Goal: Task Accomplishment & Management: Complete application form

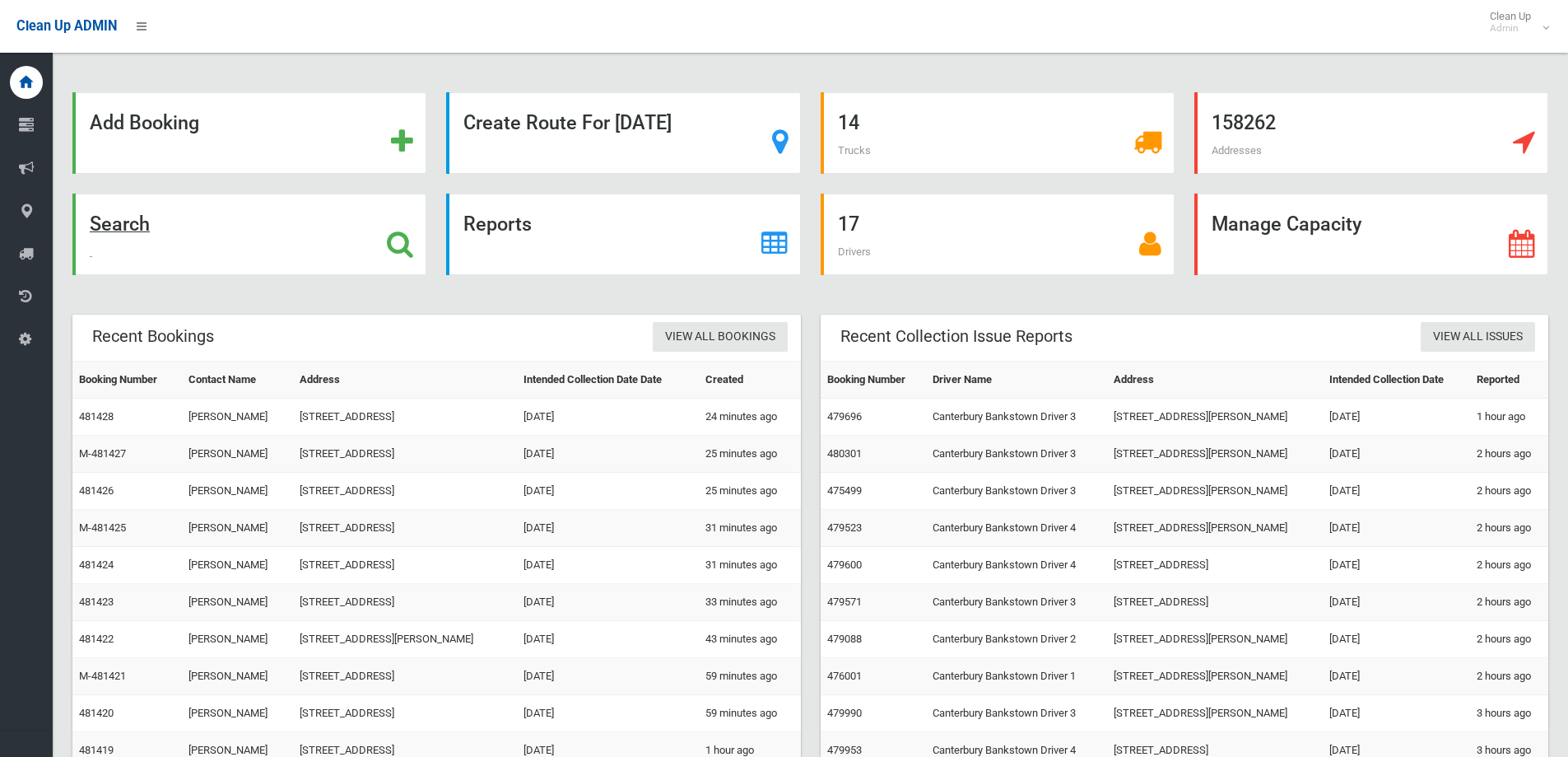
click at [357, 211] on div "Search" at bounding box center [249, 234] width 354 height 81
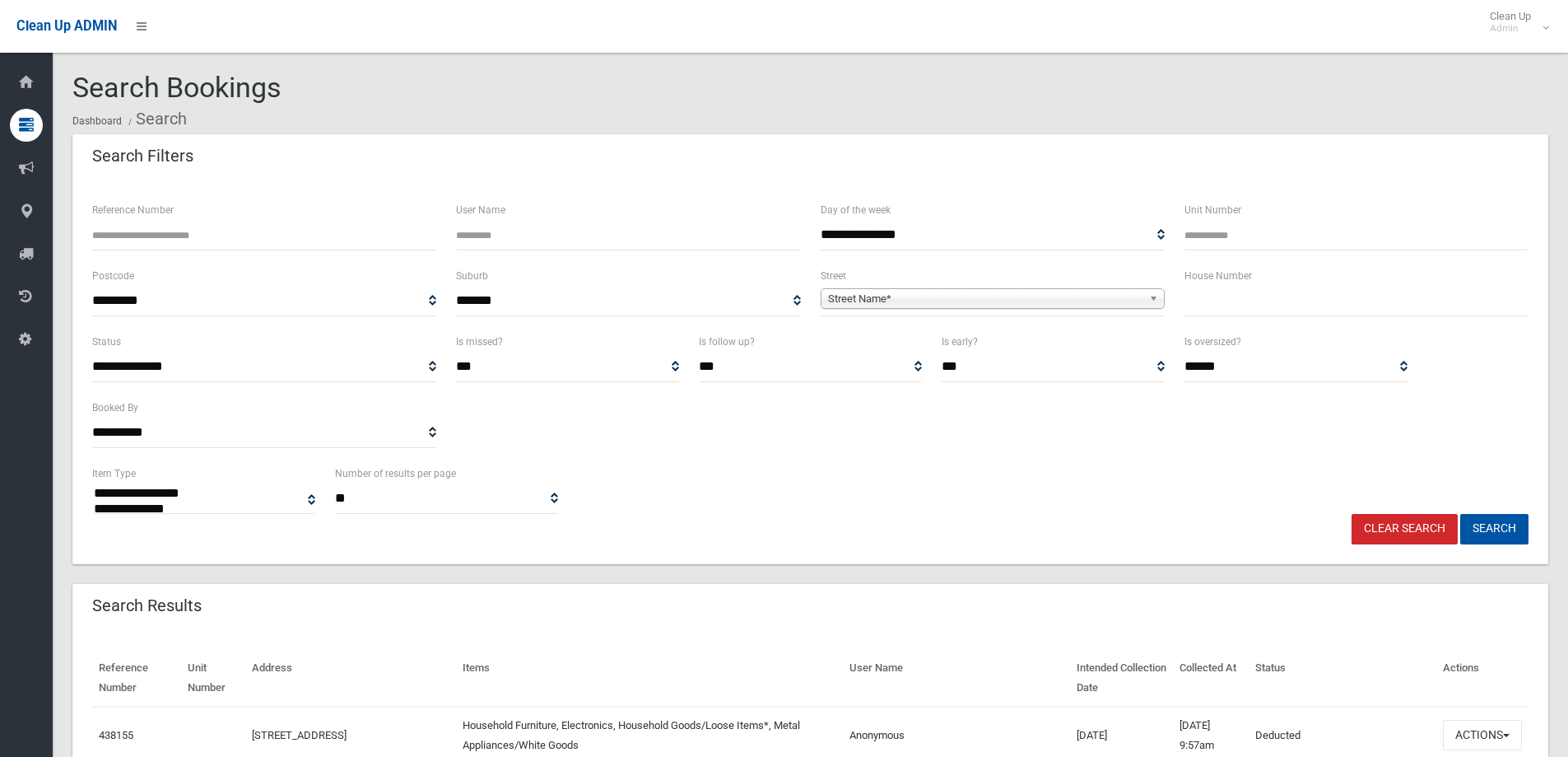
select select
click at [1262, 307] on input "text" at bounding box center [1357, 301] width 344 height 31
type input "**"
click at [1055, 290] on span "Street Name*" at bounding box center [985, 298] width 314 height 19
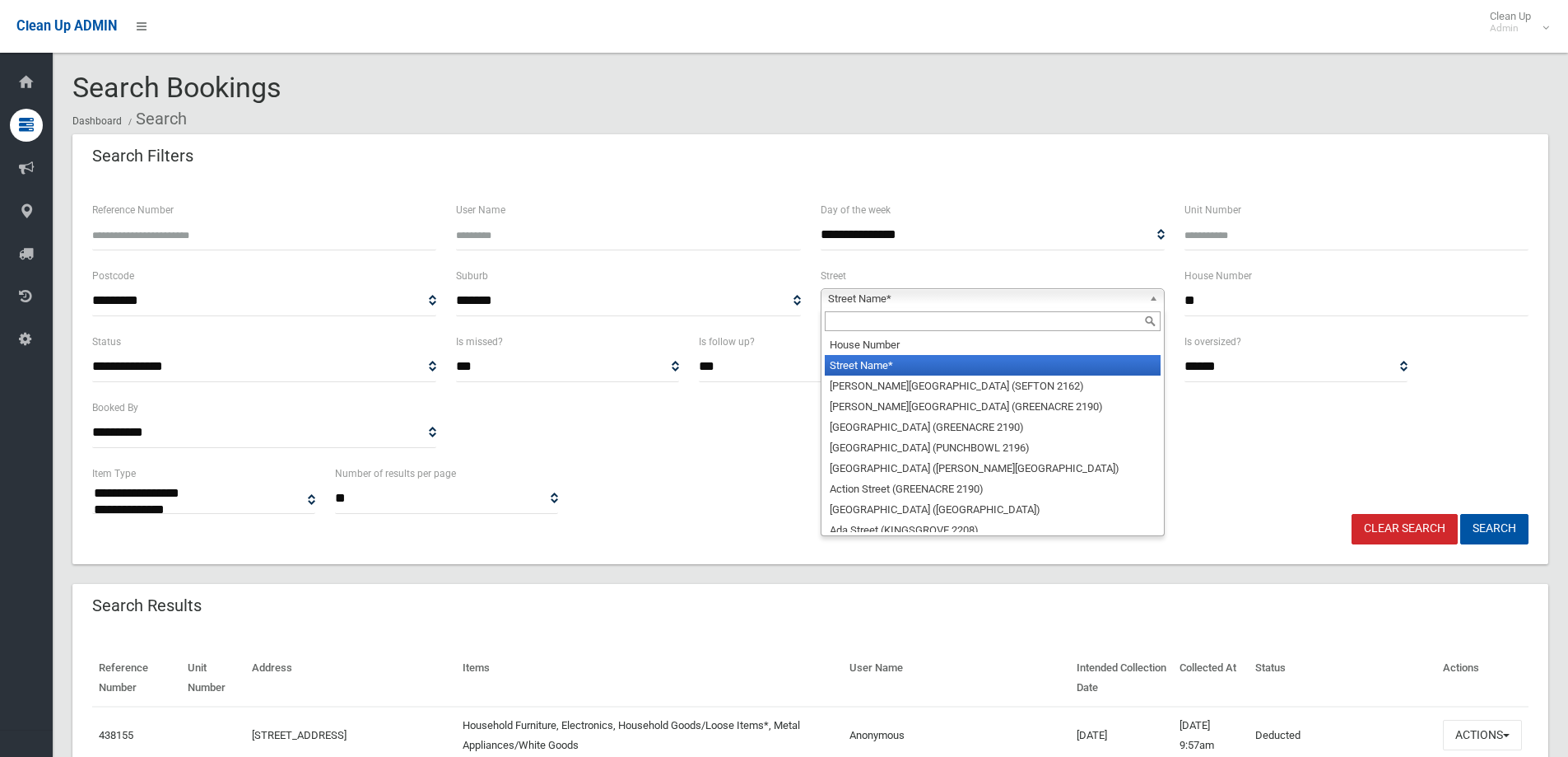
click at [937, 314] on input "text" at bounding box center [993, 320] width 336 height 19
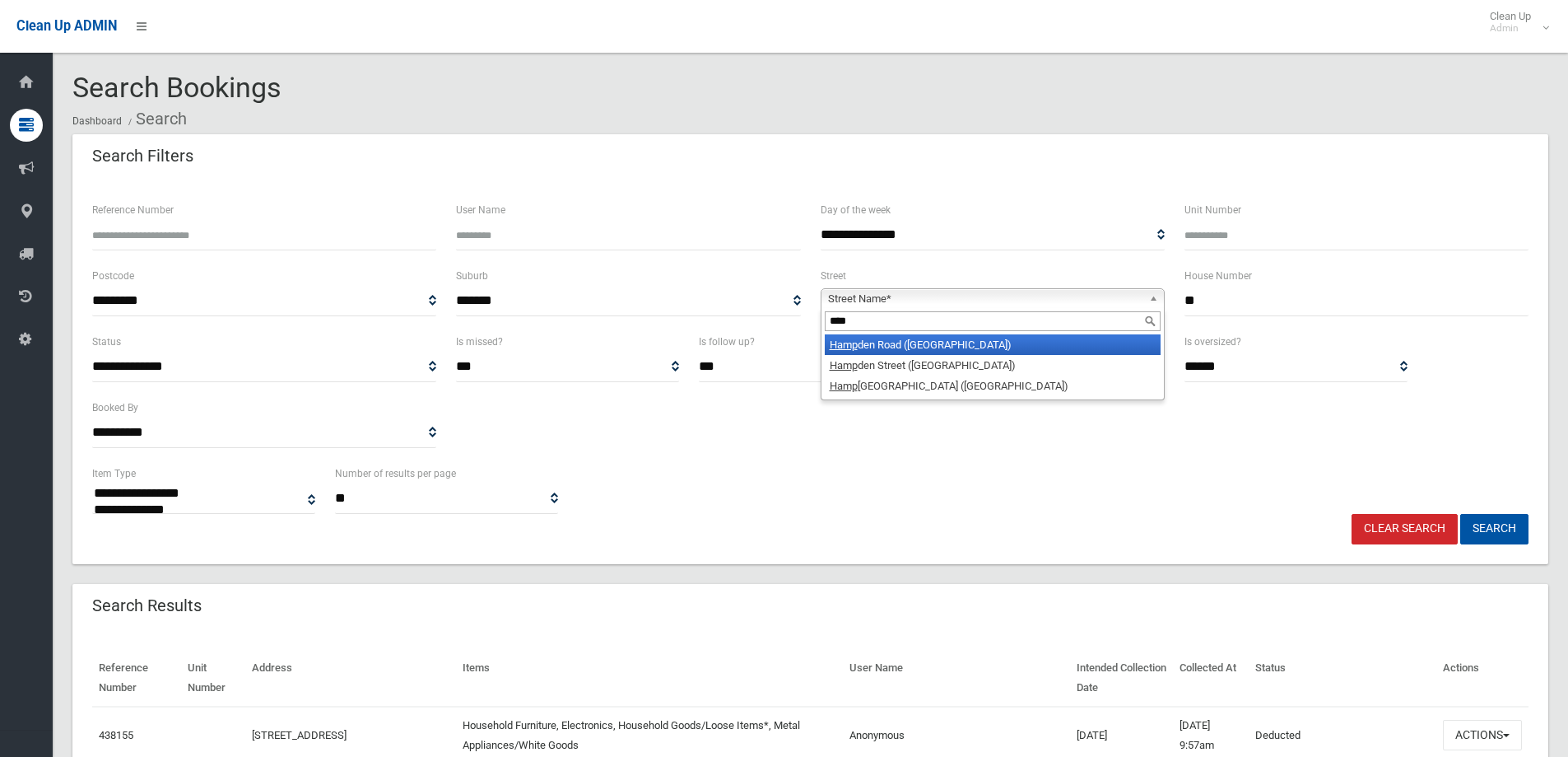
type input "****"
click at [974, 348] on li "Hamp den Road (LAKEMBA 2195)" at bounding box center [993, 344] width 336 height 20
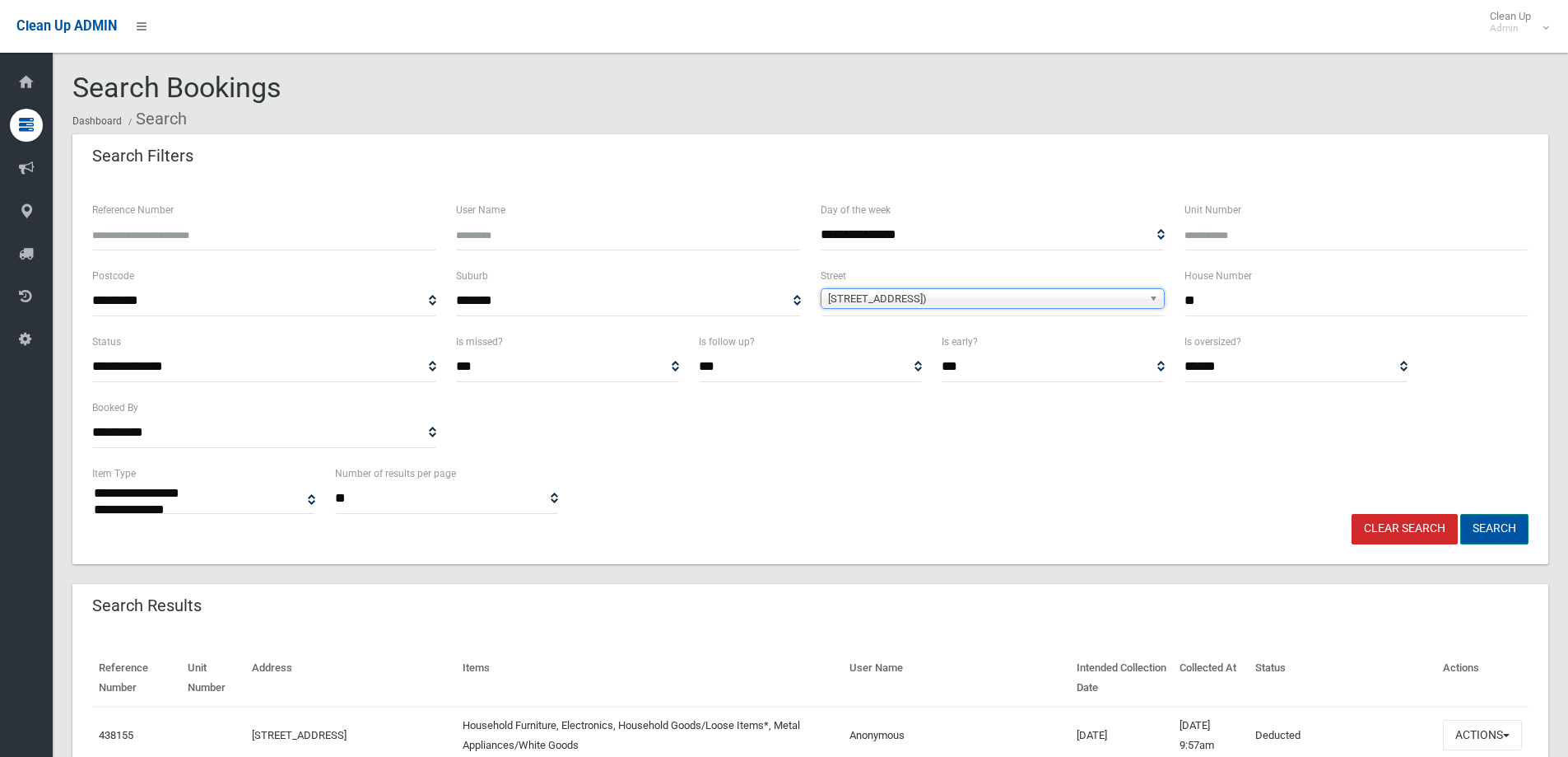
click at [1507, 528] on button "Search" at bounding box center [1494, 529] width 69 height 31
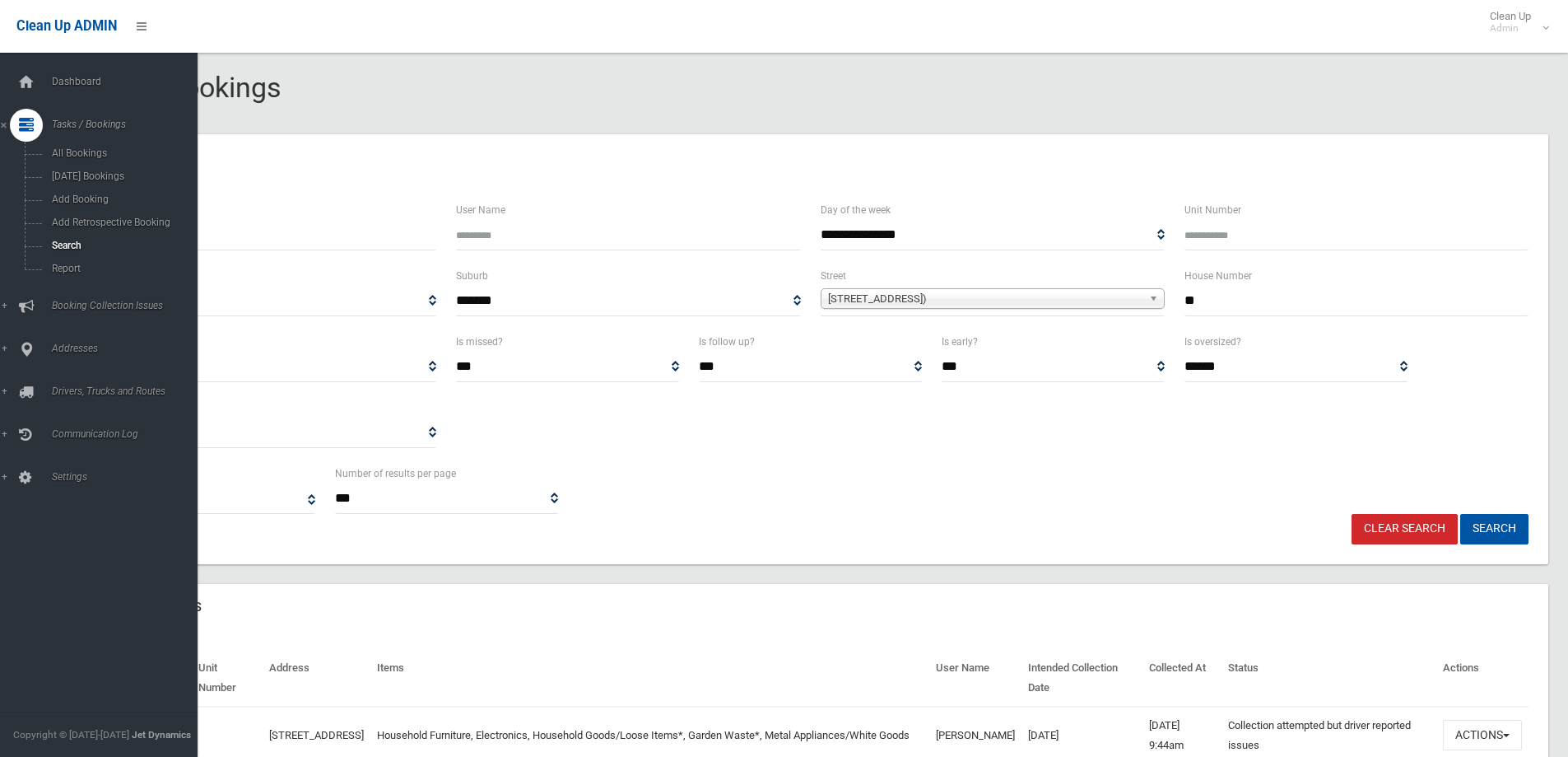
select select
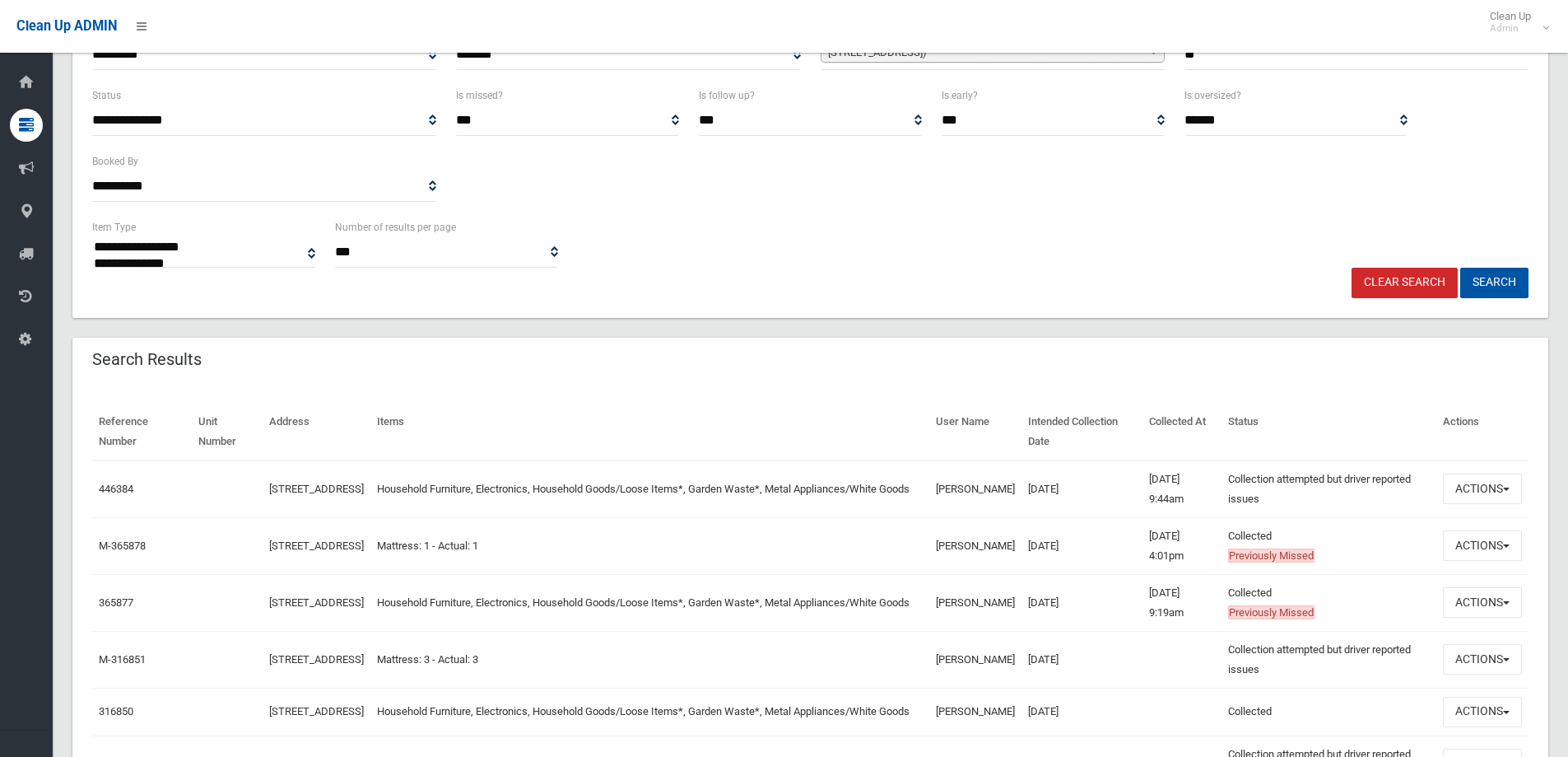
scroll to position [247, 0]
click at [131, 482] on link "446384" at bounding box center [116, 487] width 35 height 13
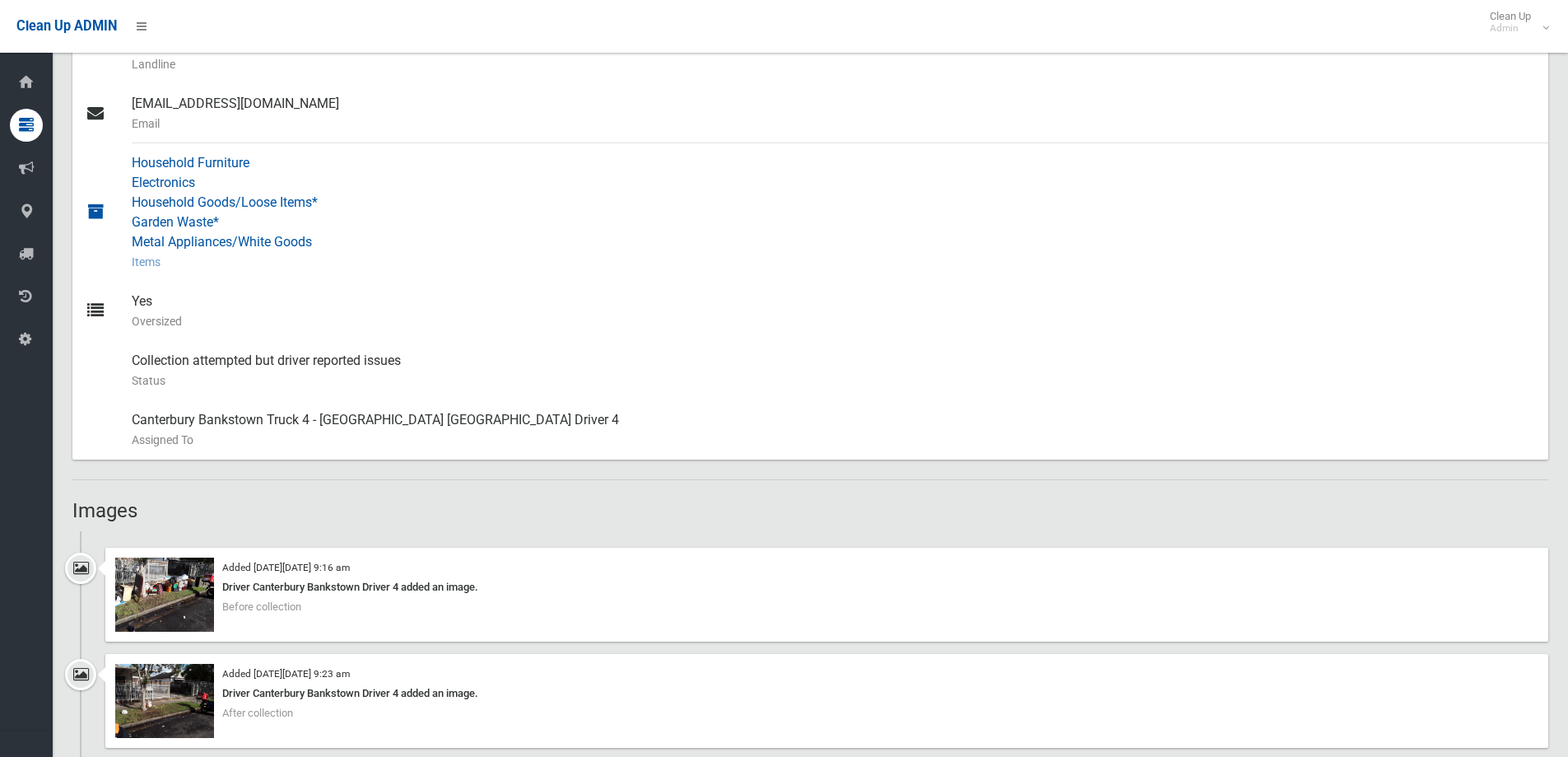
scroll to position [905, 0]
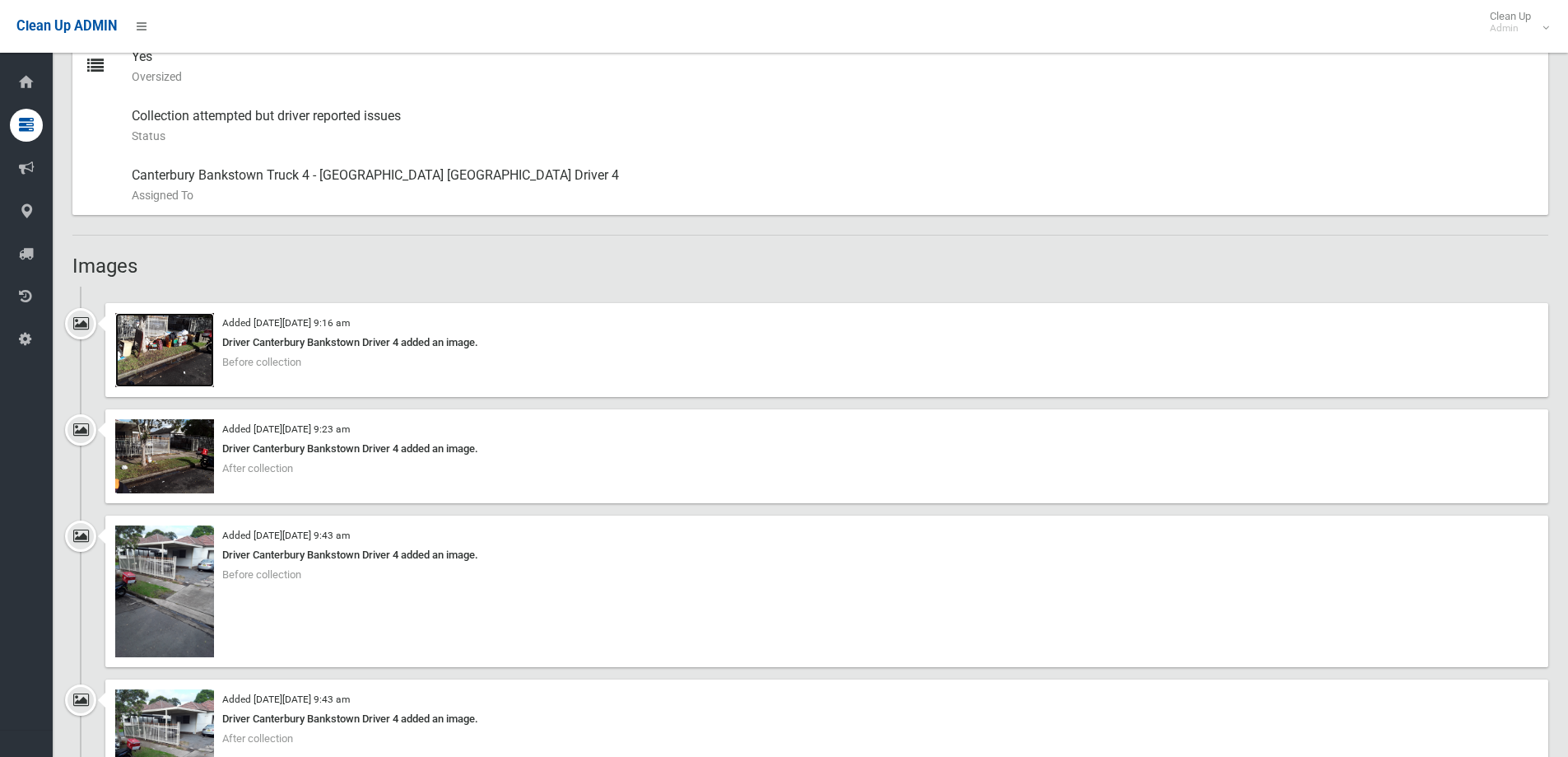
click at [158, 348] on img at bounding box center [164, 349] width 99 height 74
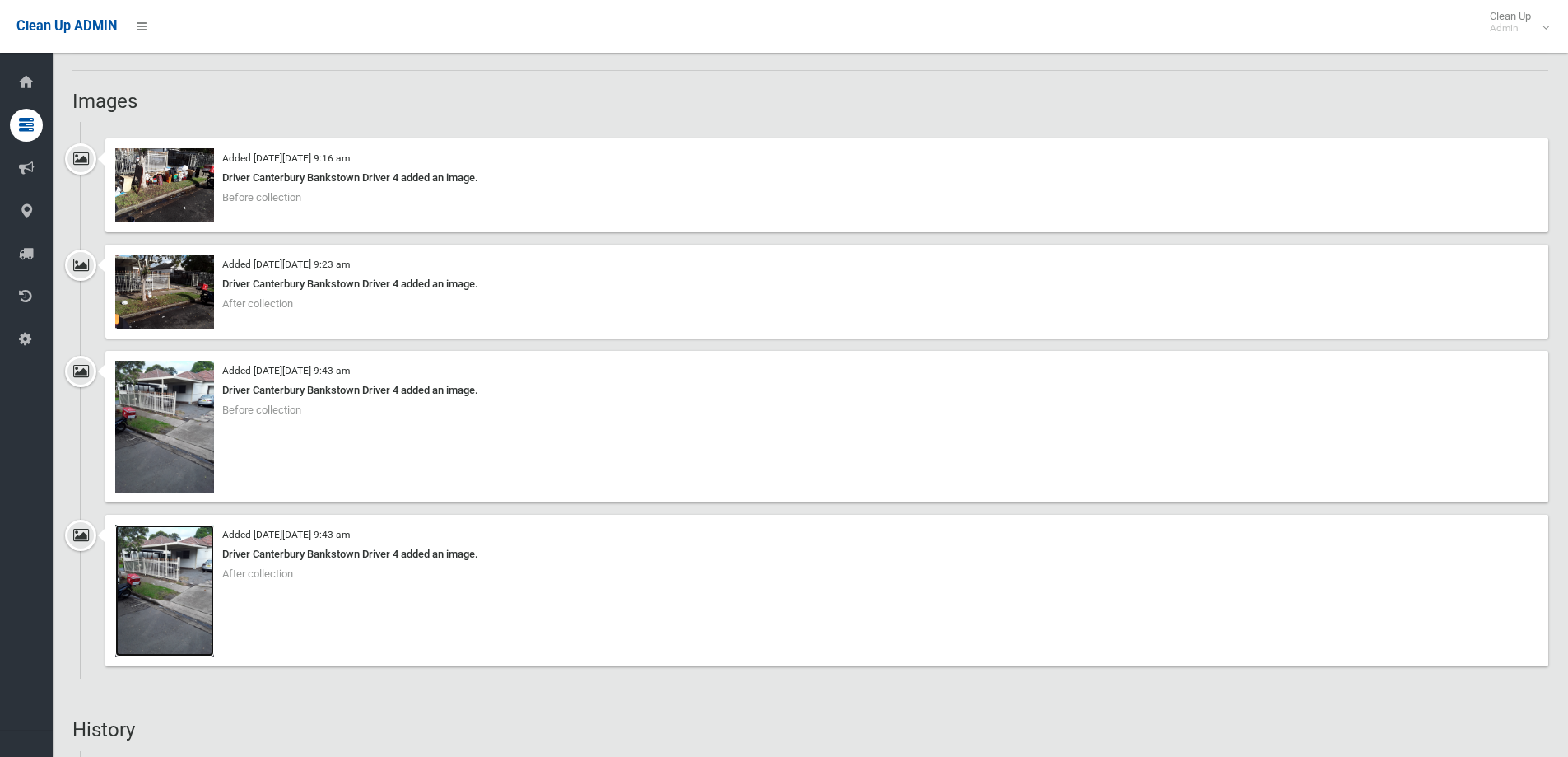
click at [158, 553] on img at bounding box center [164, 590] width 99 height 131
click at [166, 414] on img at bounding box center [164, 426] width 99 height 131
click at [136, 279] on img at bounding box center [164, 291] width 99 height 74
click at [144, 171] on img at bounding box center [164, 185] width 99 height 74
click at [168, 277] on img at bounding box center [164, 291] width 99 height 74
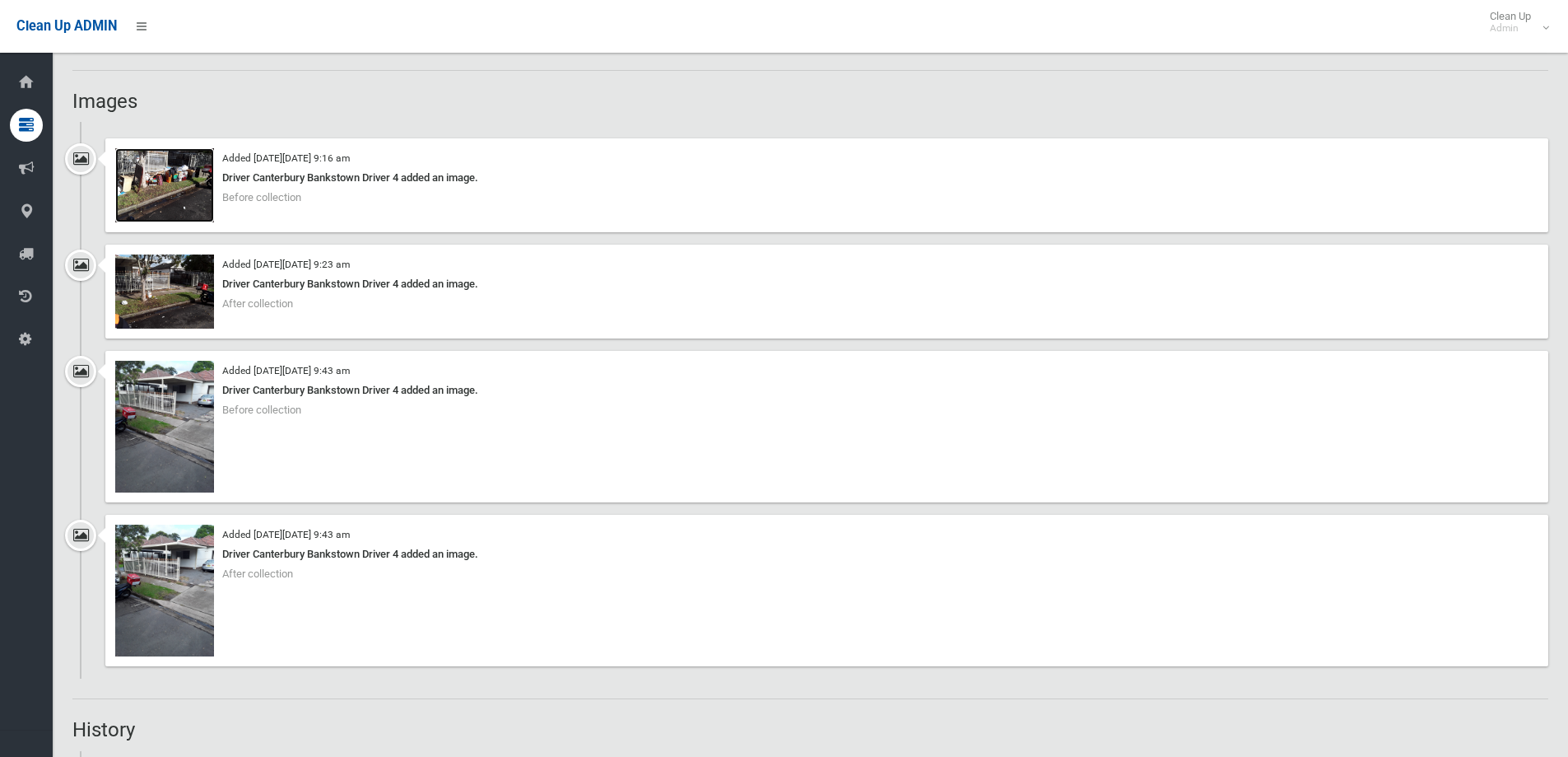
click at [187, 186] on img at bounding box center [164, 185] width 99 height 74
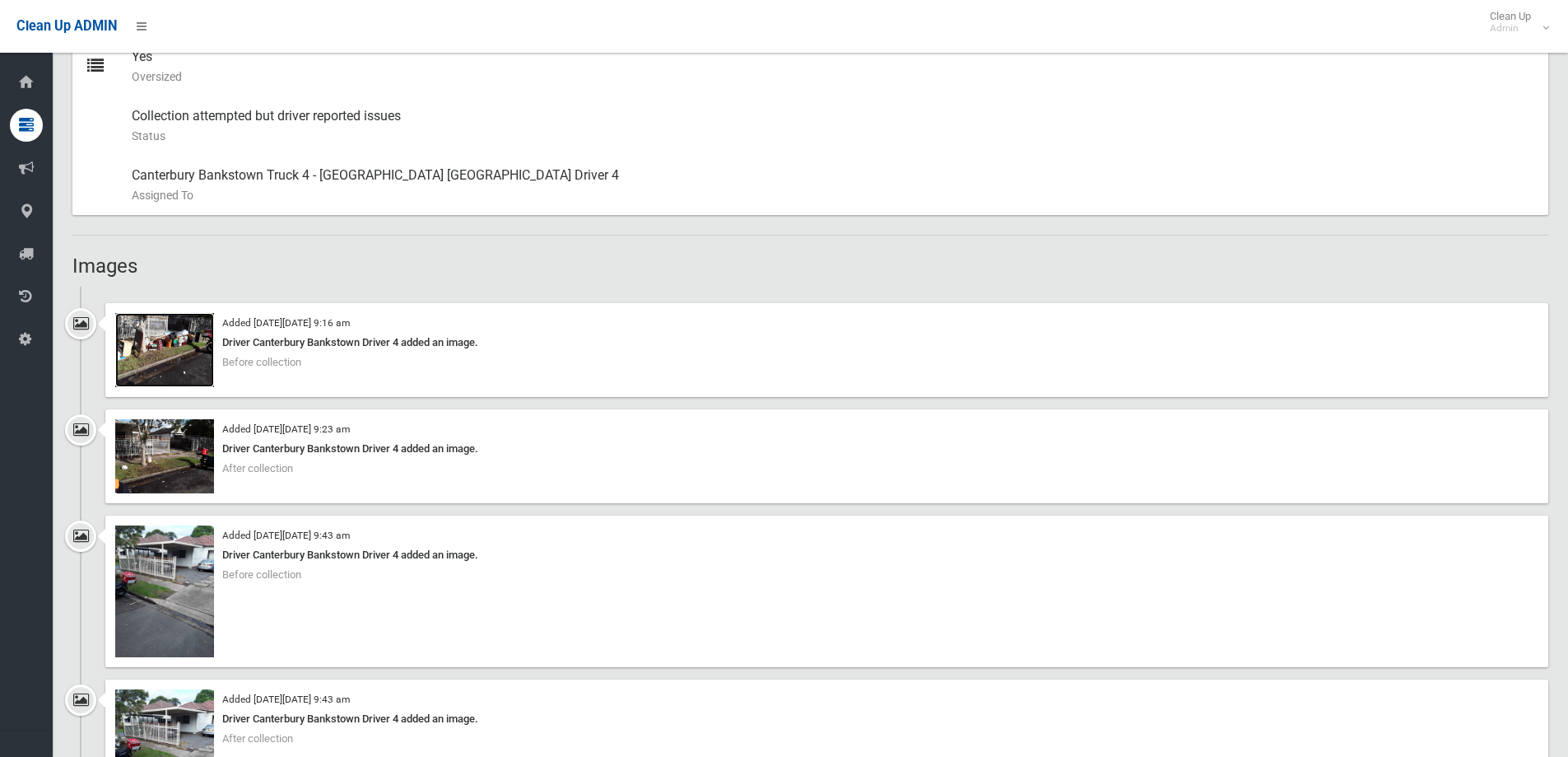
click at [181, 364] on img at bounding box center [164, 349] width 99 height 74
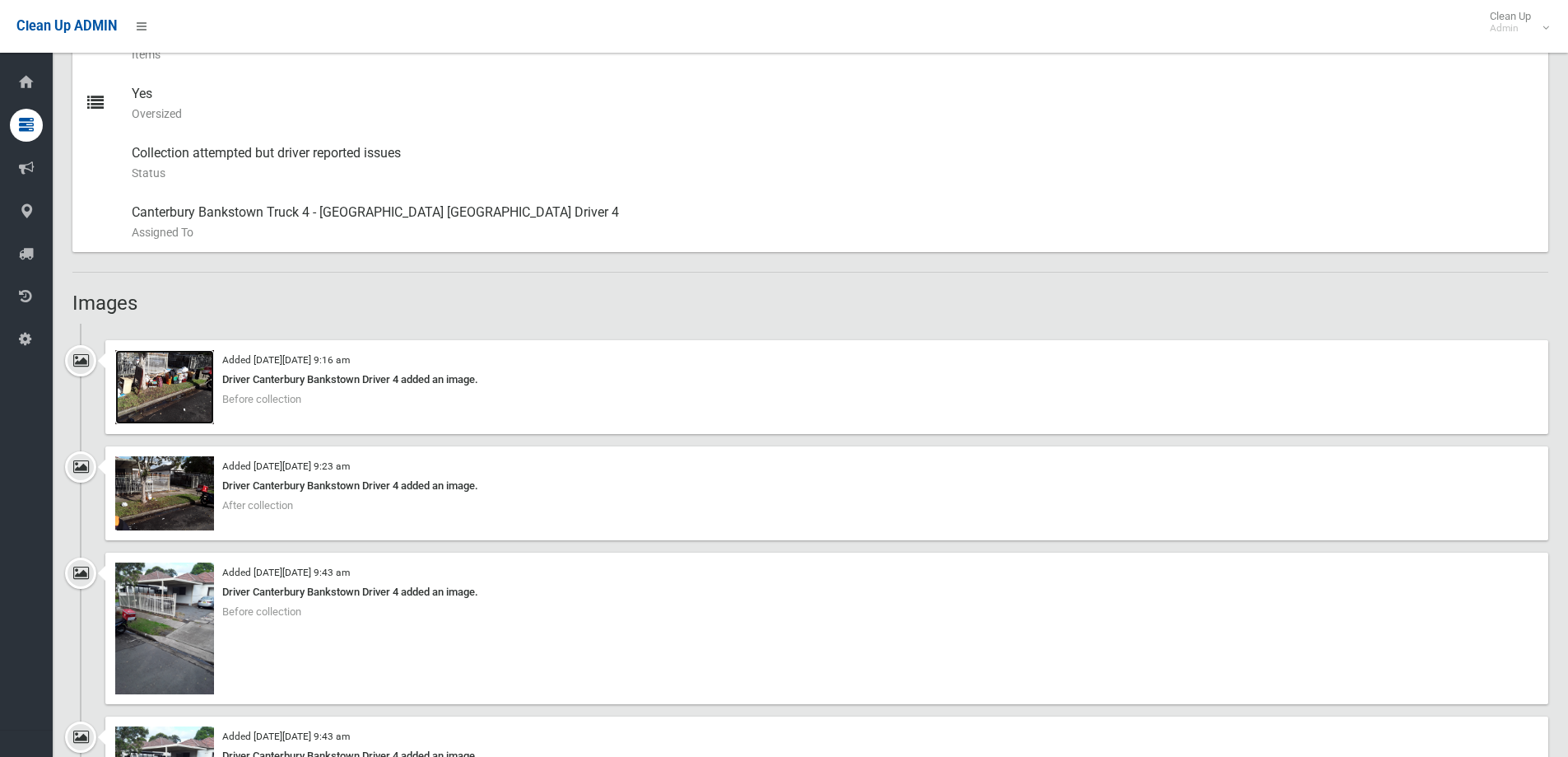
scroll to position [988, 0]
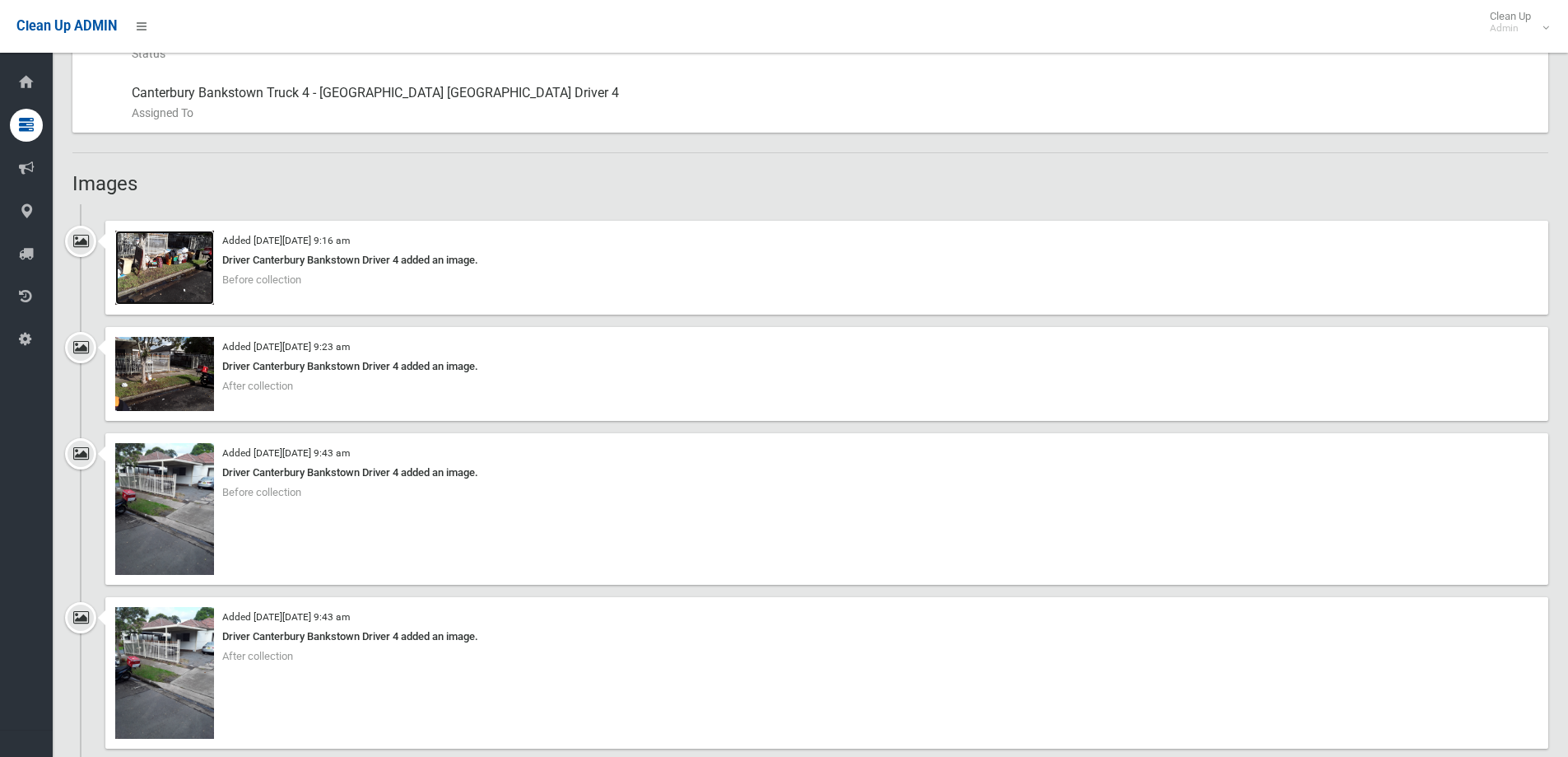
click at [204, 263] on img at bounding box center [164, 267] width 99 height 74
click at [188, 279] on img at bounding box center [164, 267] width 99 height 74
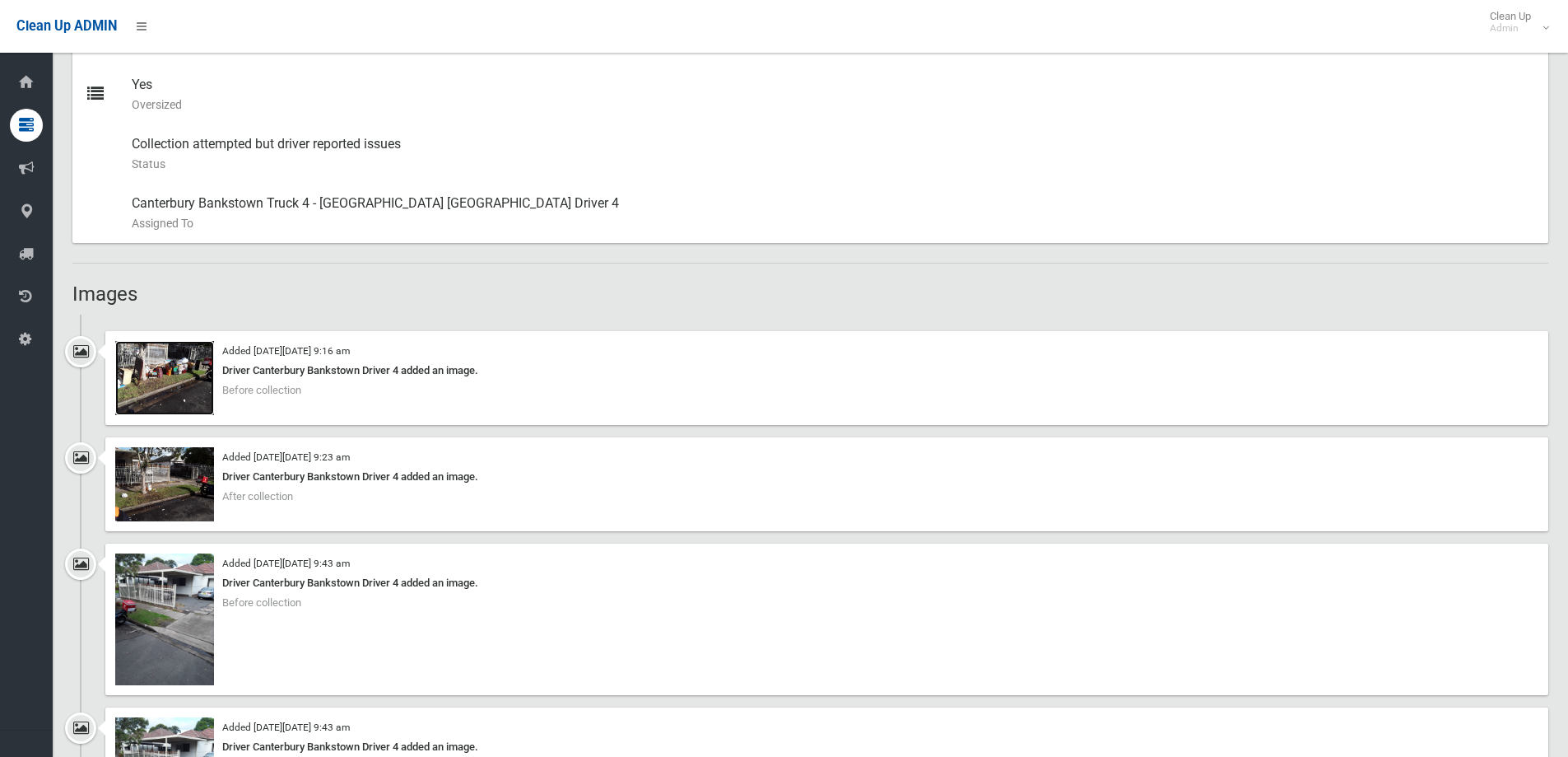
scroll to position [741, 0]
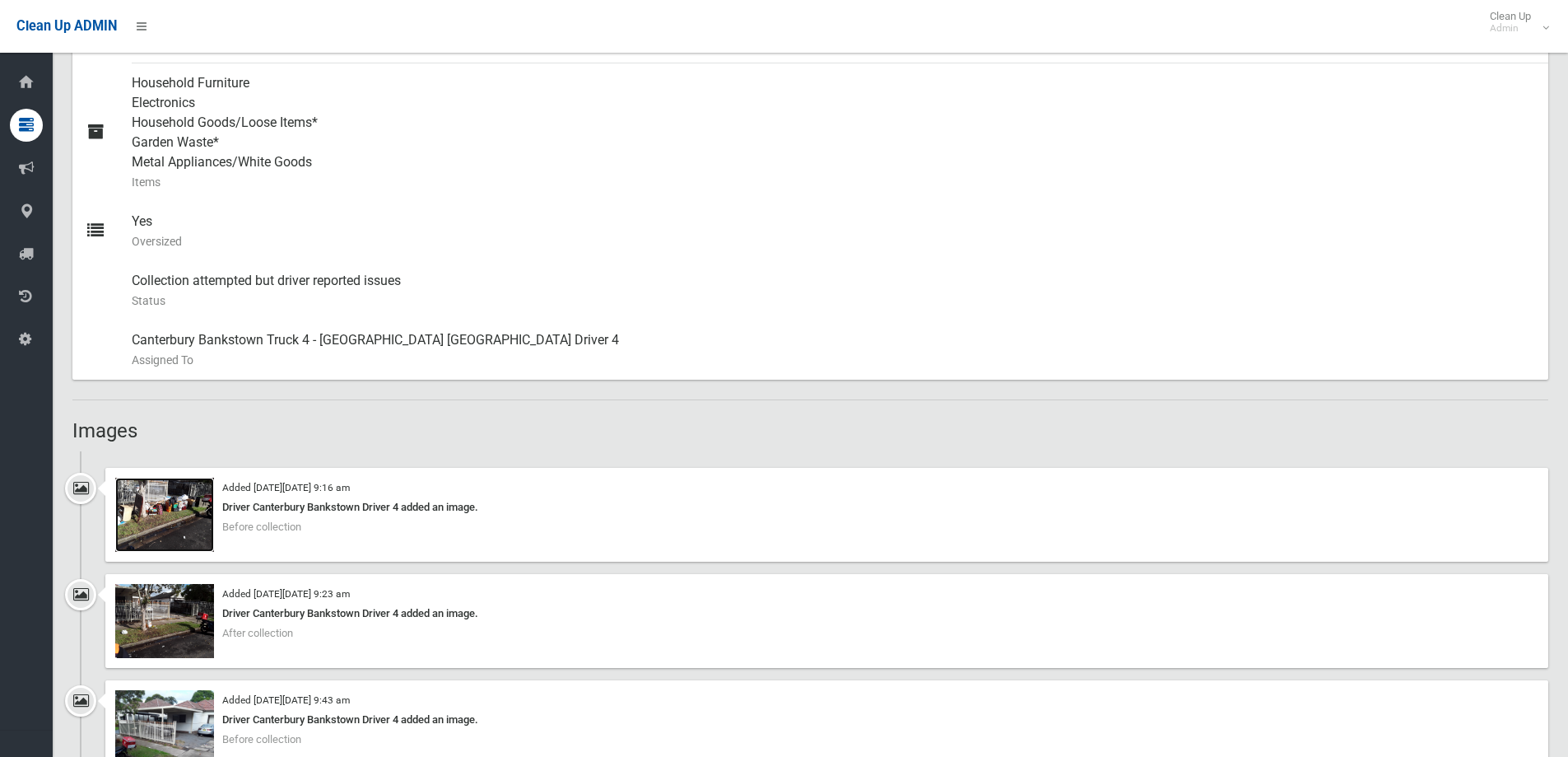
click at [177, 519] on img at bounding box center [164, 514] width 99 height 74
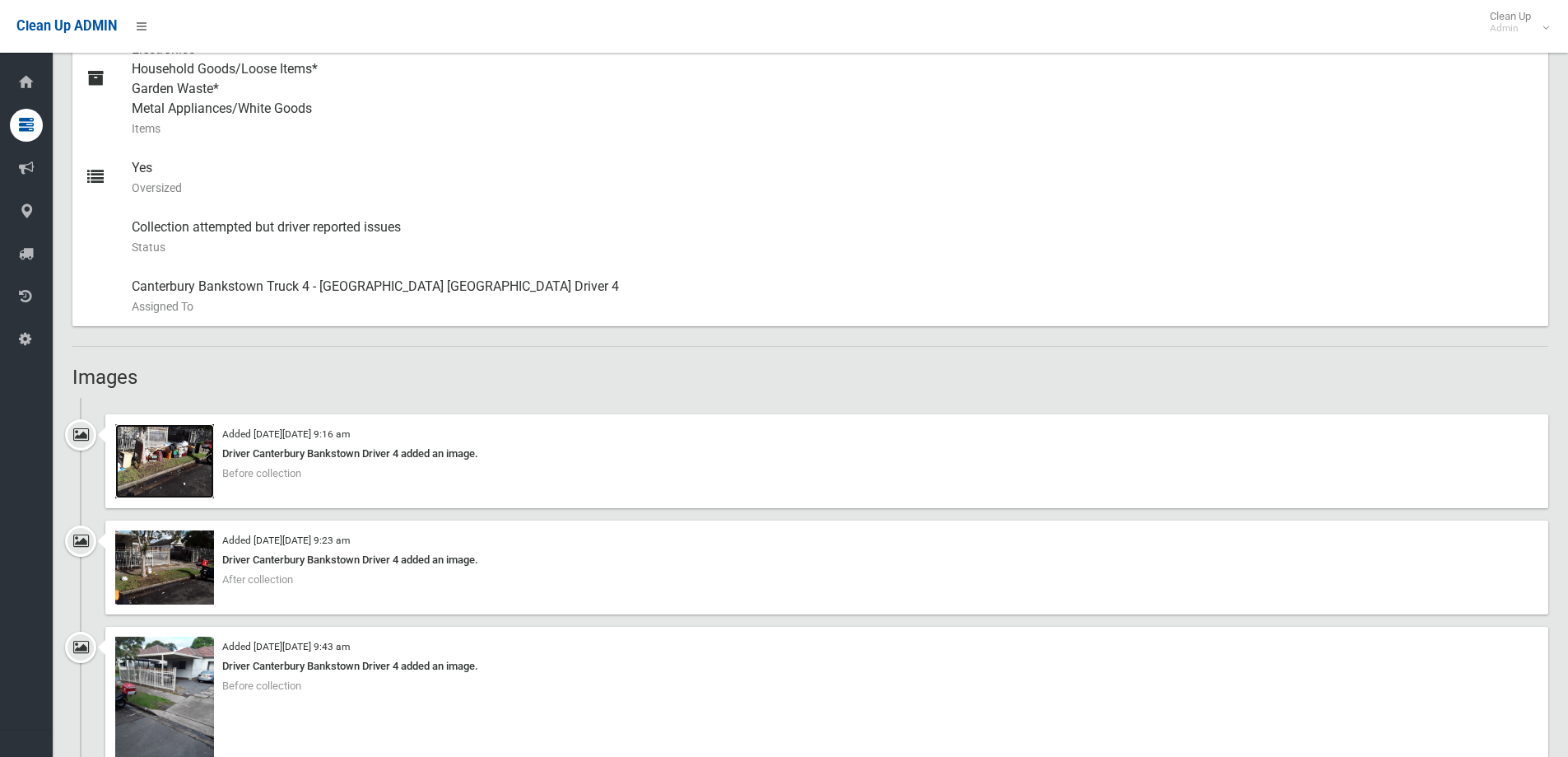
scroll to position [823, 0]
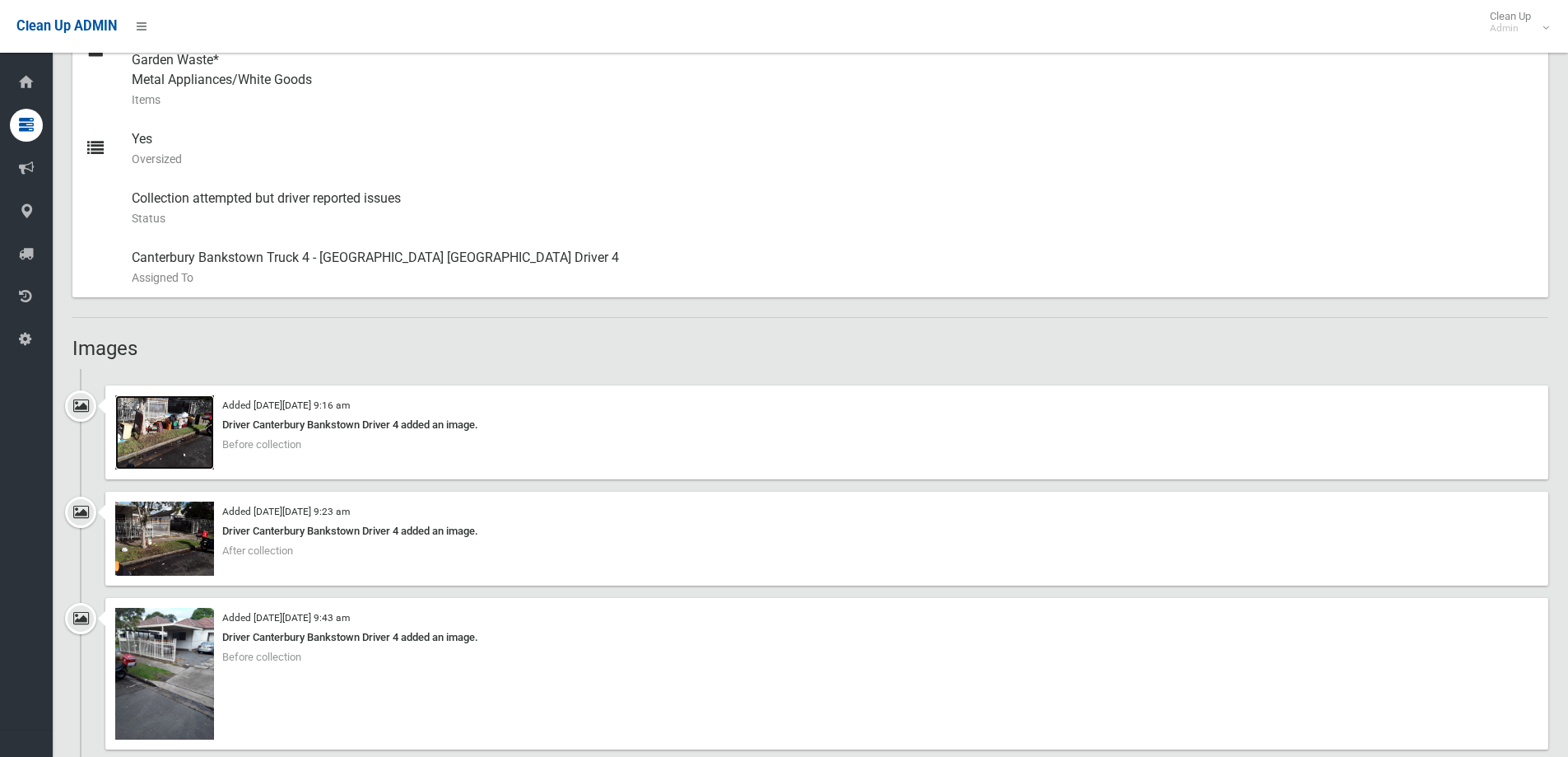
click at [192, 452] on img at bounding box center [164, 431] width 99 height 74
click at [200, 443] on img at bounding box center [164, 431] width 99 height 74
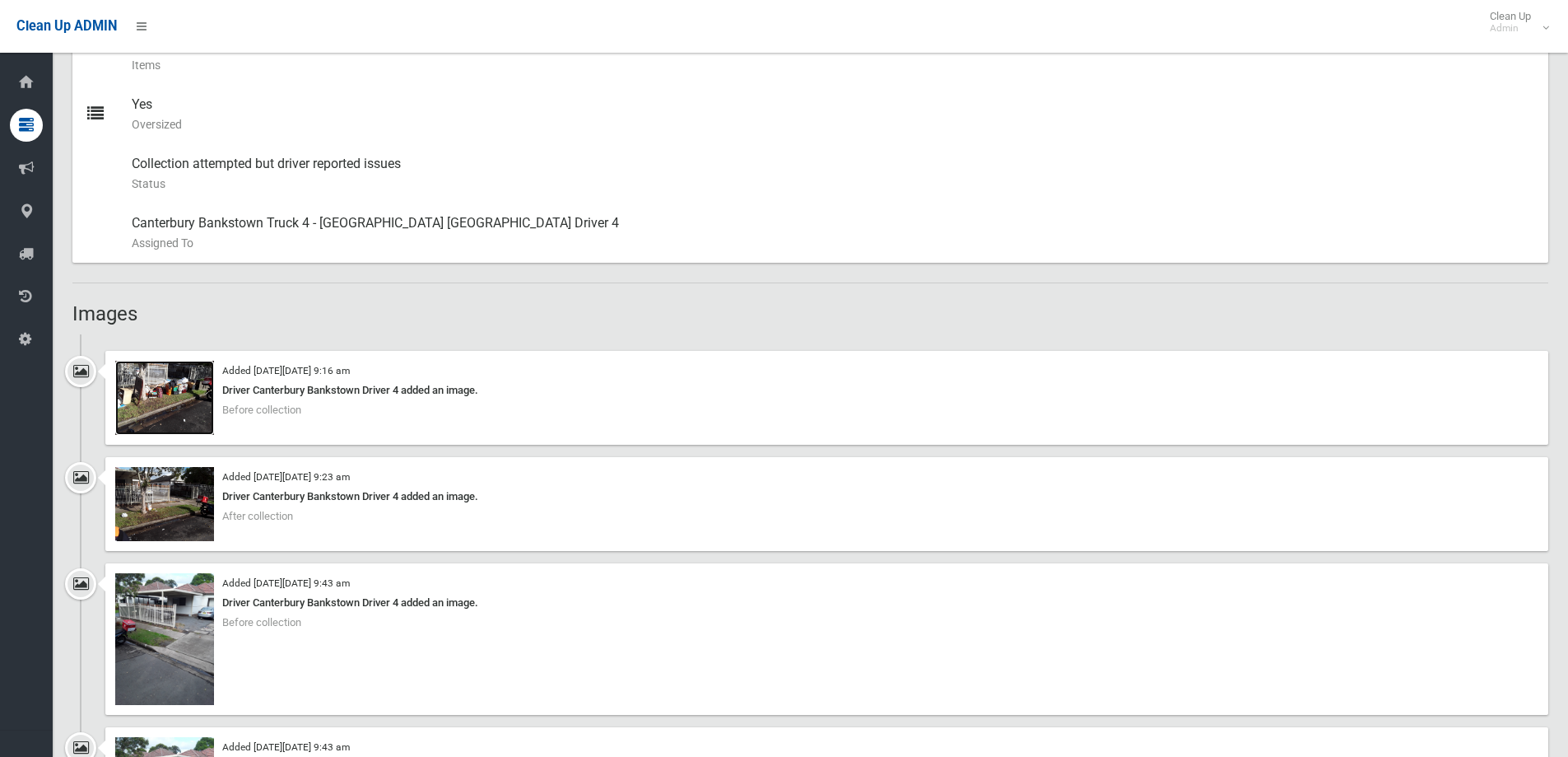
scroll to position [905, 0]
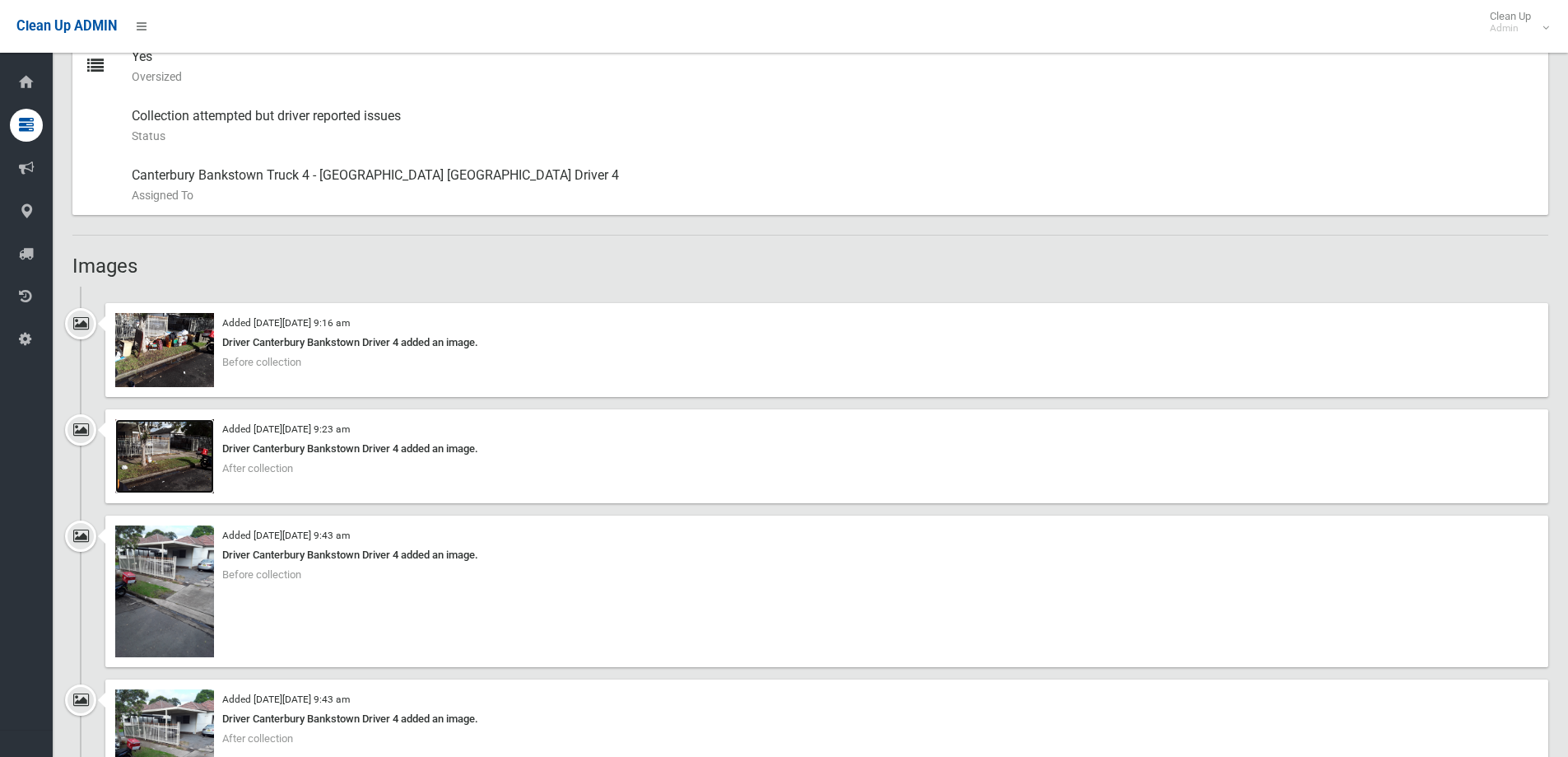
click at [194, 468] on img at bounding box center [164, 455] width 99 height 74
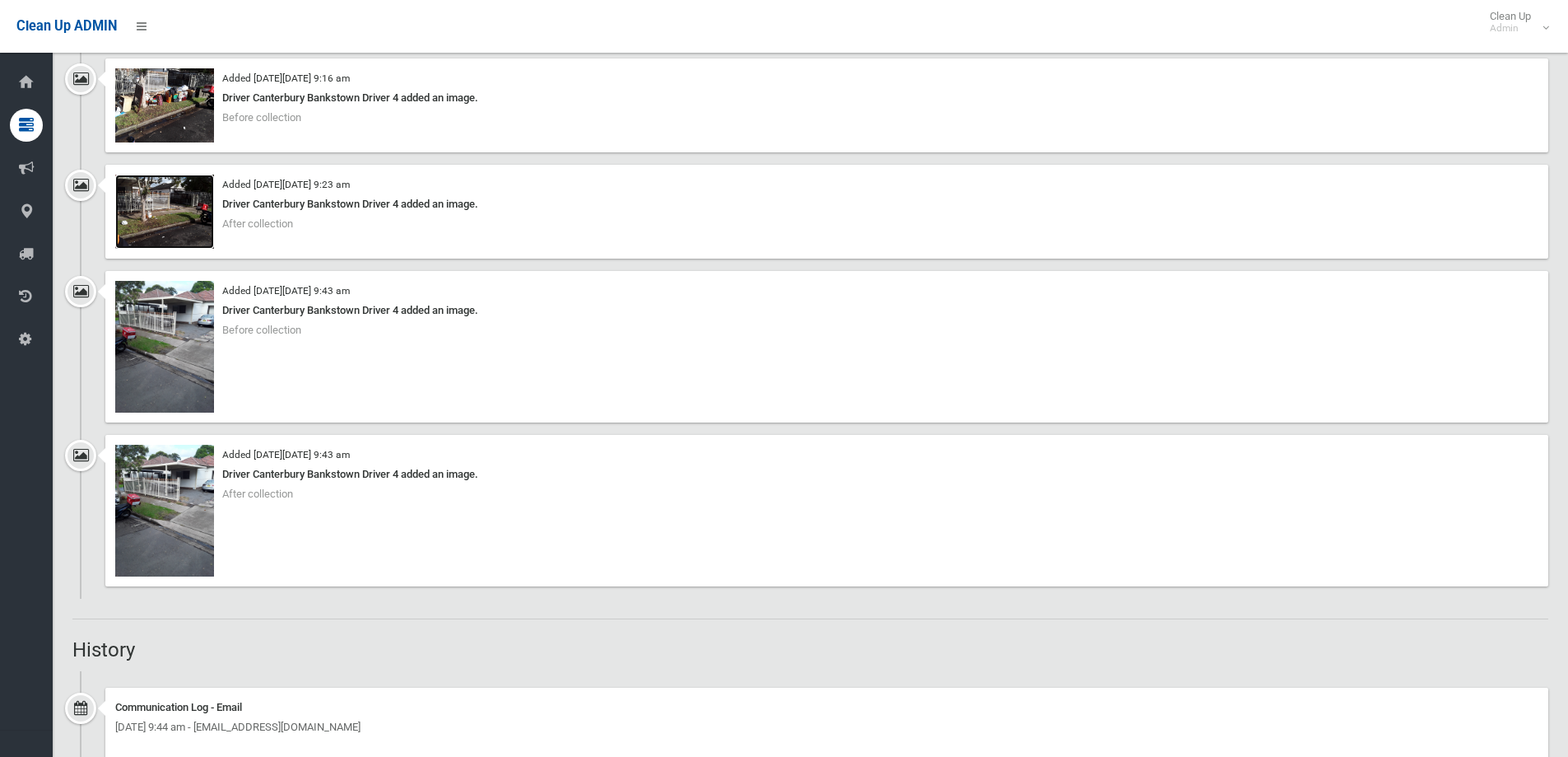
scroll to position [1153, 0]
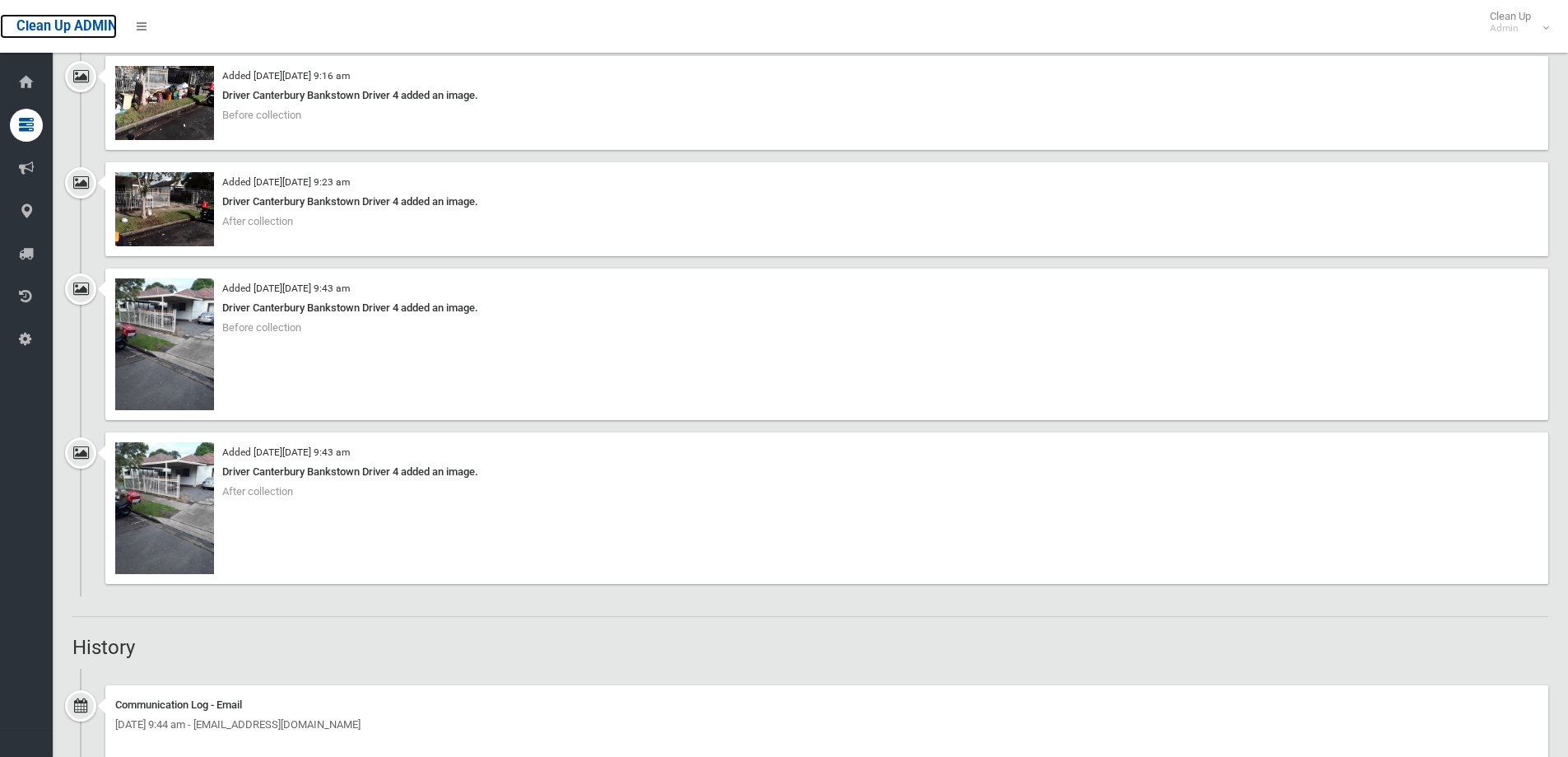
click at [113, 30] on span "Clean Up ADMIN" at bounding box center [66, 25] width 100 height 15
click at [157, 92] on img at bounding box center [164, 103] width 99 height 74
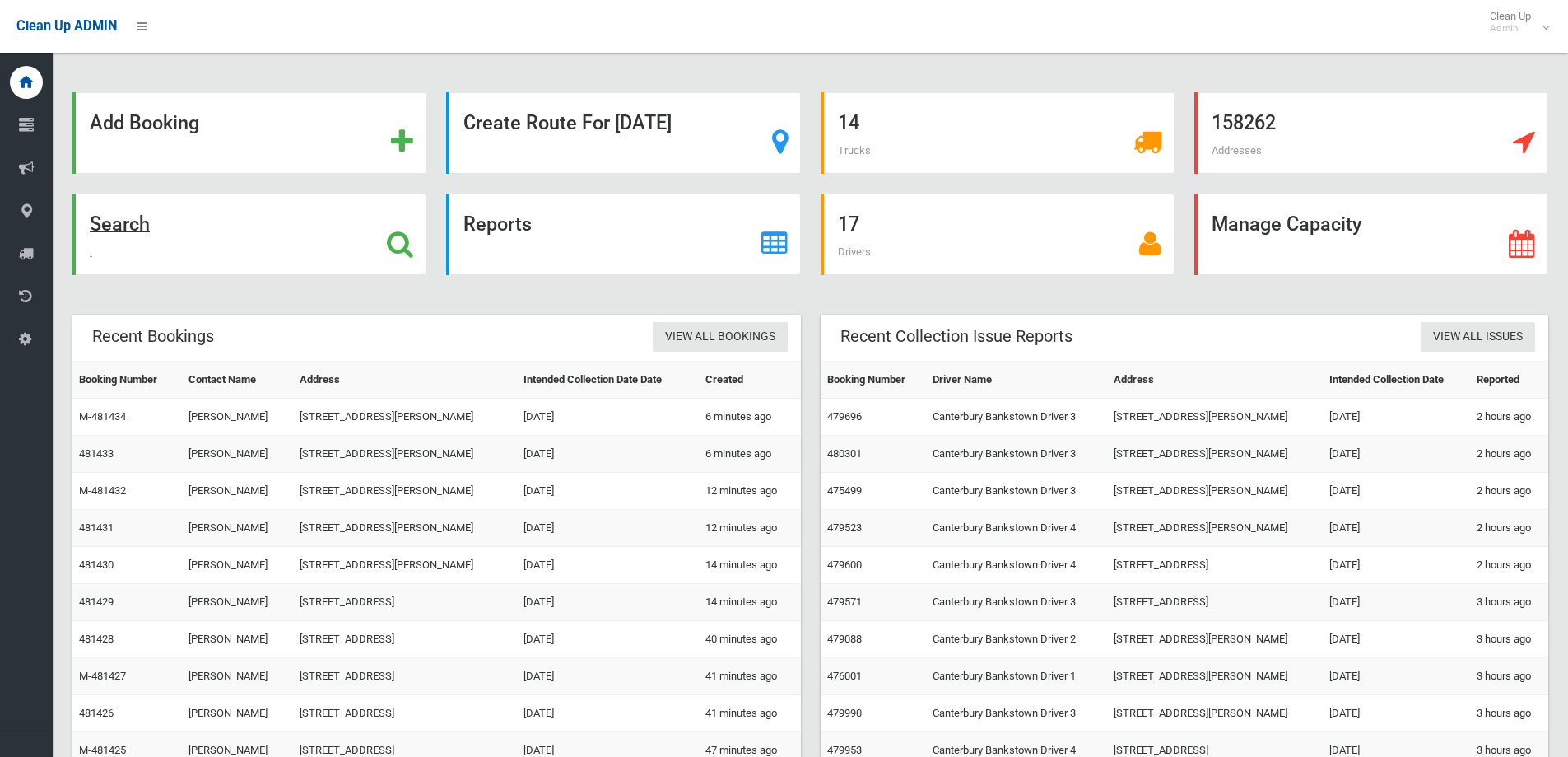
click at [173, 237] on div "Search" at bounding box center [249, 234] width 354 height 81
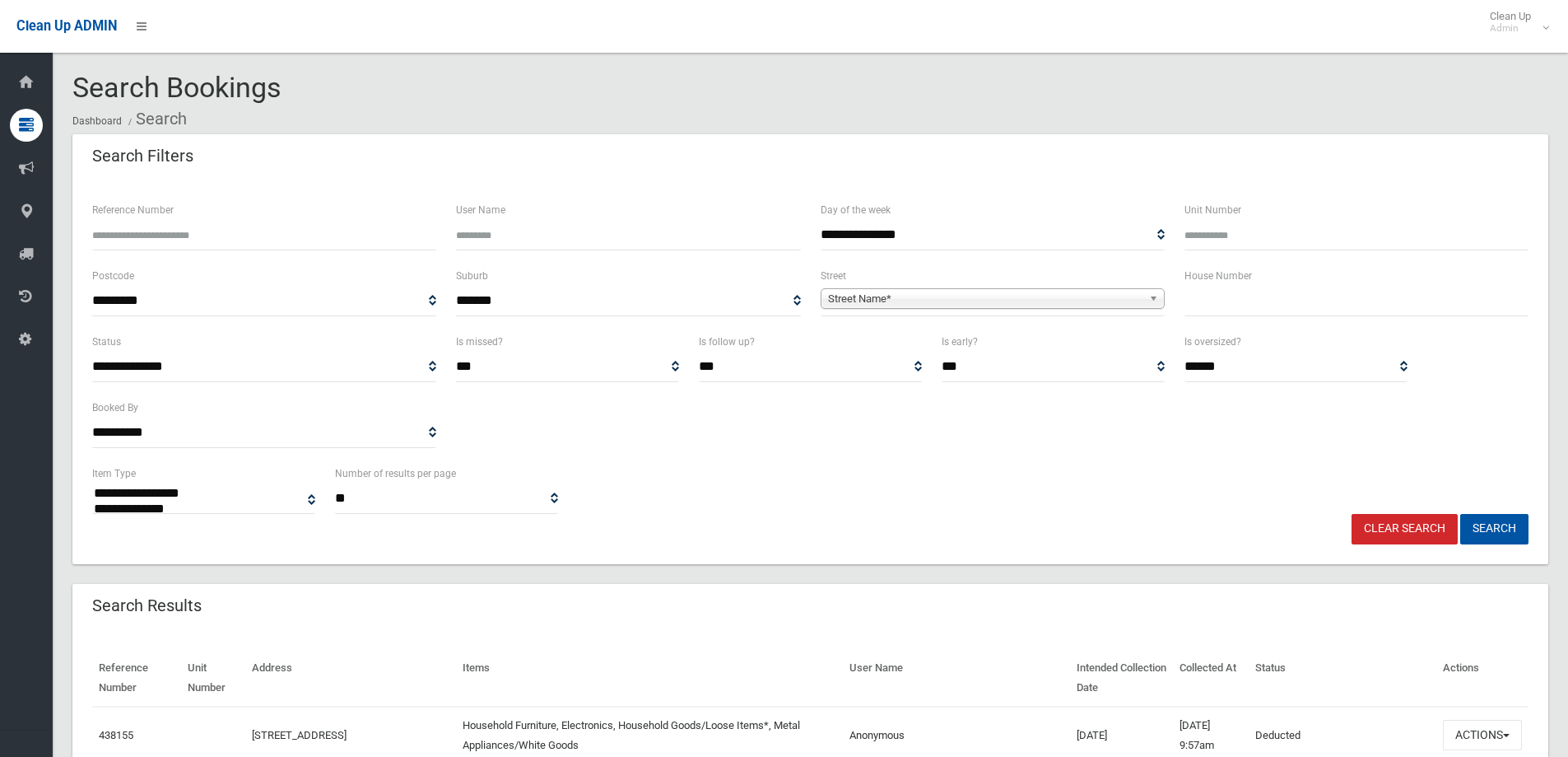
select select
click at [1196, 285] on label "House Number" at bounding box center [1219, 276] width 68 height 18
click at [1206, 296] on input "text" at bounding box center [1357, 301] width 344 height 31
type input "**"
click at [1029, 308] on div "Street Name*" at bounding box center [993, 298] width 344 height 20
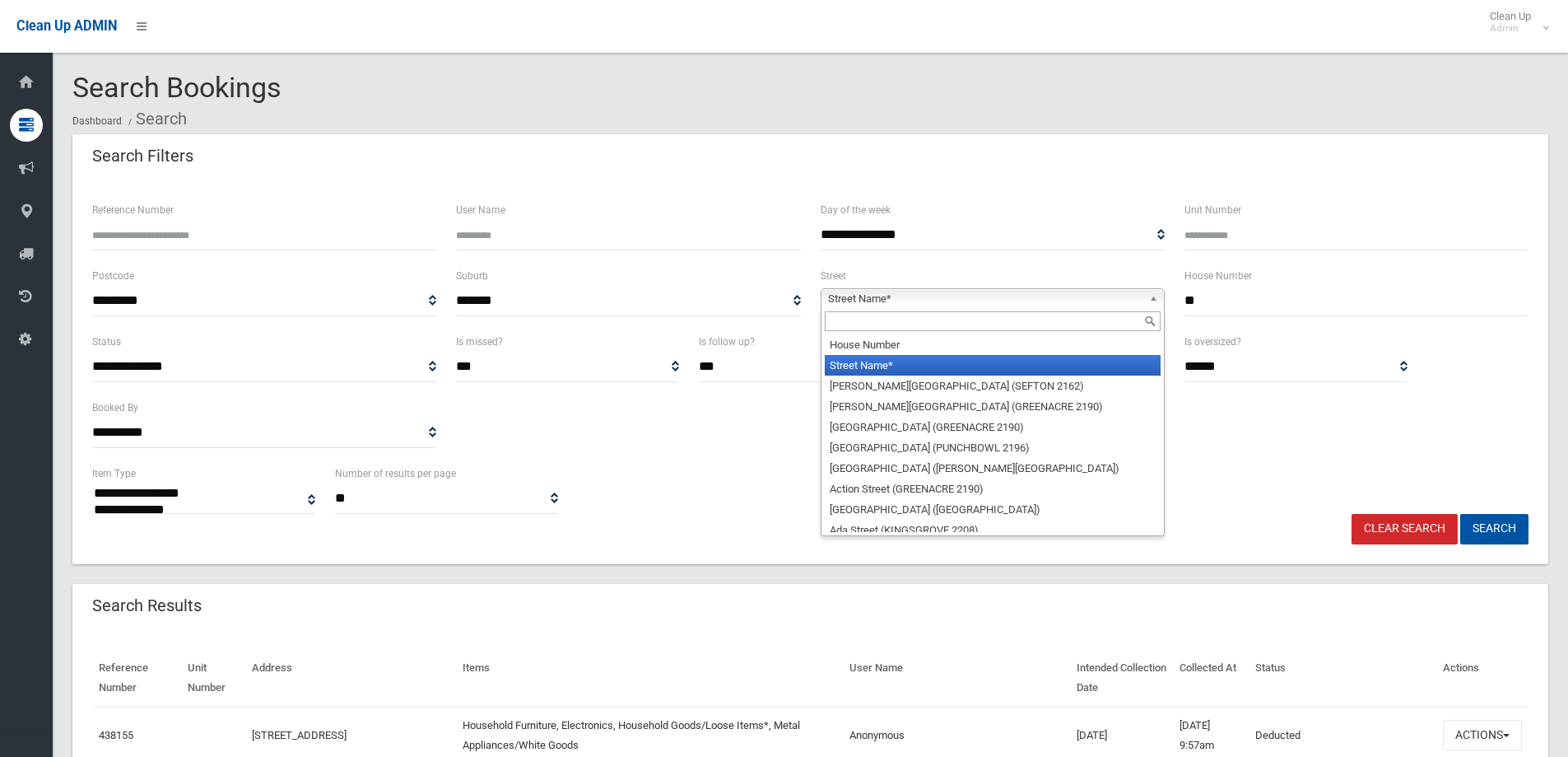
click at [938, 329] on input "text" at bounding box center [993, 320] width 336 height 19
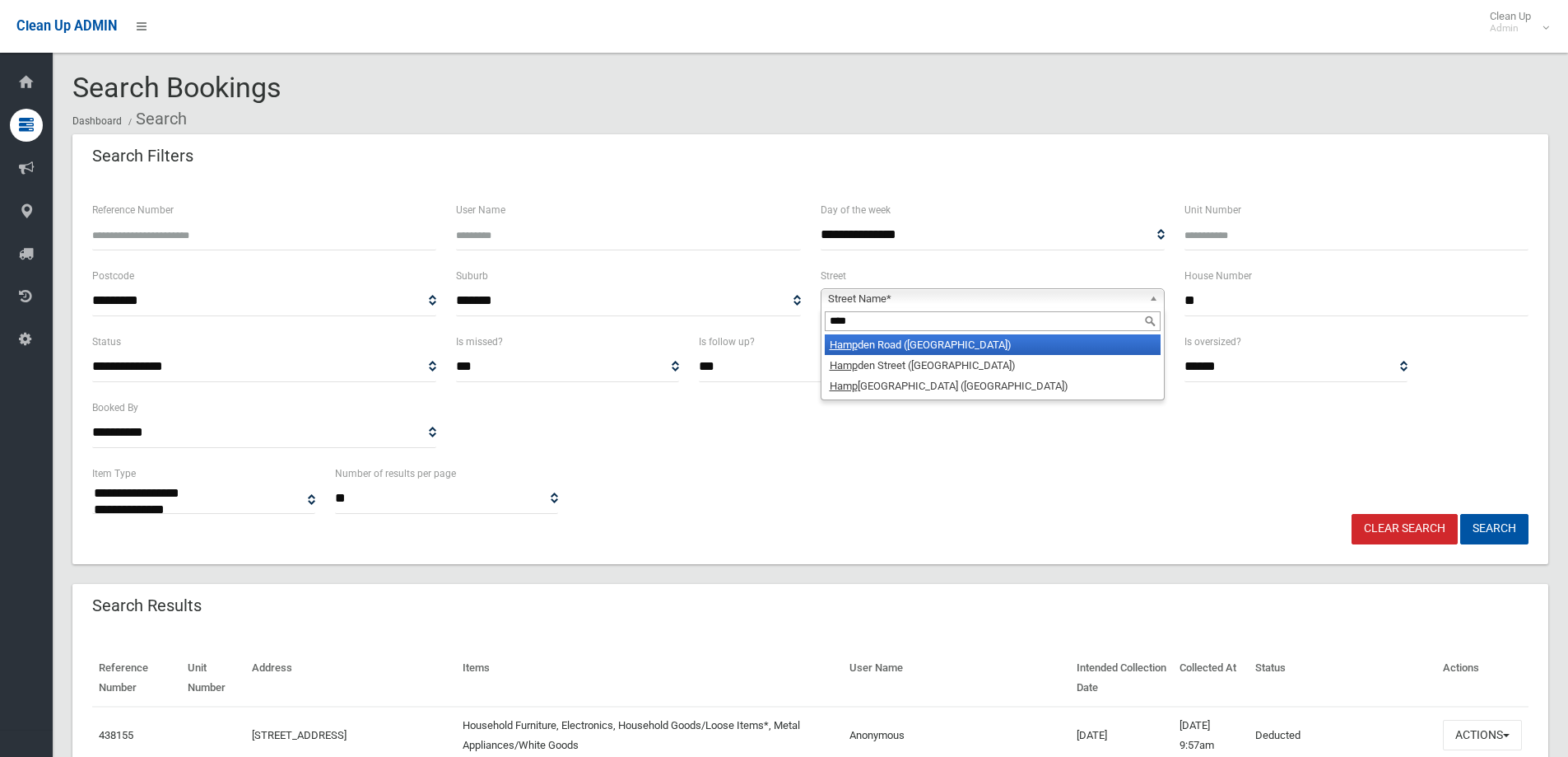
type input "****"
click at [894, 341] on li "Hamp den Road (LAKEMBA 2195)" at bounding box center [993, 344] width 336 height 20
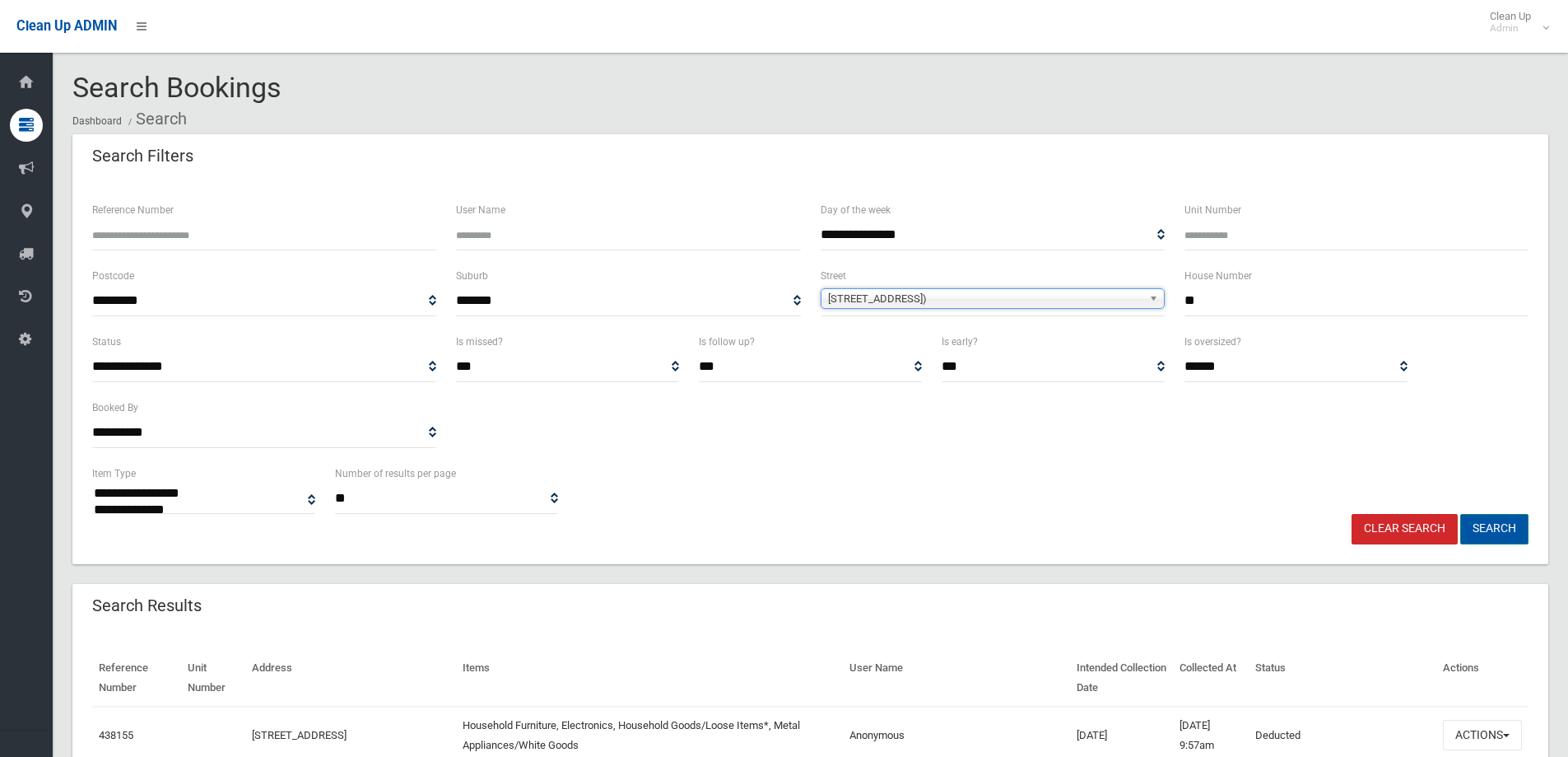
click at [1500, 536] on button "Search" at bounding box center [1494, 529] width 69 height 31
click at [1477, 528] on button "Search" at bounding box center [1494, 529] width 69 height 31
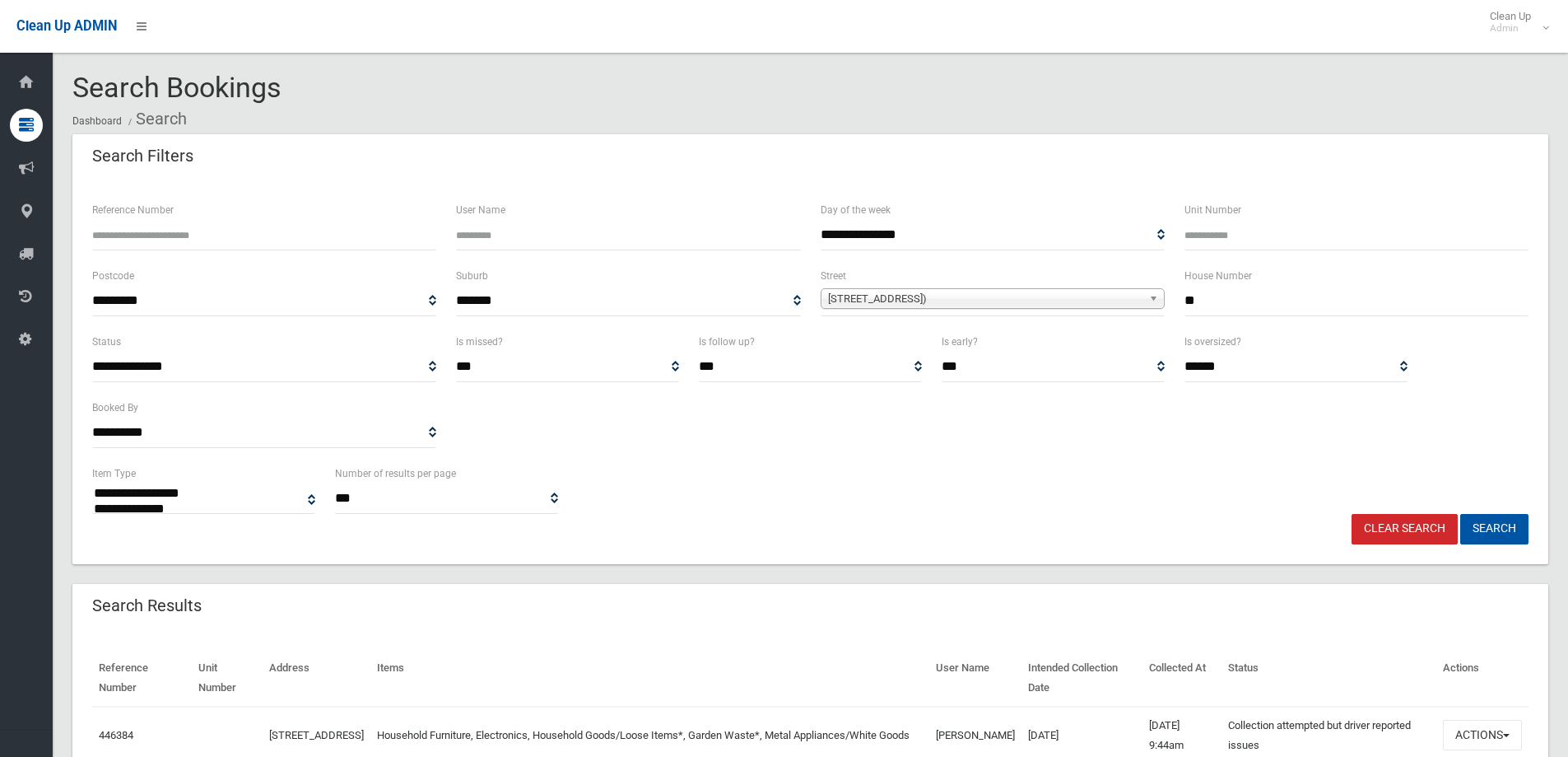
select select
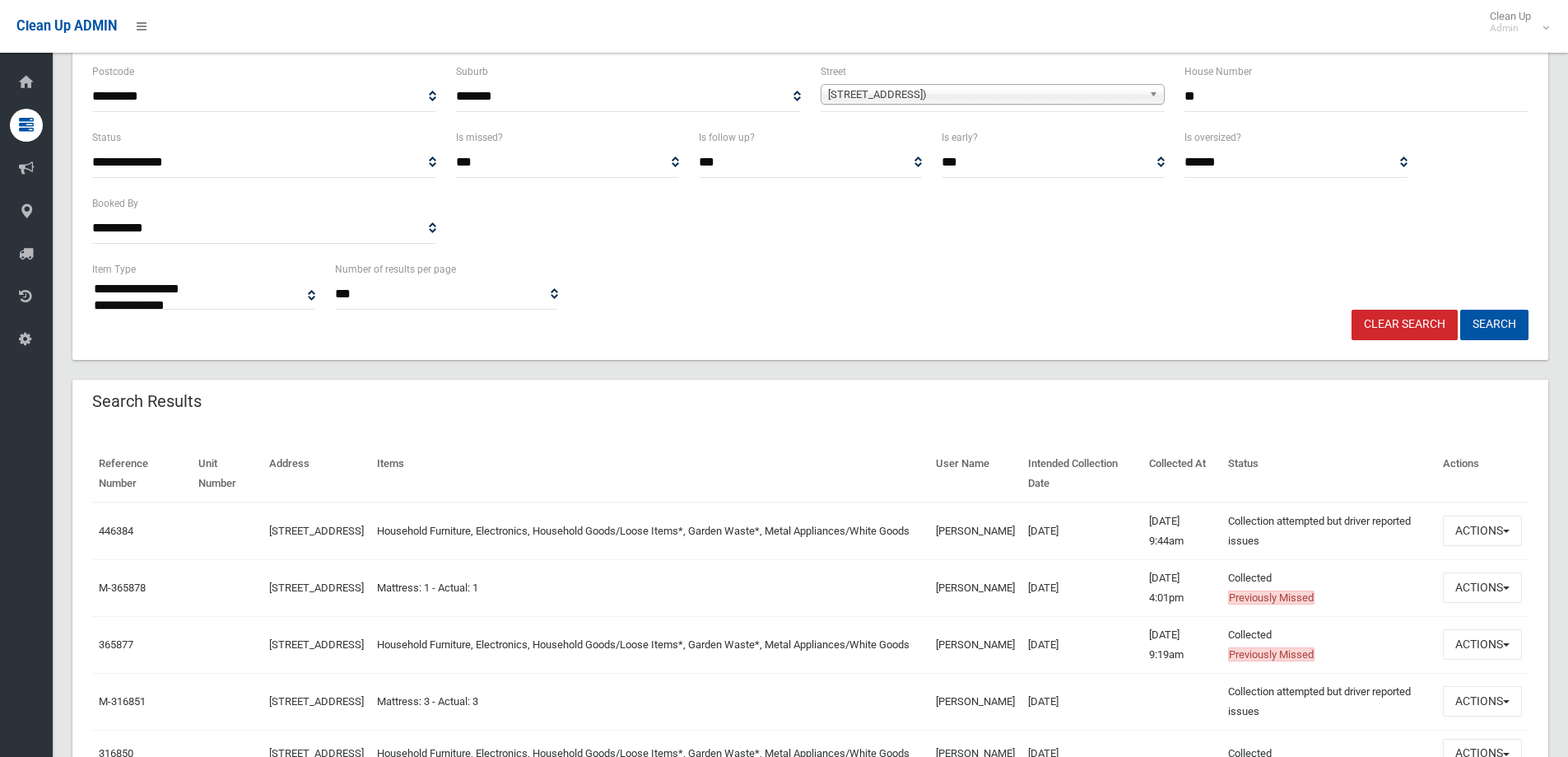
scroll to position [330, 0]
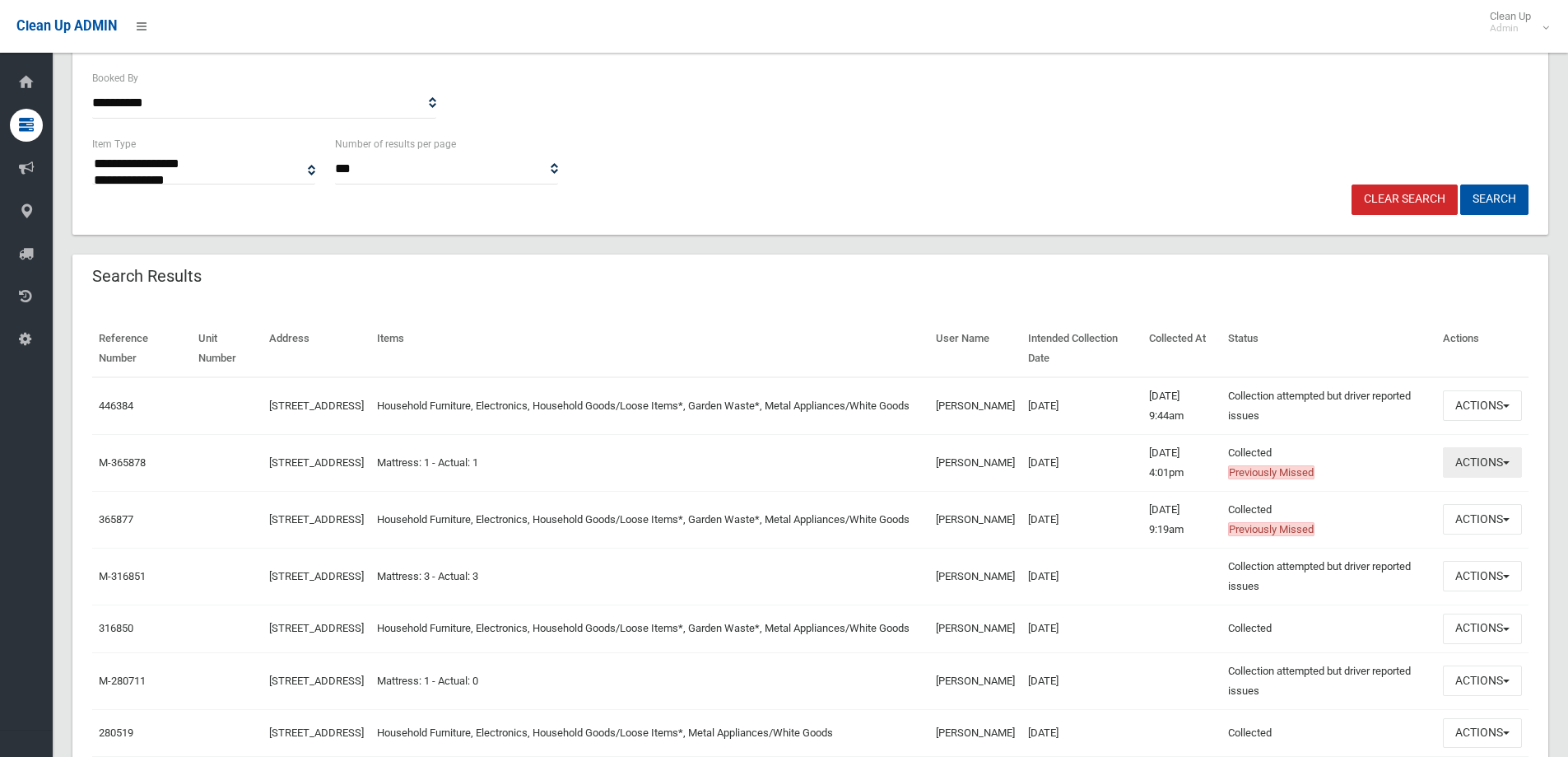
click at [1500, 473] on button "Actions" at bounding box center [1482, 462] width 79 height 31
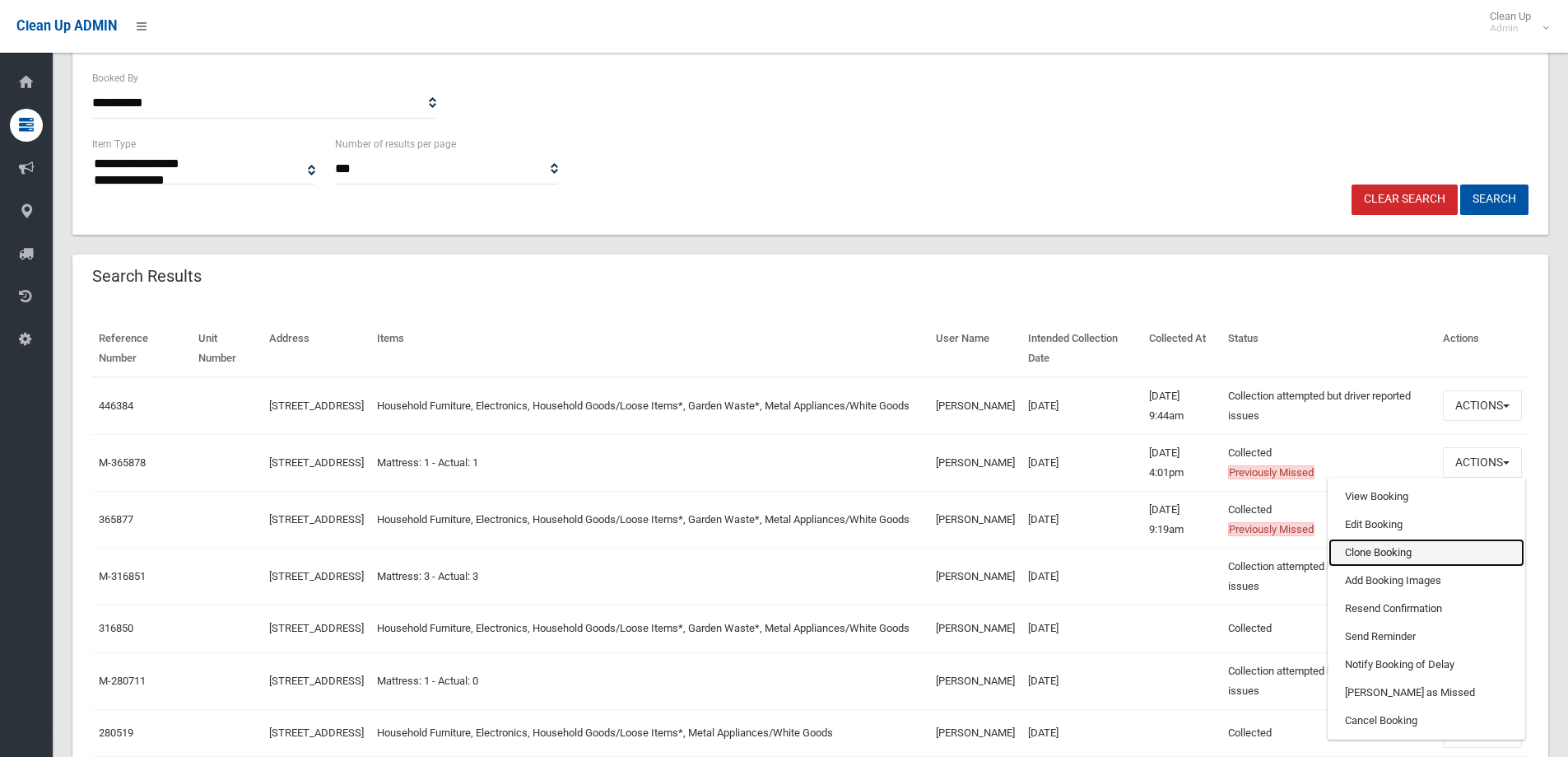
click at [1376, 548] on link "Clone Booking" at bounding box center [1426, 552] width 196 height 28
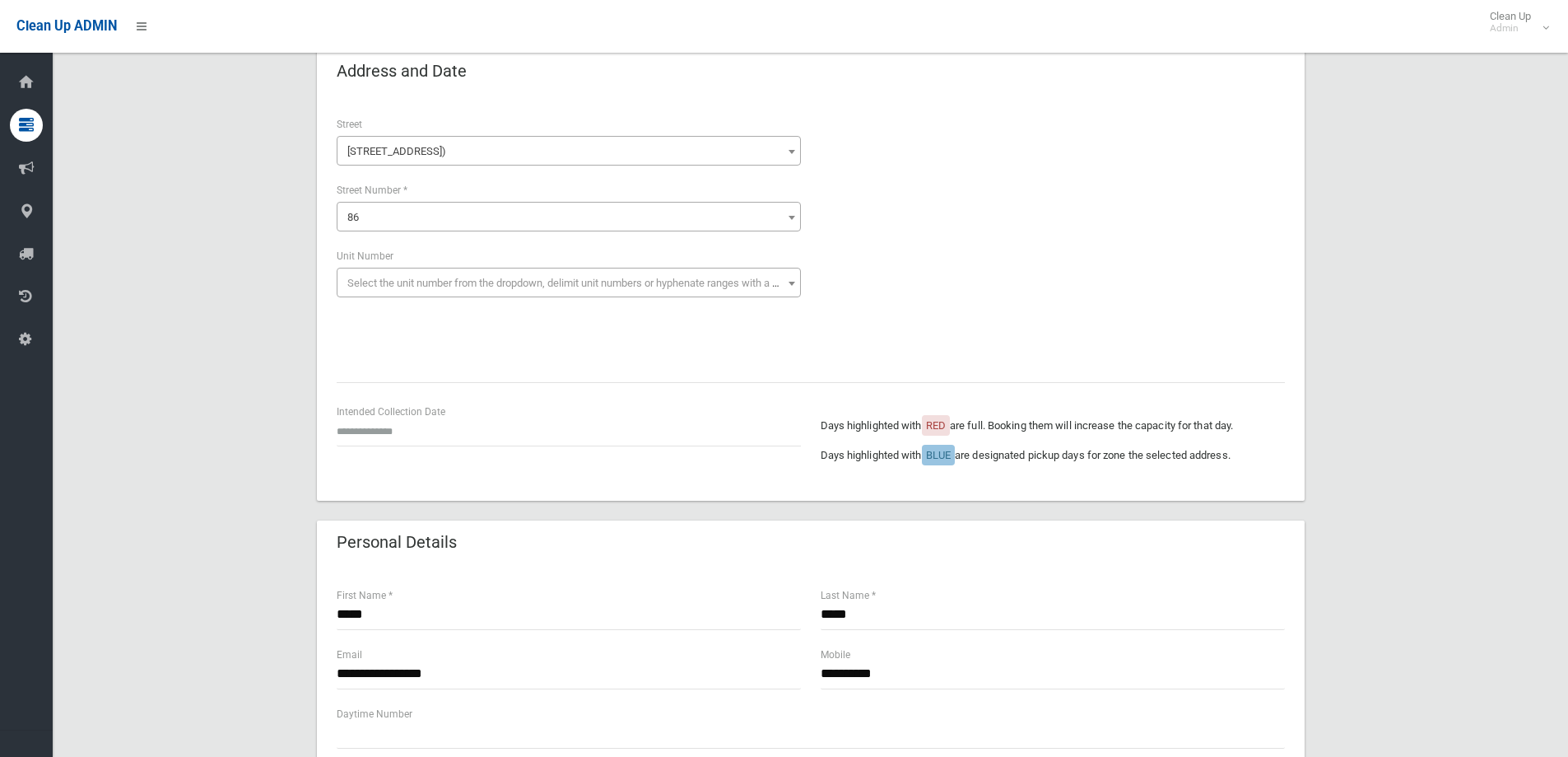
scroll to position [164, 0]
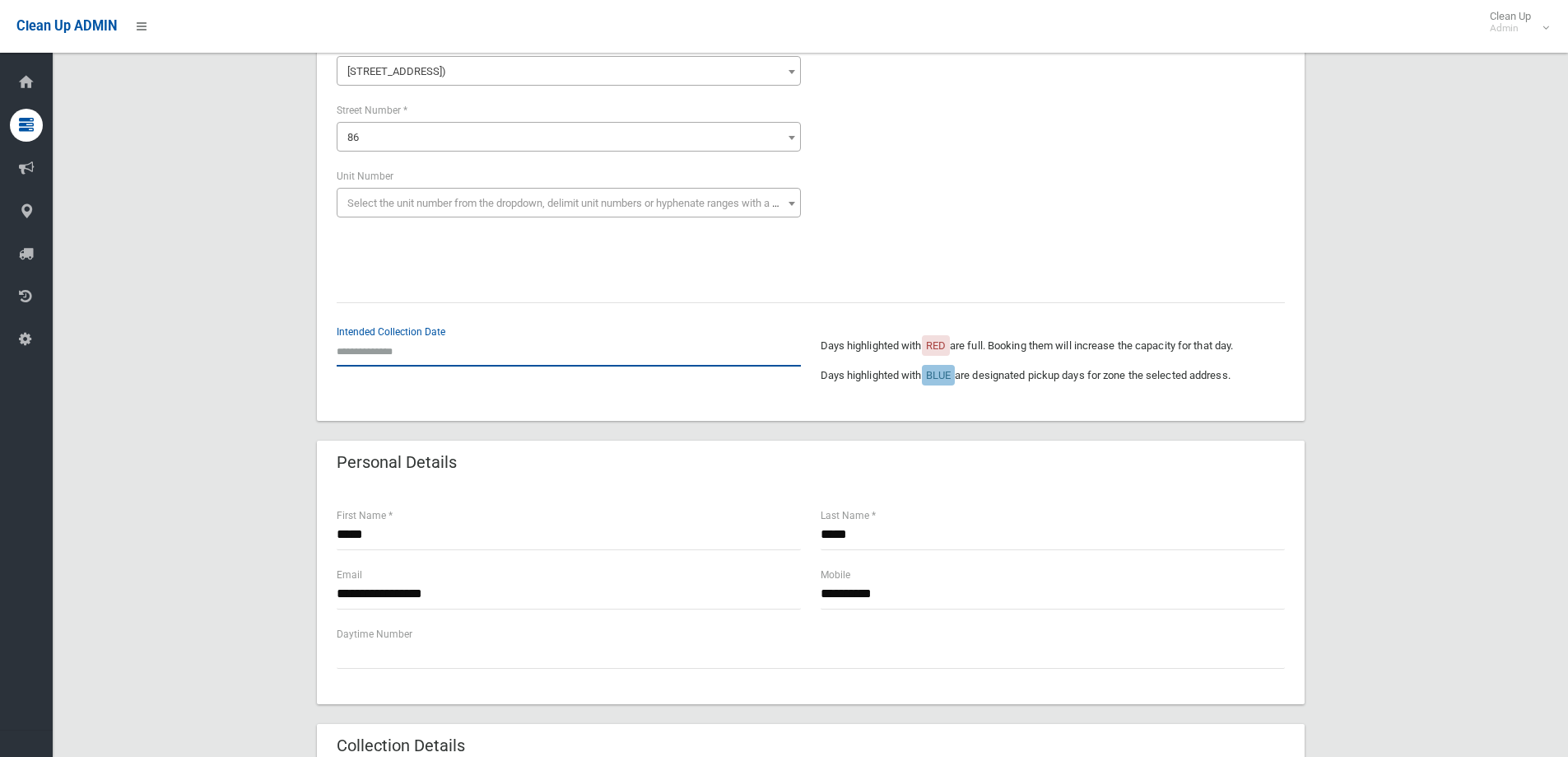
click at [414, 355] on input "text" at bounding box center [569, 351] width 464 height 31
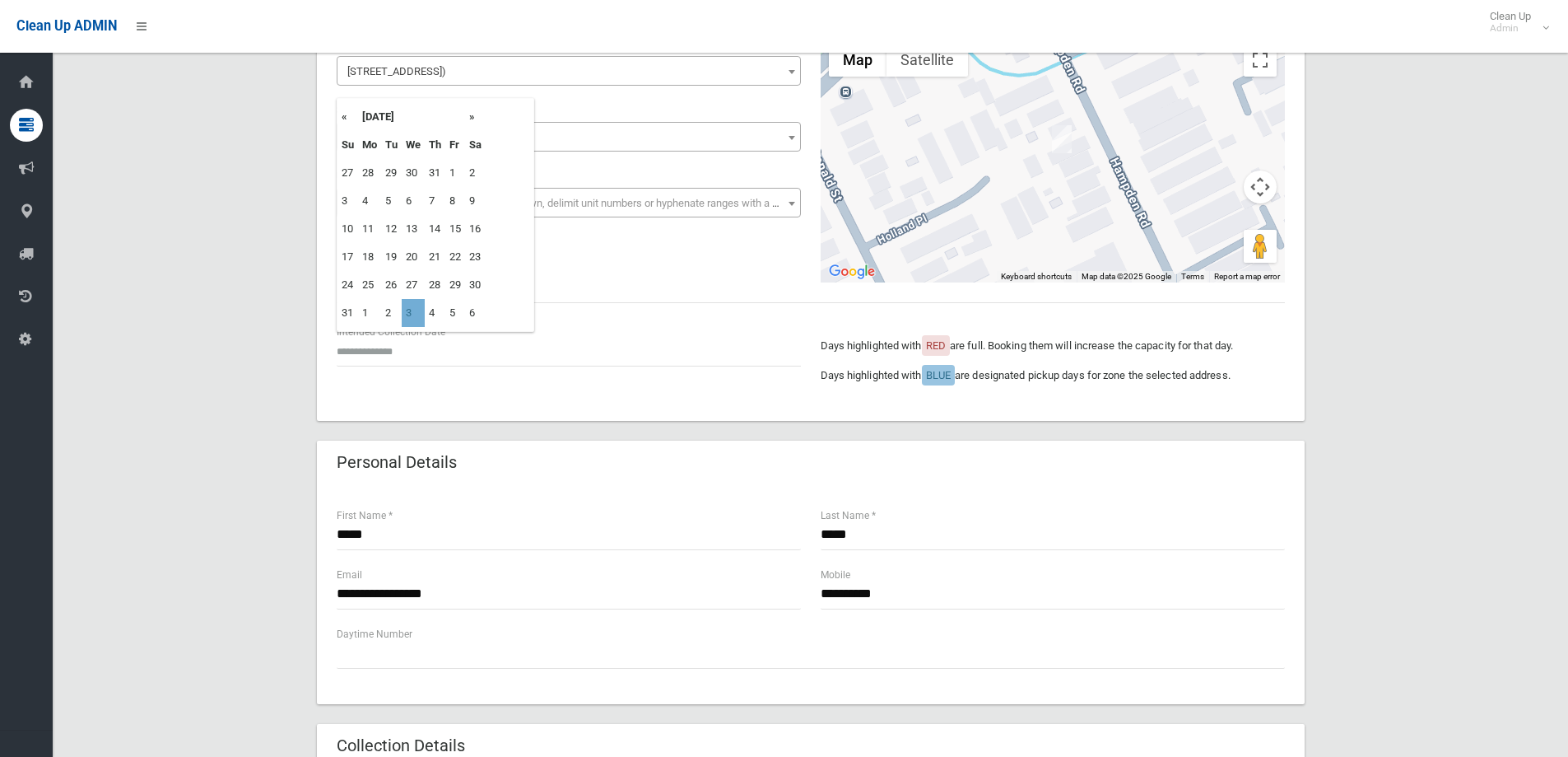
click at [411, 316] on td "3" at bounding box center [413, 313] width 23 height 28
type input "**********"
click at [1382, 454] on div "**********" at bounding box center [810, 687] width 1476 height 1436
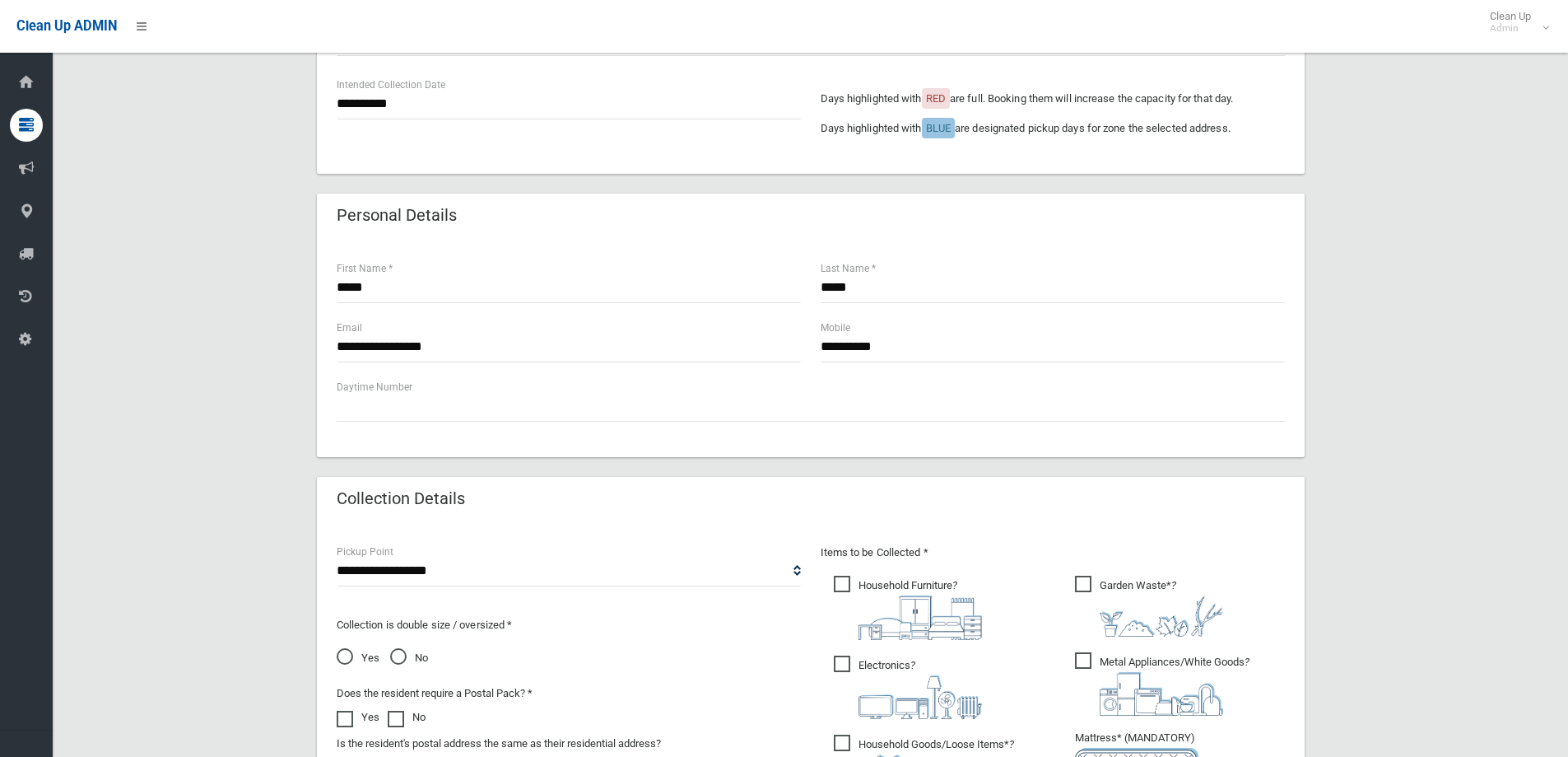
scroll to position [659, 0]
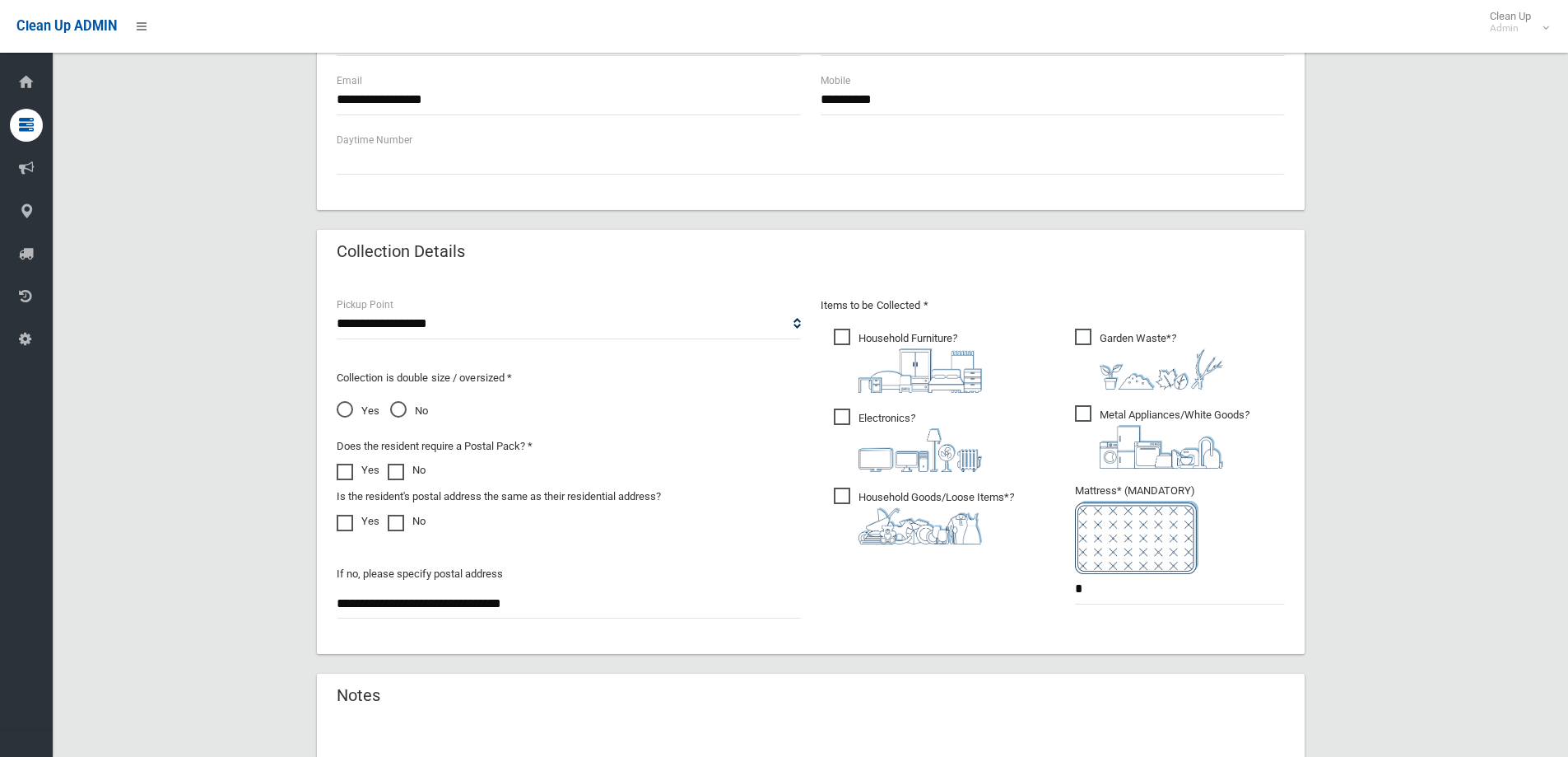
click at [859, 332] on span "Household Furniture ?" at bounding box center [908, 361] width 148 height 64
click at [839, 399] on ul "Household Furniture ?" at bounding box center [931, 441] width 223 height 231
click at [853, 424] on span "Electronics ?" at bounding box center [908, 440] width 148 height 64
click at [848, 502] on span "Household Goods/Loose Items* ?" at bounding box center [924, 515] width 181 height 57
click at [1084, 335] on span "Garden Waste* ?" at bounding box center [1149, 359] width 148 height 61
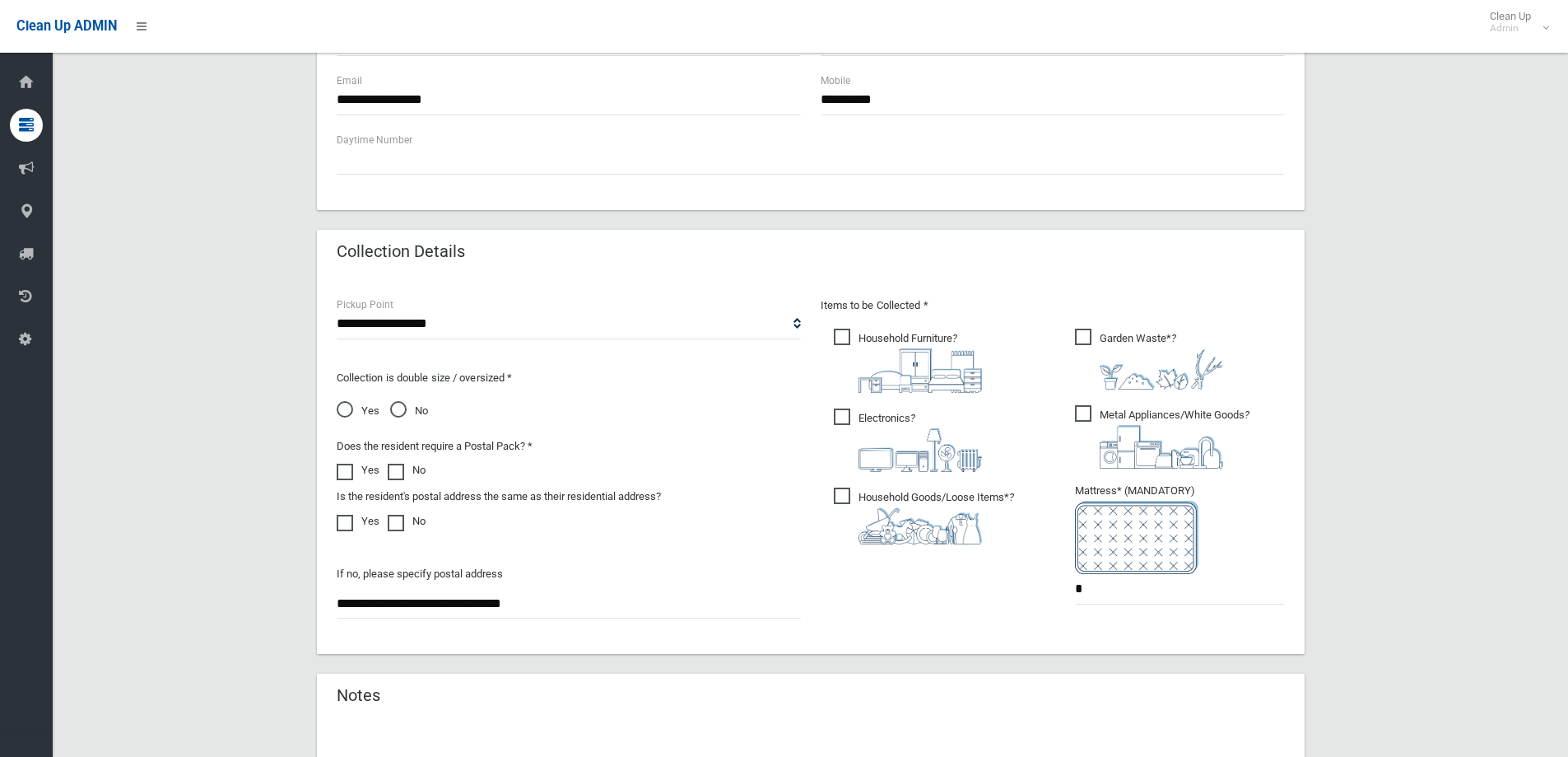
click at [1097, 411] on span "Metal Appliances/White Goods ?" at bounding box center [1163, 437] width 175 height 64
click at [1500, 388] on div "**********" at bounding box center [810, 193] width 1476 height 1436
click at [868, 339] on span "Household Furniture ?" at bounding box center [908, 361] width 148 height 64
click at [839, 415] on span "Electronics ?" at bounding box center [908, 440] width 148 height 64
click at [856, 502] on span "Household Goods/Loose Items* ?" at bounding box center [924, 515] width 181 height 57
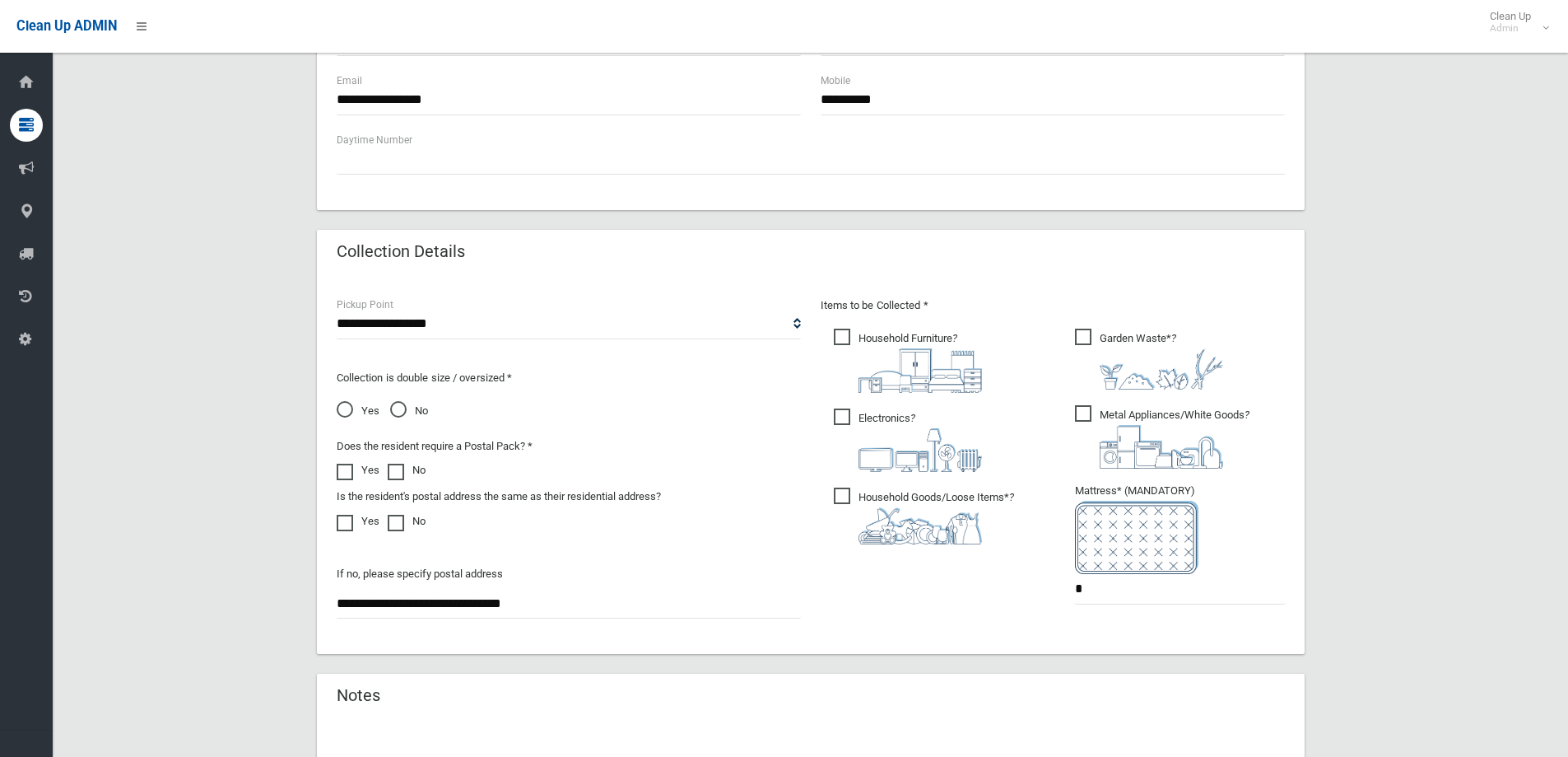
click at [1101, 346] on span "Garden Waste* ?" at bounding box center [1149, 359] width 148 height 61
click at [1074, 416] on ul "Garden Waste* ? *" at bounding box center [1173, 471] width 223 height 292
click at [1093, 409] on span "Metal Appliances/White Goods ?" at bounding box center [1163, 437] width 175 height 64
click at [1106, 592] on input "*" at bounding box center [1181, 589] width 210 height 31
drag, startPoint x: 1129, startPoint y: 589, endPoint x: 1019, endPoint y: 586, distance: 110.0
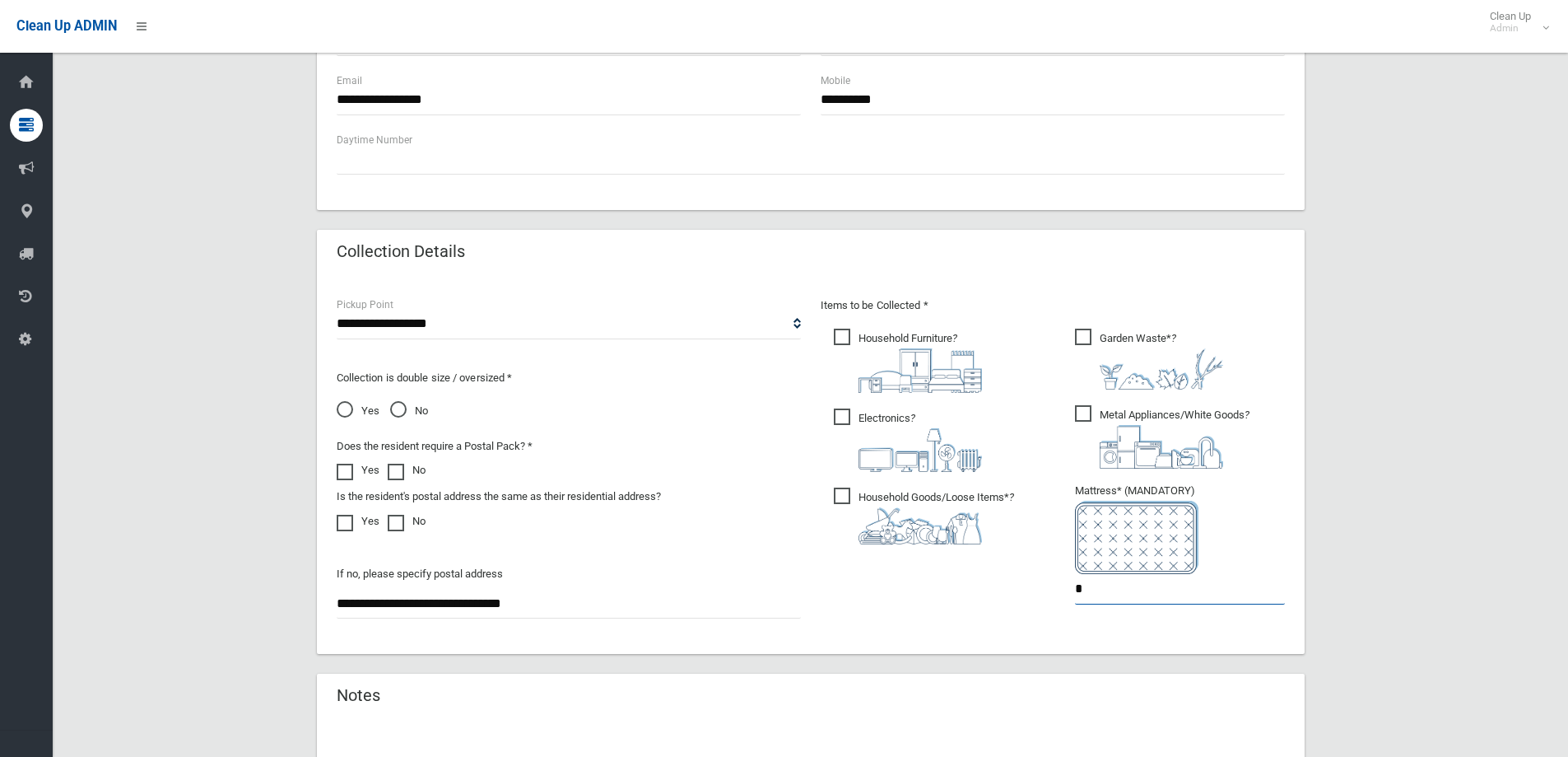
click at [1019, 586] on div "Items to be Collected * Household Furniture ? *" at bounding box center [1053, 461] width 484 height 331
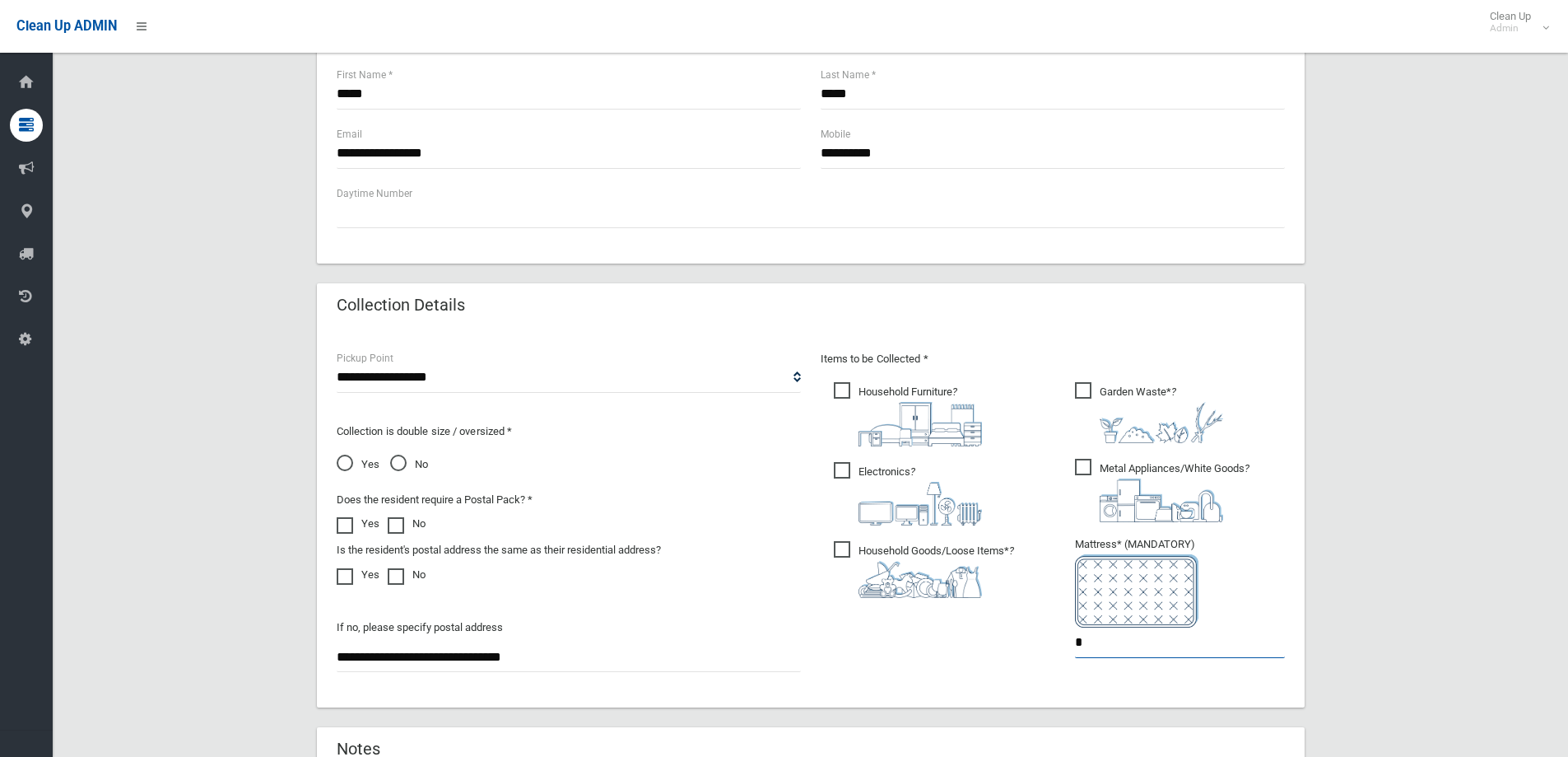
scroll to position [576, 0]
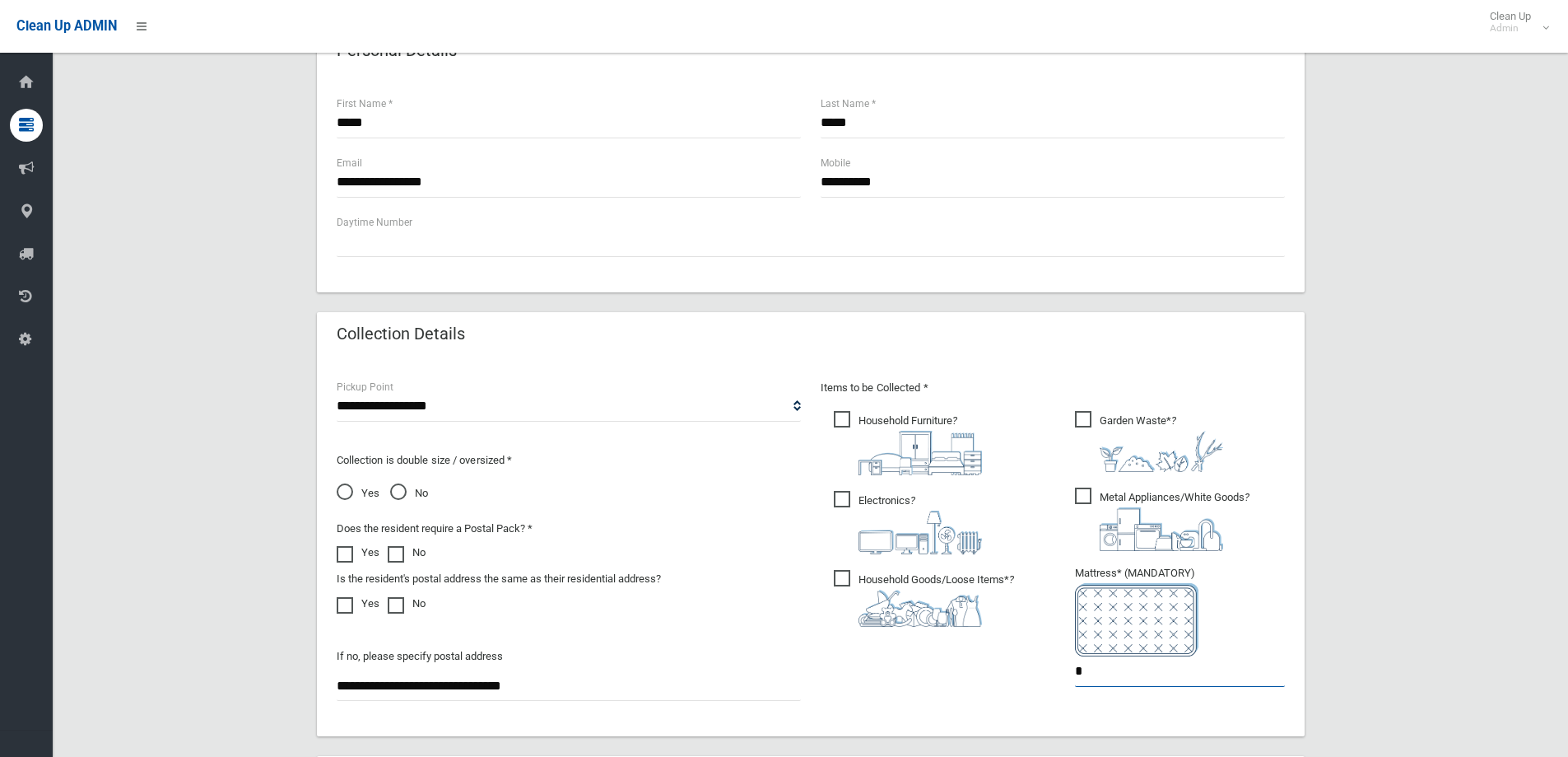
click at [1078, 674] on input "*" at bounding box center [1181, 671] width 210 height 31
type input "*"
click at [1363, 577] on div "**********" at bounding box center [810, 276] width 1476 height 1436
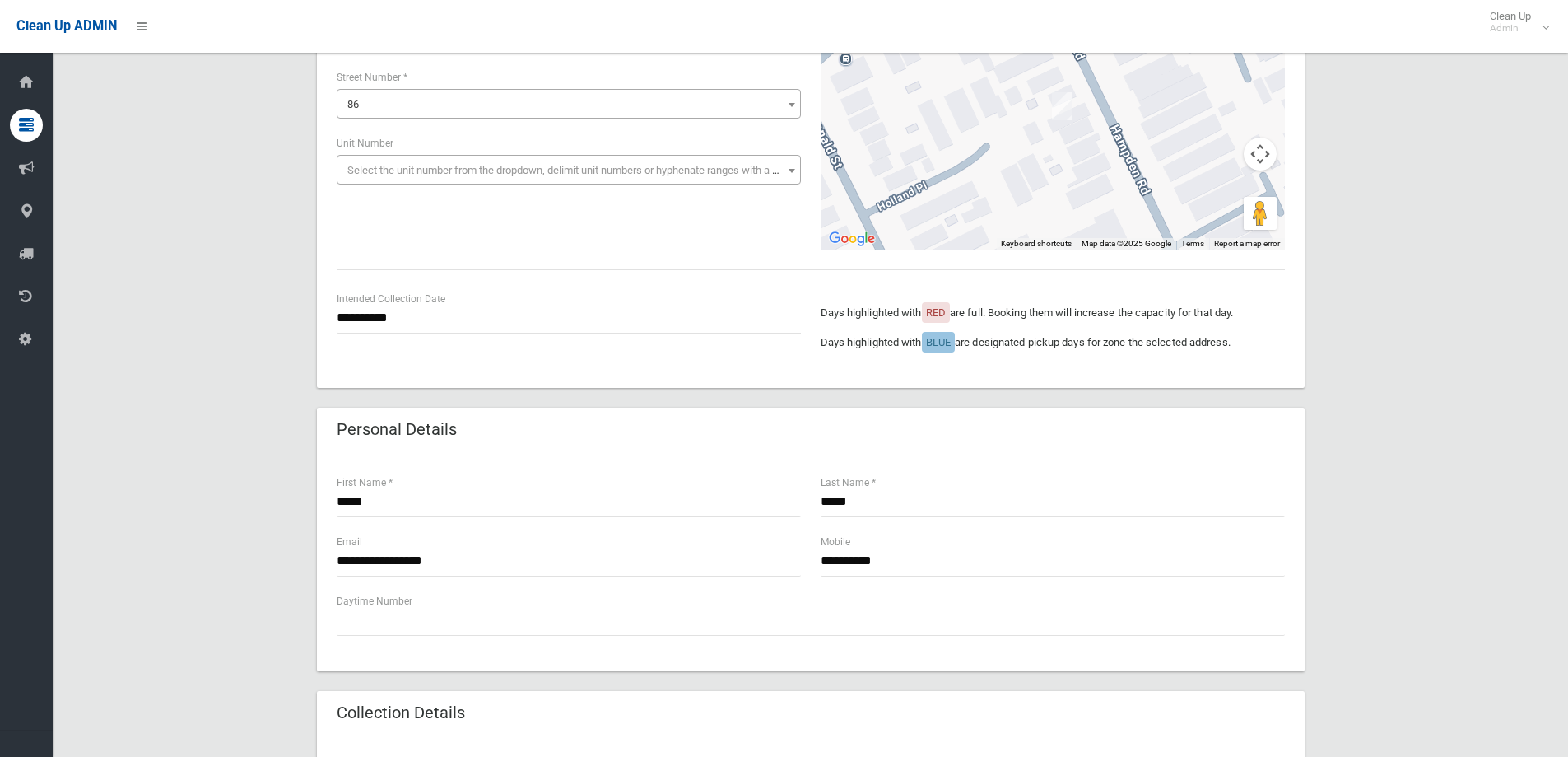
scroll to position [0, 0]
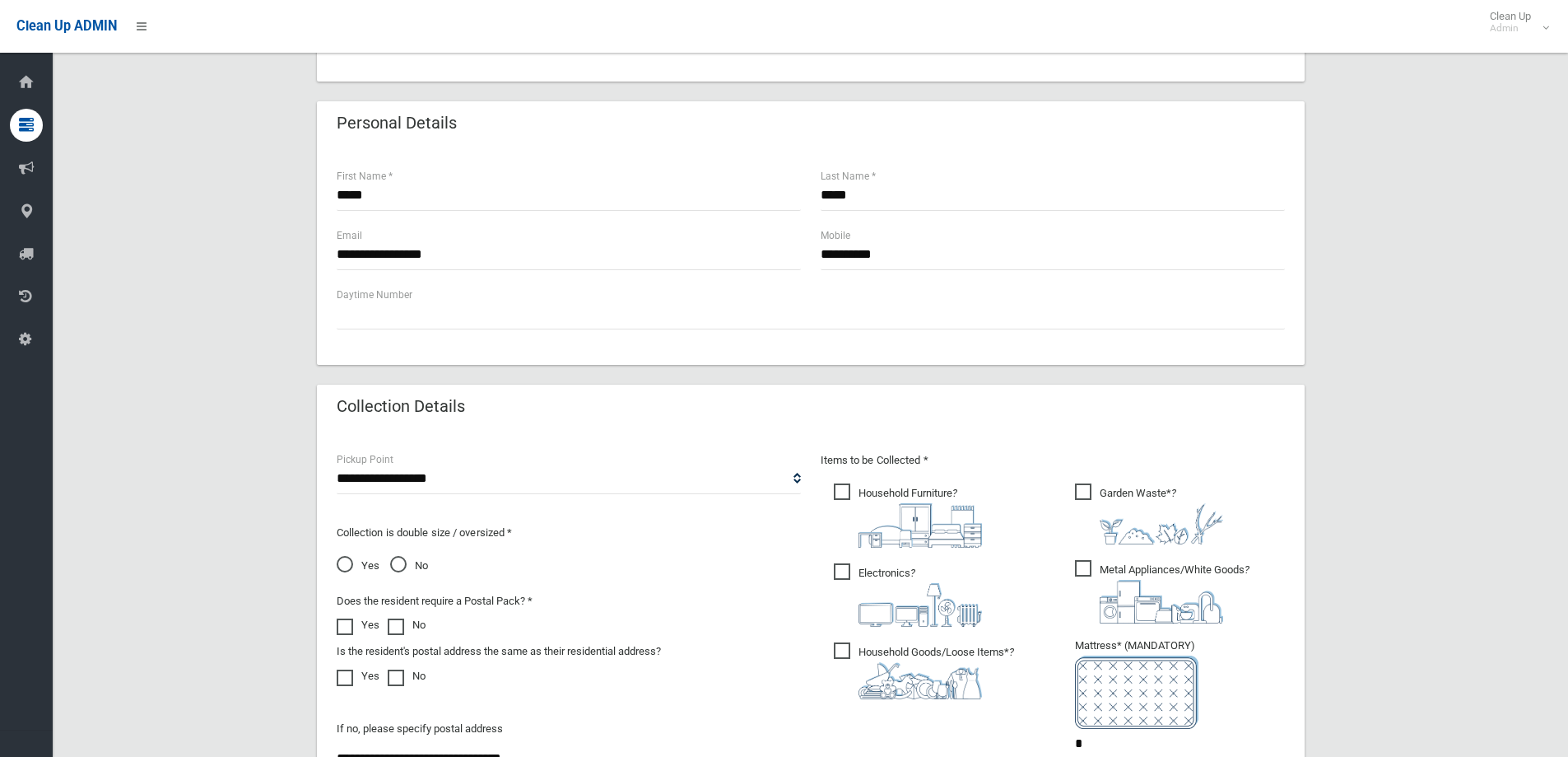
scroll to position [873, 0]
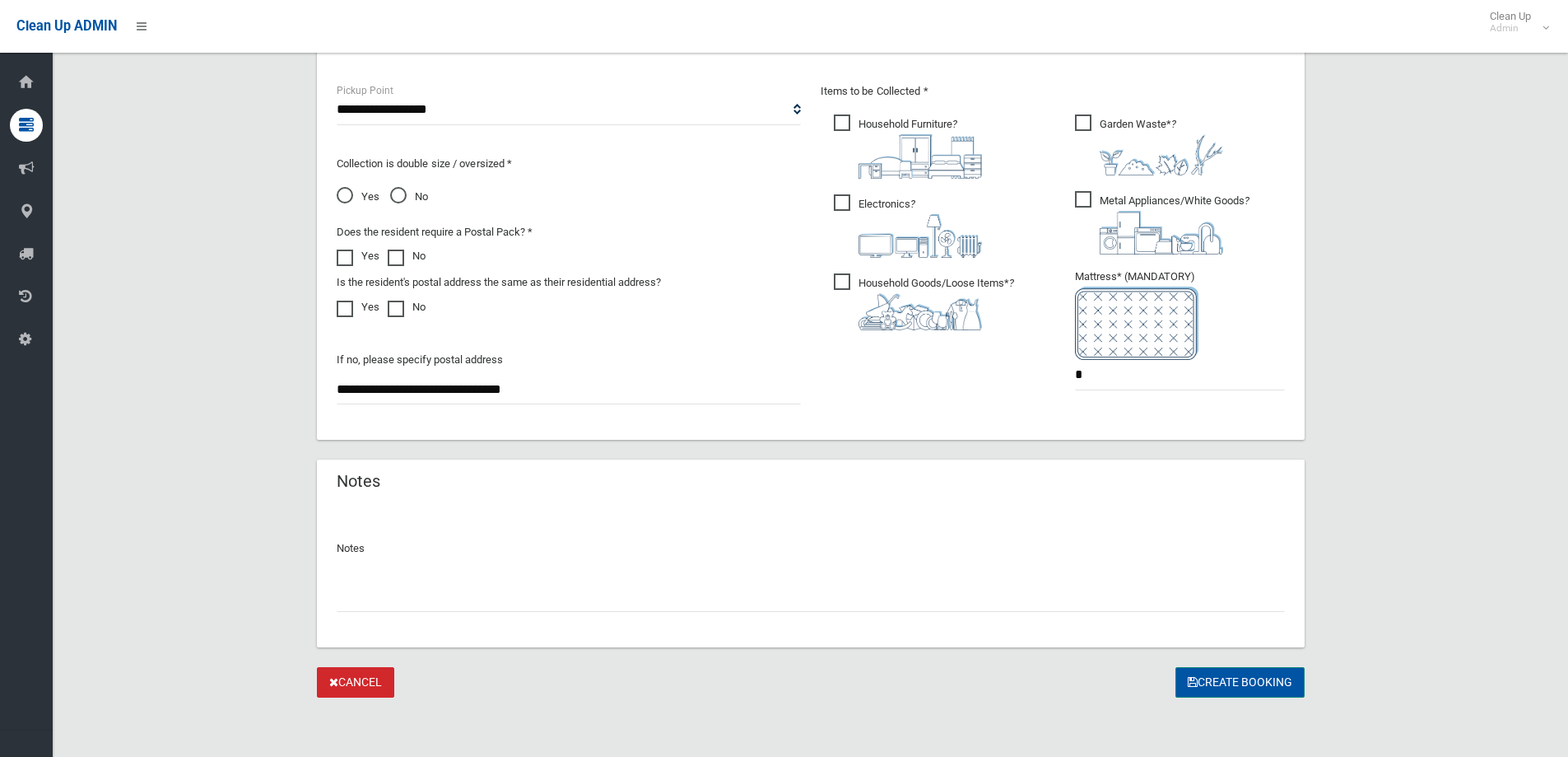
click at [1248, 678] on button "Create Booking" at bounding box center [1240, 682] width 129 height 31
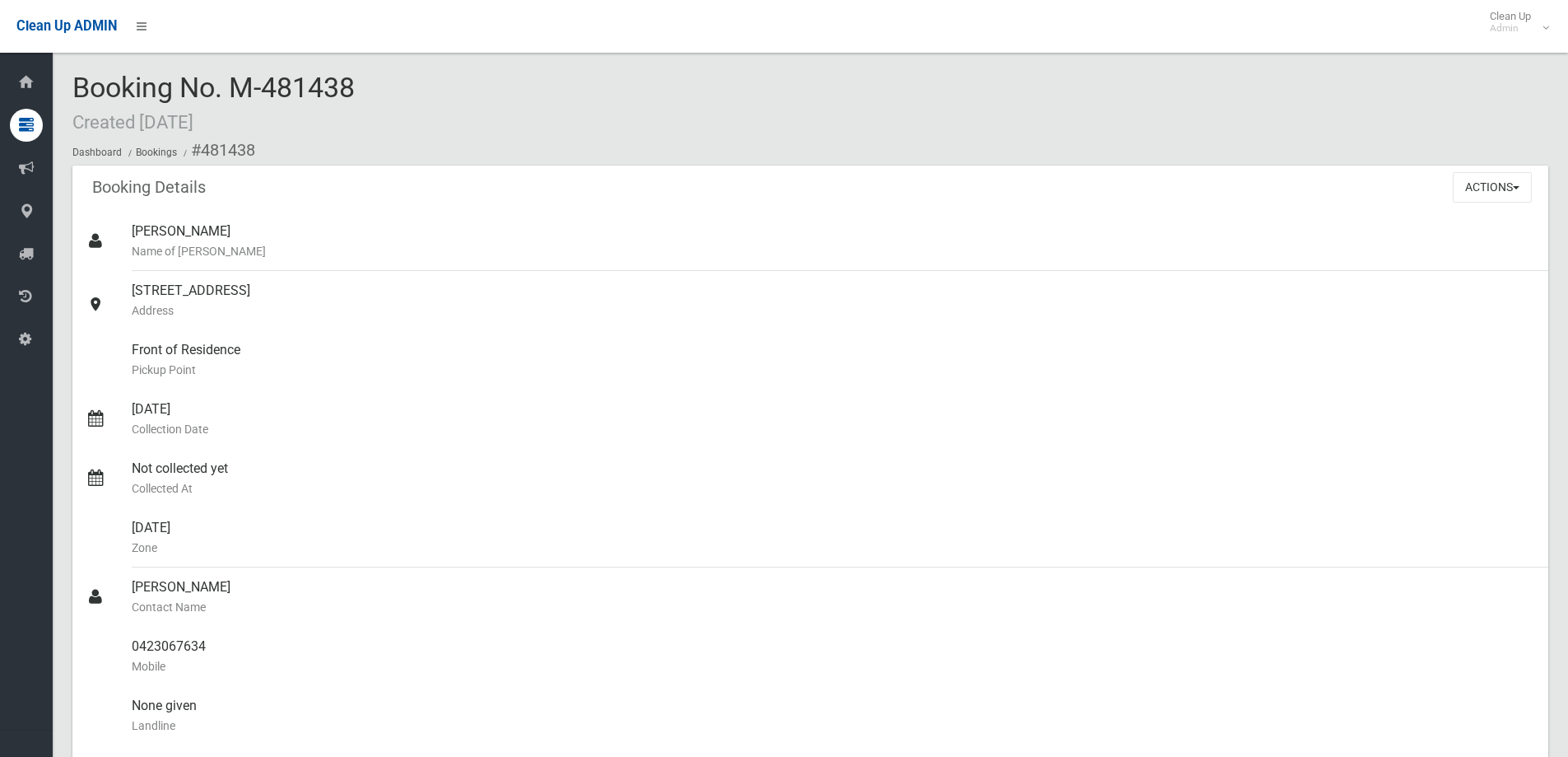
drag, startPoint x: 381, startPoint y: 82, endPoint x: 268, endPoint y: 108, distance: 116.0
click at [268, 108] on div "Booking No. M-481438 Created [DATE] Dashboard Bookings #481438" at bounding box center [810, 119] width 1476 height 93
click at [471, 117] on div "Booking No. M-481438 Created [DATE] Dashboard Bookings #481438" at bounding box center [810, 119] width 1476 height 93
click at [359, 64] on div "Booking No. M-481438 Created [DATE] Dashboard Bookings #481438 Booking Details …" at bounding box center [810, 615] width 1515 height 1191
drag, startPoint x: 77, startPoint y: 81, endPoint x: 394, endPoint y: 100, distance: 317.6
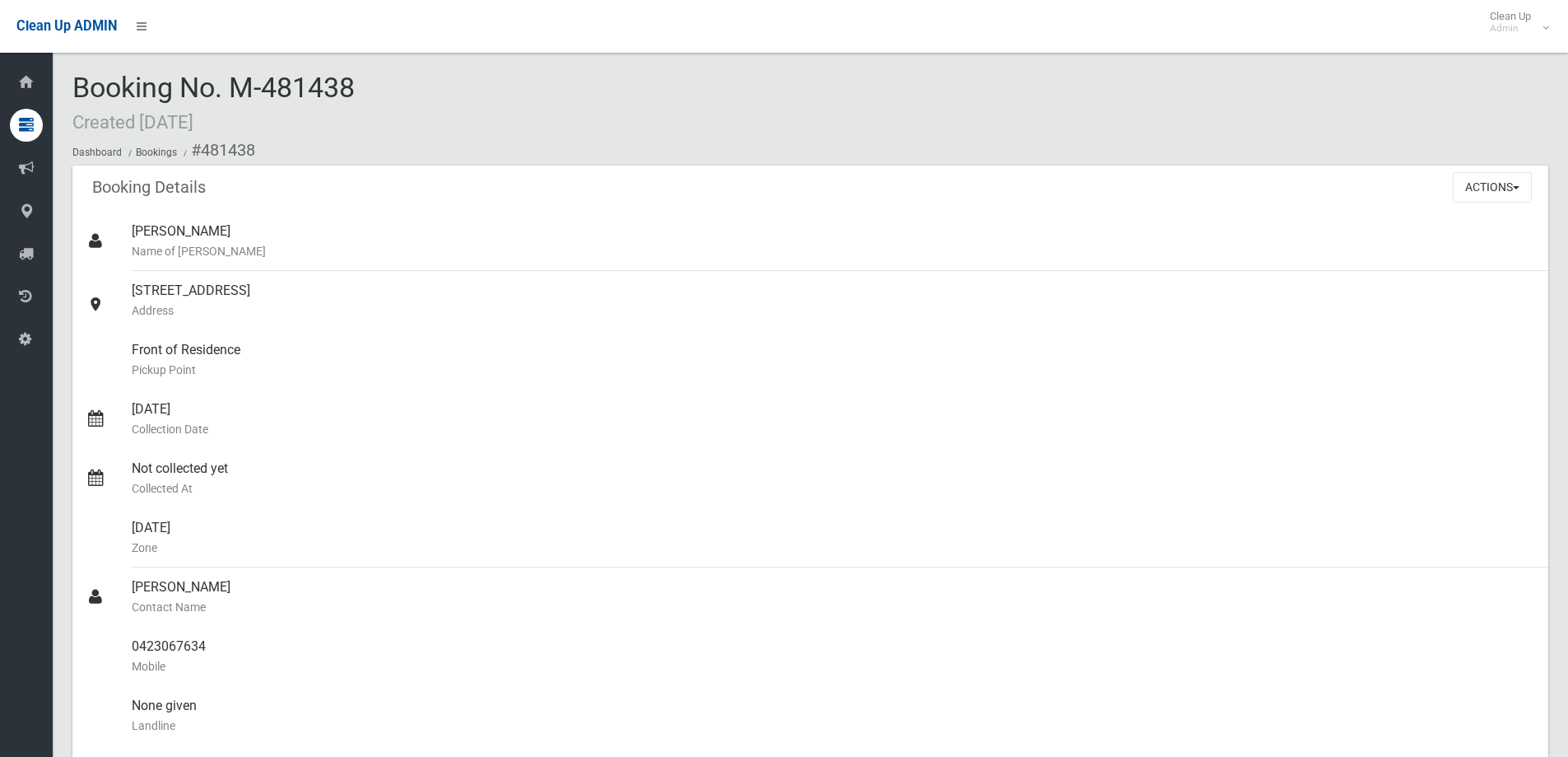
click at [394, 100] on div "Booking No. M-481438 Created [DATE] Dashboard Bookings #481438" at bounding box center [810, 119] width 1476 height 93
click at [451, 92] on div "Booking No. M-481438 Created [DATE] Dashboard Bookings #481438" at bounding box center [810, 119] width 1476 height 93
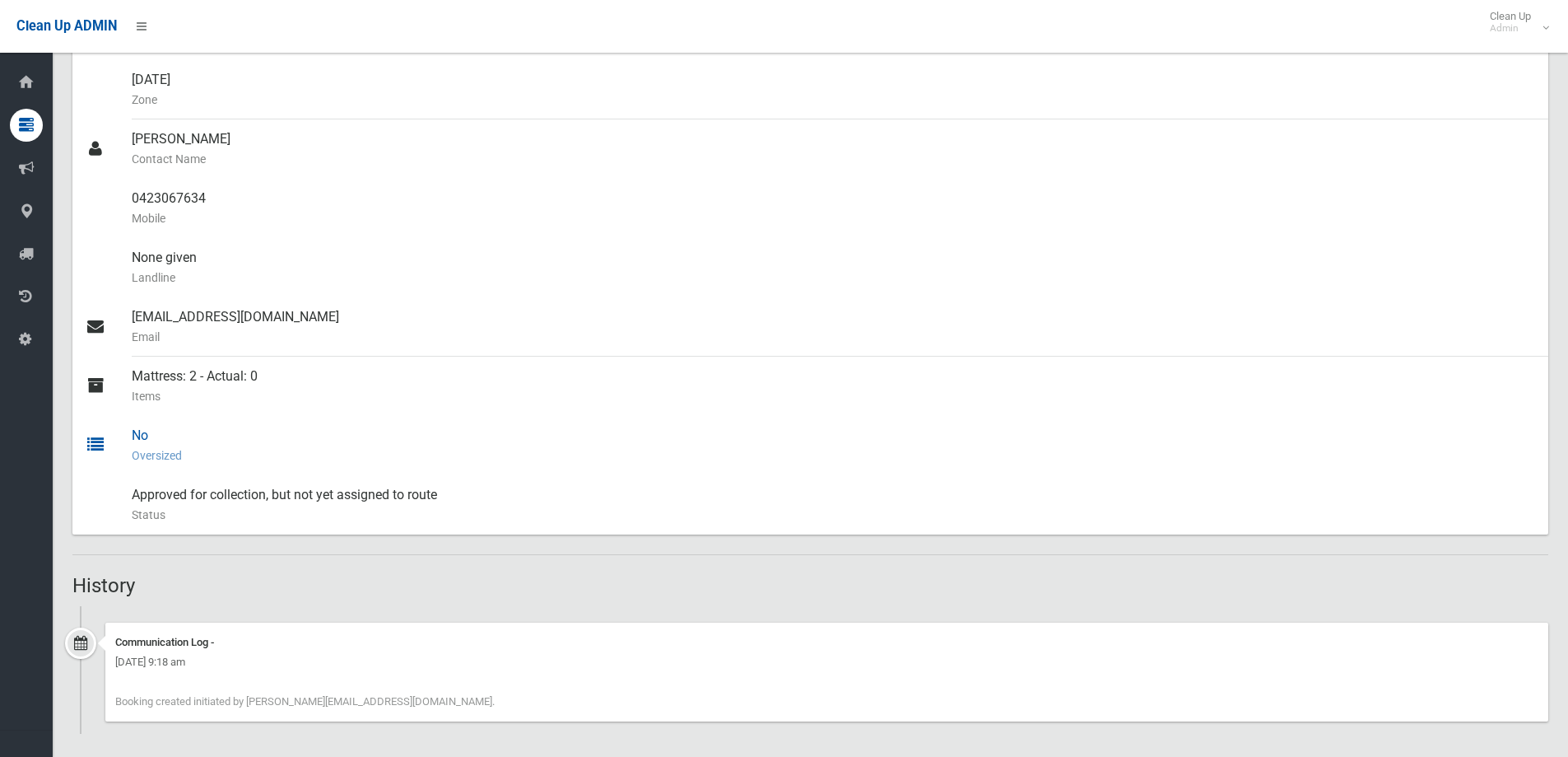
scroll to position [454, 0]
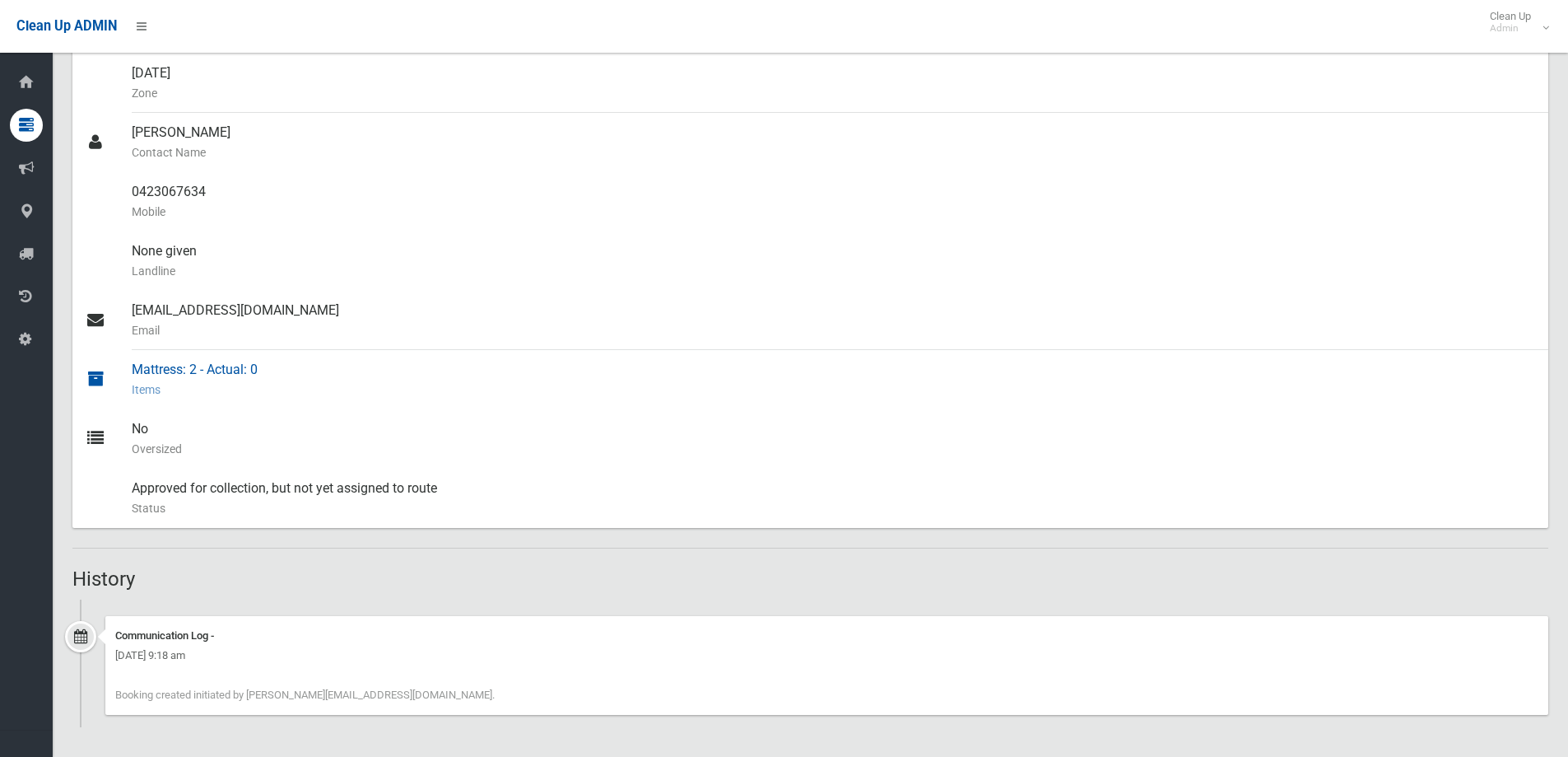
click at [1090, 403] on div "Mattress: 2 - Actual: 0 Items" at bounding box center [833, 380] width 1404 height 59
click at [54, 83] on section "Booking No. M-481438 Created [DATE] Dashboard Bookings #481438 Booking Details …" at bounding box center [810, 186] width 1515 height 1138
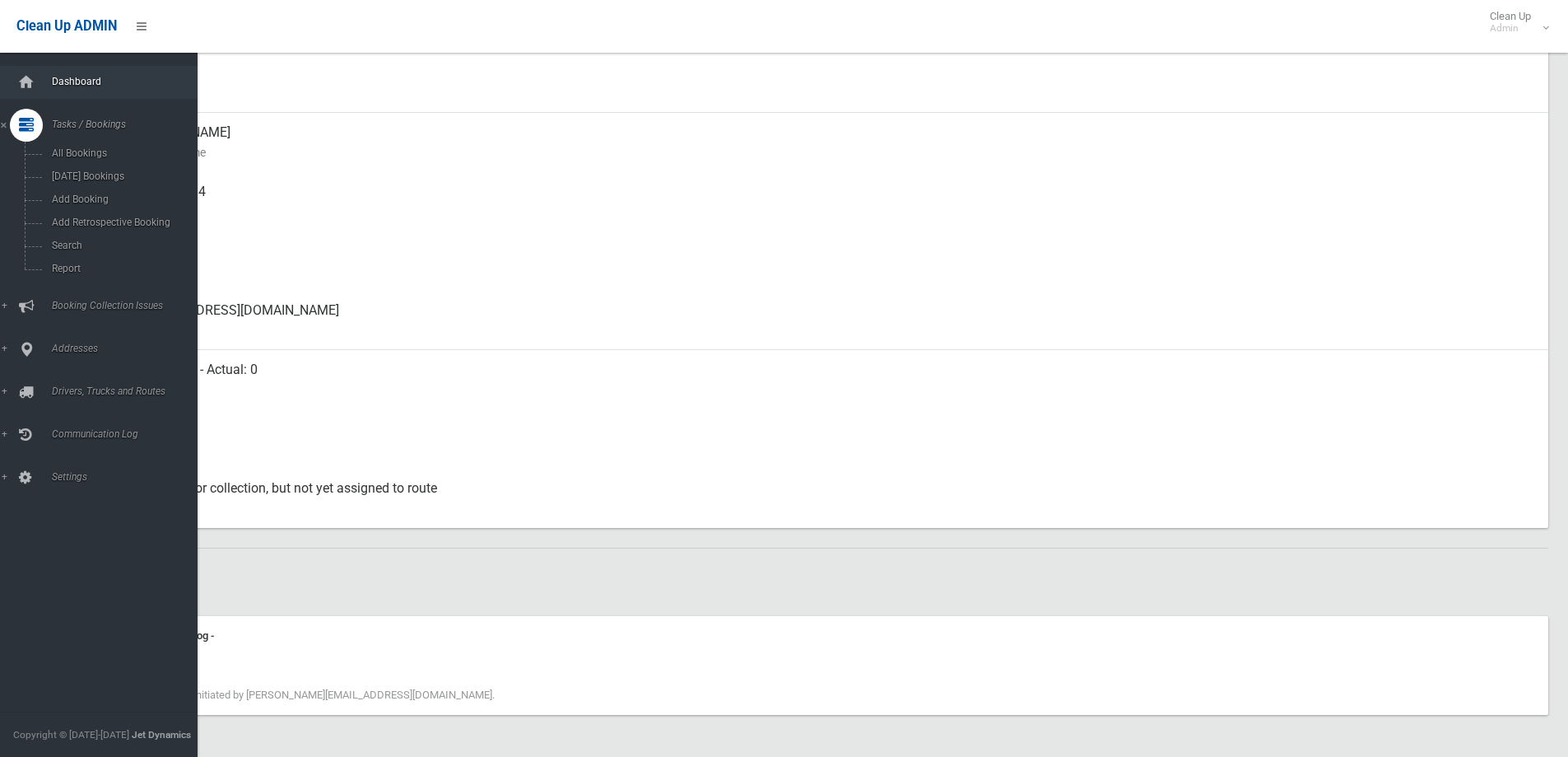
click at [103, 81] on span "Dashboard" at bounding box center [128, 81] width 163 height 12
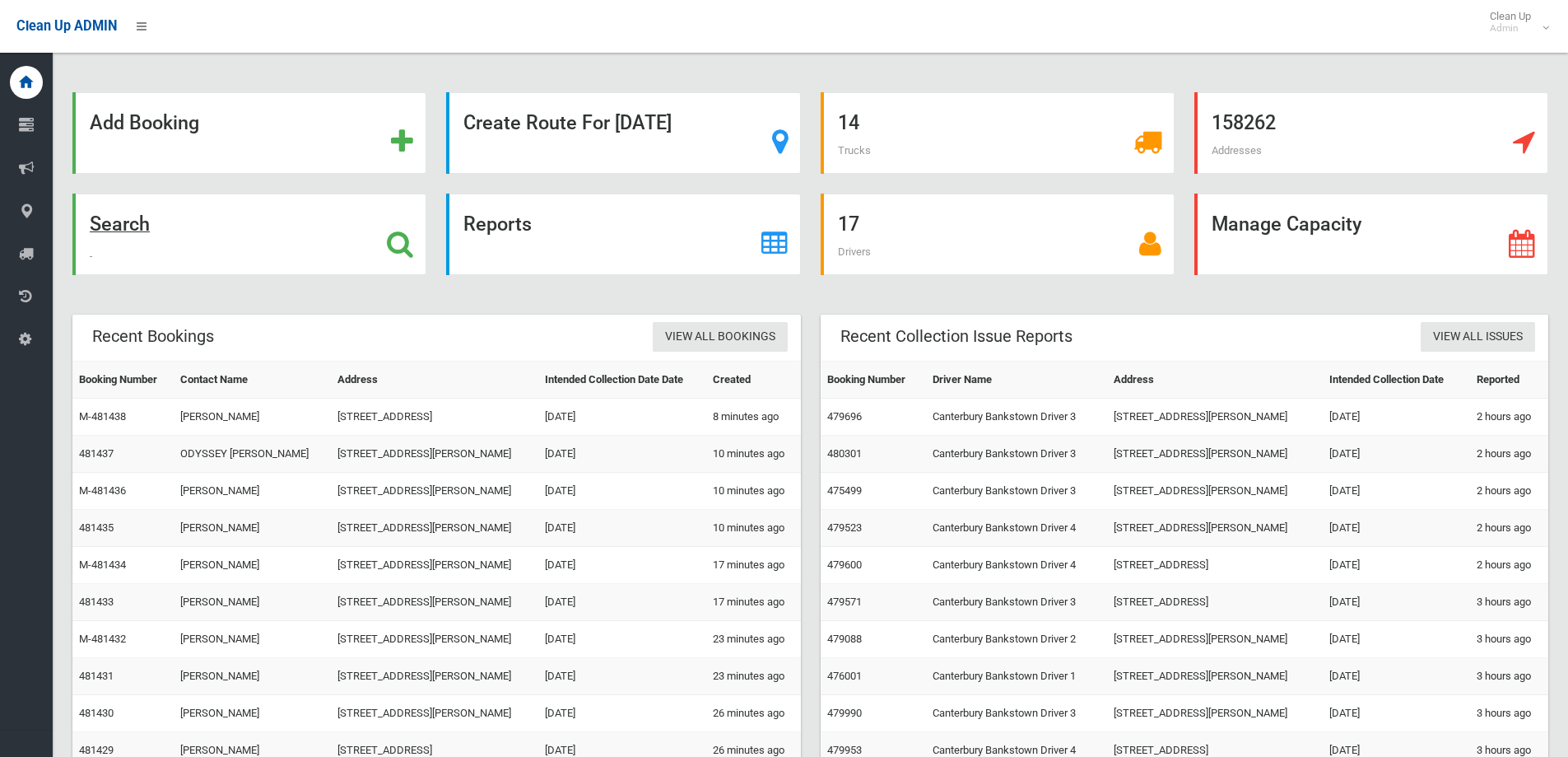
click at [265, 245] on div "Search" at bounding box center [249, 234] width 354 height 81
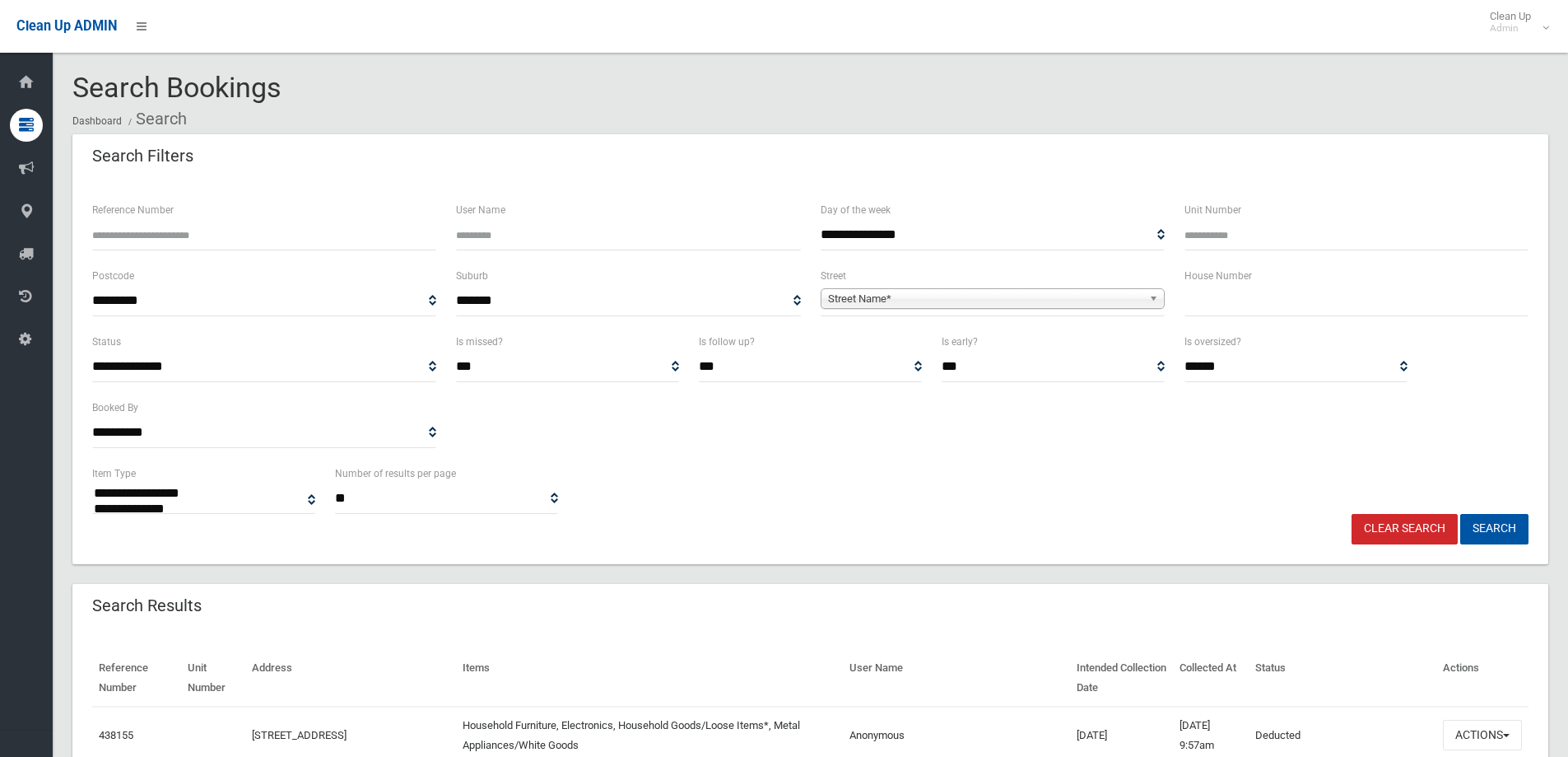
select select
drag, startPoint x: 270, startPoint y: 260, endPoint x: 273, endPoint y: 226, distance: 34.1
click at [268, 259] on div "Reference Number" at bounding box center [264, 233] width 364 height 66
click at [273, 226] on input "Reference Number" at bounding box center [264, 235] width 344 height 31
paste input "******"
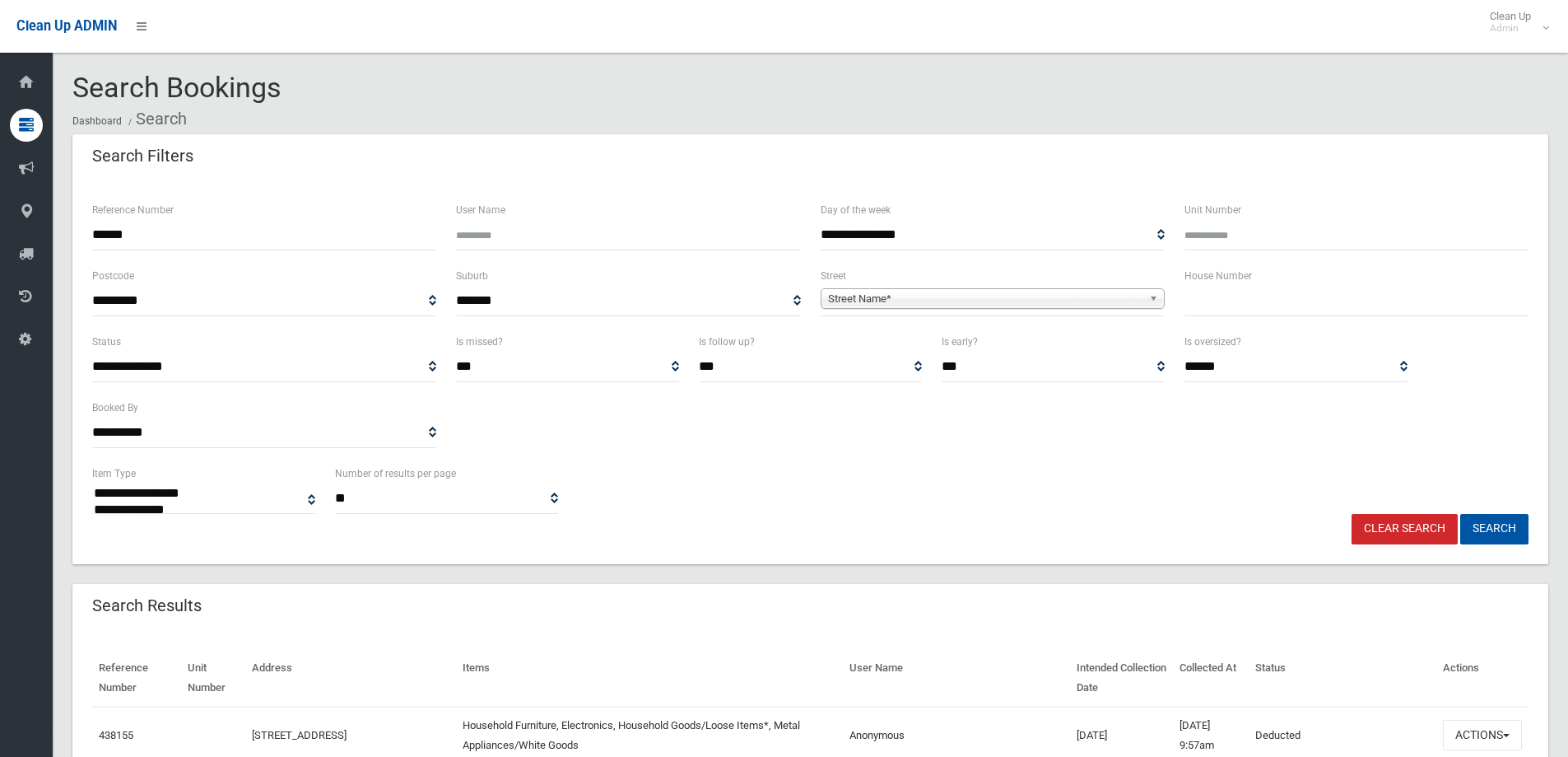
type input "******"
click at [1488, 511] on div "**********" at bounding box center [810, 488] width 1456 height 50
click at [1491, 512] on div "**********" at bounding box center [810, 488] width 1456 height 50
click at [1490, 528] on button "Search" at bounding box center [1494, 529] width 69 height 31
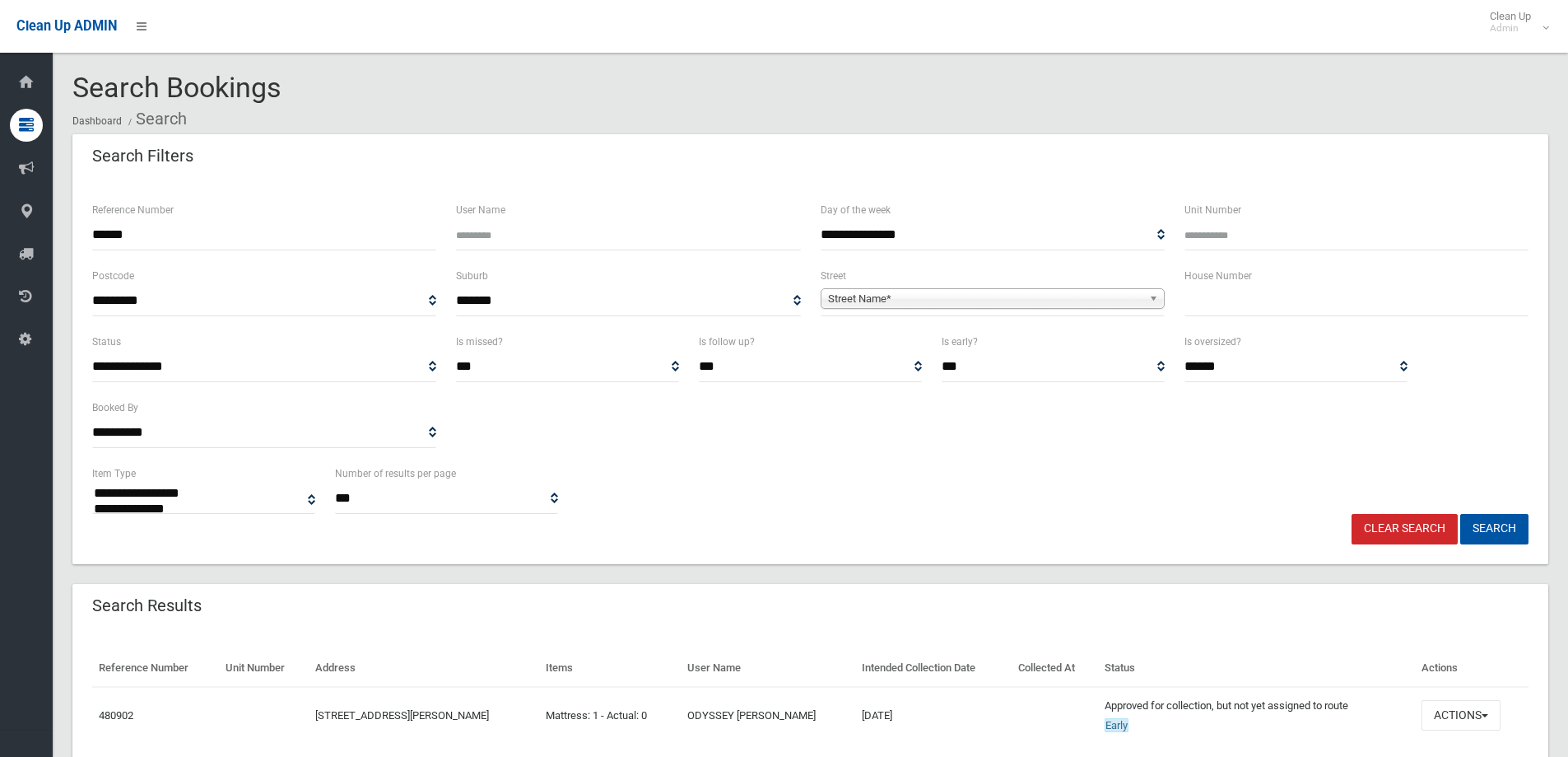
select select
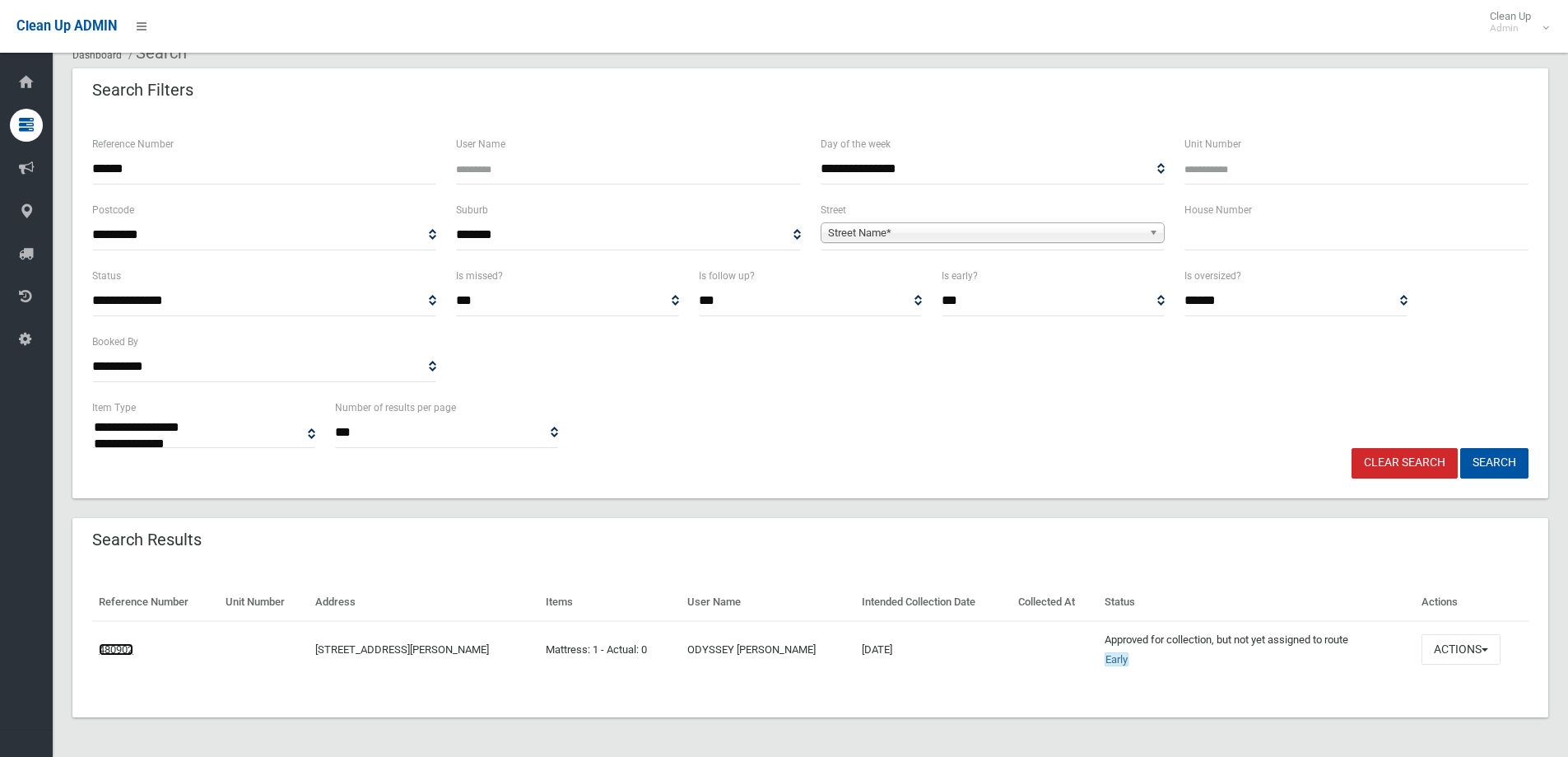
click at [113, 648] on link "480902" at bounding box center [116, 649] width 35 height 13
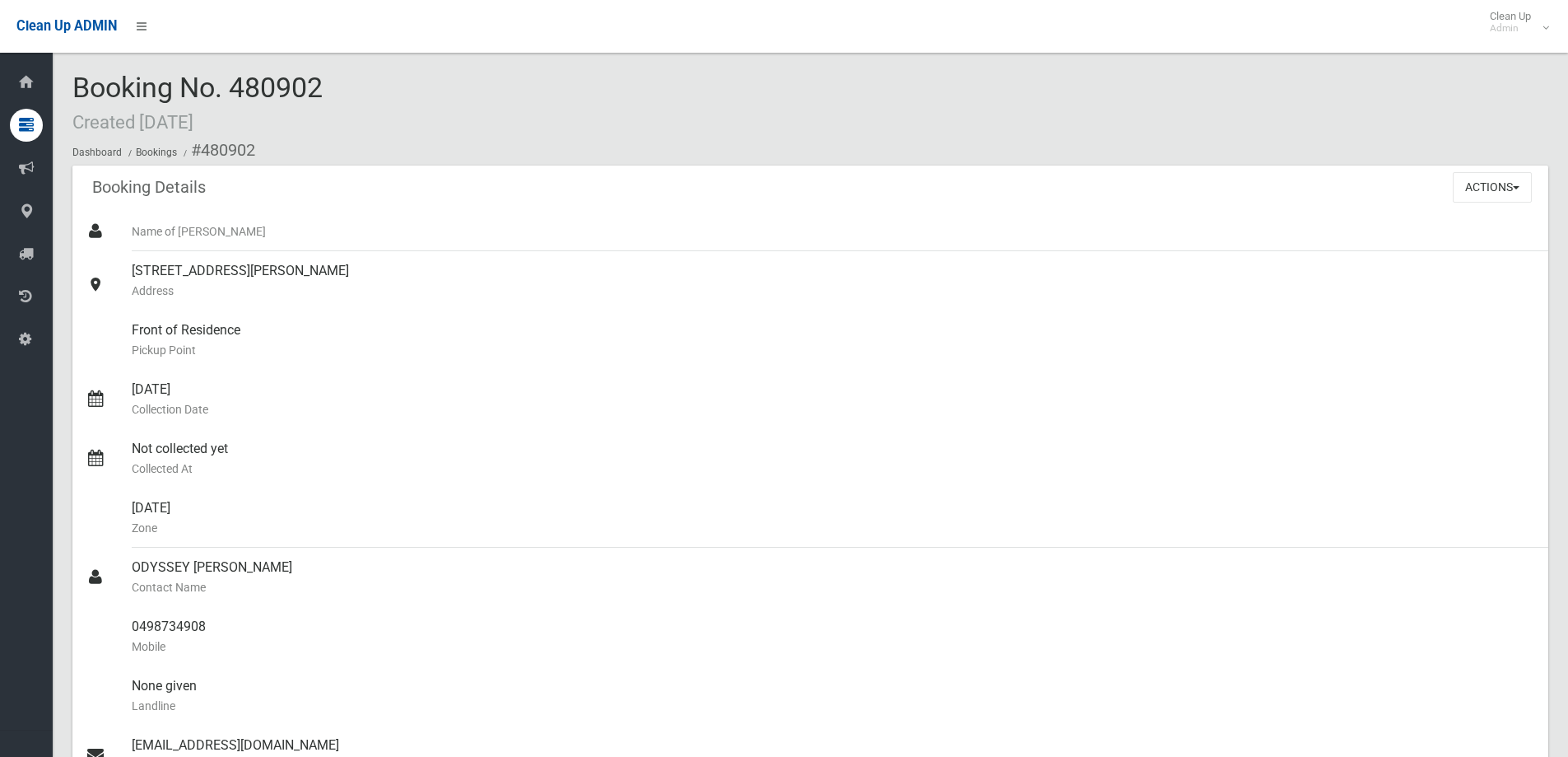
click at [1540, 146] on ol "Dashboard Bookings #480902" at bounding box center [810, 150] width 1476 height 31
click at [1509, 190] on button "Actions" at bounding box center [1492, 187] width 79 height 31
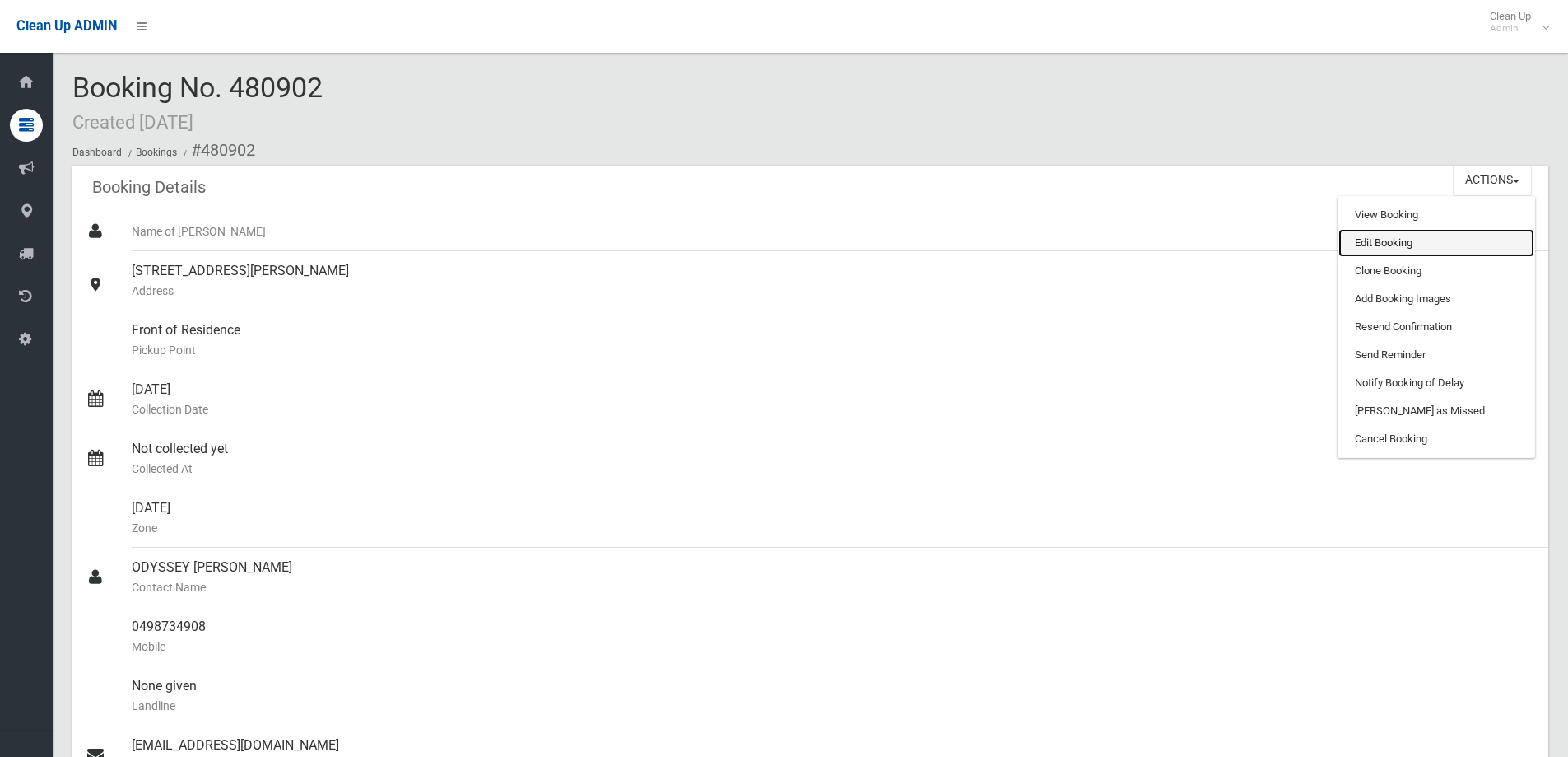
click at [1393, 248] on link "Edit Booking" at bounding box center [1436, 242] width 196 height 28
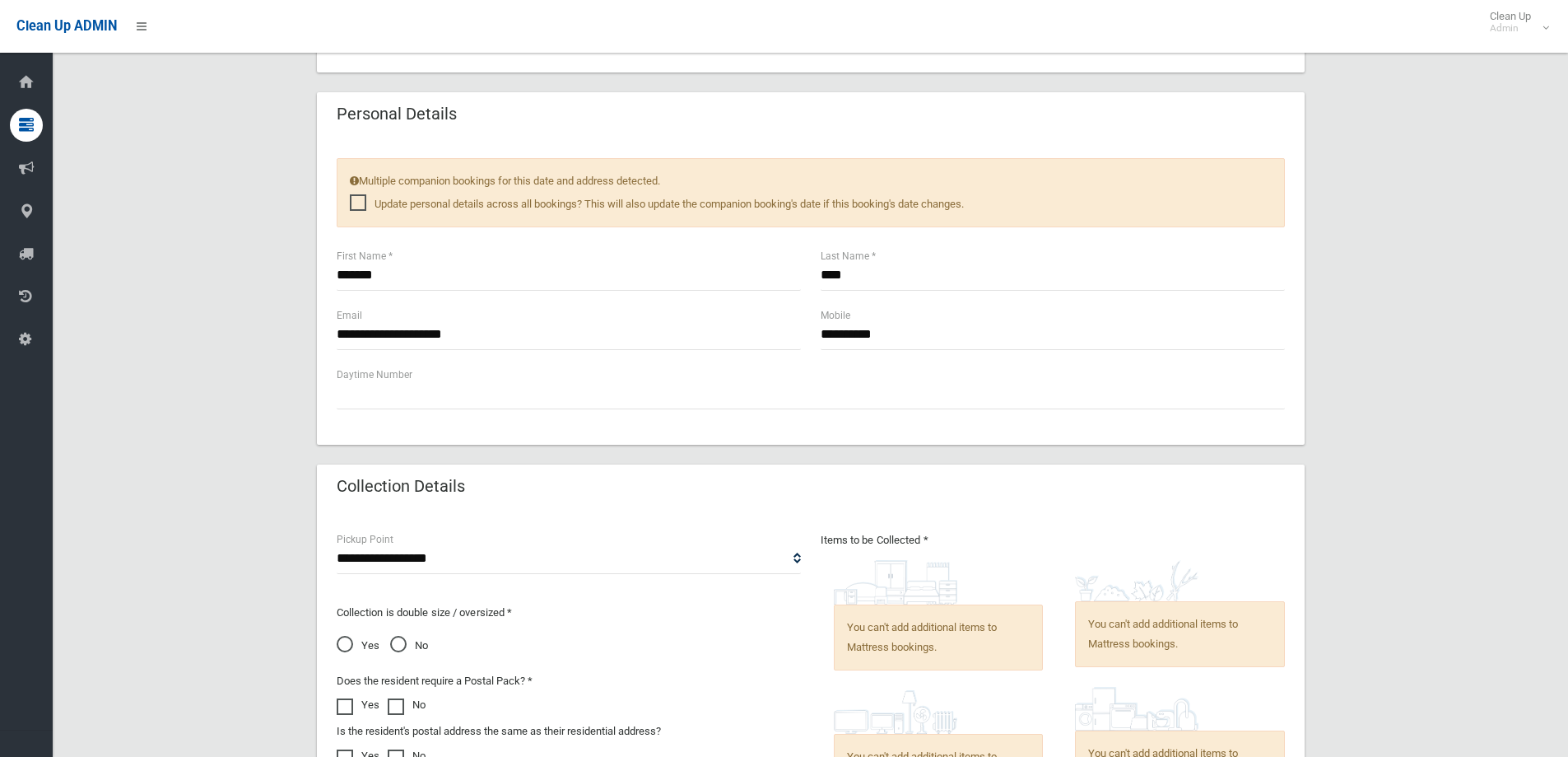
scroll to position [905, 0]
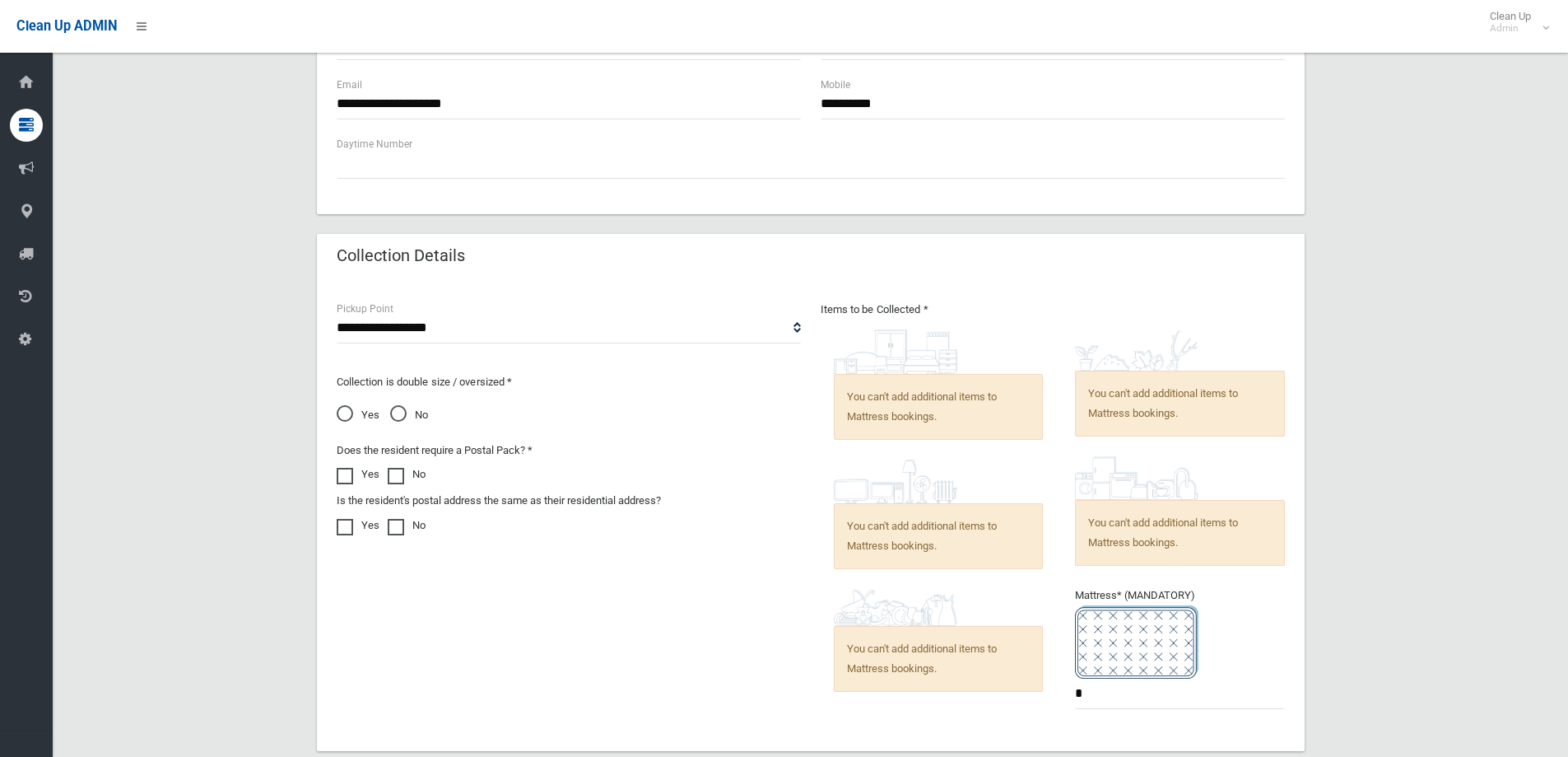
click at [359, 413] on span "Yes" at bounding box center [358, 415] width 43 height 19
click at [1408, 443] on div "**********" at bounding box center [810, 119] width 1476 height 1780
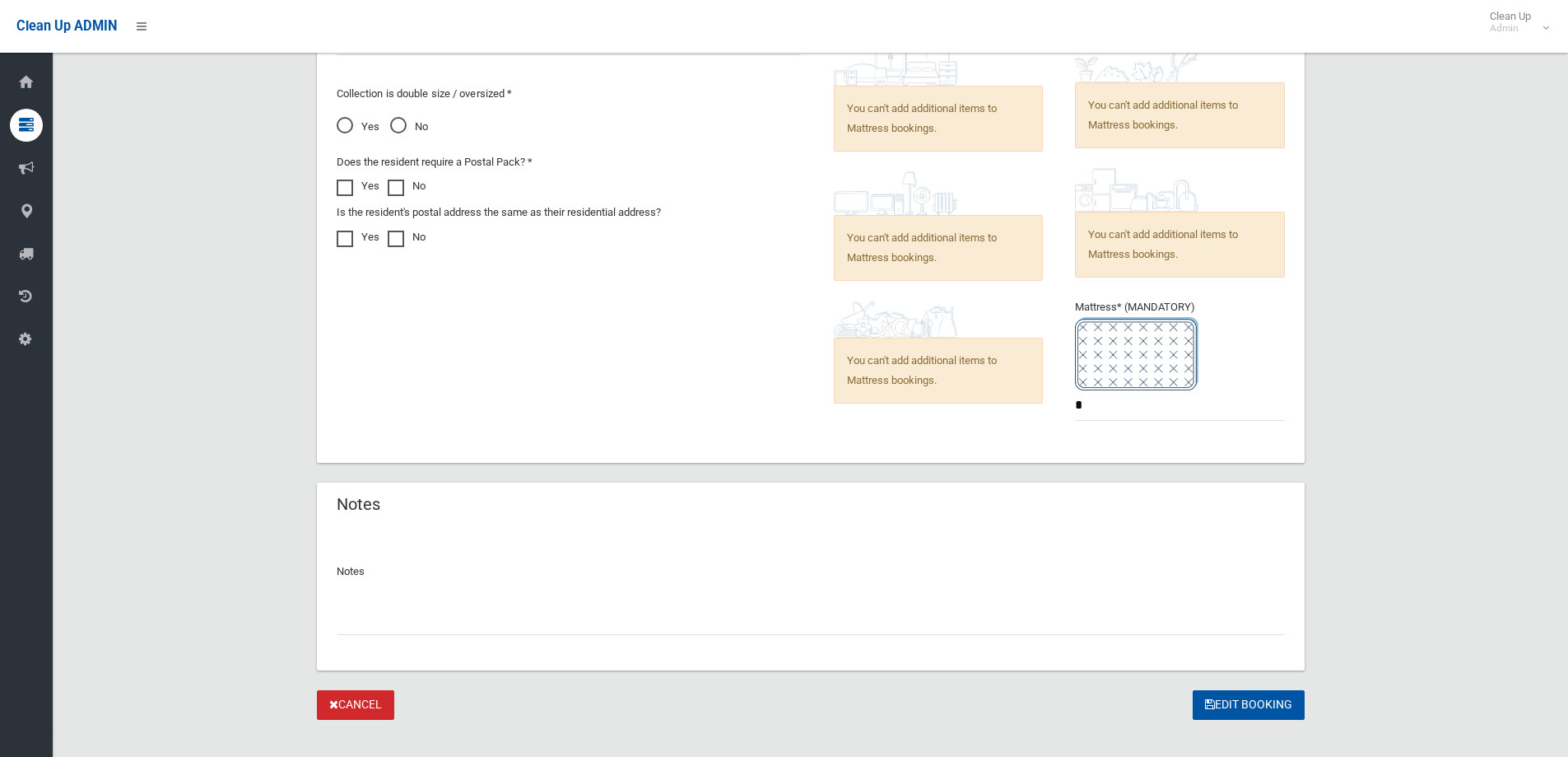
scroll to position [1216, 0]
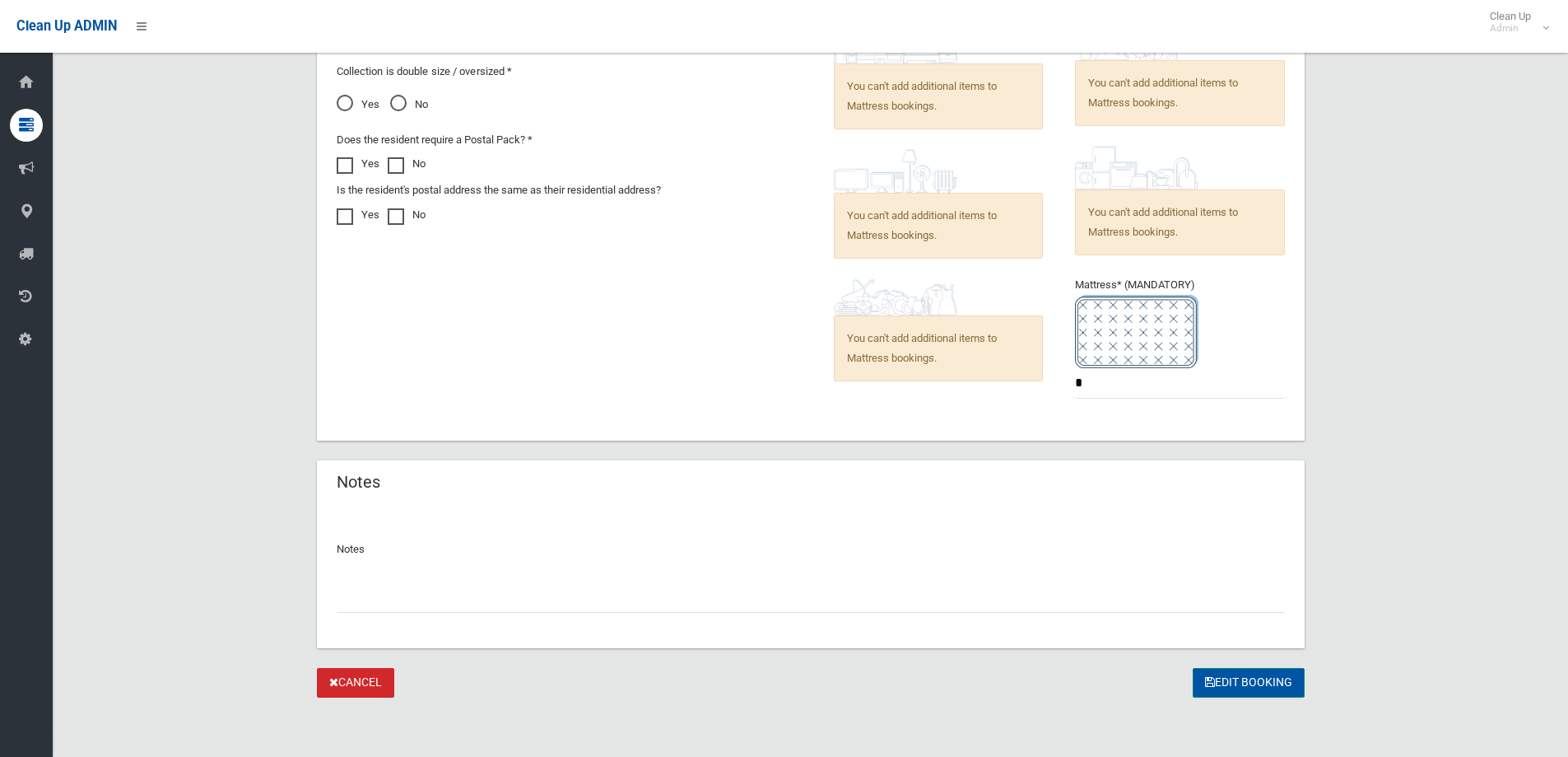
click at [1246, 676] on button "Edit Booking" at bounding box center [1248, 683] width 112 height 31
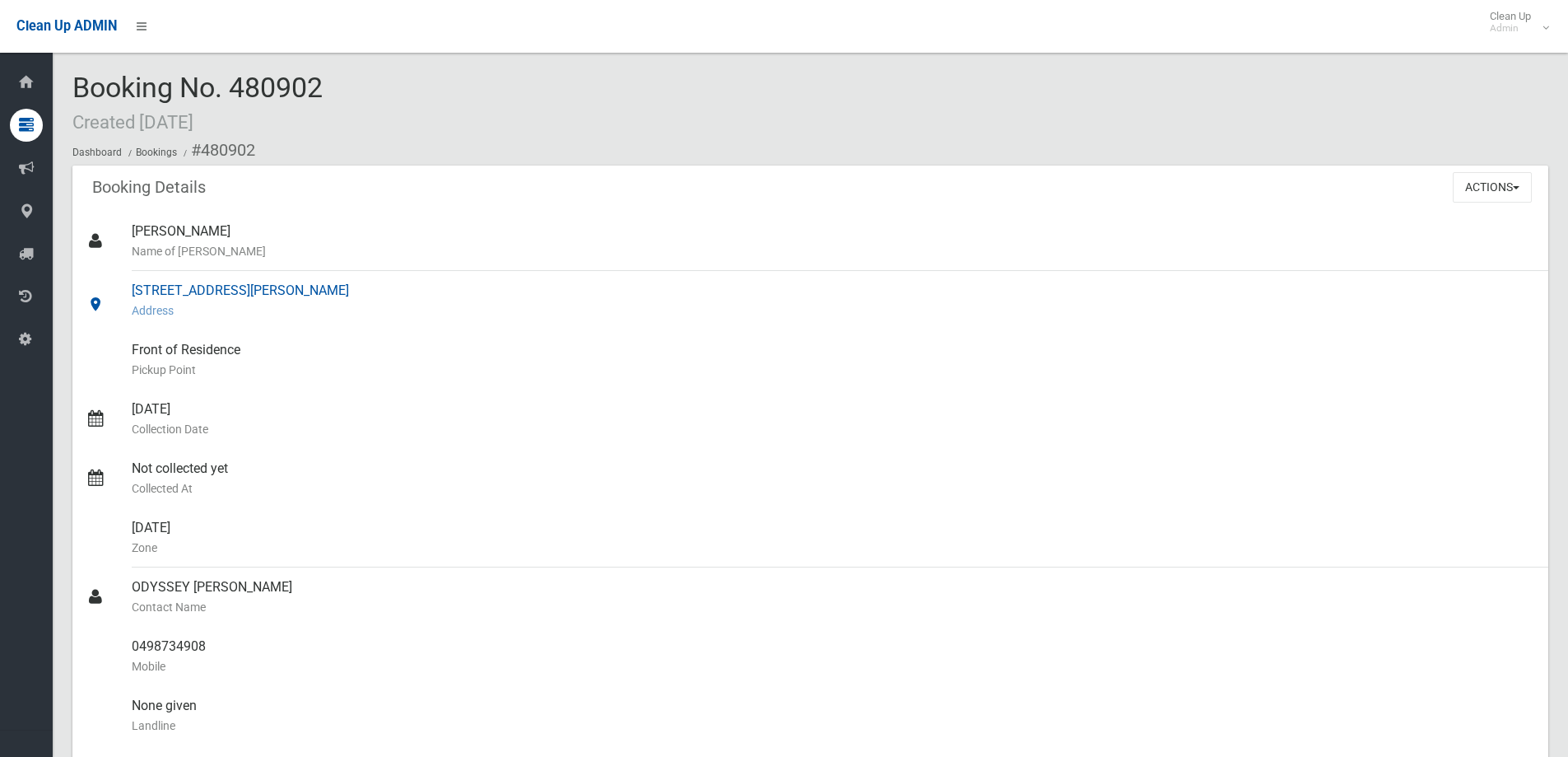
drag, startPoint x: 412, startPoint y: 292, endPoint x: 121, endPoint y: 288, distance: 291.0
click at [121, 288] on link "[STREET_ADDRESS][PERSON_NAME] Address" at bounding box center [810, 301] width 1476 height 59
copy link "[STREET_ADDRESS][PERSON_NAME]"
click at [359, 84] on div "Booking No. 480902 Created [DATE] Dashboard Bookings #480902" at bounding box center [810, 119] width 1476 height 93
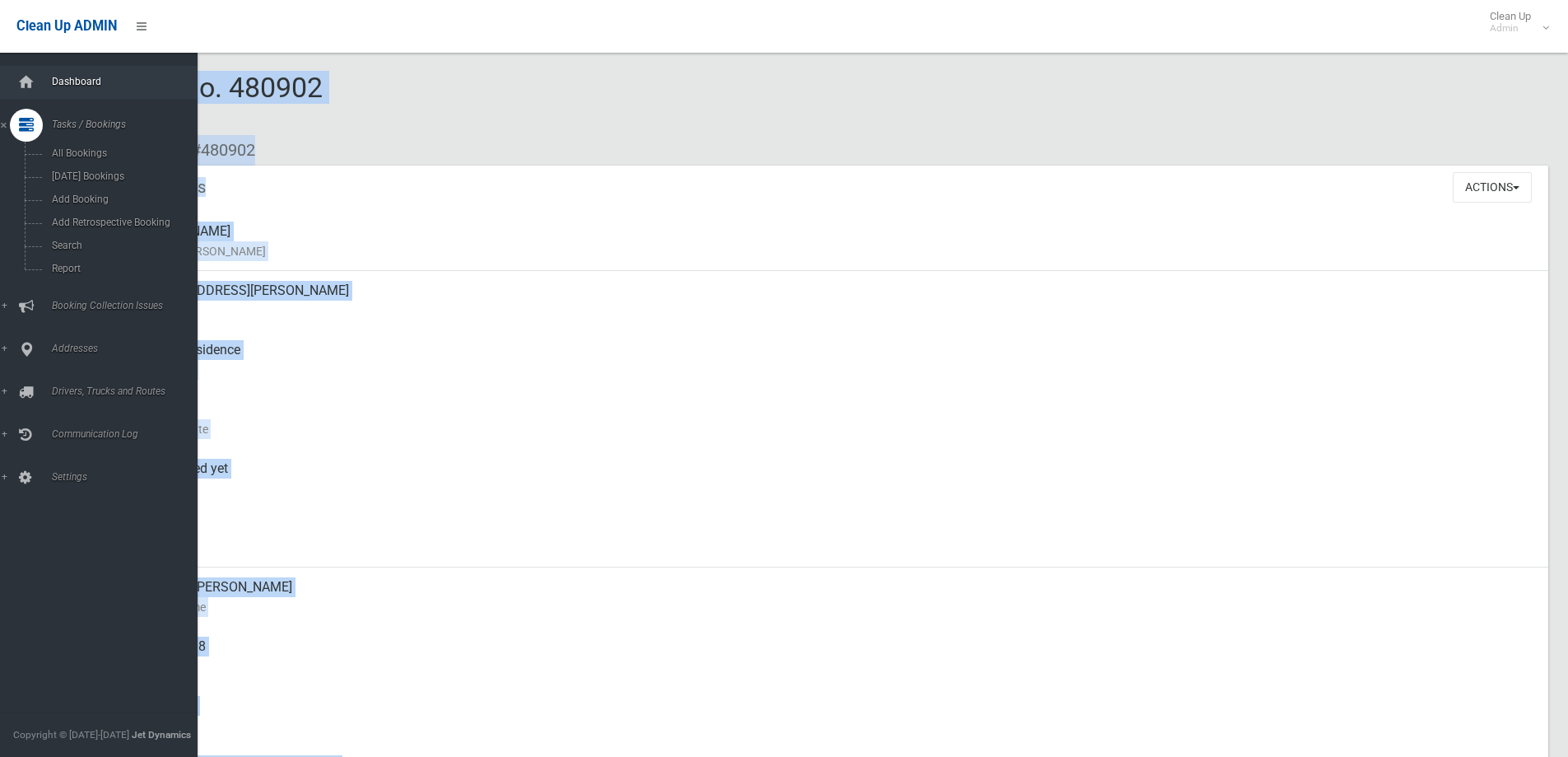
drag, startPoint x: 222, startPoint y: 92, endPoint x: 46, endPoint y: 87, distance: 176.1
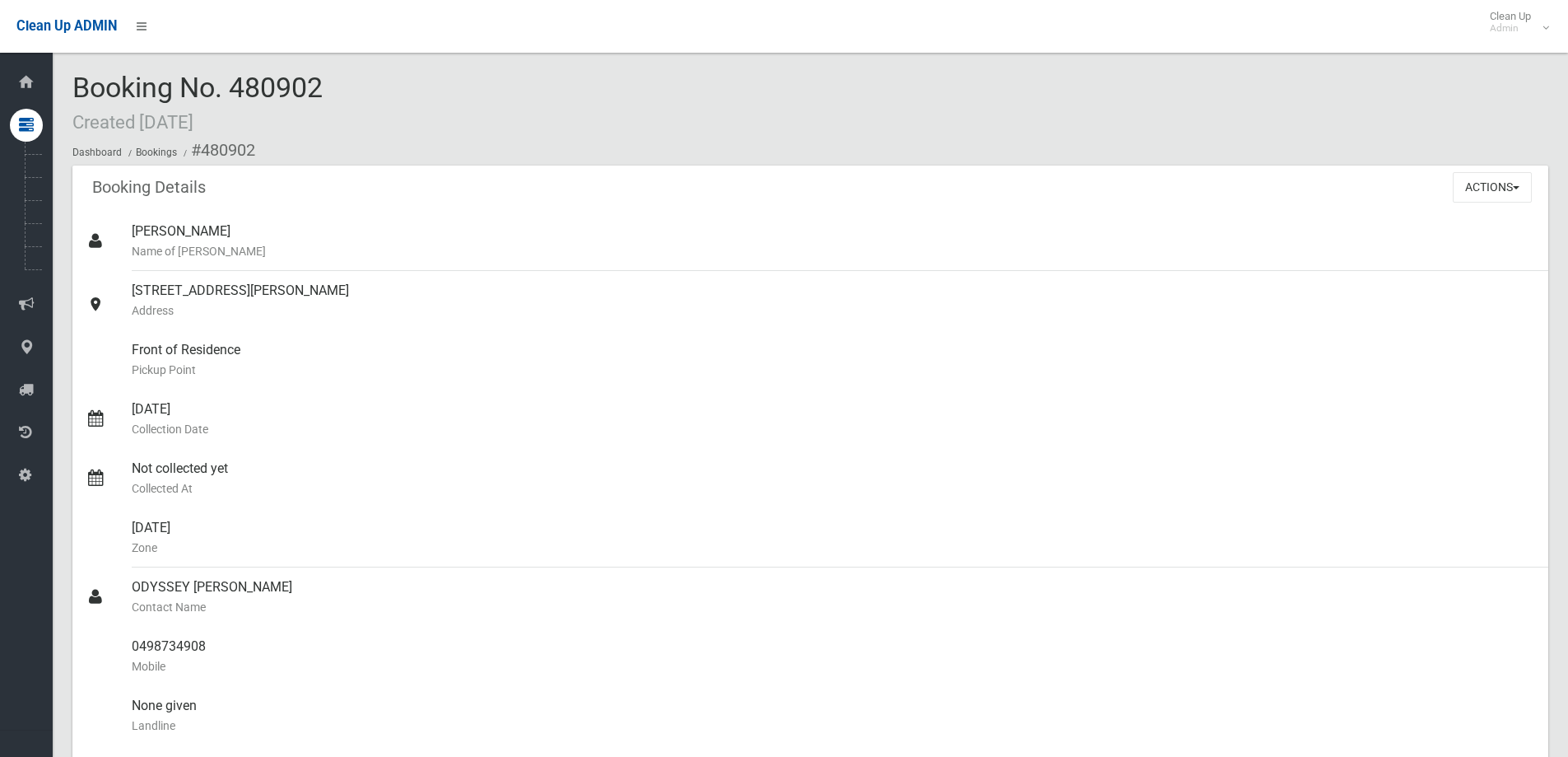
click at [303, 84] on span "Booking No. 480902 Created [DATE]" at bounding box center [197, 103] width 250 height 64
drag, startPoint x: 235, startPoint y: 92, endPoint x: 62, endPoint y: 93, distance: 173.0
click at [158, 89] on span "Booking No. 480902 Created 25/08/2025" at bounding box center [197, 103] width 250 height 64
click at [309, 92] on span "Booking No. 480902 Created 25/08/2025" at bounding box center [197, 103] width 250 height 64
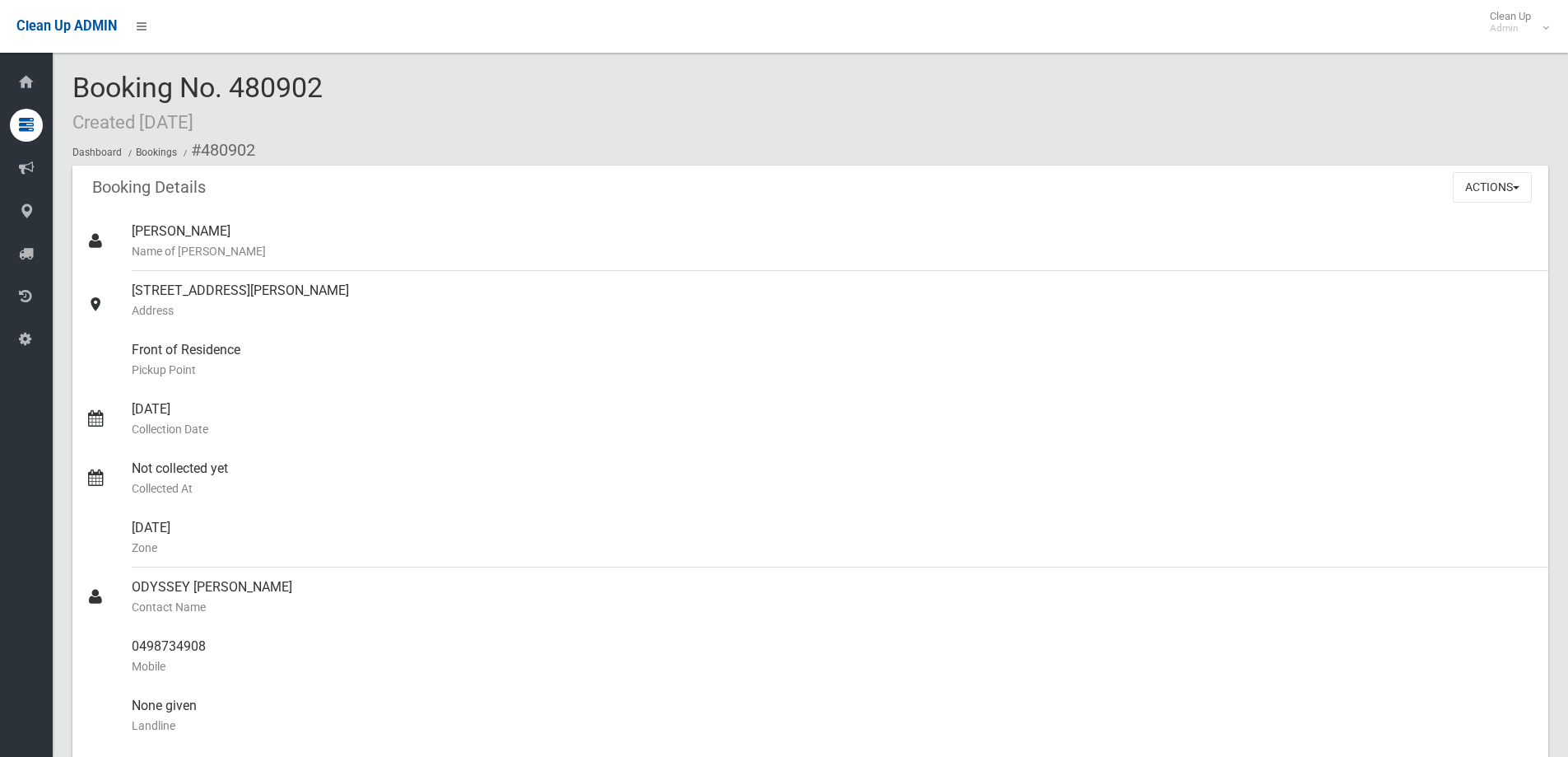
drag, startPoint x: 342, startPoint y: 85, endPoint x: 70, endPoint y: 88, distance: 272.0
click at [408, 168] on div "Booking Details Actions View Booking Edit Booking Clone Booking Add Booking Ima…" at bounding box center [810, 188] width 1476 height 46
drag, startPoint x: 445, startPoint y: 73, endPoint x: 142, endPoint y: 80, distance: 303.1
click at [142, 80] on div "Booking No. 480902 Created 25/08/2025 Dashboard Bookings #480902" at bounding box center [810, 119] width 1476 height 93
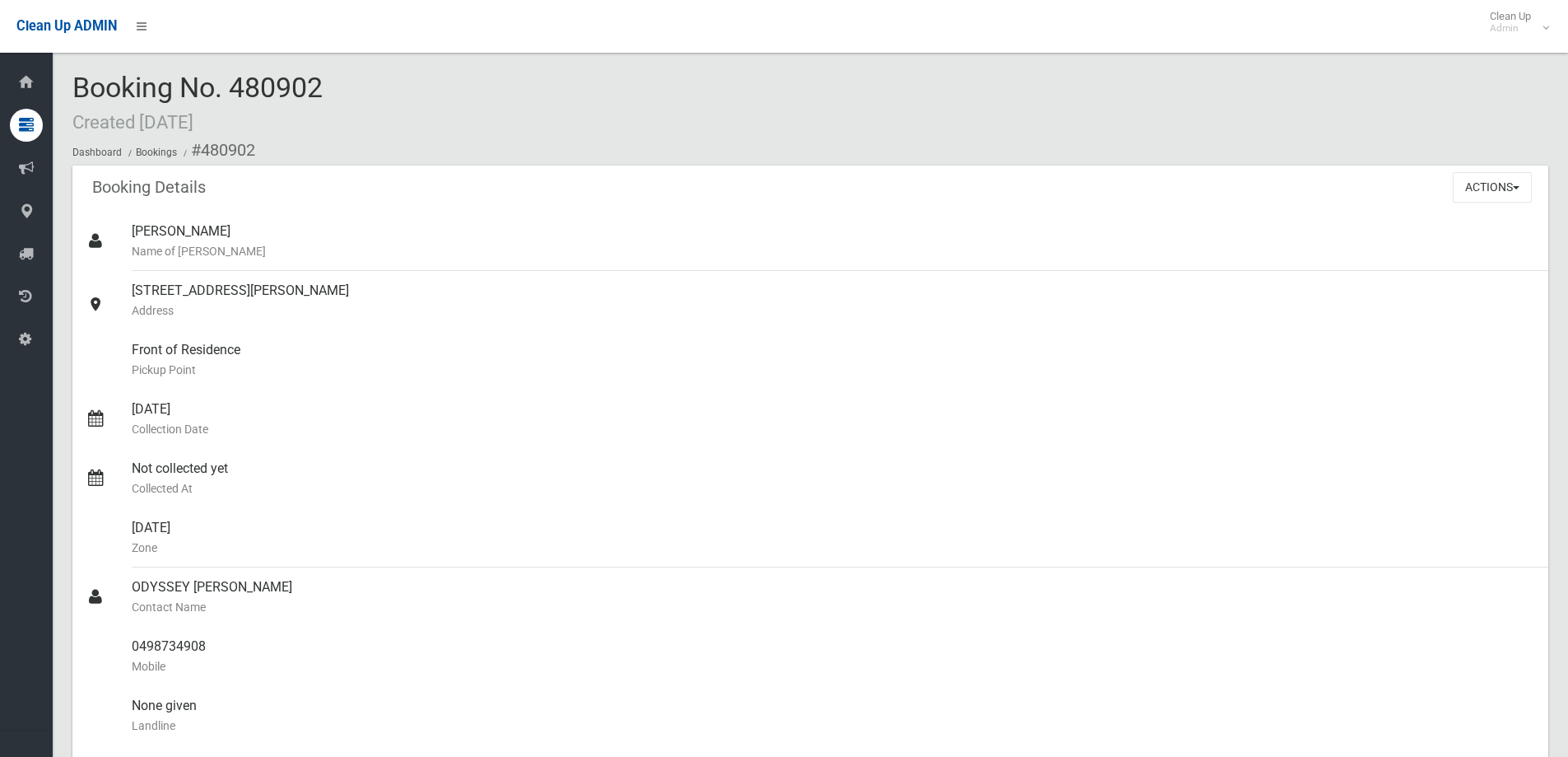
click at [354, 93] on div "Booking No. 480902 Created 25/08/2025 Dashboard Bookings #480902" at bounding box center [810, 119] width 1476 height 93
drag, startPoint x: 85, startPoint y: 81, endPoint x: 62, endPoint y: 81, distance: 23.0
click at [382, 84] on div "Booking No. 480902 Created 25/08/2025 Dashboard Bookings #480902" at bounding box center [810, 119] width 1476 height 93
drag, startPoint x: 330, startPoint y: 81, endPoint x: 75, endPoint y: 81, distance: 255.0
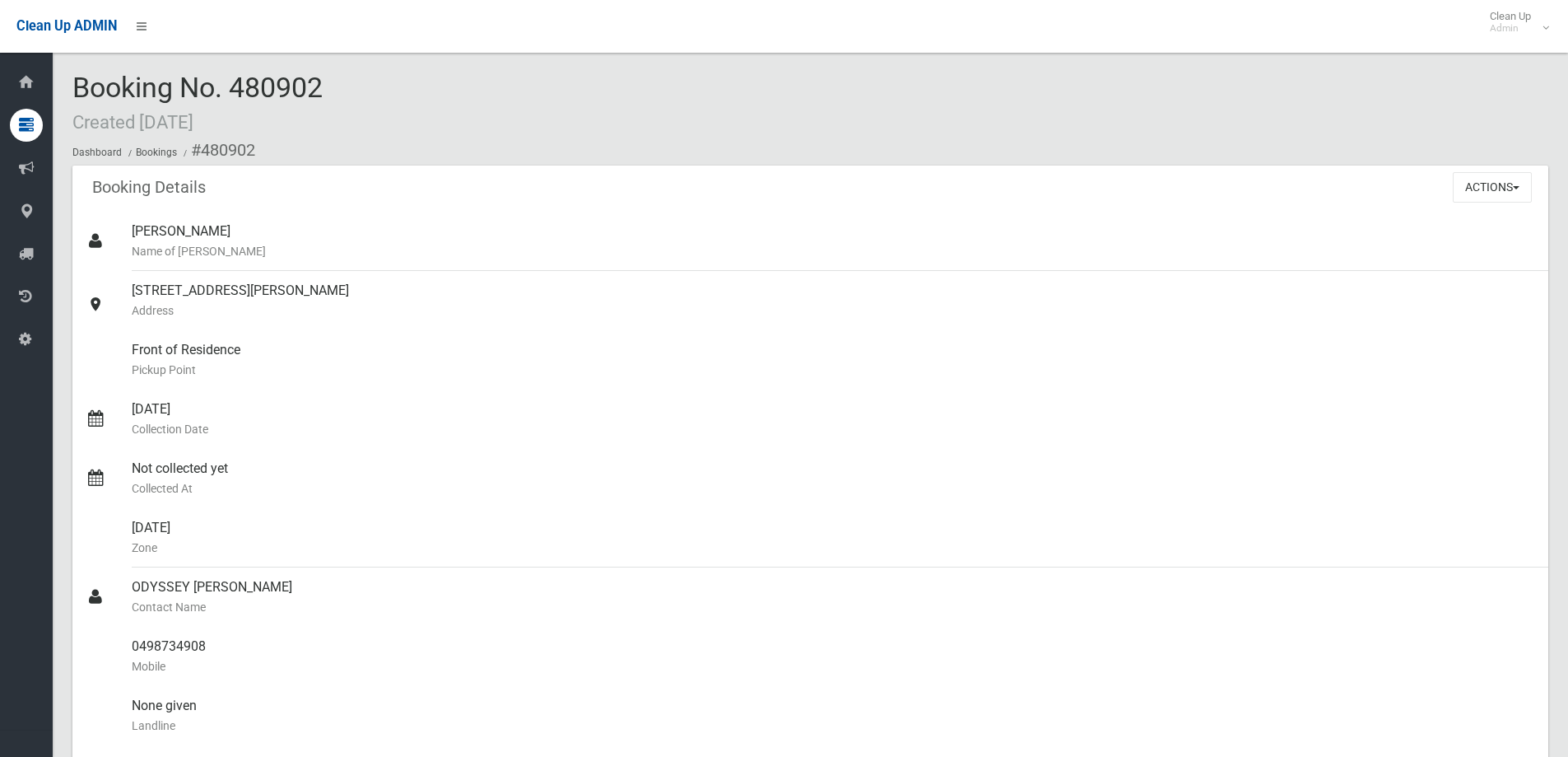
click at [75, 81] on div "Booking No. 480902 Created 25/08/2025 Dashboard Bookings #480902" at bounding box center [810, 119] width 1476 height 93
click at [323, 82] on span "Booking No. 480902 Created 25/08/2025" at bounding box center [197, 103] width 250 height 64
drag, startPoint x: 359, startPoint y: 85, endPoint x: 70, endPoint y: 75, distance: 289.2
click at [347, 87] on div "Booking No. 480902 Created 25/08/2025 Dashboard Bookings #480902" at bounding box center [810, 119] width 1476 height 93
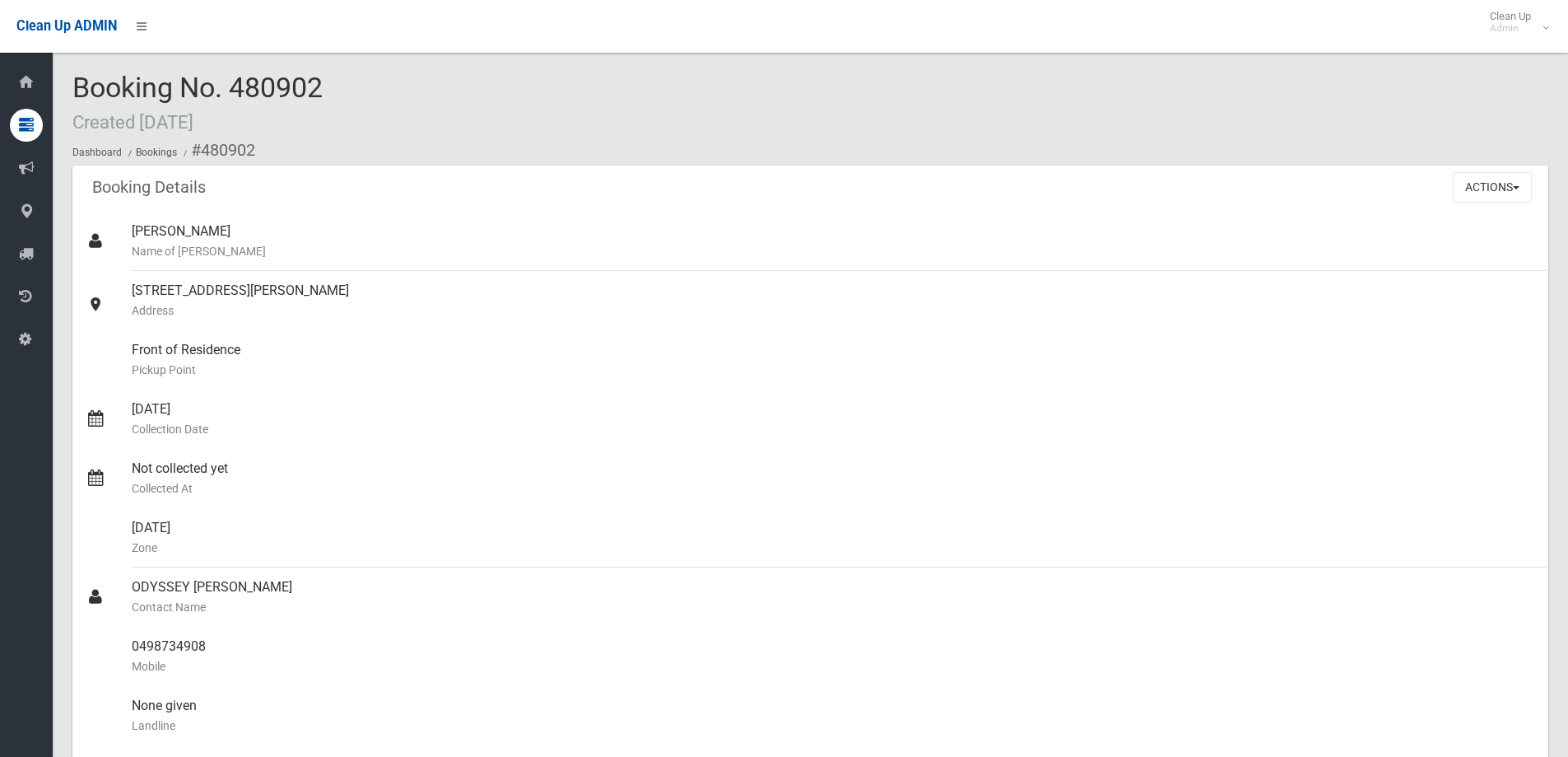
click at [347, 87] on div "Booking No. 480902 Created 25/08/2025 Dashboard Bookings #480902" at bounding box center [810, 119] width 1476 height 93
click at [297, 80] on span "Booking No. 480902 Created 25/08/2025" at bounding box center [197, 103] width 250 height 64
drag, startPoint x: 325, startPoint y: 80, endPoint x: 54, endPoint y: 64, distance: 271.5
click at [349, 96] on div "Booking No. 480902 Created 25/08/2025 Dashboard Bookings #480902" at bounding box center [810, 119] width 1476 height 93
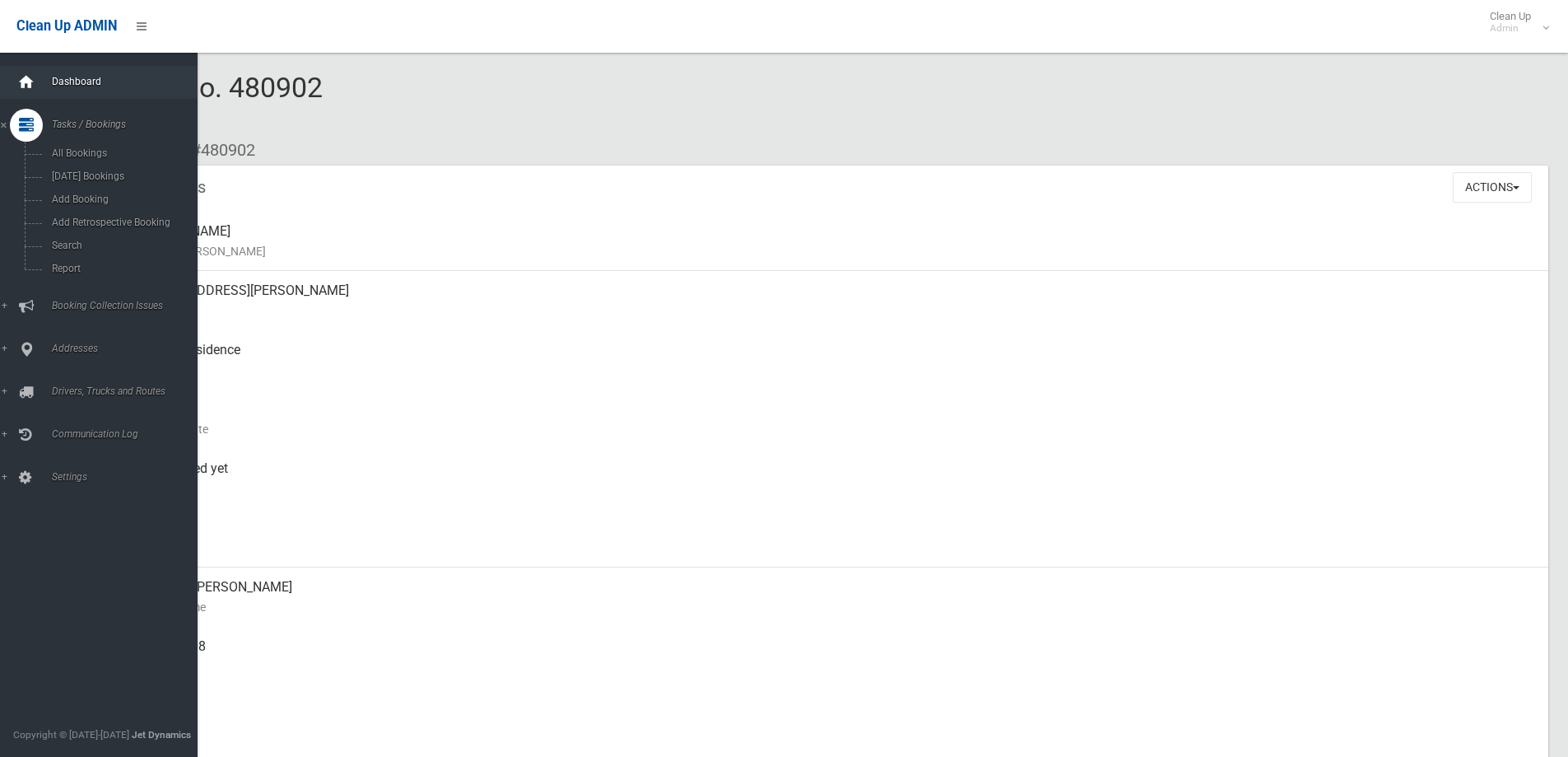
click at [23, 84] on icon at bounding box center [25, 82] width 18 height 33
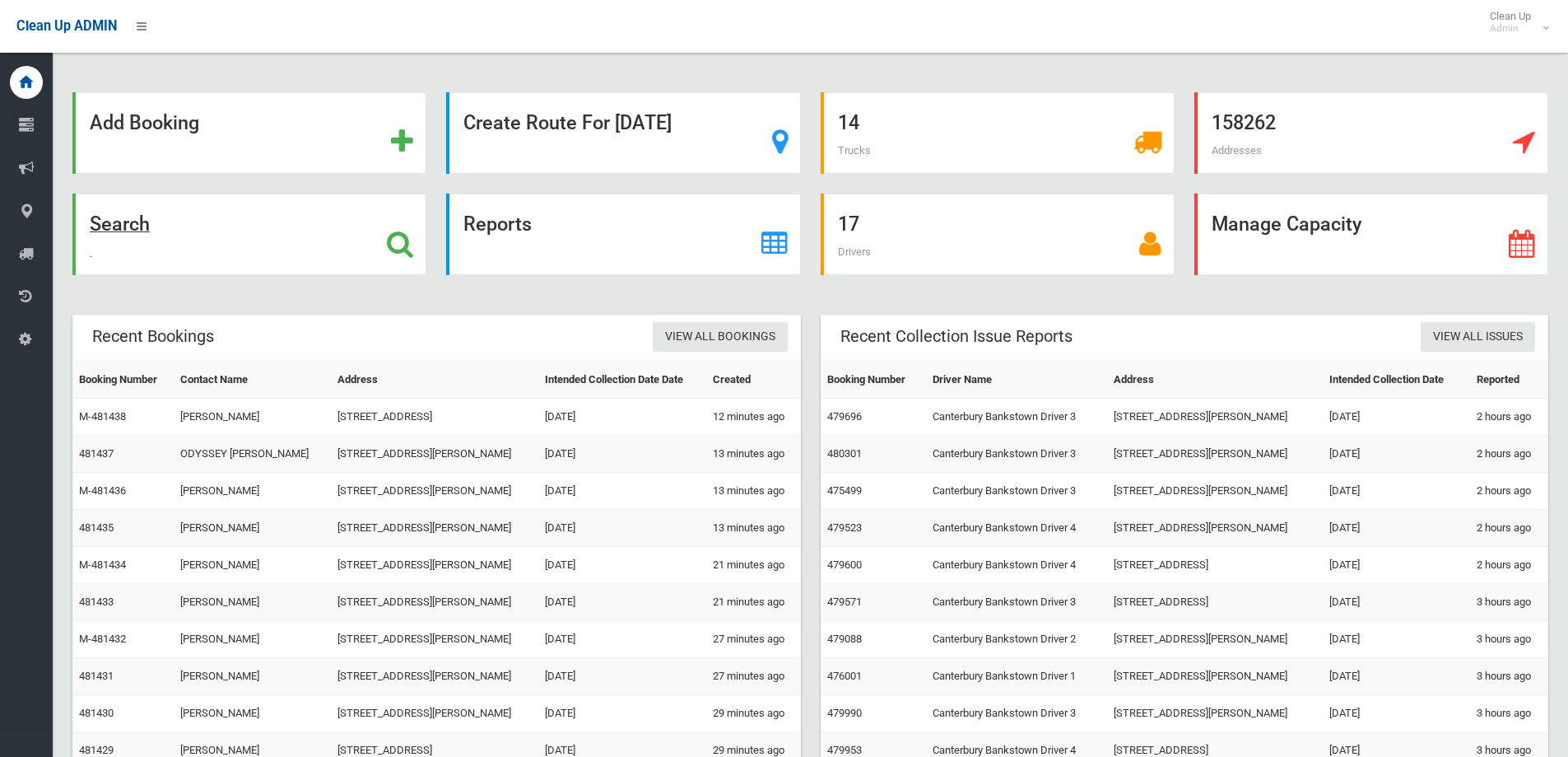
click at [156, 233] on div "Search" at bounding box center [249, 234] width 354 height 81
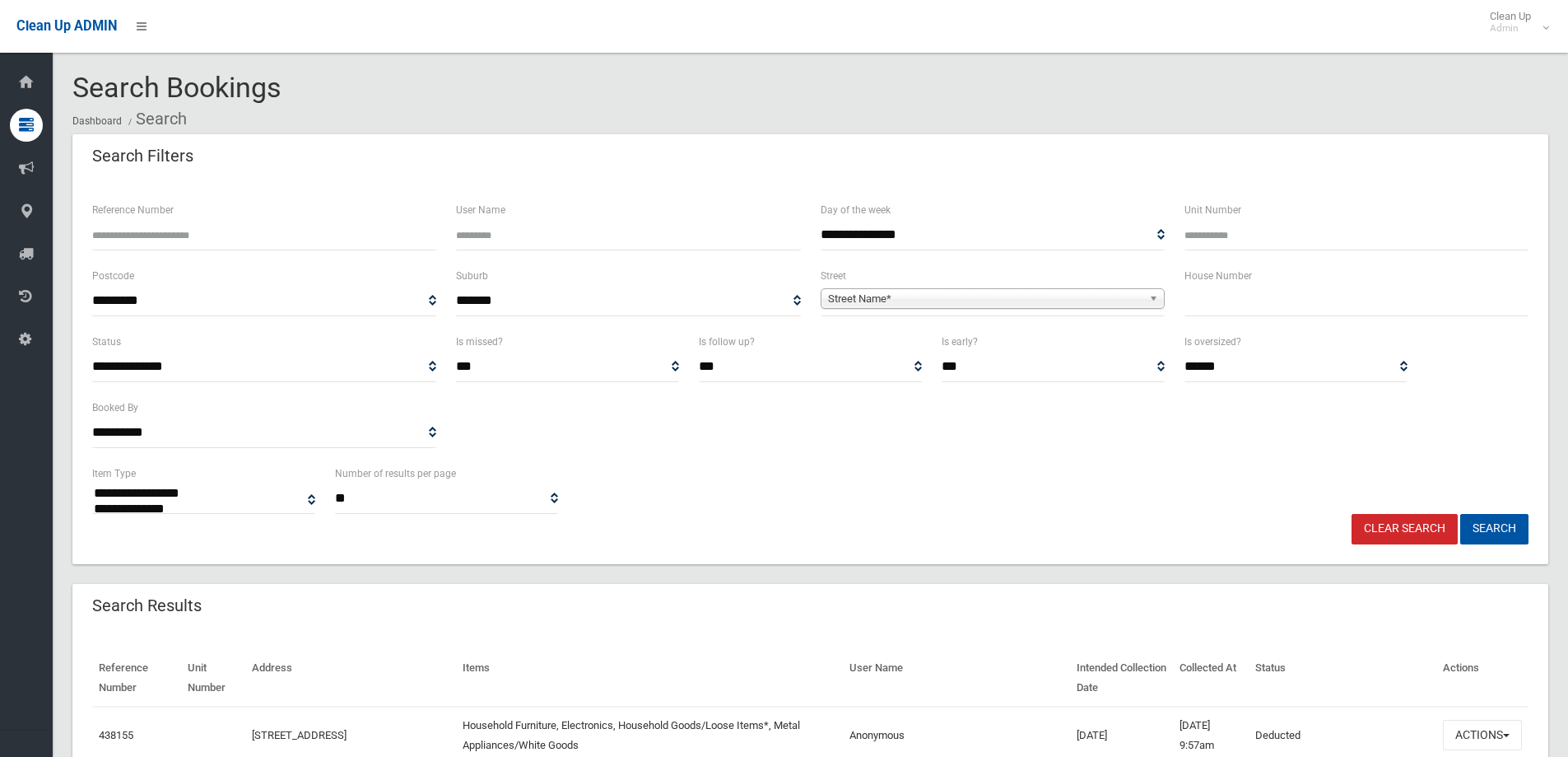
select select
click at [1293, 306] on input "text" at bounding box center [1357, 301] width 344 height 31
type input "**"
click at [1036, 306] on span "Street Name*" at bounding box center [985, 298] width 314 height 19
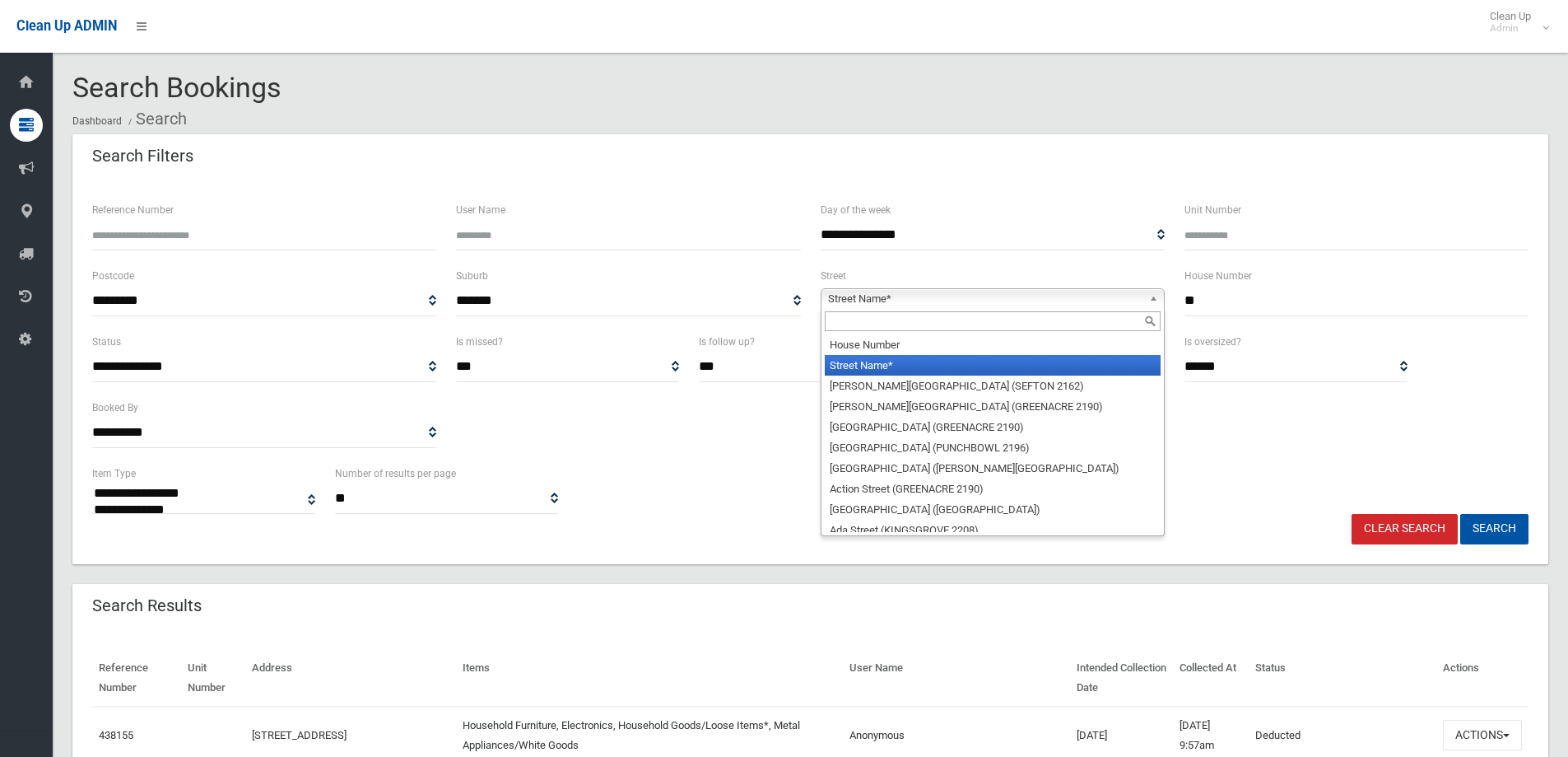
click at [881, 330] on input "text" at bounding box center [993, 320] width 336 height 19
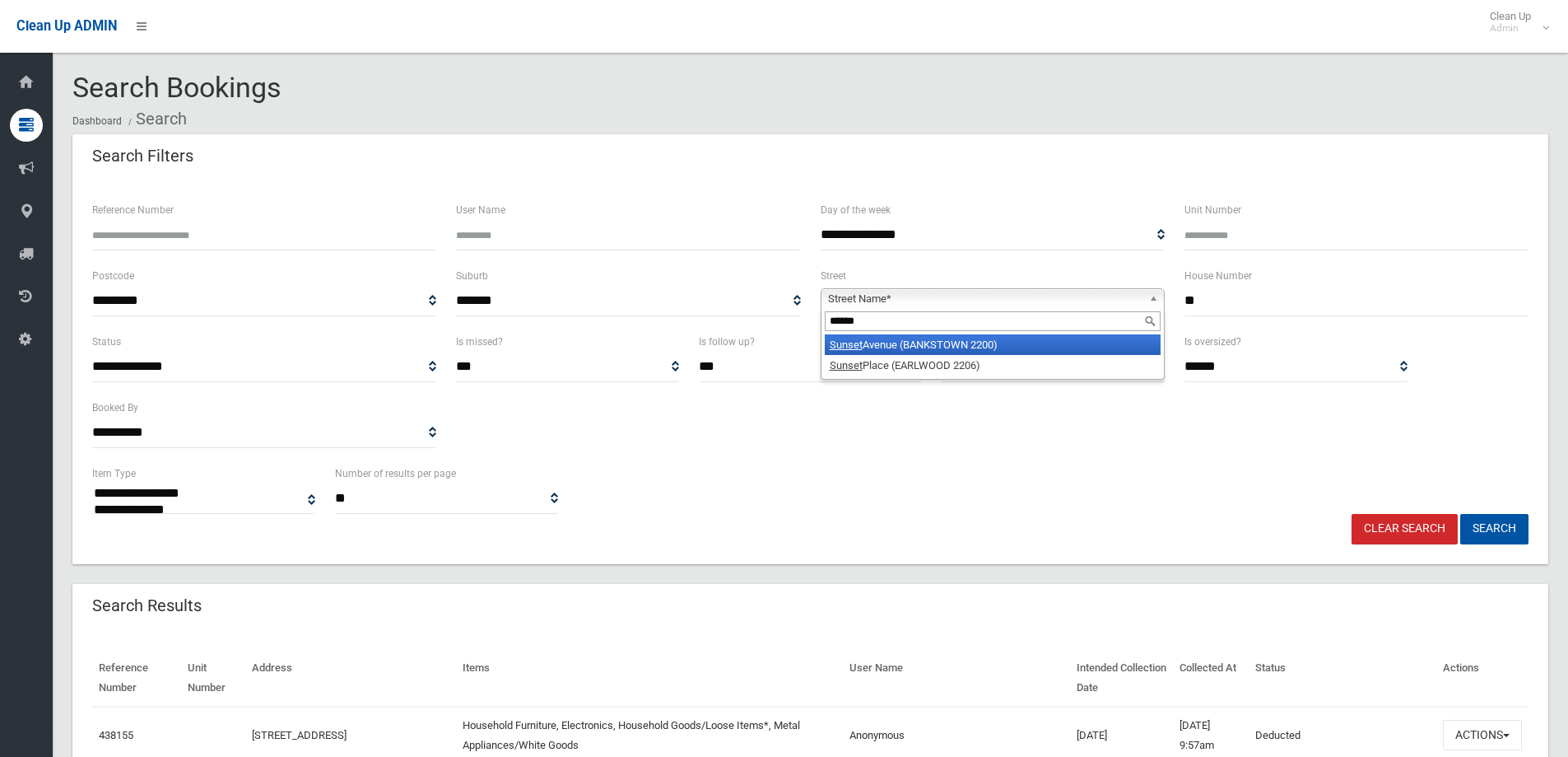
type input "******"
click at [891, 347] on li "Sunset Avenue (BANKSTOWN 2200)" at bounding box center [993, 344] width 336 height 20
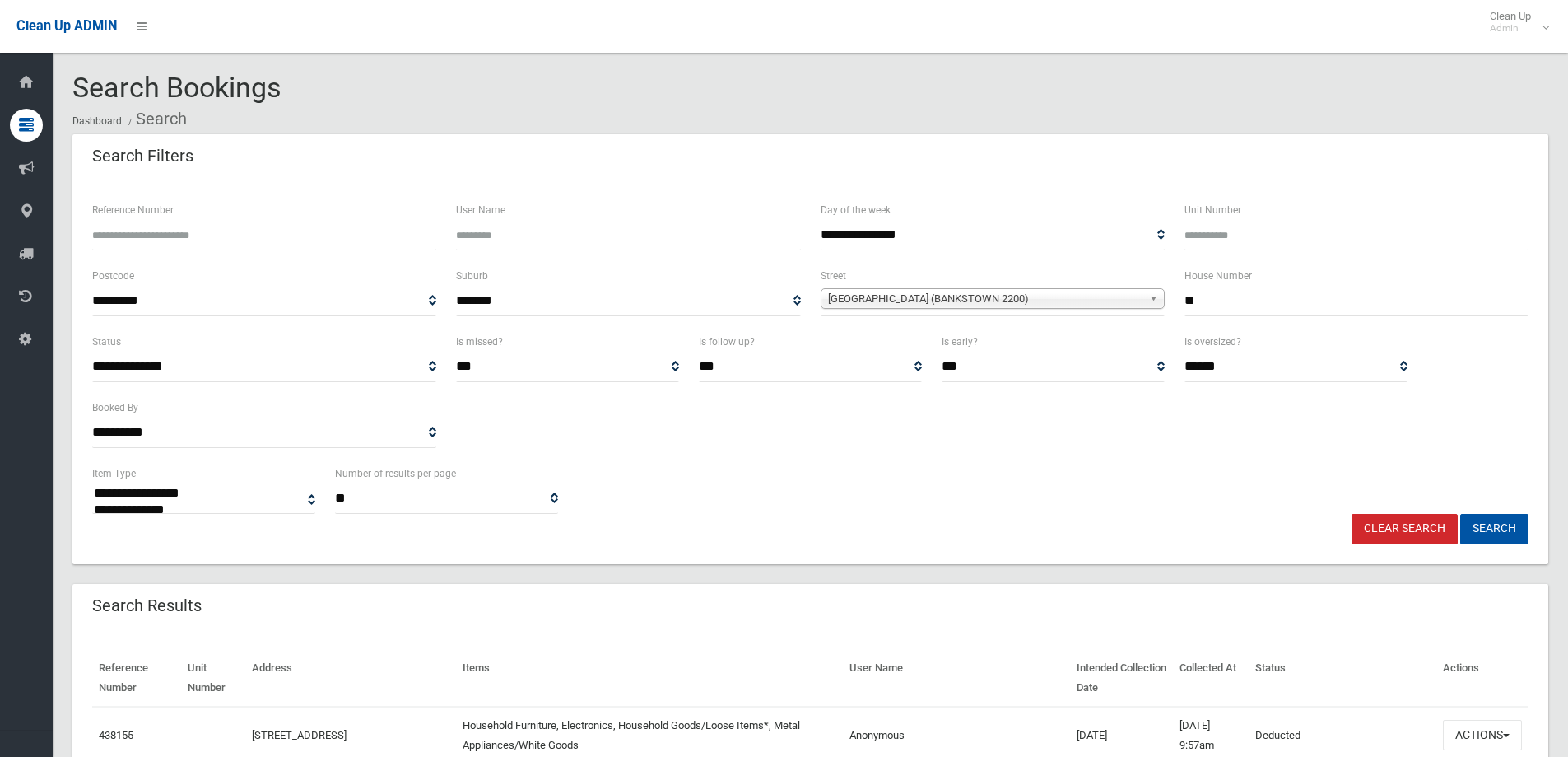
click at [1536, 526] on div "Clear Search Search" at bounding box center [810, 529] width 1456 height 31
click at [1526, 528] on button "Search" at bounding box center [1494, 529] width 69 height 31
click at [1523, 531] on button "Search" at bounding box center [1494, 529] width 69 height 31
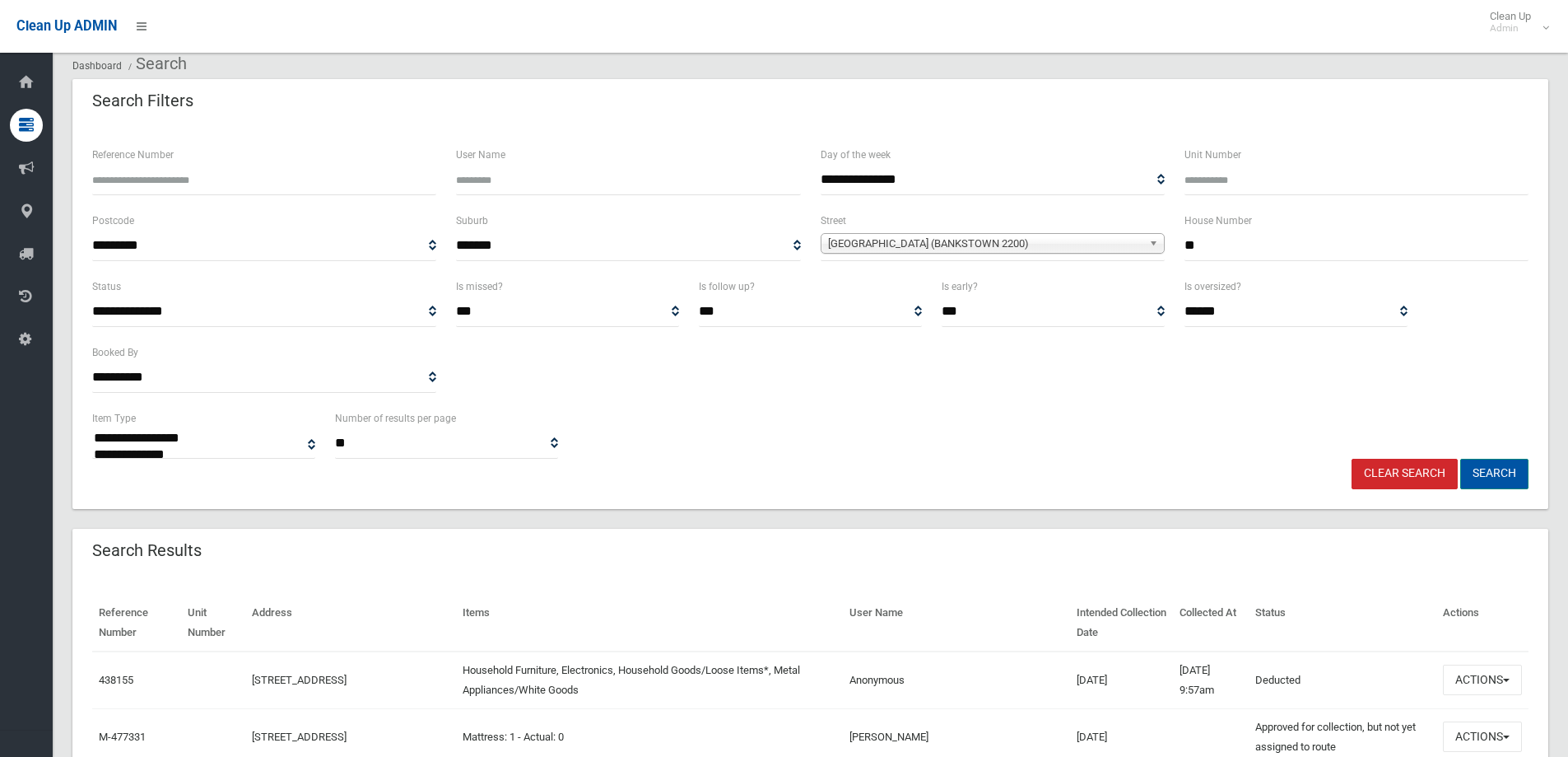
scroll to position [82, 0]
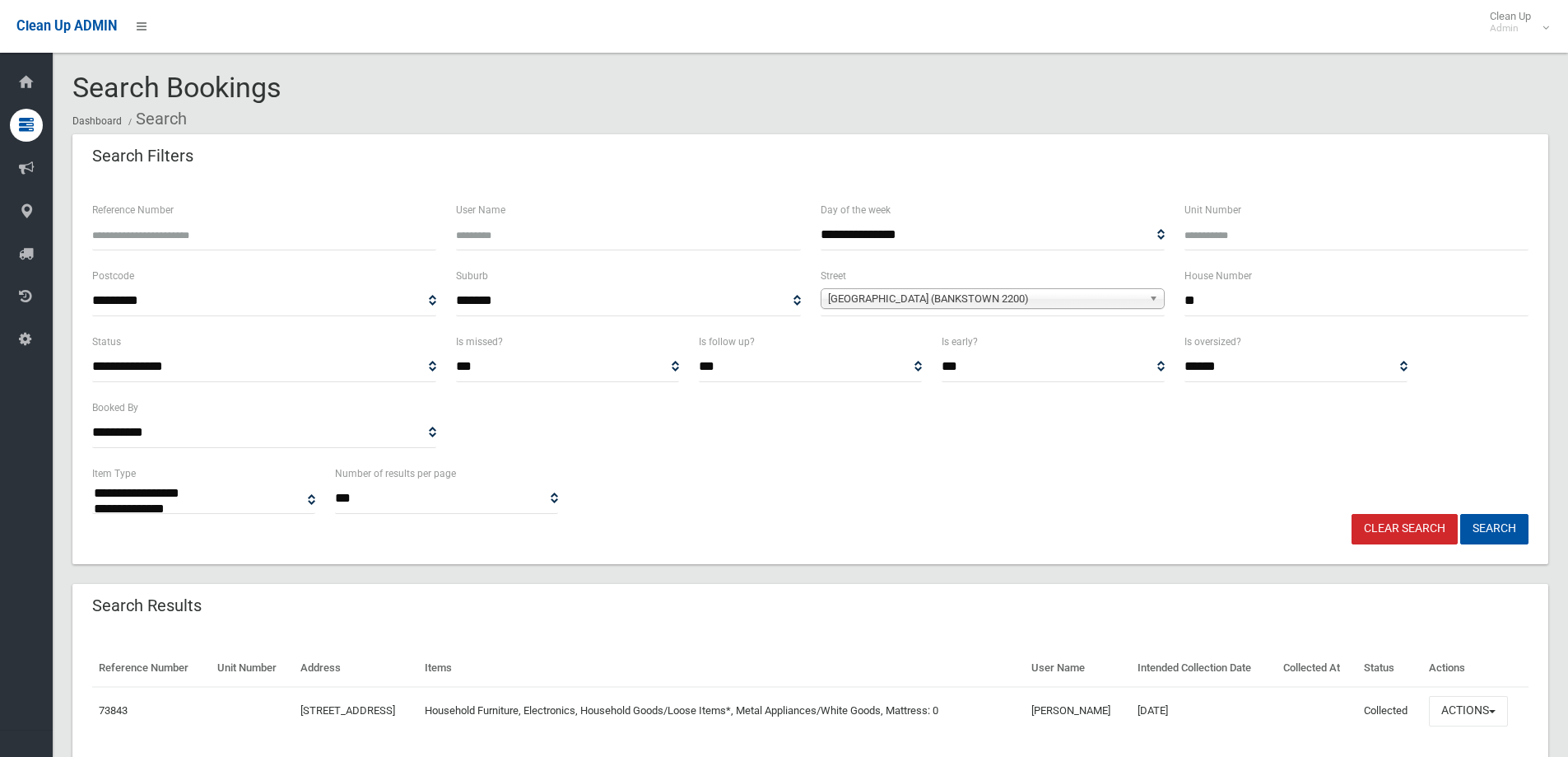
select select
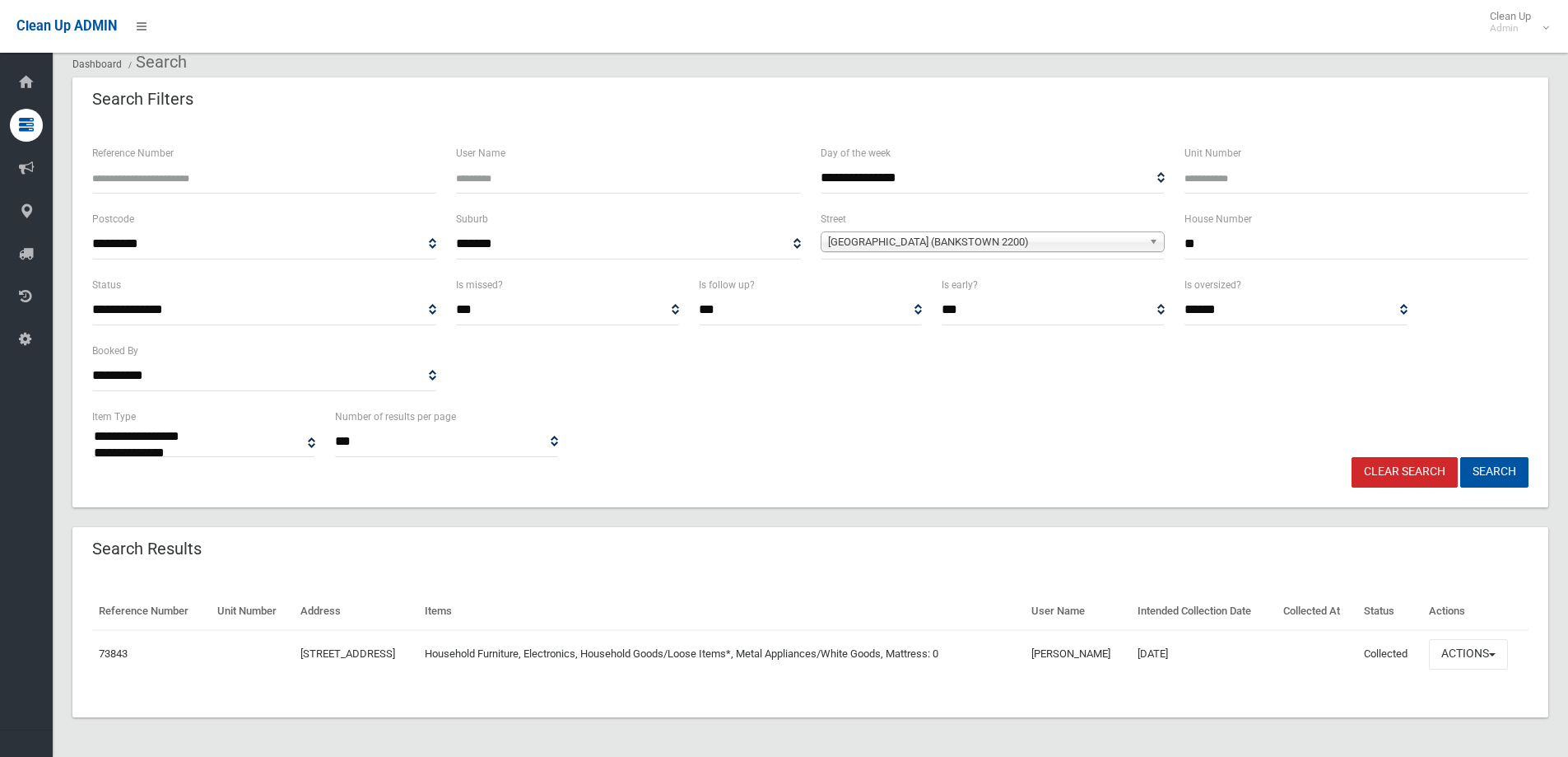
drag, startPoint x: 1241, startPoint y: 250, endPoint x: 1135, endPoint y: 248, distance: 106.0
click at [1135, 248] on div "**********" at bounding box center [810, 242] width 1456 height 66
type input "**"
click at [1040, 244] on span "Sunset Avenue (BANKSTOWN 2200)" at bounding box center [985, 242] width 314 height 19
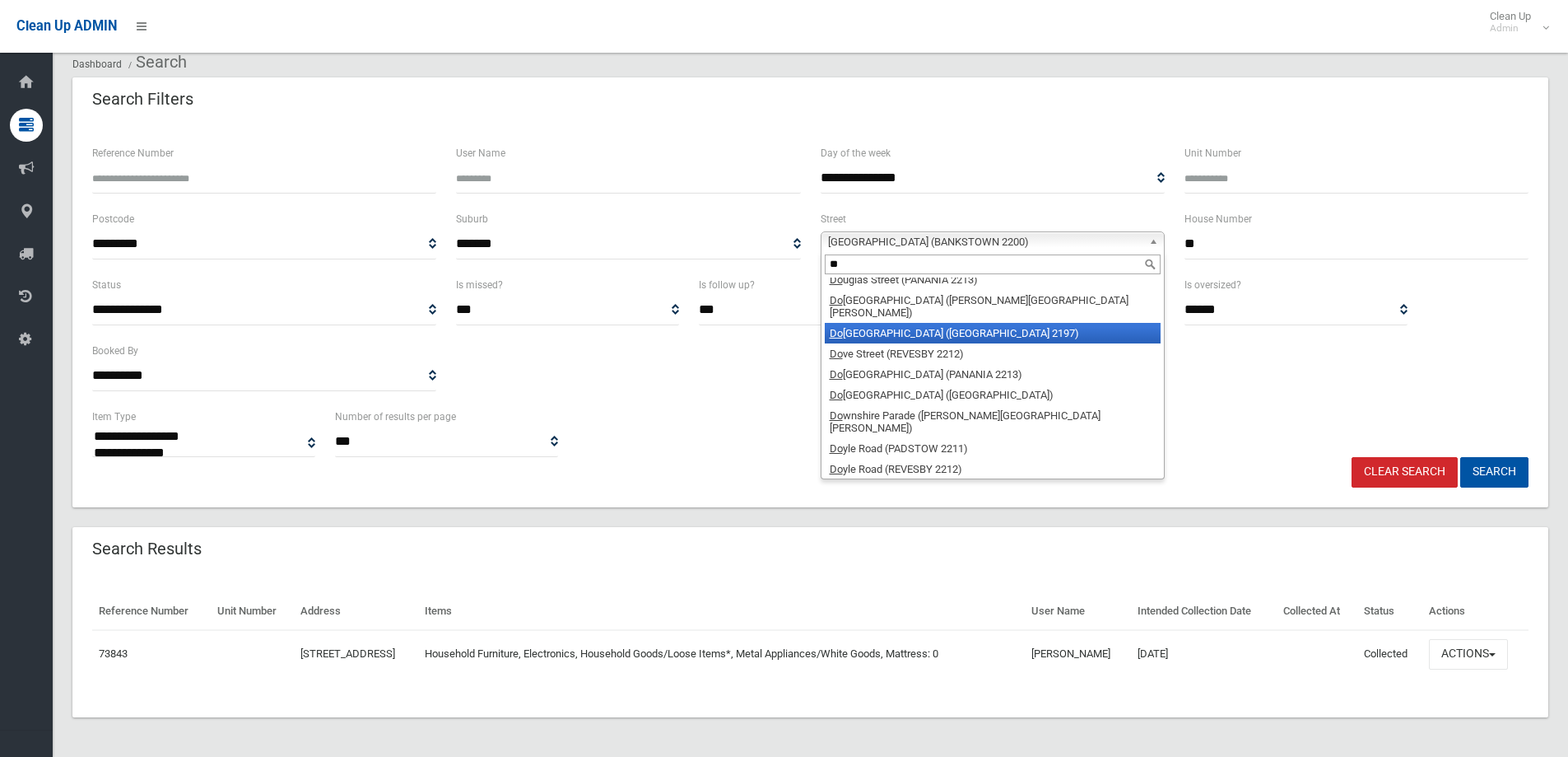
scroll to position [0, 0]
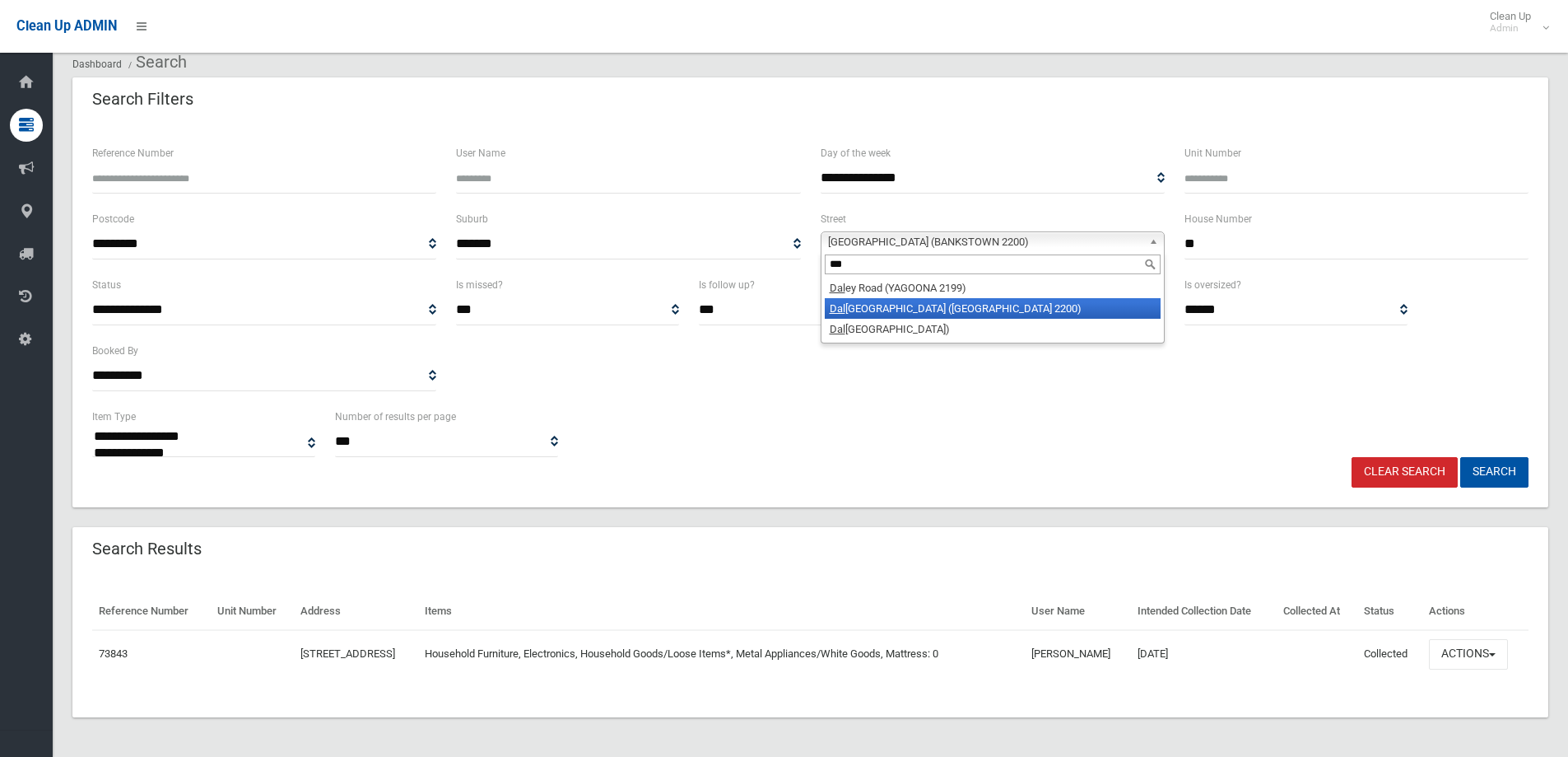
type input "***"
click at [975, 313] on li "Dal ton Avenue (CONDELL PARK 2200)" at bounding box center [993, 309] width 336 height 20
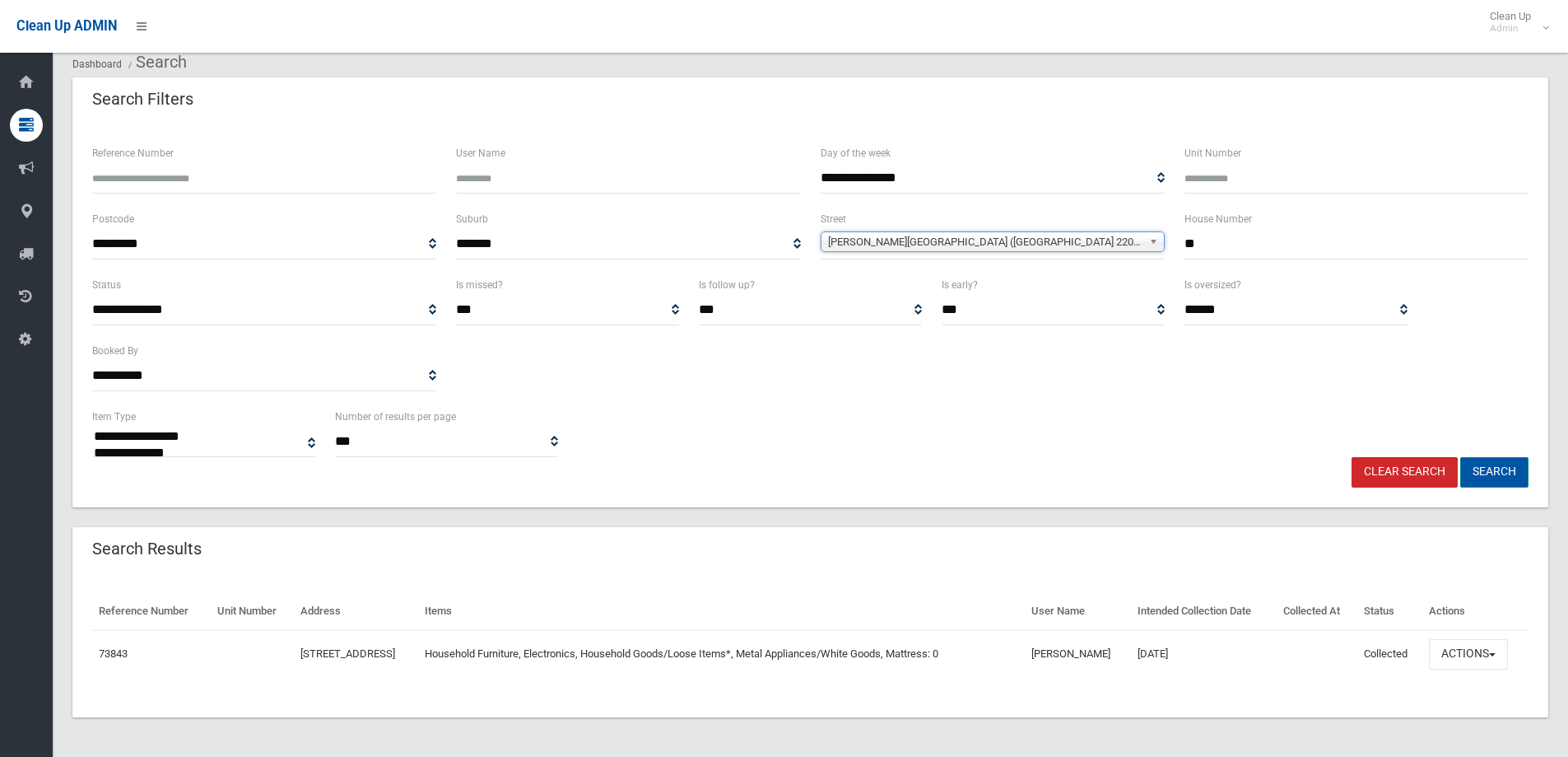
click at [1497, 469] on button "Search" at bounding box center [1494, 472] width 69 height 31
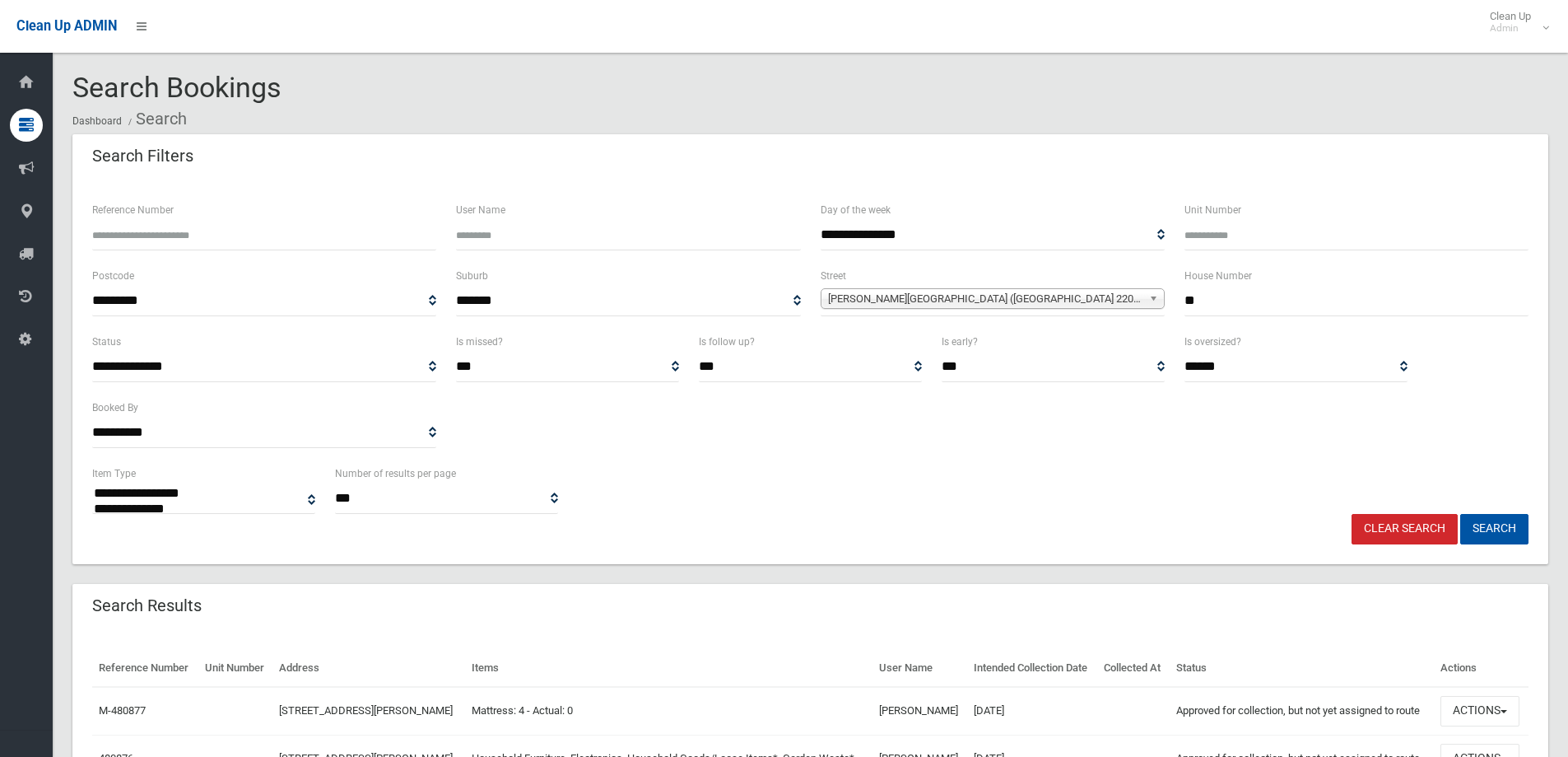
select select
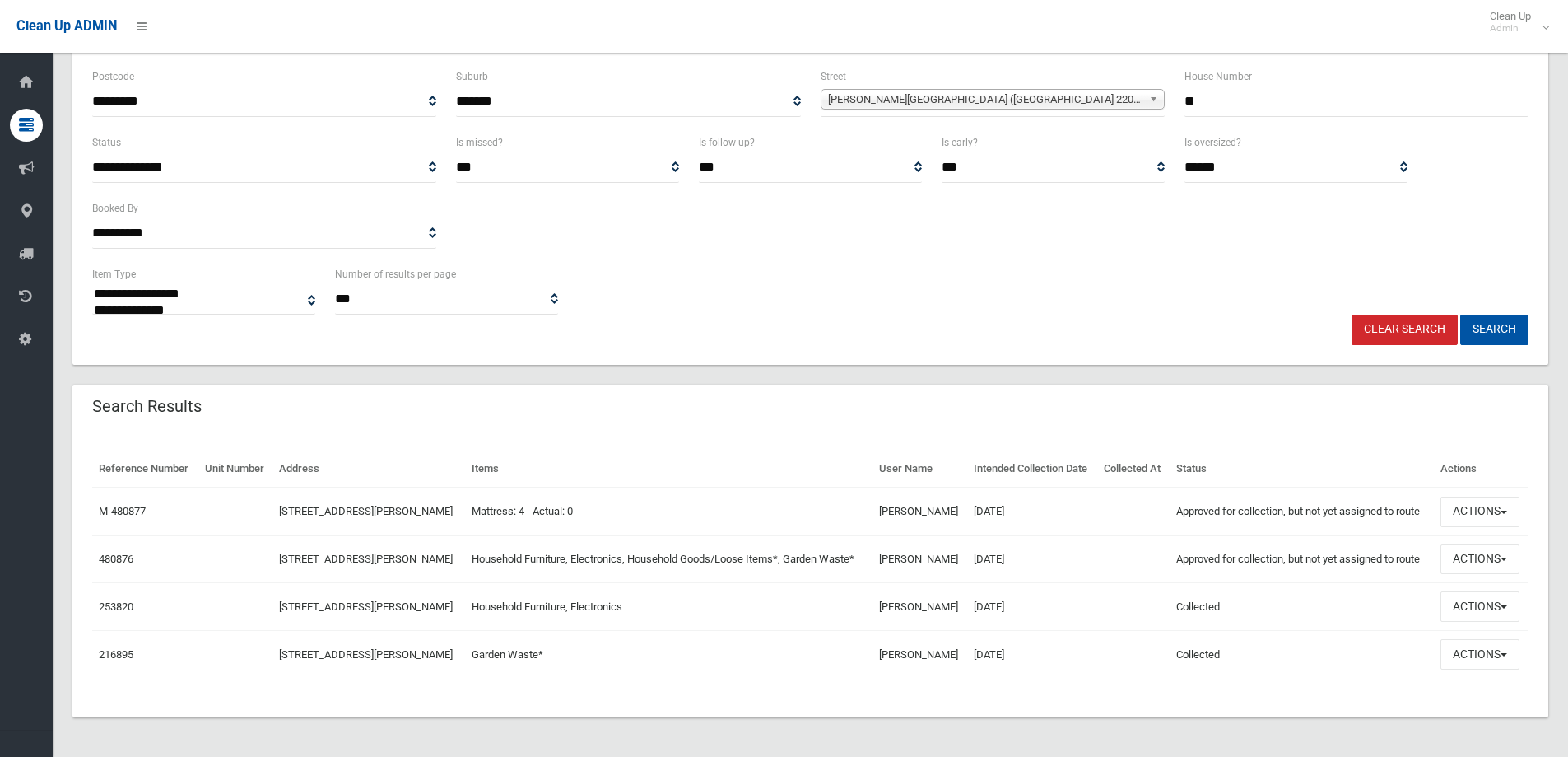
scroll to position [247, 0]
click at [1465, 544] on button "Actions" at bounding box center [1480, 559] width 79 height 31
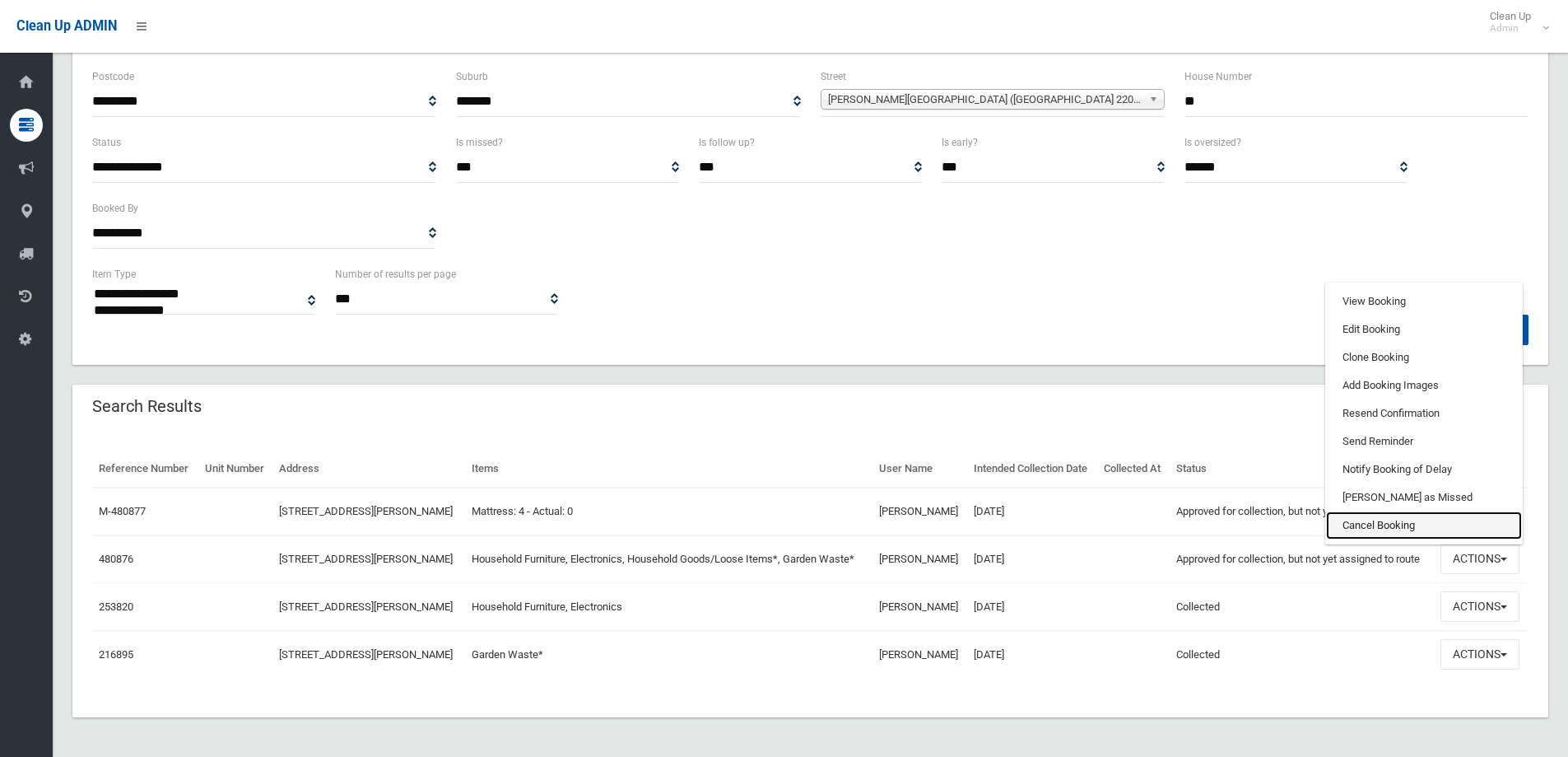
click at [1393, 513] on link "Cancel Booking" at bounding box center [1424, 525] width 196 height 28
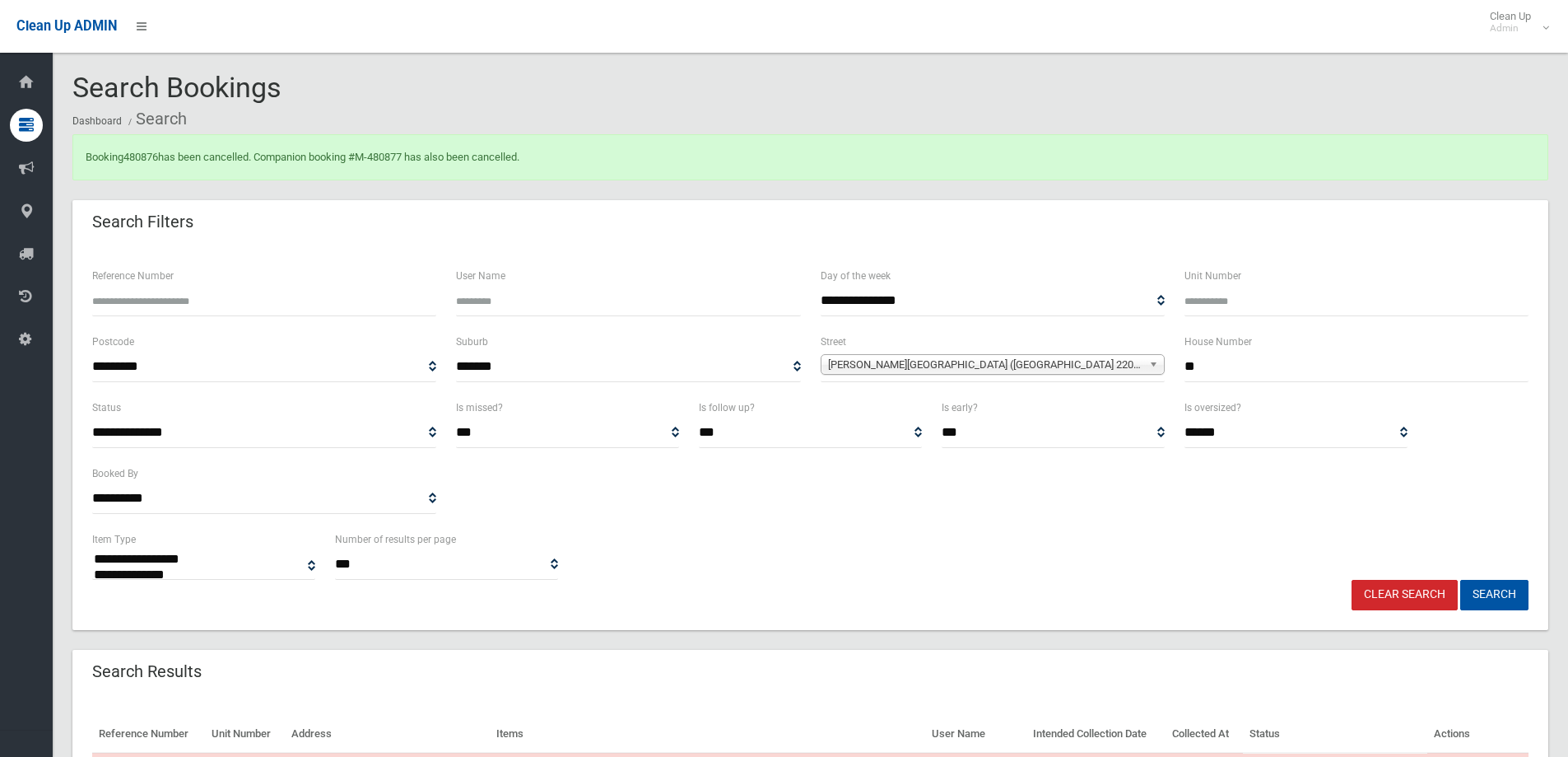
select select
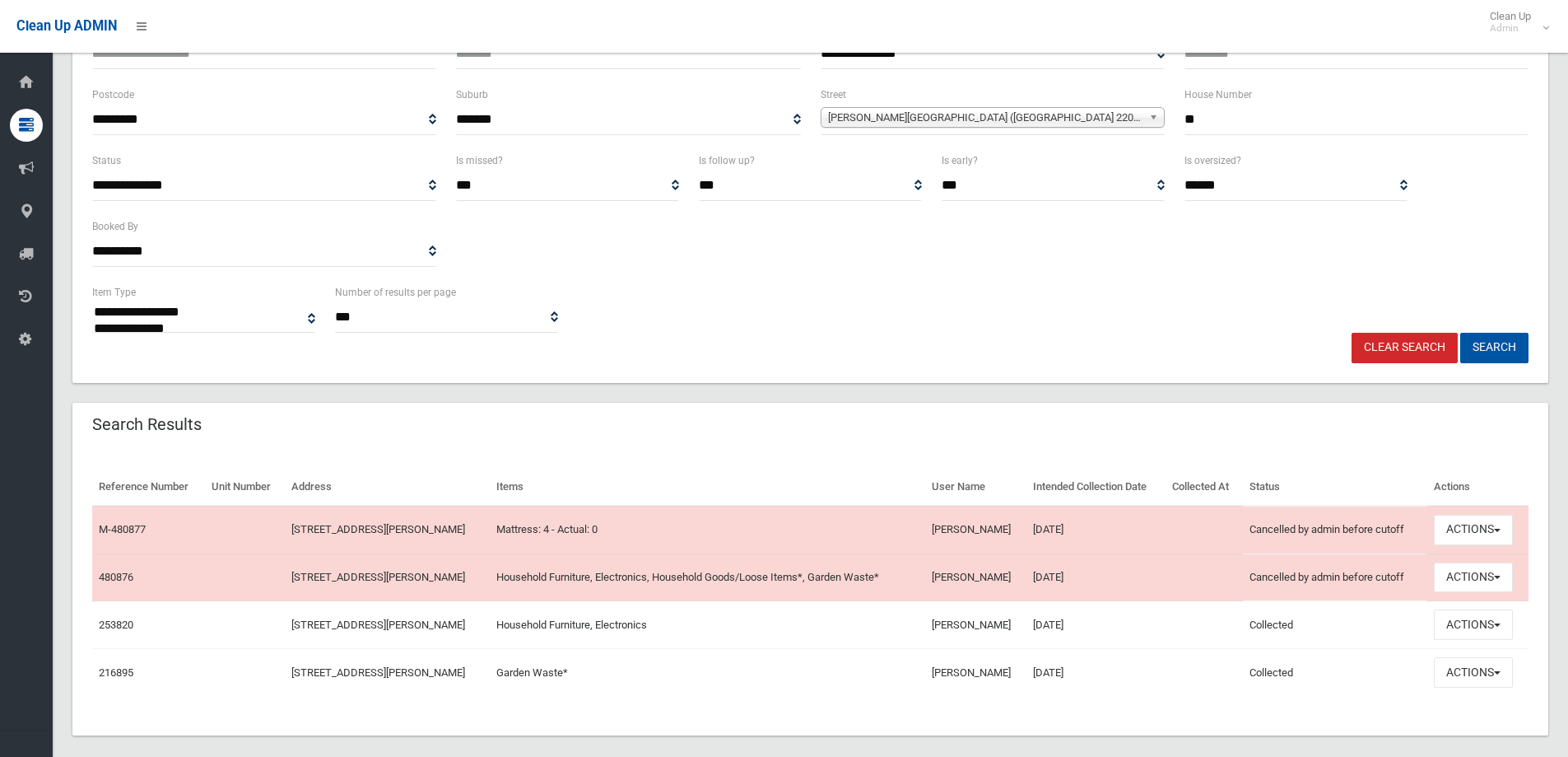
scroll to position [265, 0]
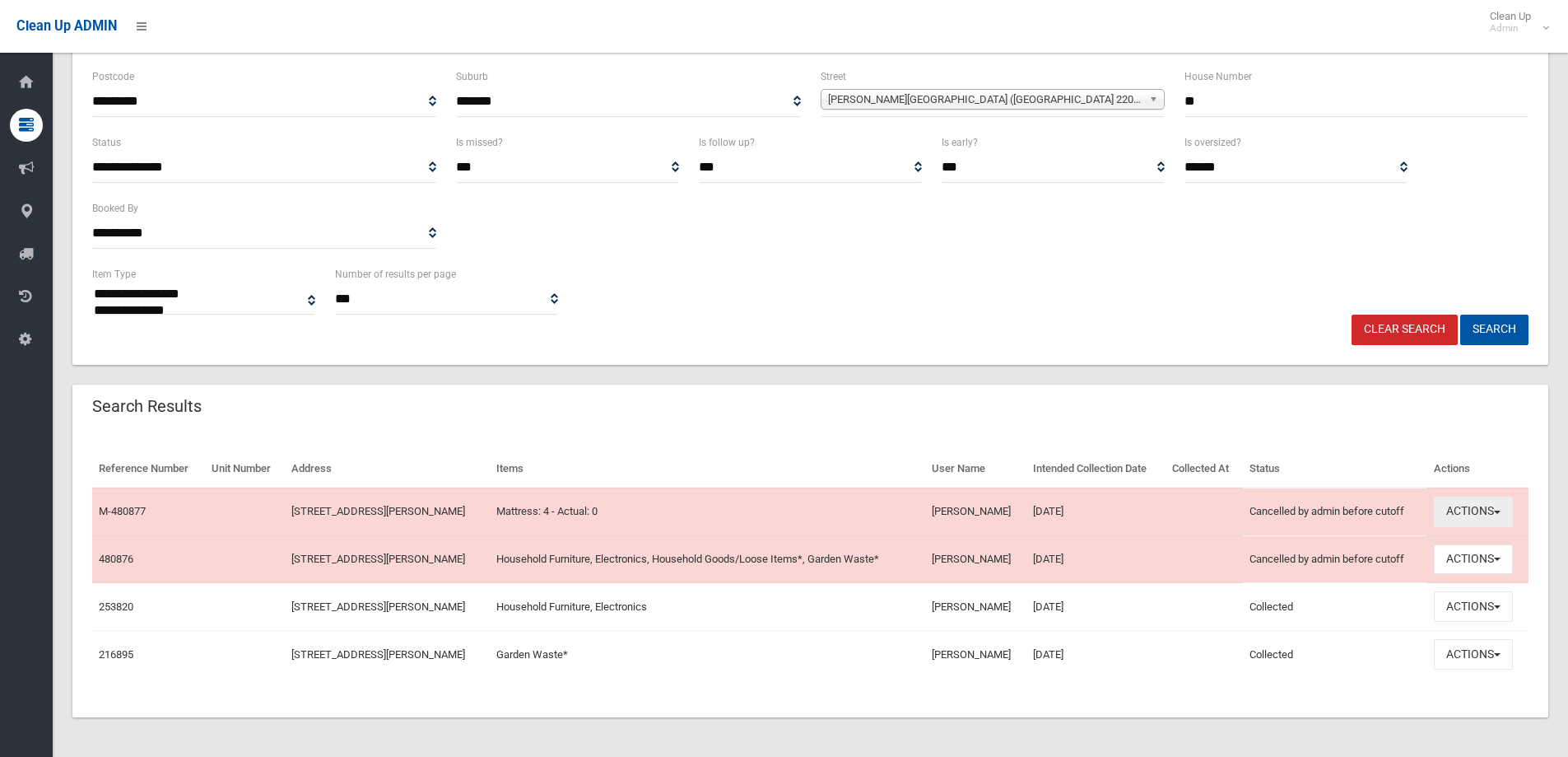
click at [1467, 504] on button "Actions" at bounding box center [1473, 512] width 79 height 31
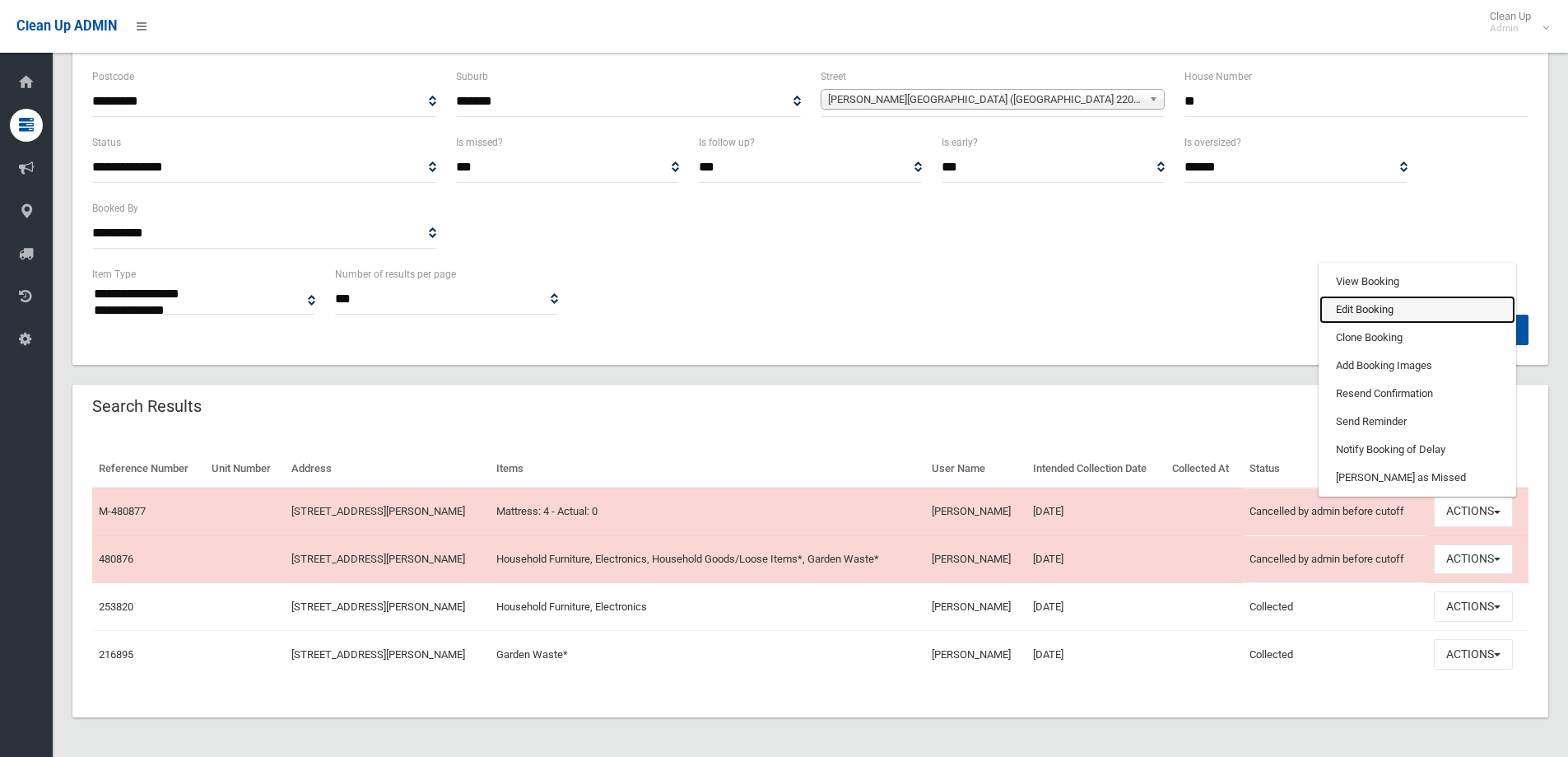
click at [1383, 311] on link "Edit Booking" at bounding box center [1417, 309] width 196 height 28
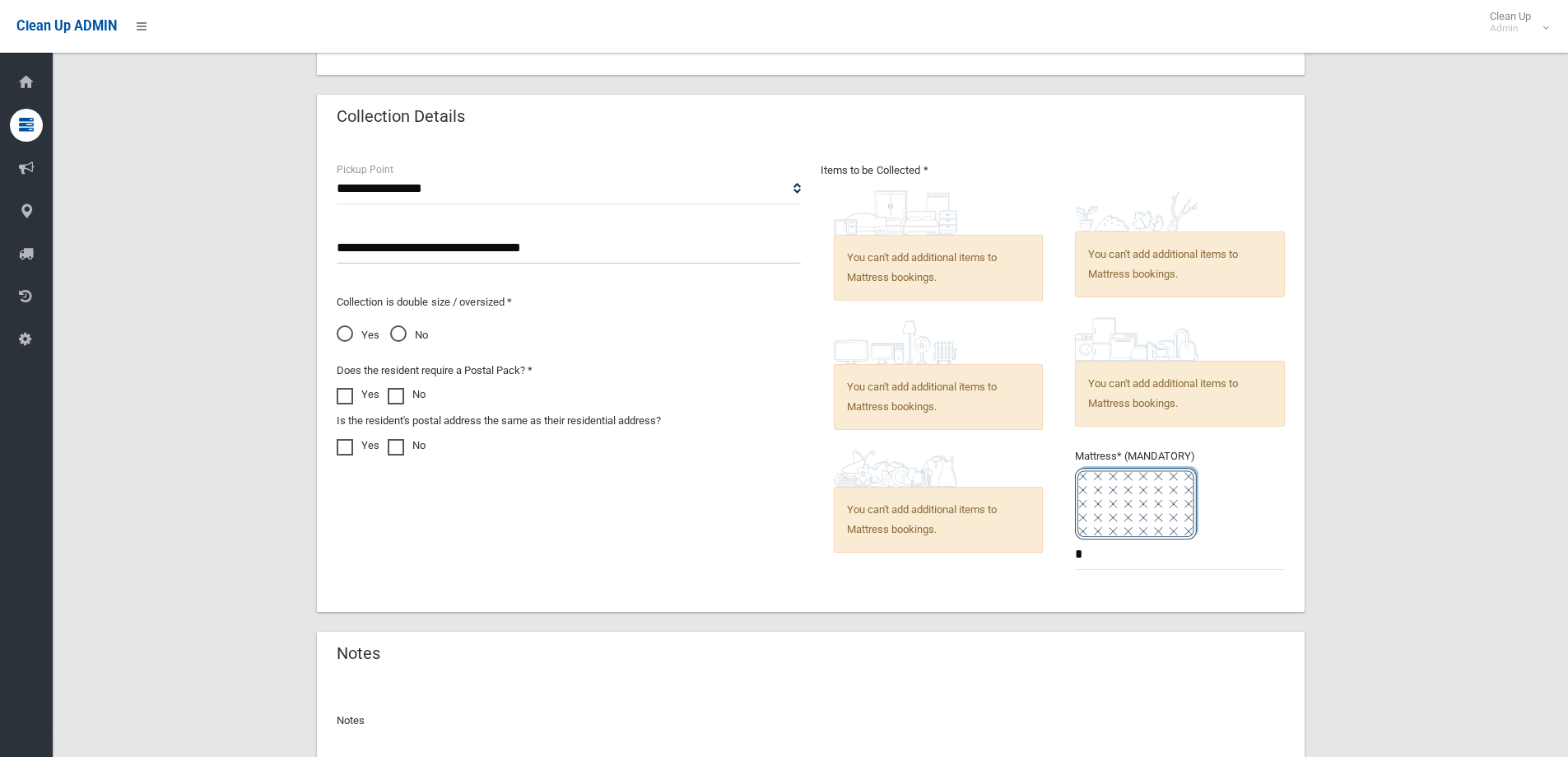
scroll to position [965, 0]
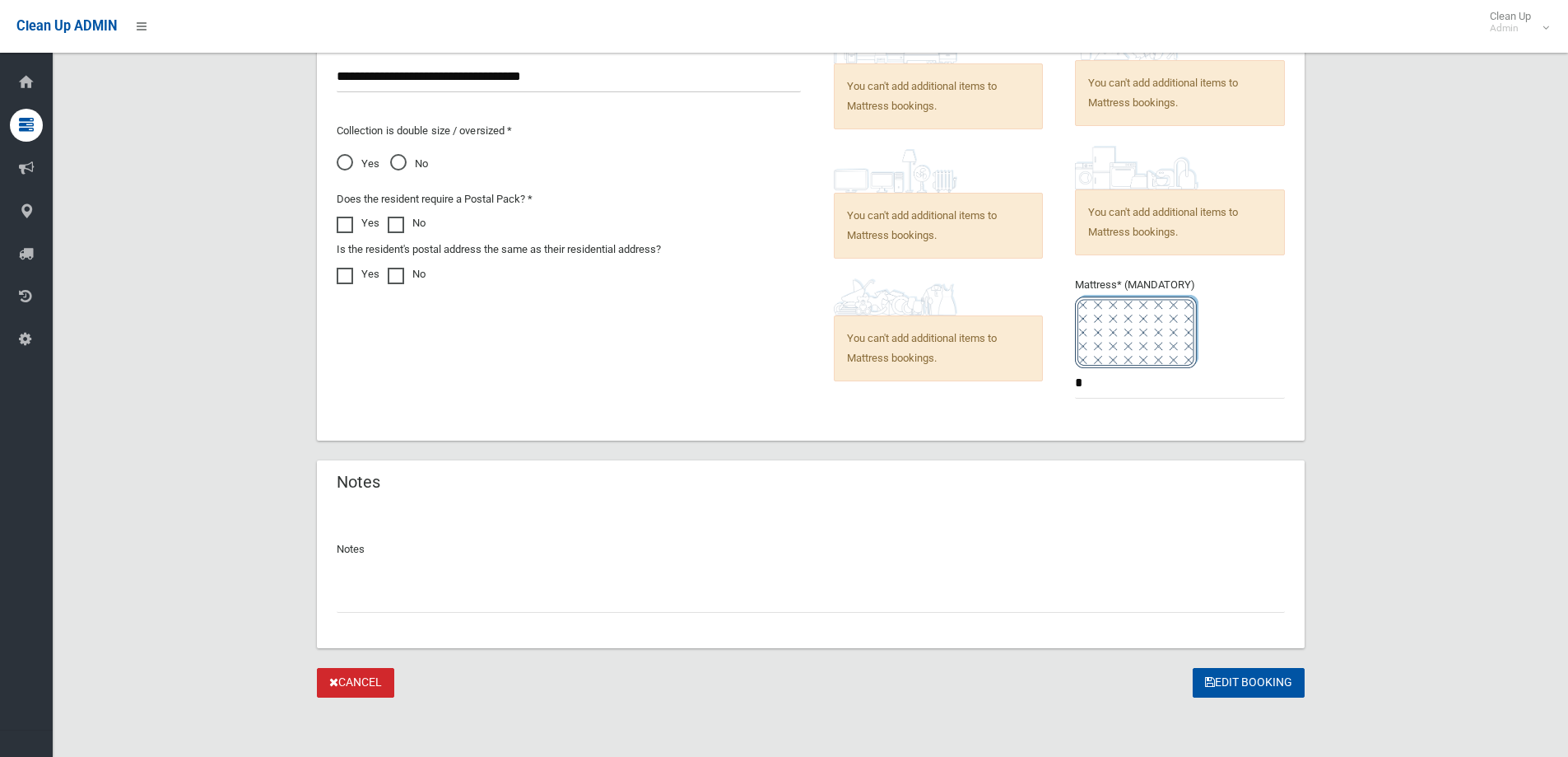
click at [383, 152] on div "Yes No" at bounding box center [569, 162] width 464 height 23
click at [398, 153] on label "No" at bounding box center [409, 162] width 38 height 23
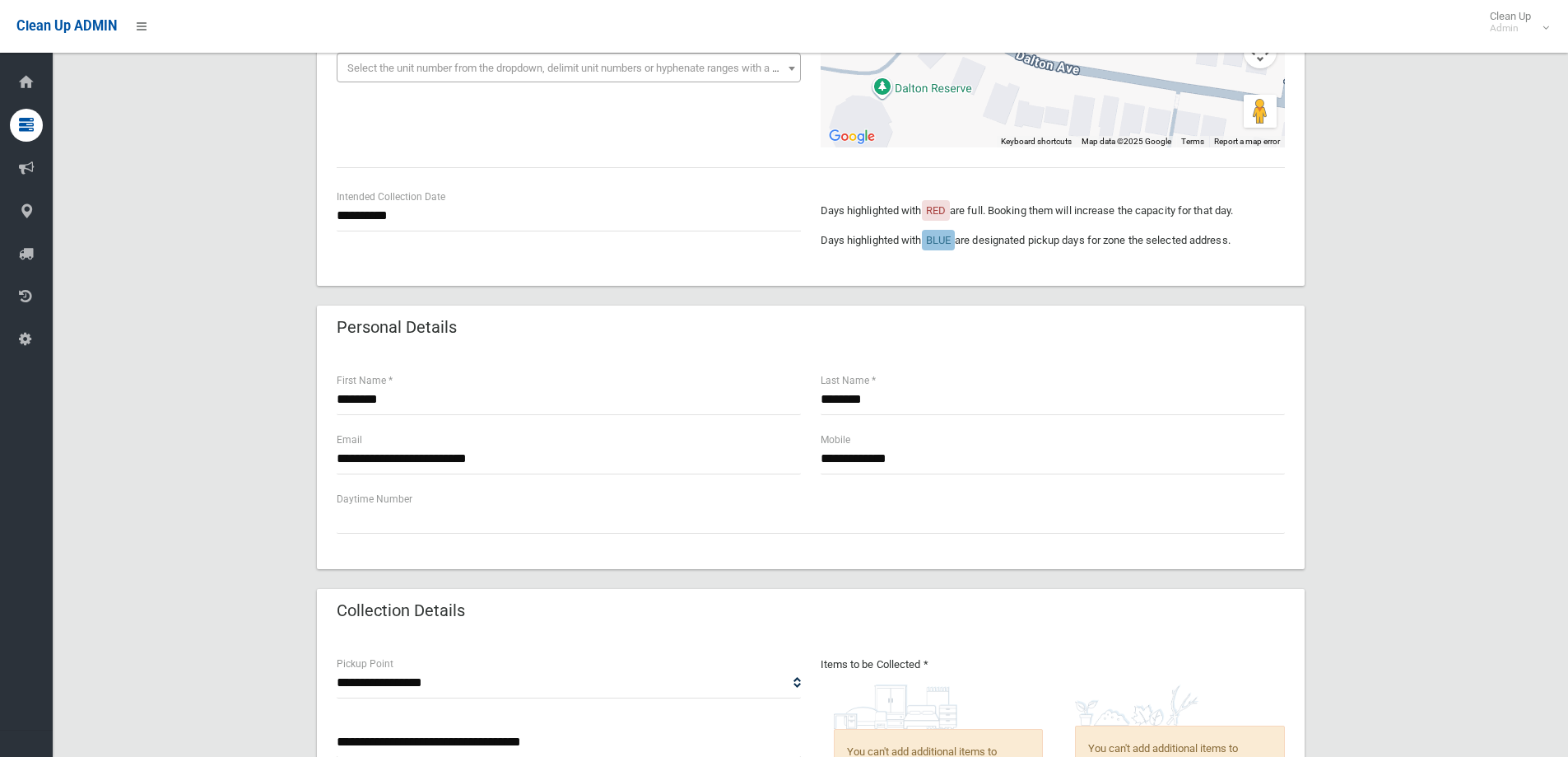
scroll to position [494, 0]
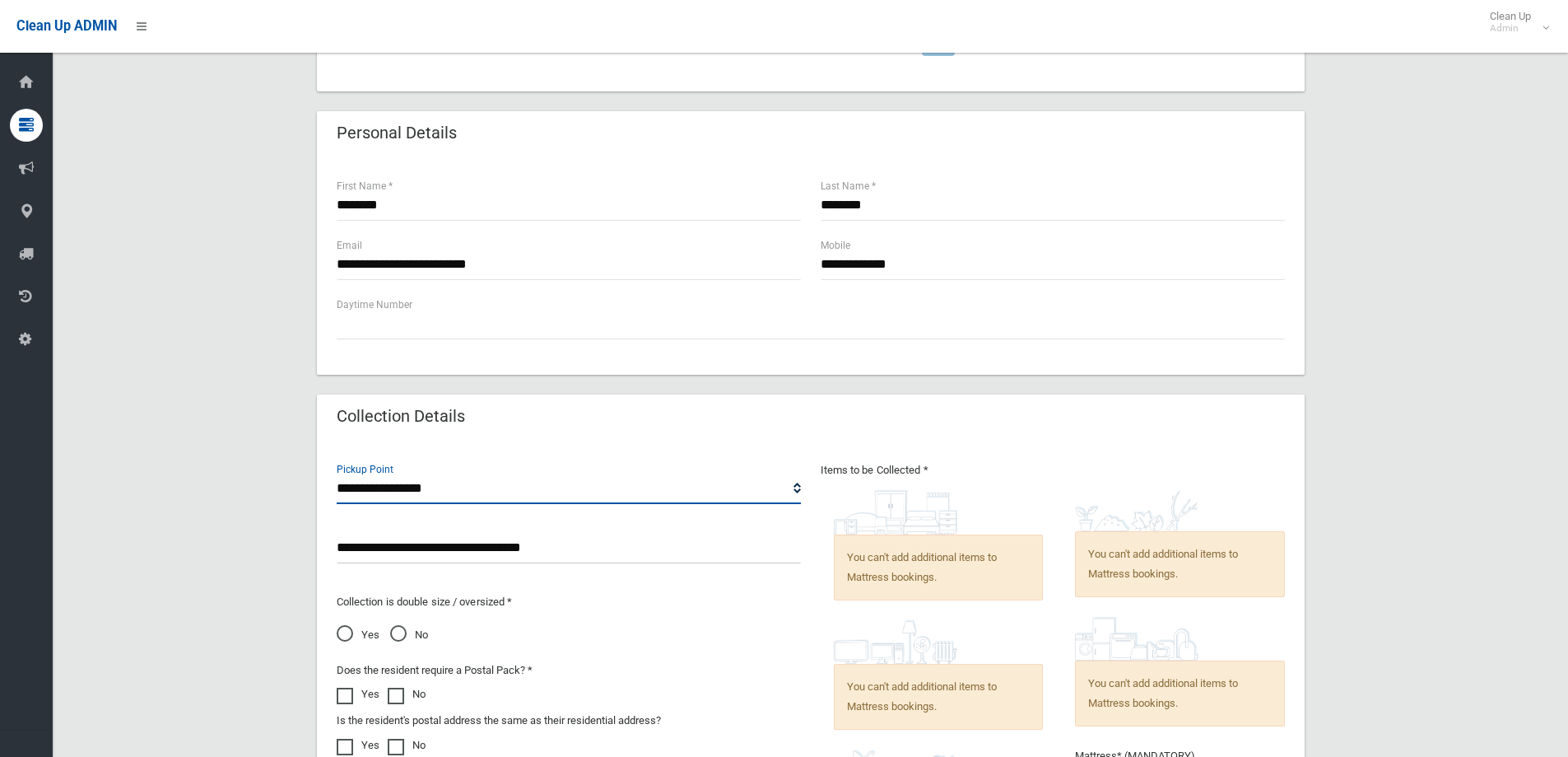
click at [440, 493] on select "**********" at bounding box center [569, 488] width 464 height 31
select select "*"
click at [336, 473] on select "**********" at bounding box center [569, 488] width 464 height 31
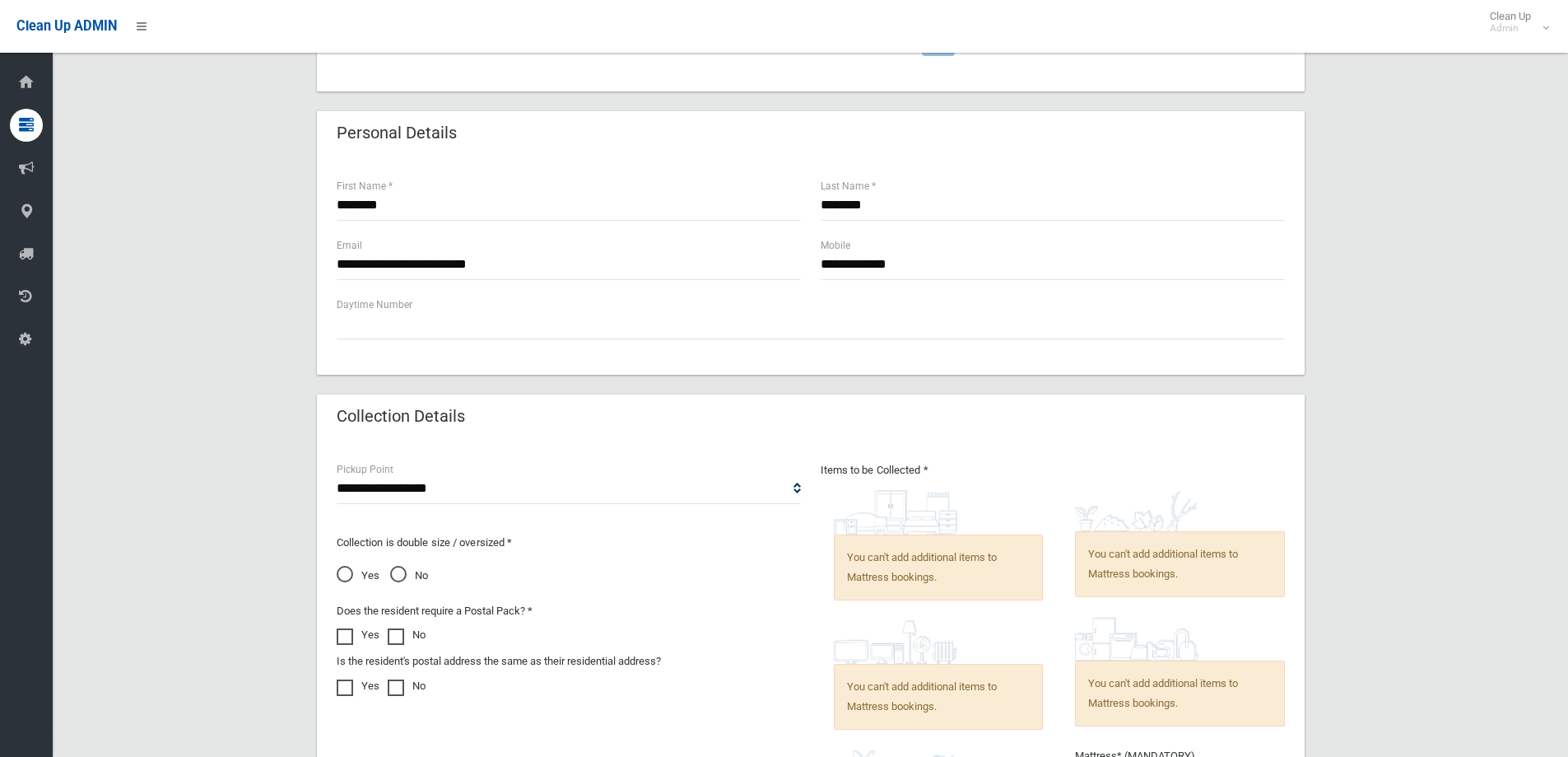
click at [1407, 441] on div "**********" at bounding box center [810, 405] width 1476 height 1529
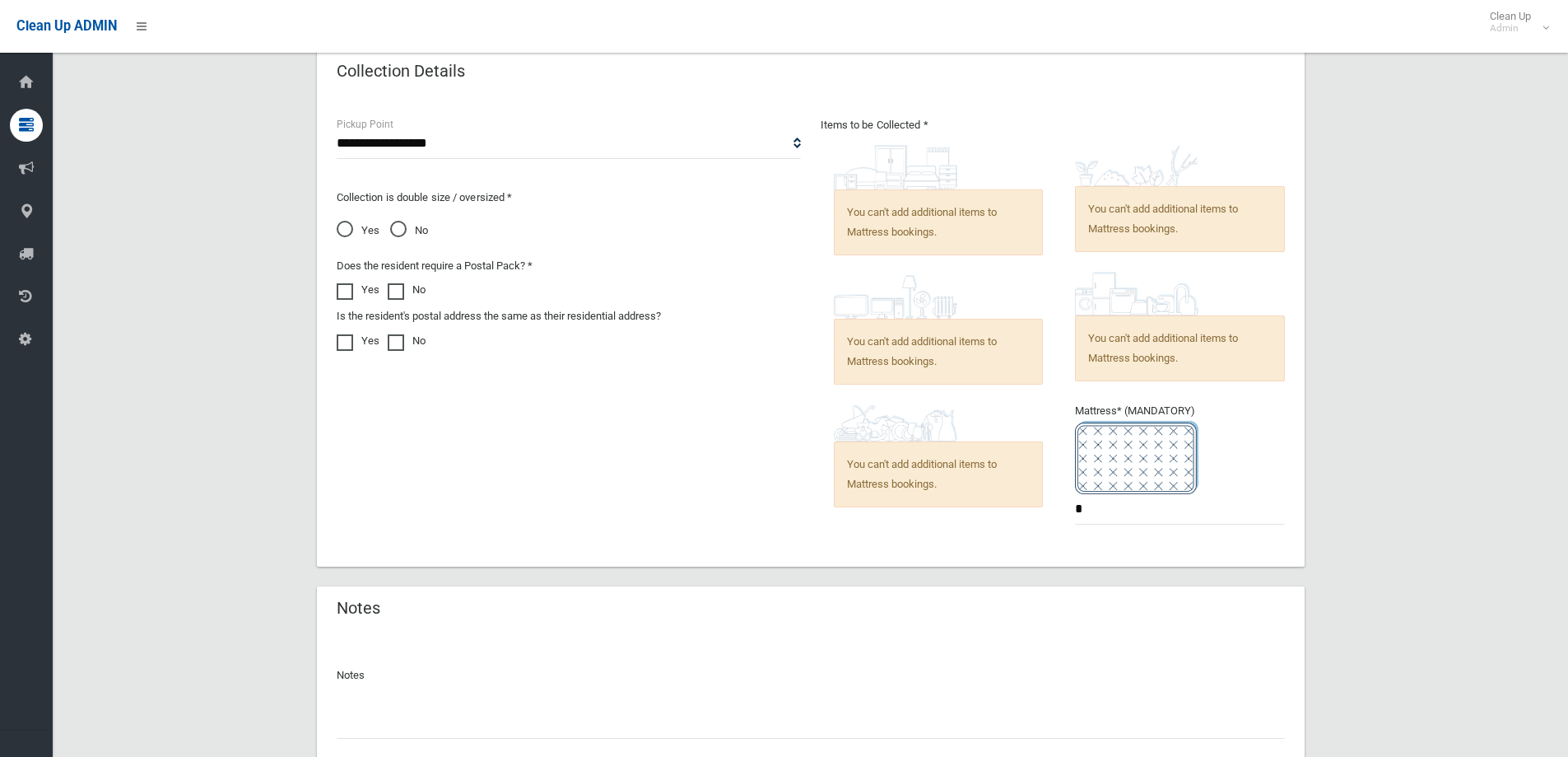
scroll to position [965, 0]
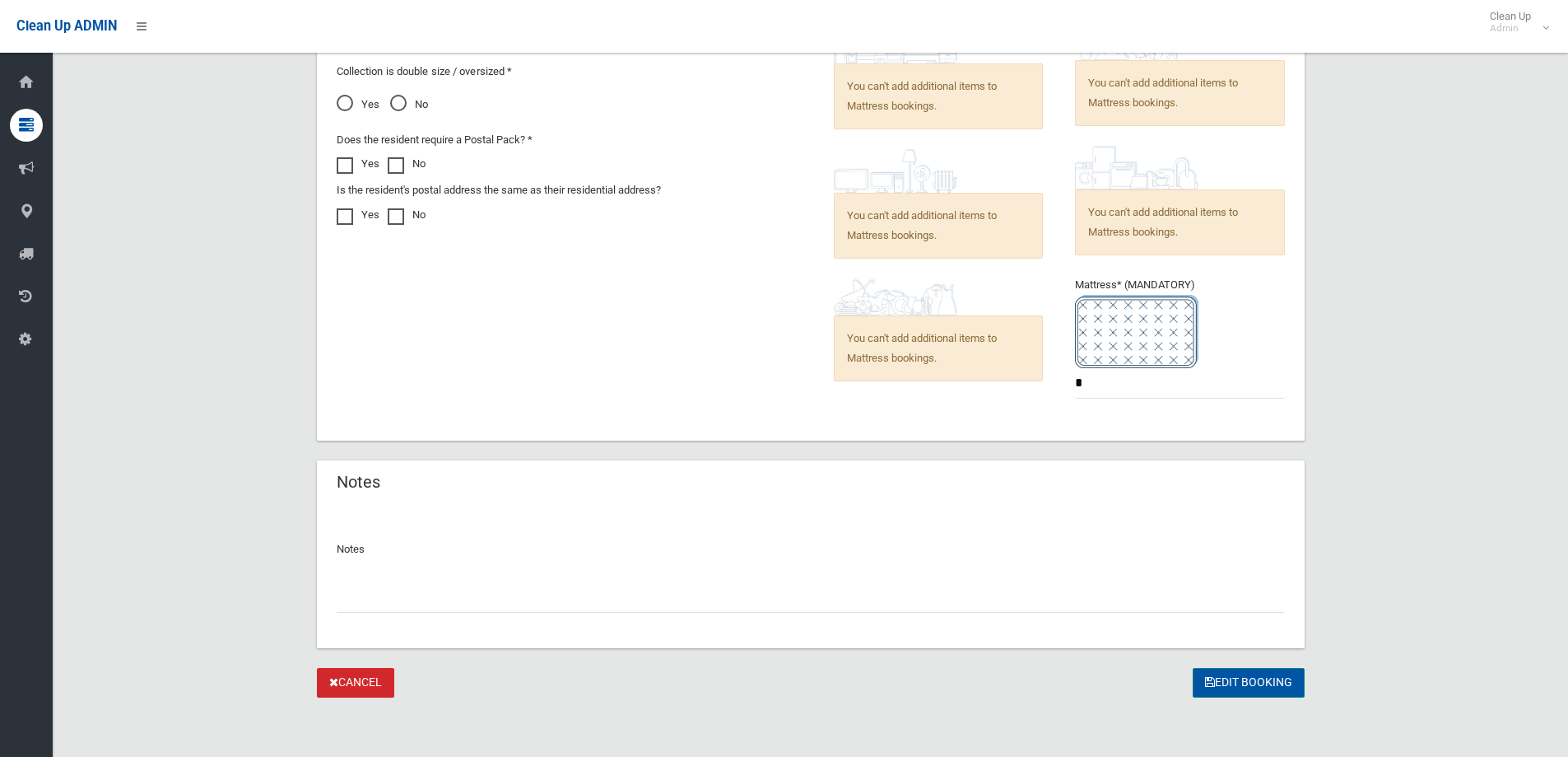
click at [1245, 686] on button "Edit Booking" at bounding box center [1248, 683] width 112 height 31
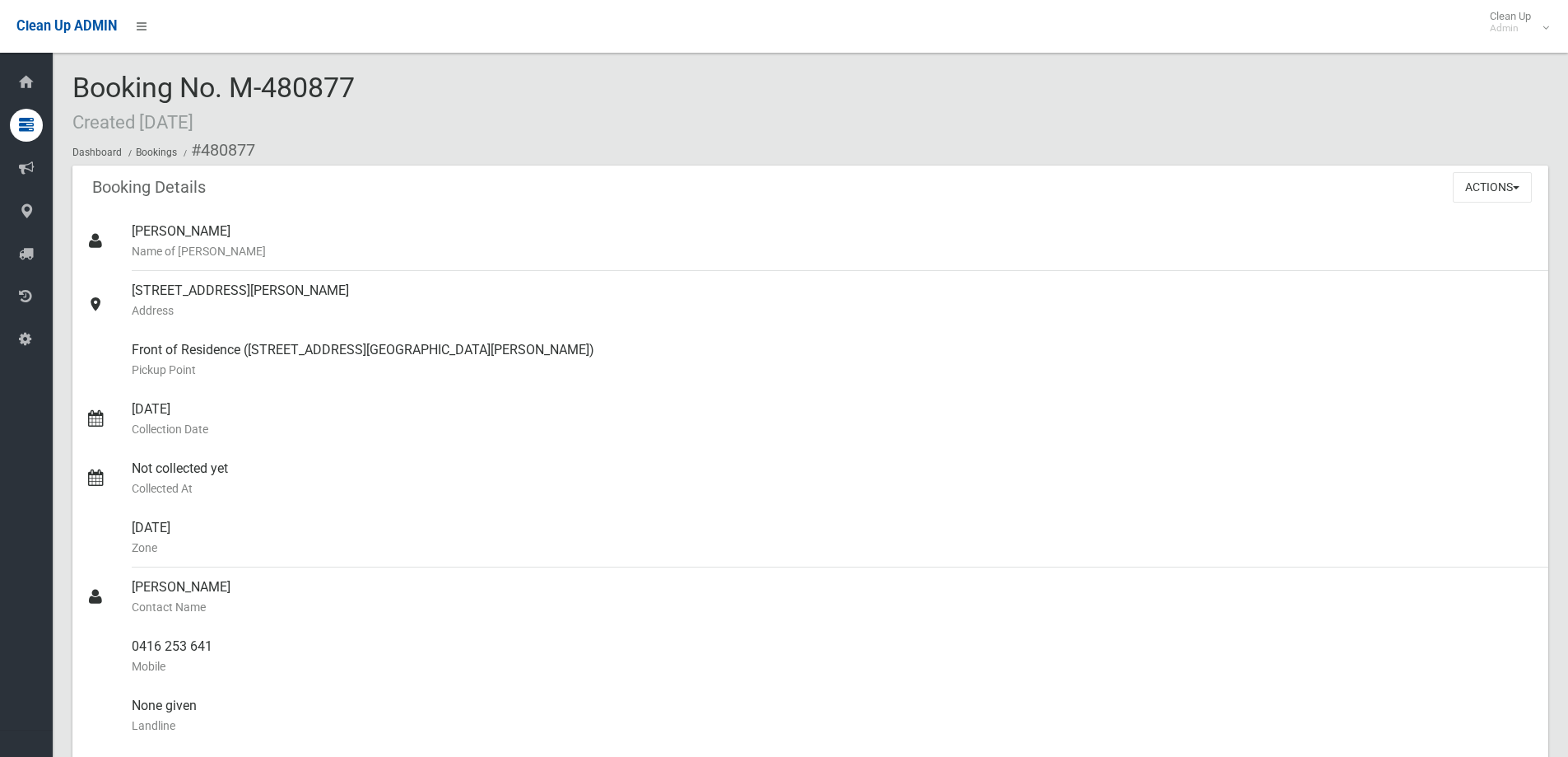
click at [309, 93] on span "Booking No. M-480877 Created [DATE]" at bounding box center [213, 103] width 282 height 64
click at [309, 93] on span "Booking No. M-480877 Created 25/08/2025" at bounding box center [213, 103] width 282 height 64
copy span "480877"
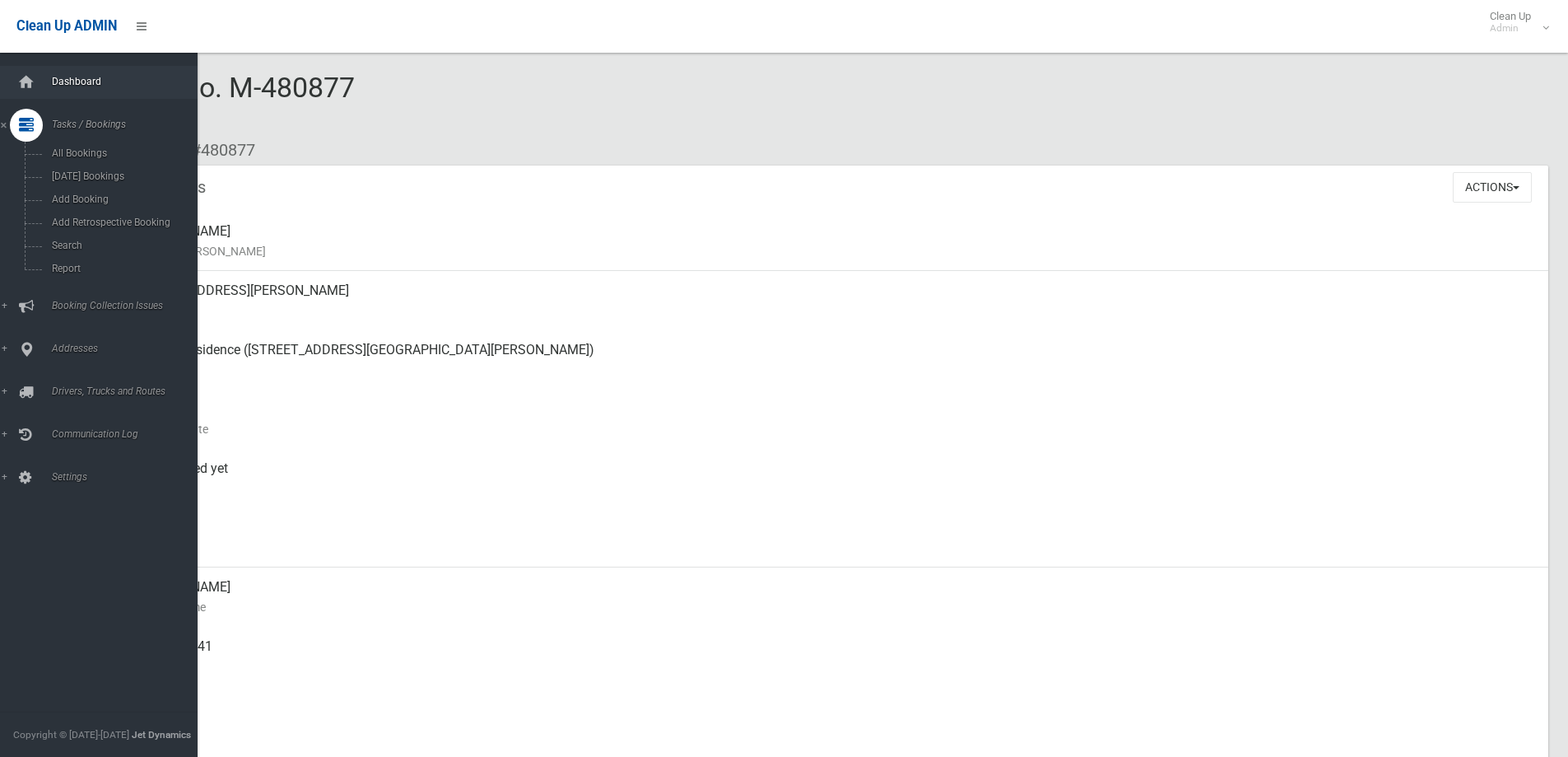
click at [70, 72] on link "Dashboard" at bounding box center [105, 82] width 210 height 33
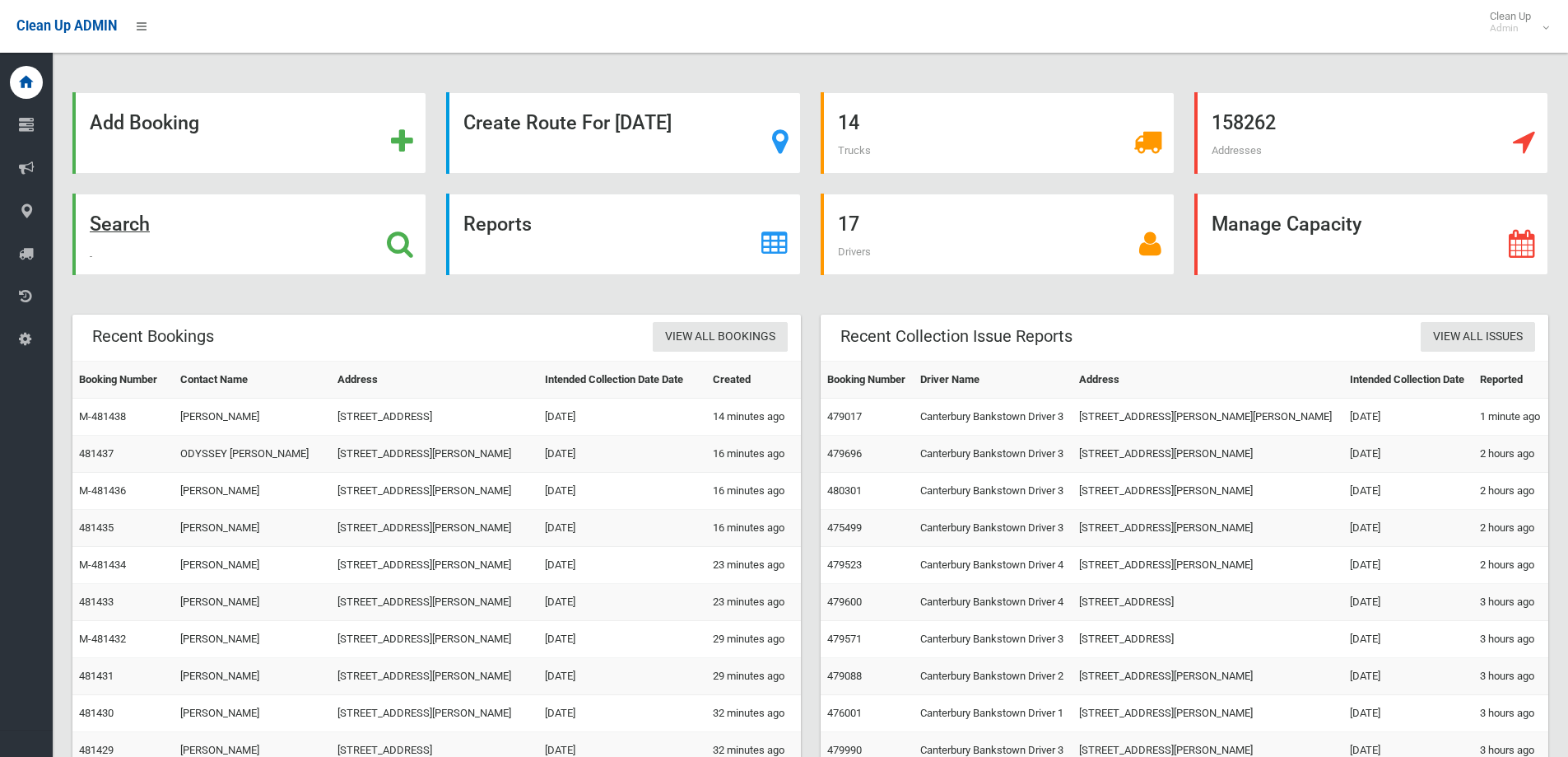
click at [142, 215] on strong "Search" at bounding box center [120, 224] width 60 height 23
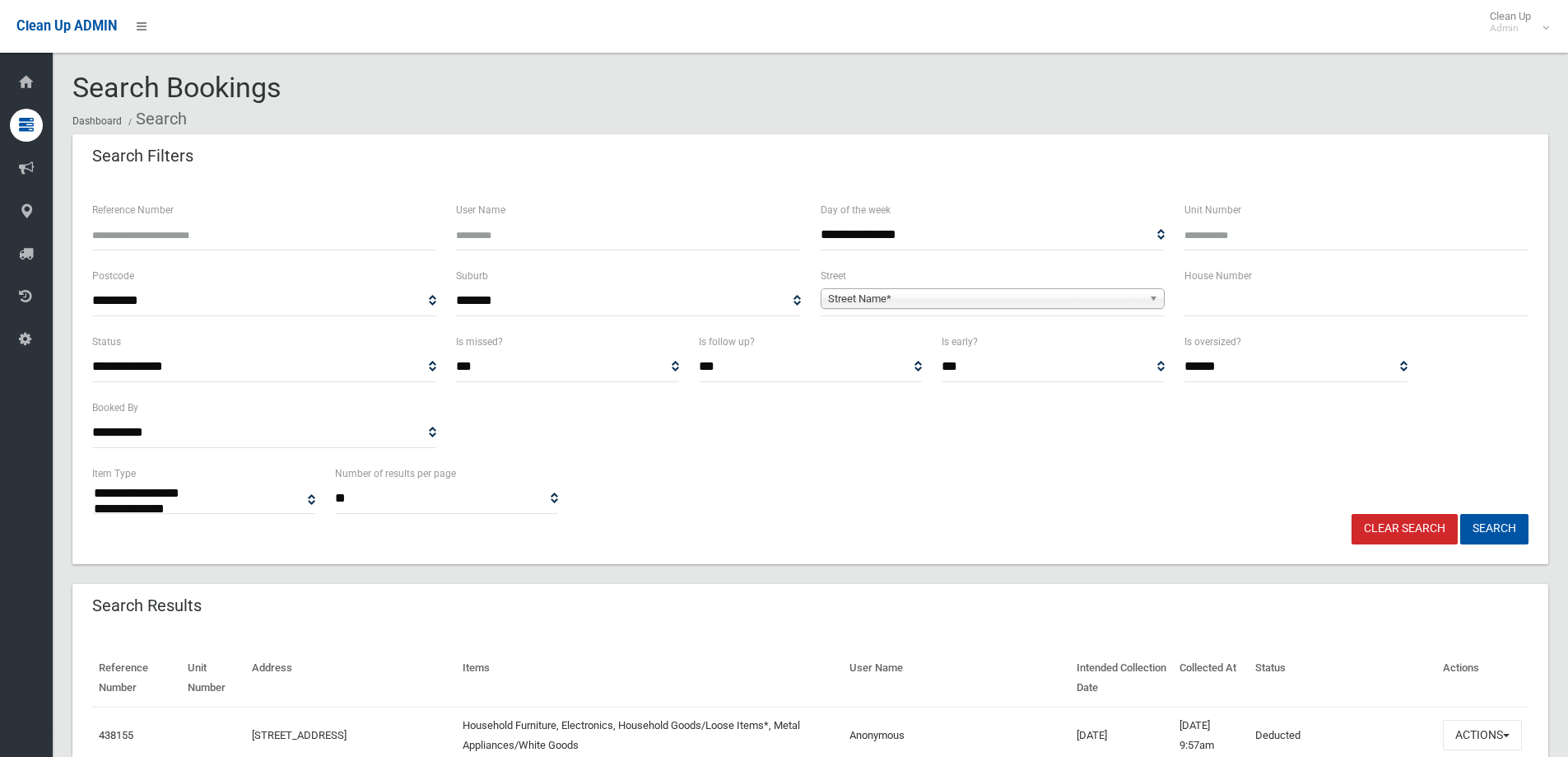
select select
click at [197, 240] on input "Reference Number" at bounding box center [264, 235] width 344 height 31
type input "******"
click at [1504, 526] on button "Search" at bounding box center [1494, 529] width 69 height 31
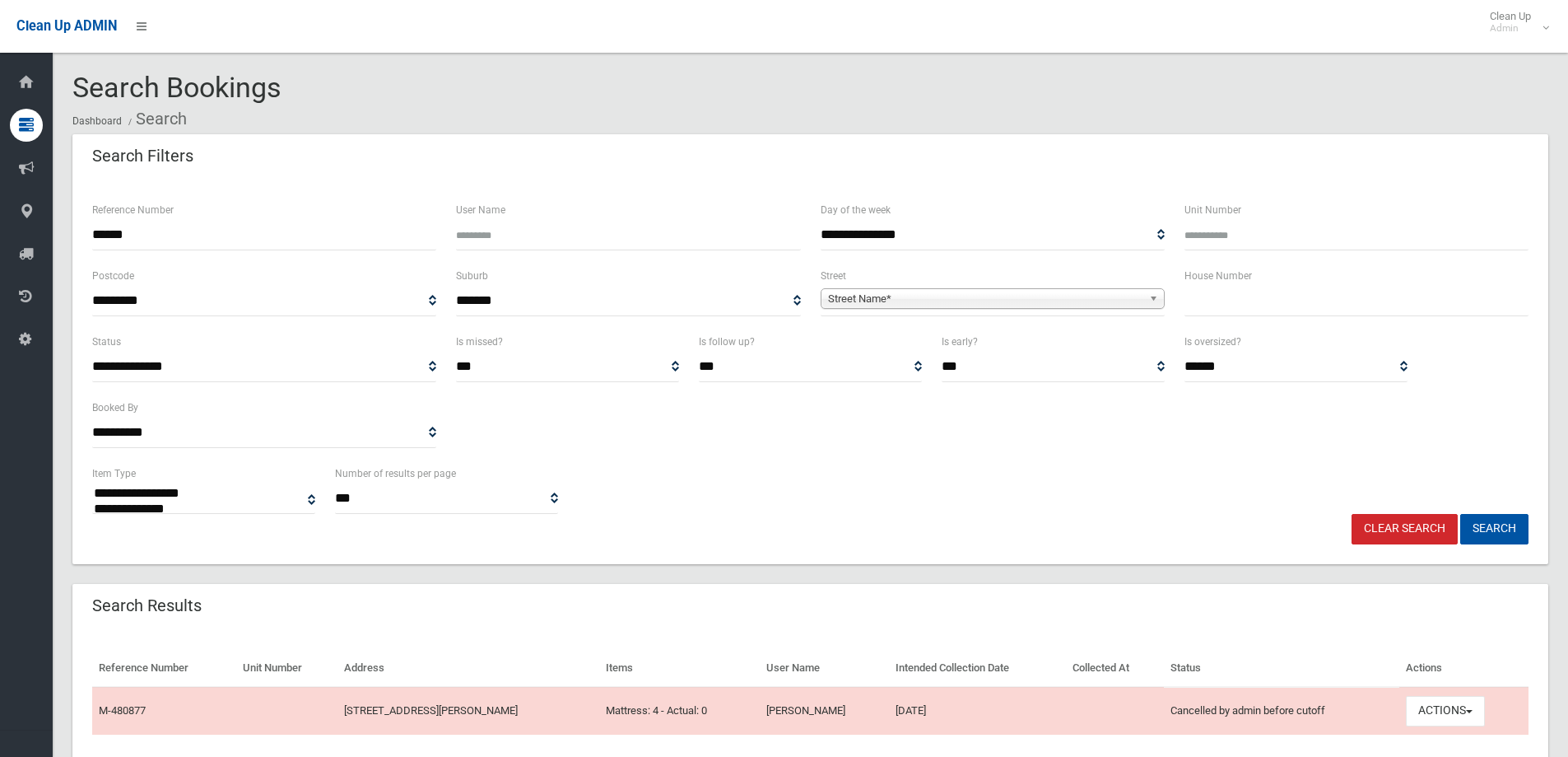
select select
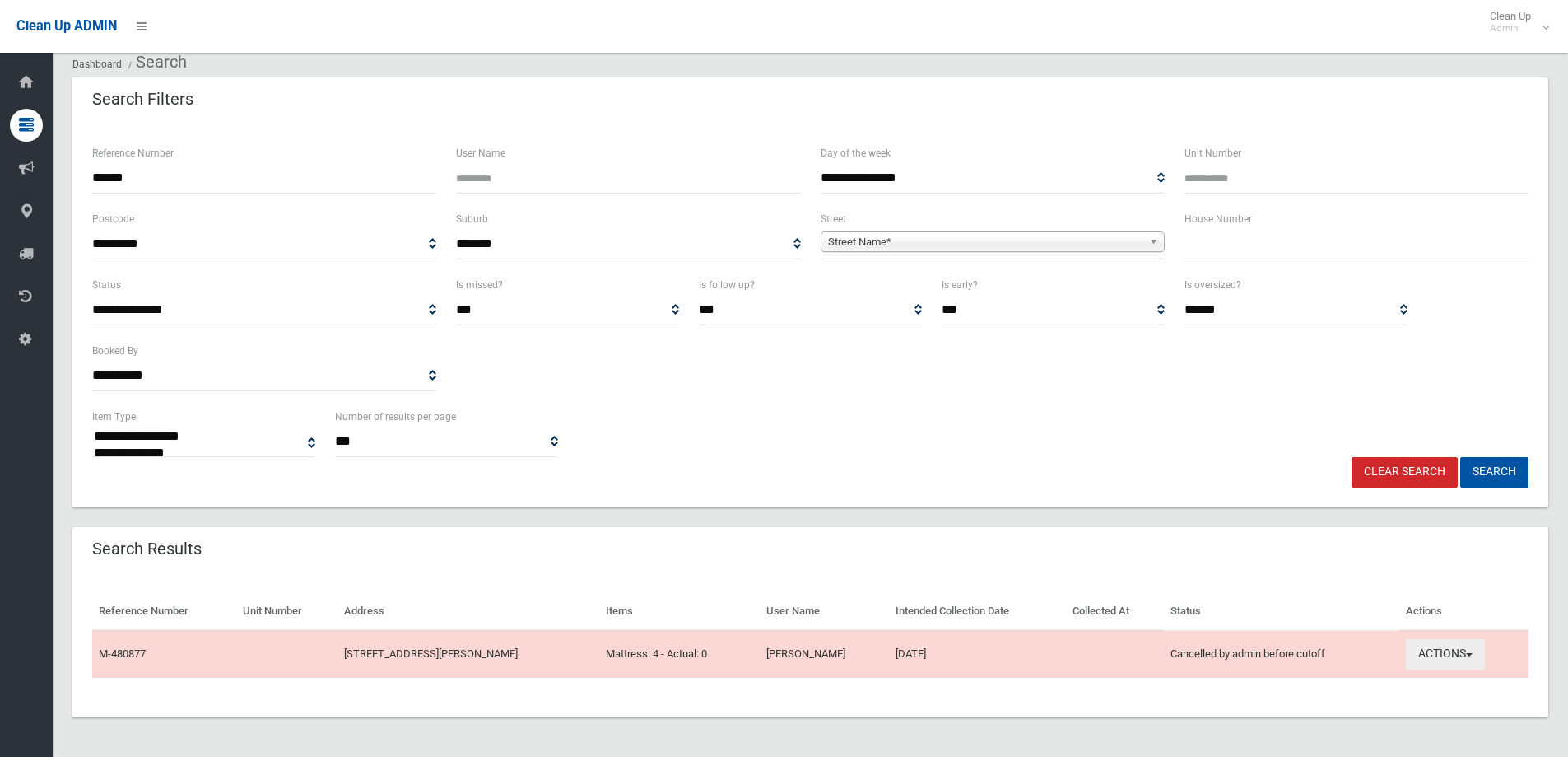
click at [1477, 668] on button "Actions" at bounding box center [1445, 654] width 79 height 31
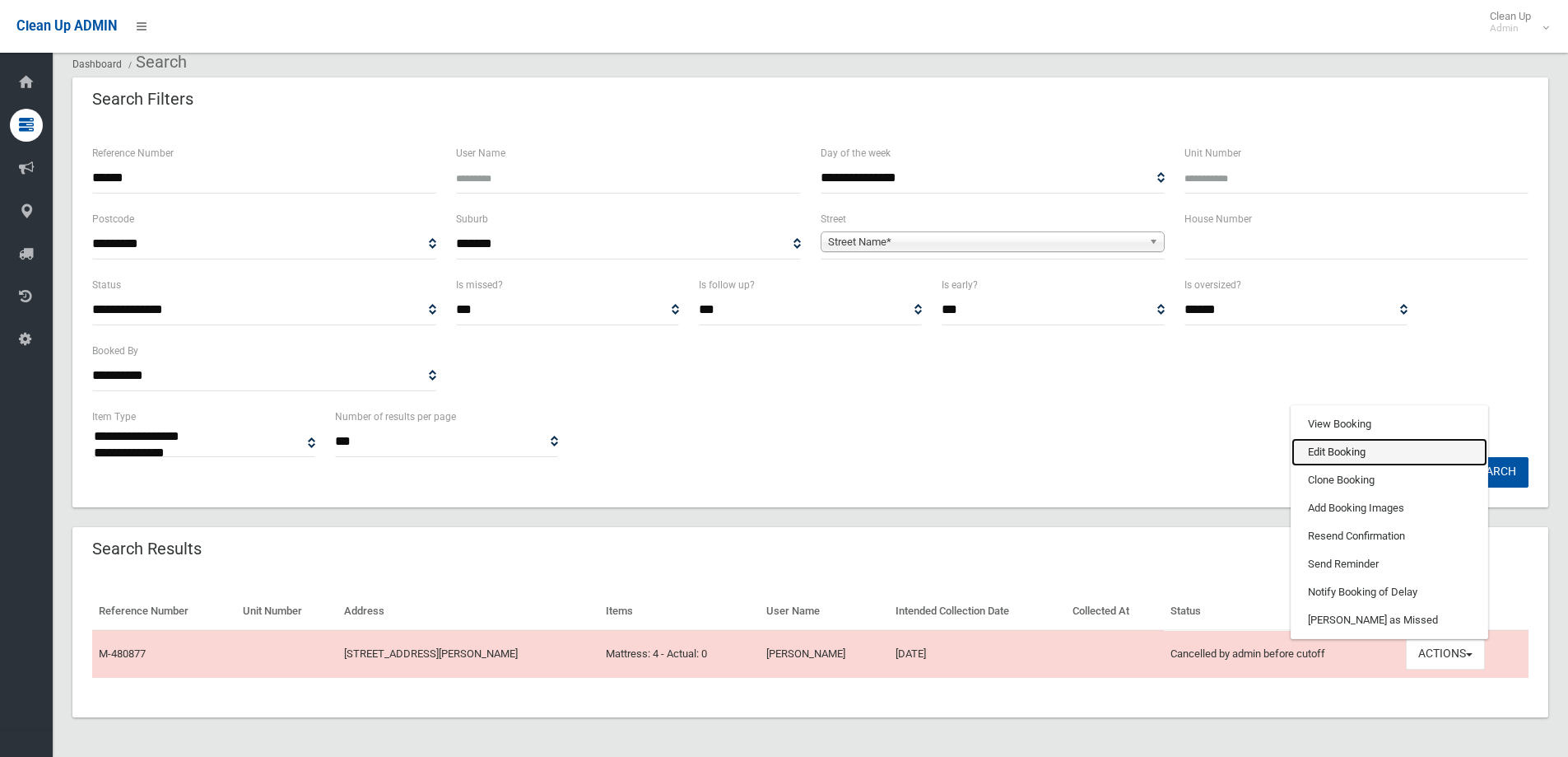
click at [1394, 456] on link "Edit Booking" at bounding box center [1389, 452] width 196 height 28
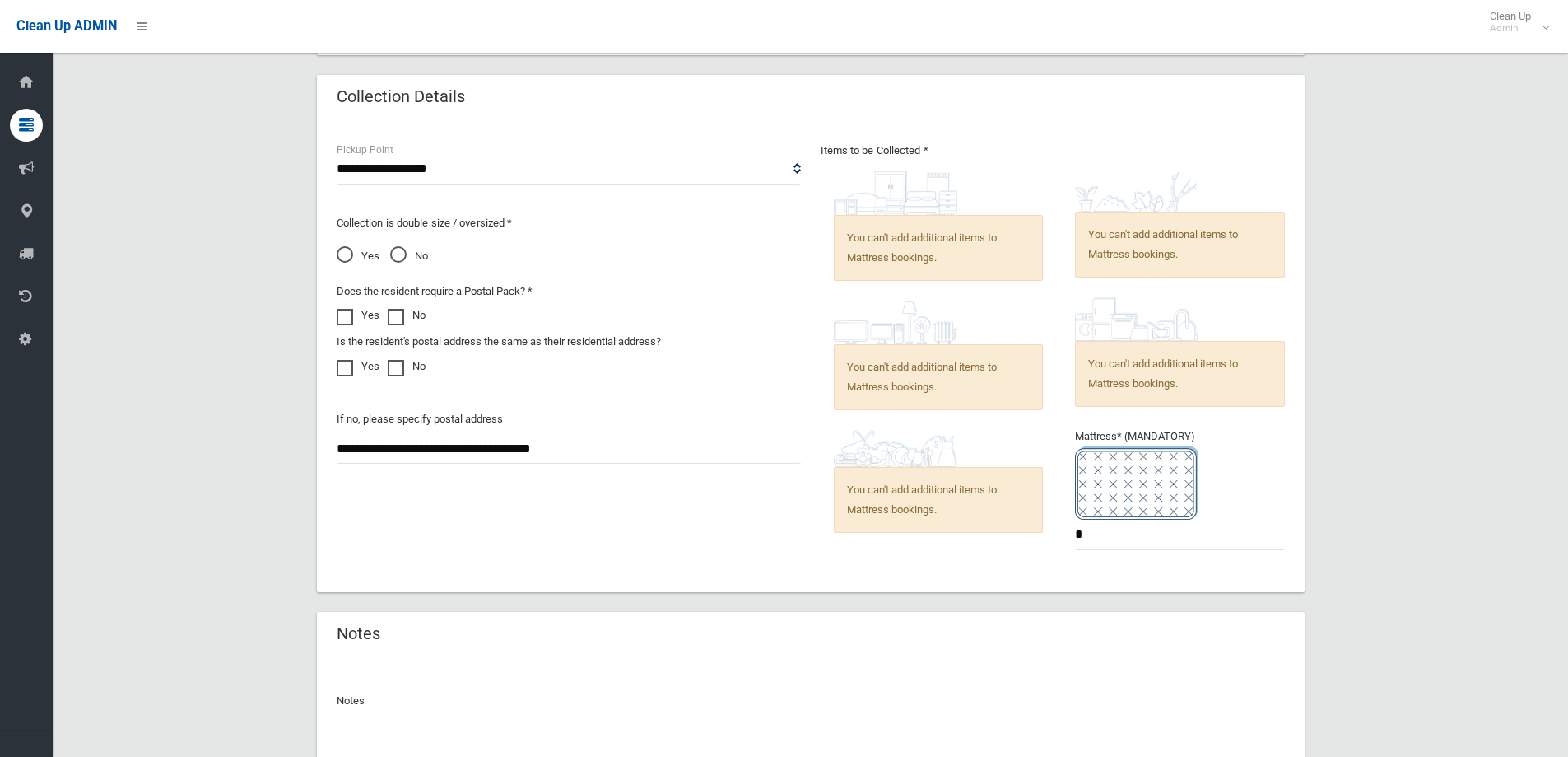
scroll to position [965, 0]
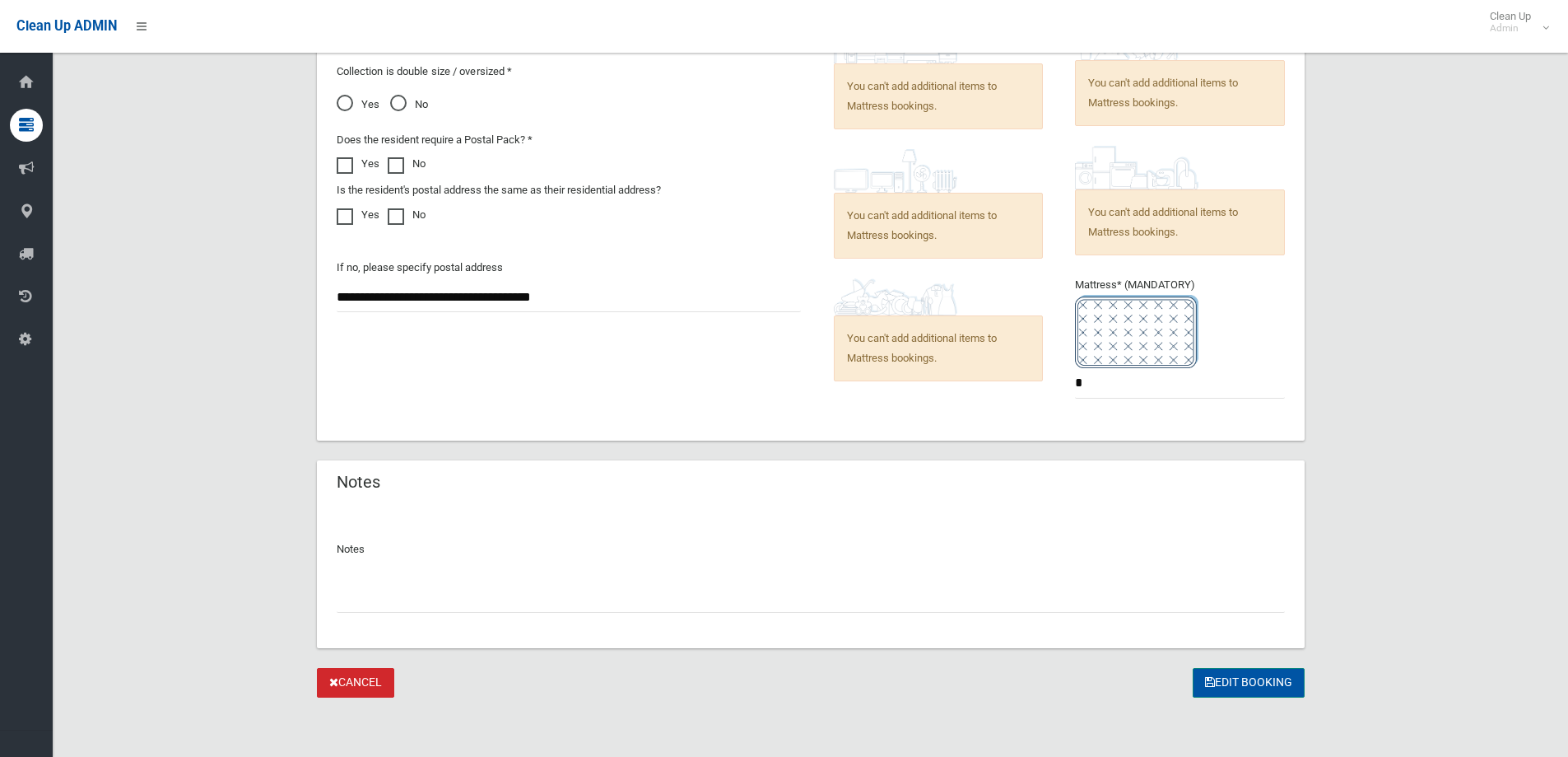
click at [1231, 678] on button "Edit Booking" at bounding box center [1248, 683] width 112 height 31
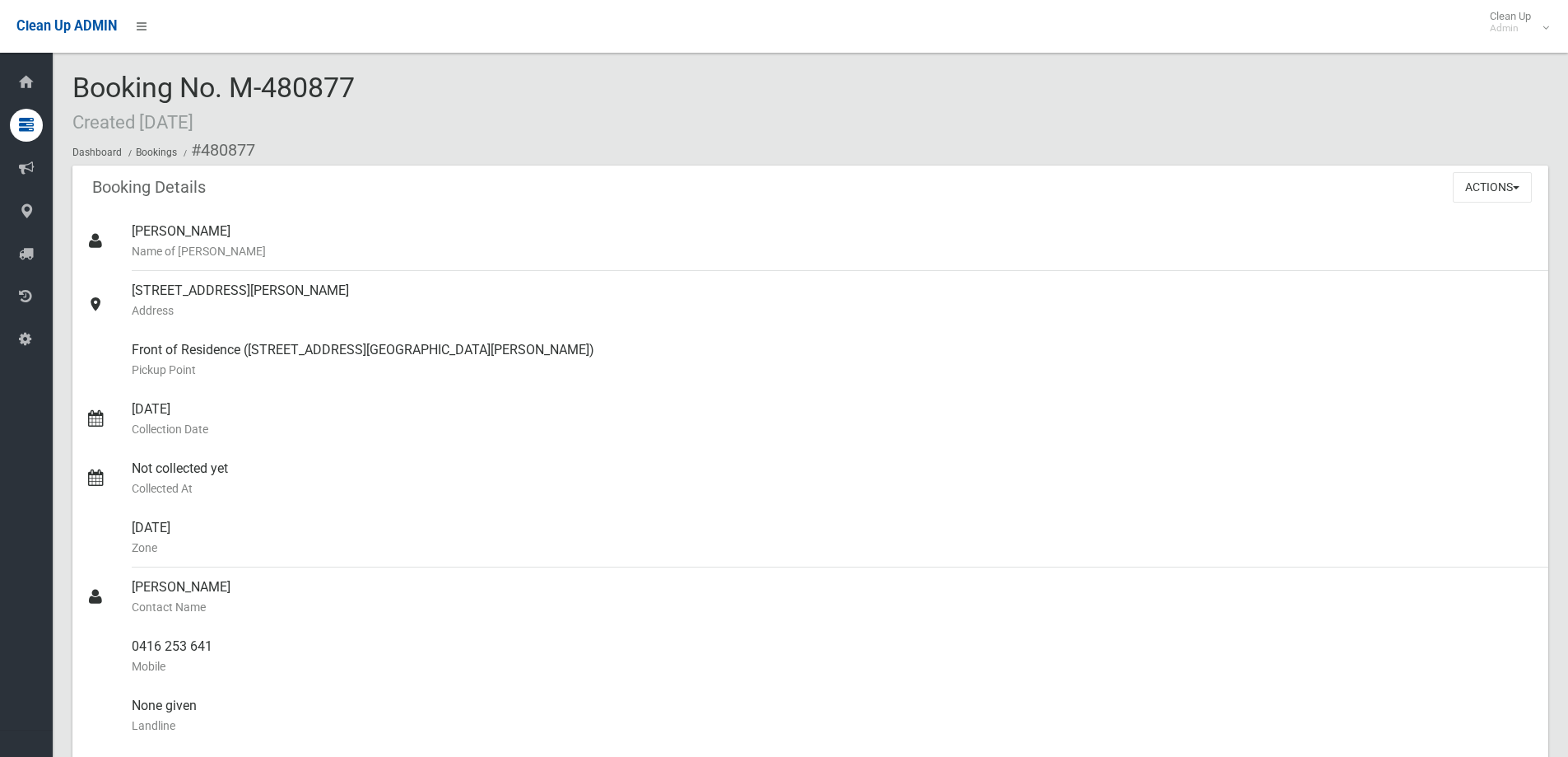
click at [281, 97] on span "Booking No. M-480877 Created 25/08/2025" at bounding box center [213, 103] width 282 height 64
copy span "480877"
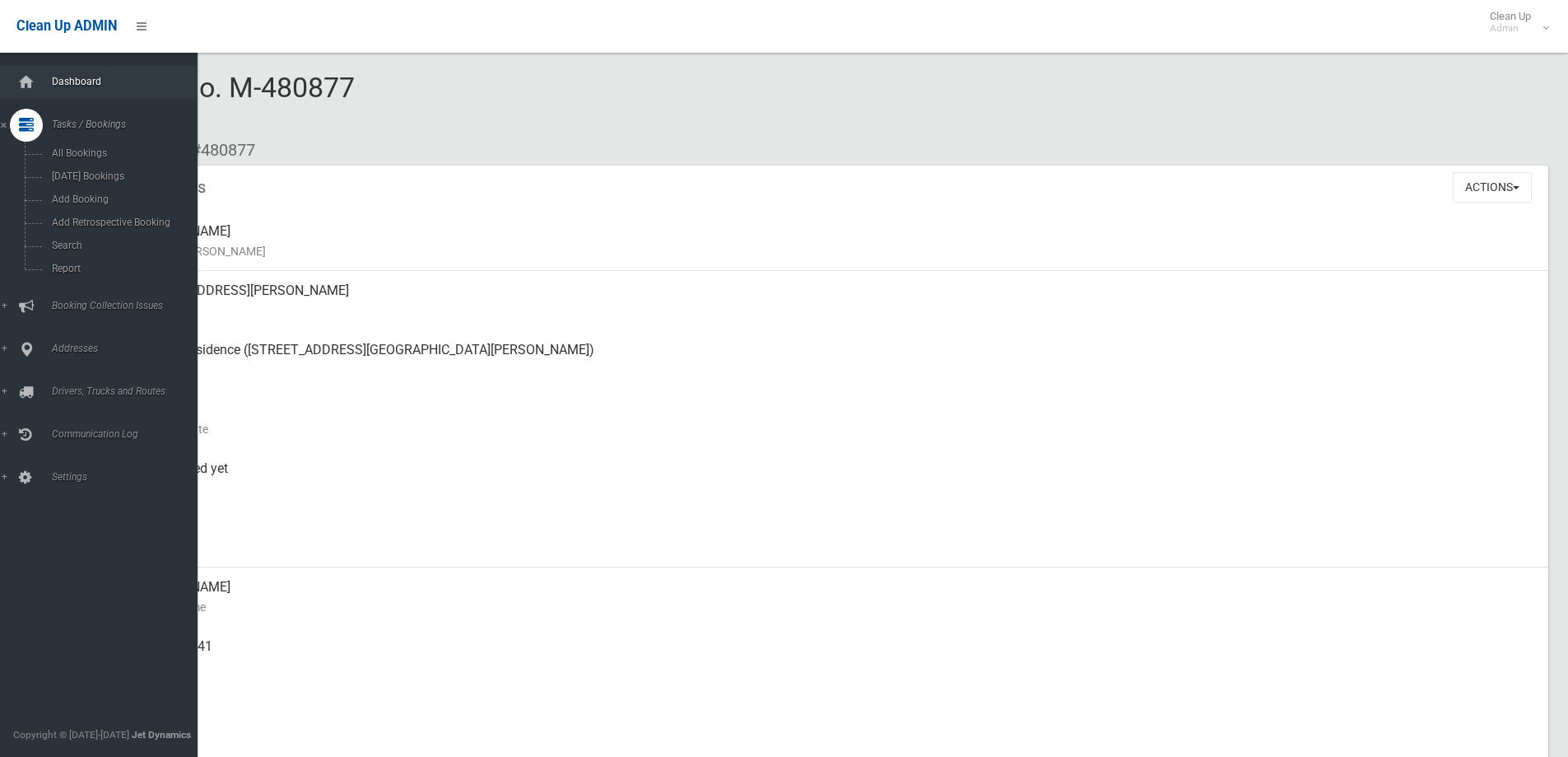
click at [39, 68] on link "Dashboard" at bounding box center [105, 82] width 210 height 33
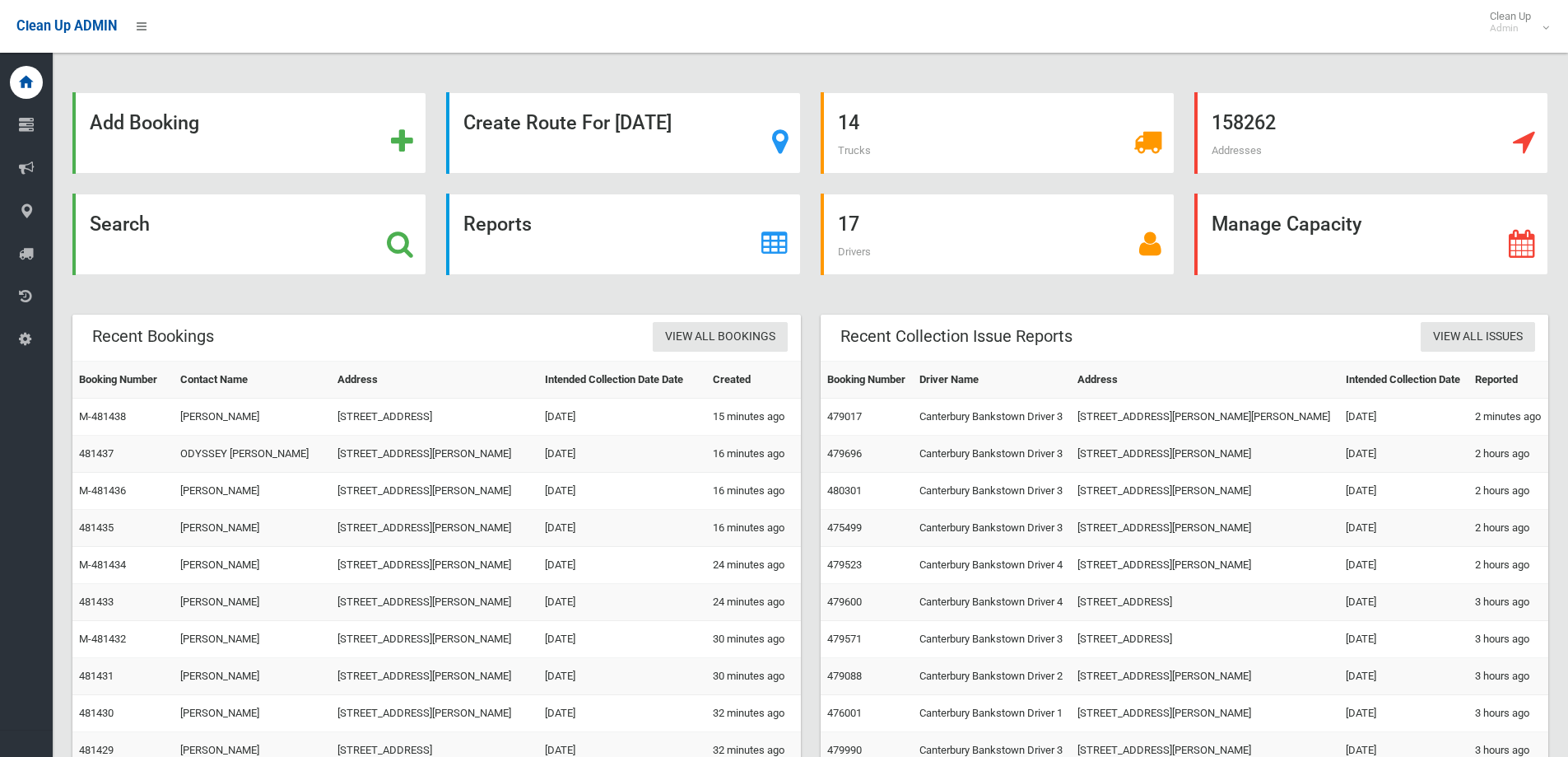
click at [178, 235] on div "Search" at bounding box center [249, 234] width 354 height 81
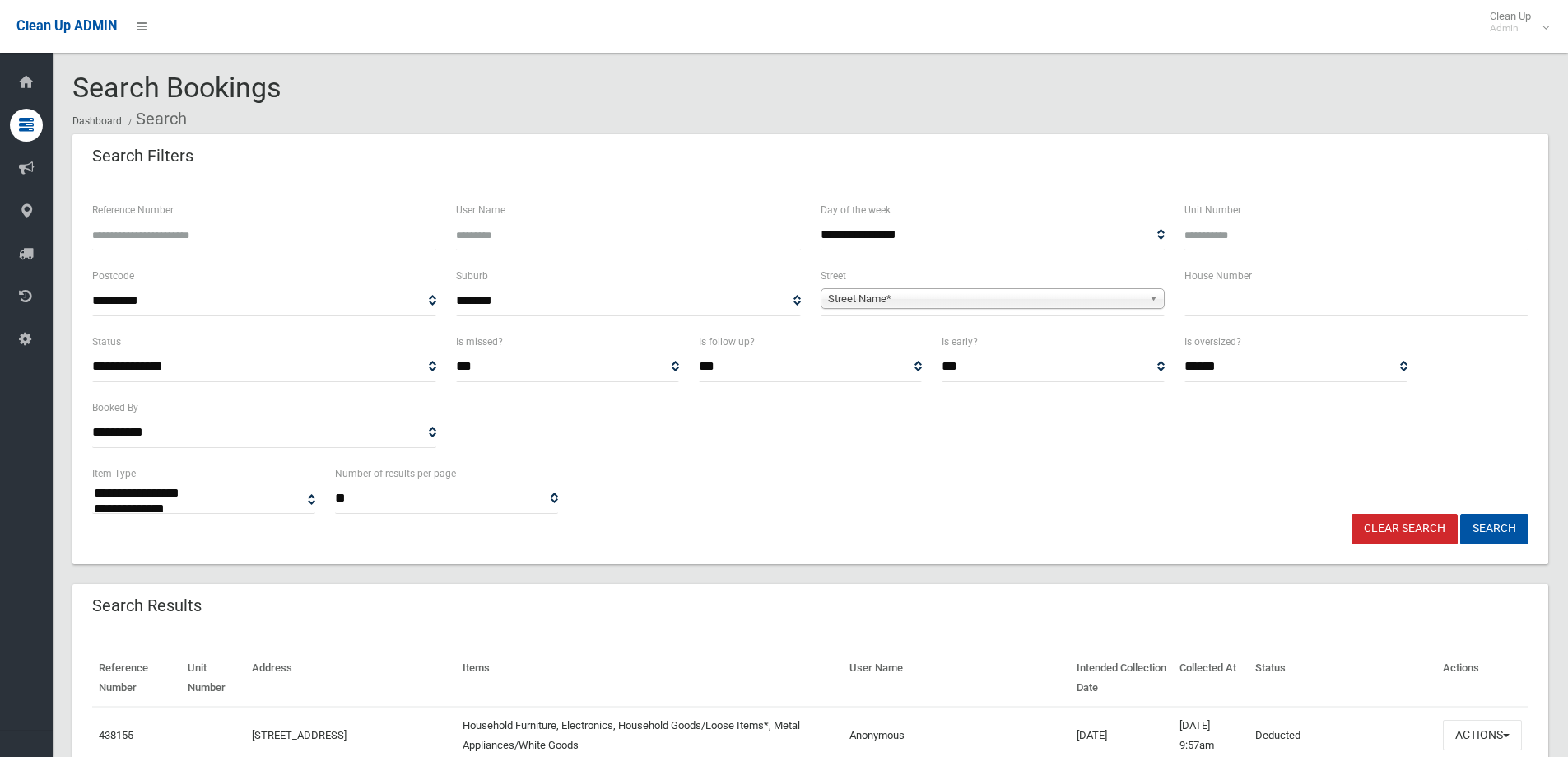
select select
click at [279, 240] on input "Reference Number" at bounding box center [264, 235] width 344 height 31
paste input "******"
type input "******"
click at [1513, 528] on button "Search" at bounding box center [1494, 529] width 69 height 31
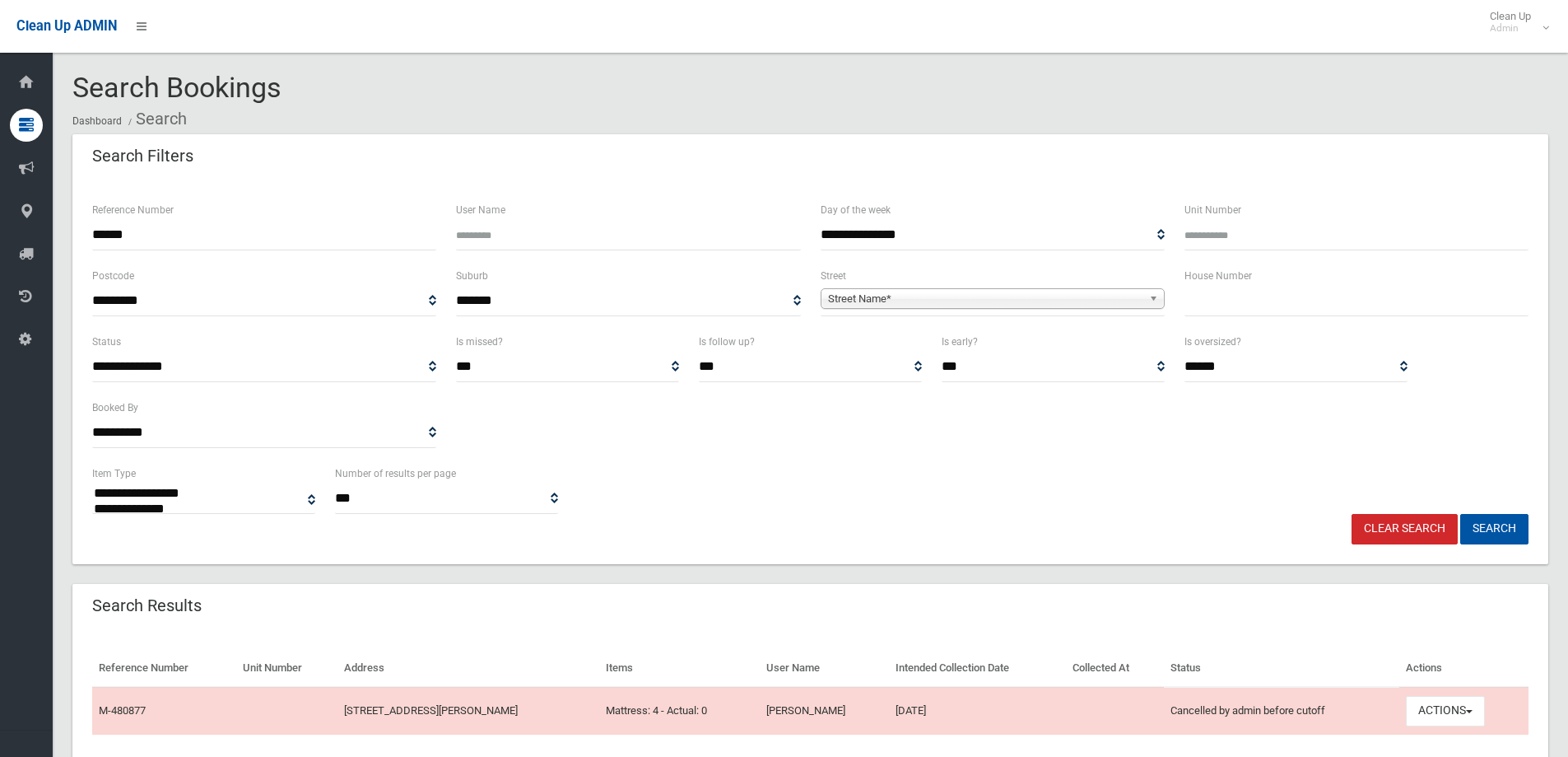
select select
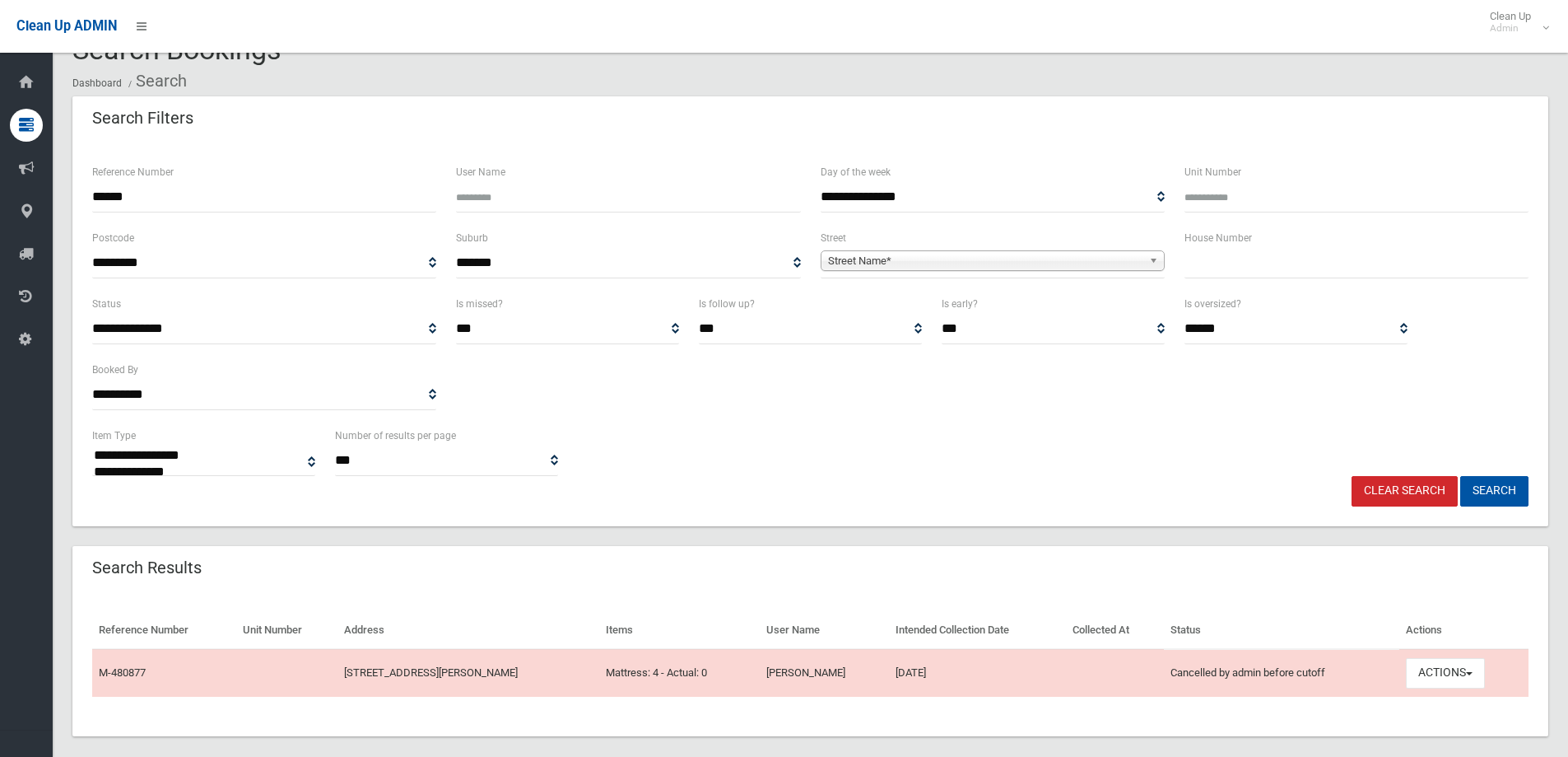
scroll to position [57, 0]
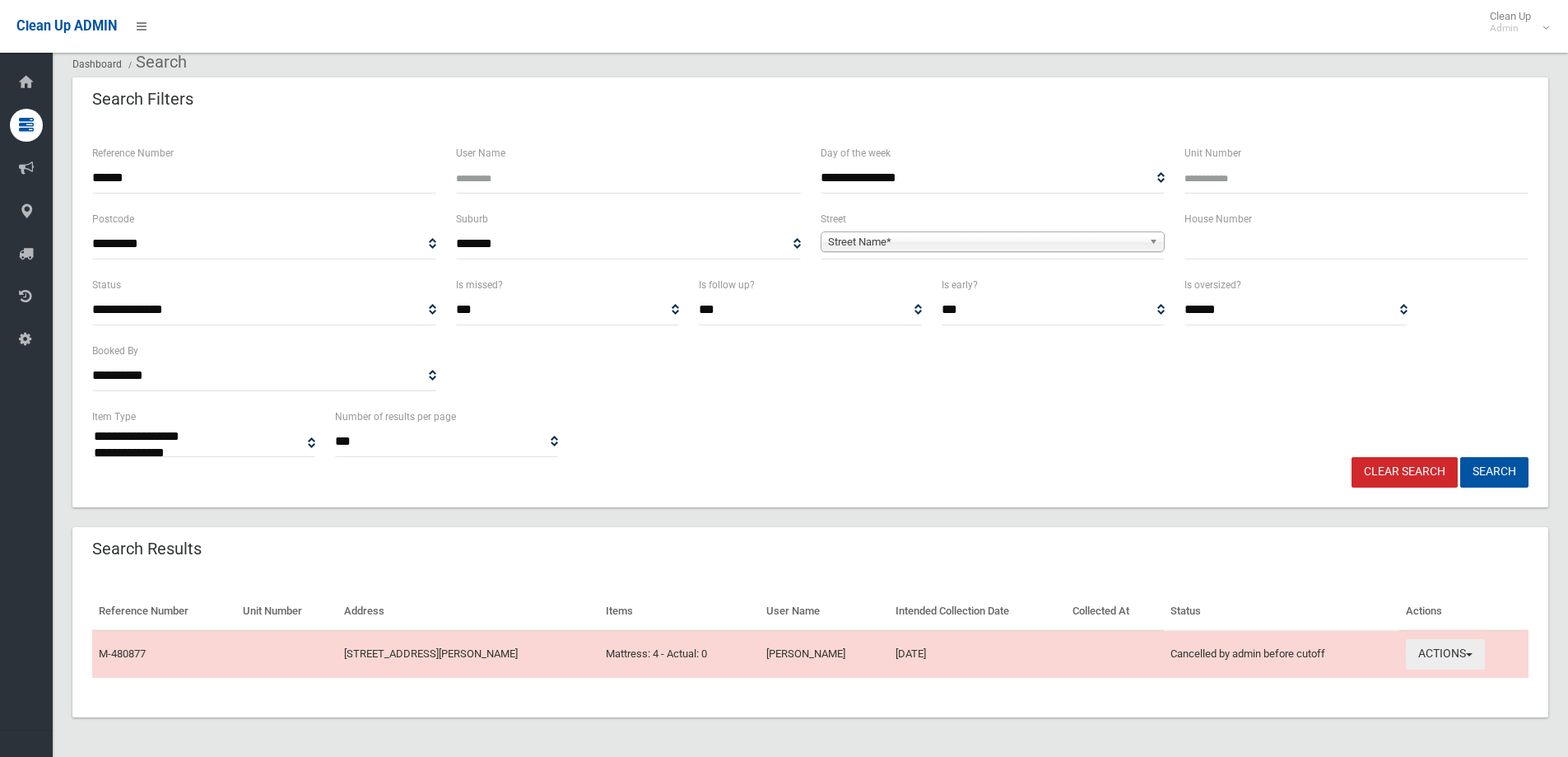
click at [1454, 650] on button "Actions" at bounding box center [1445, 654] width 79 height 31
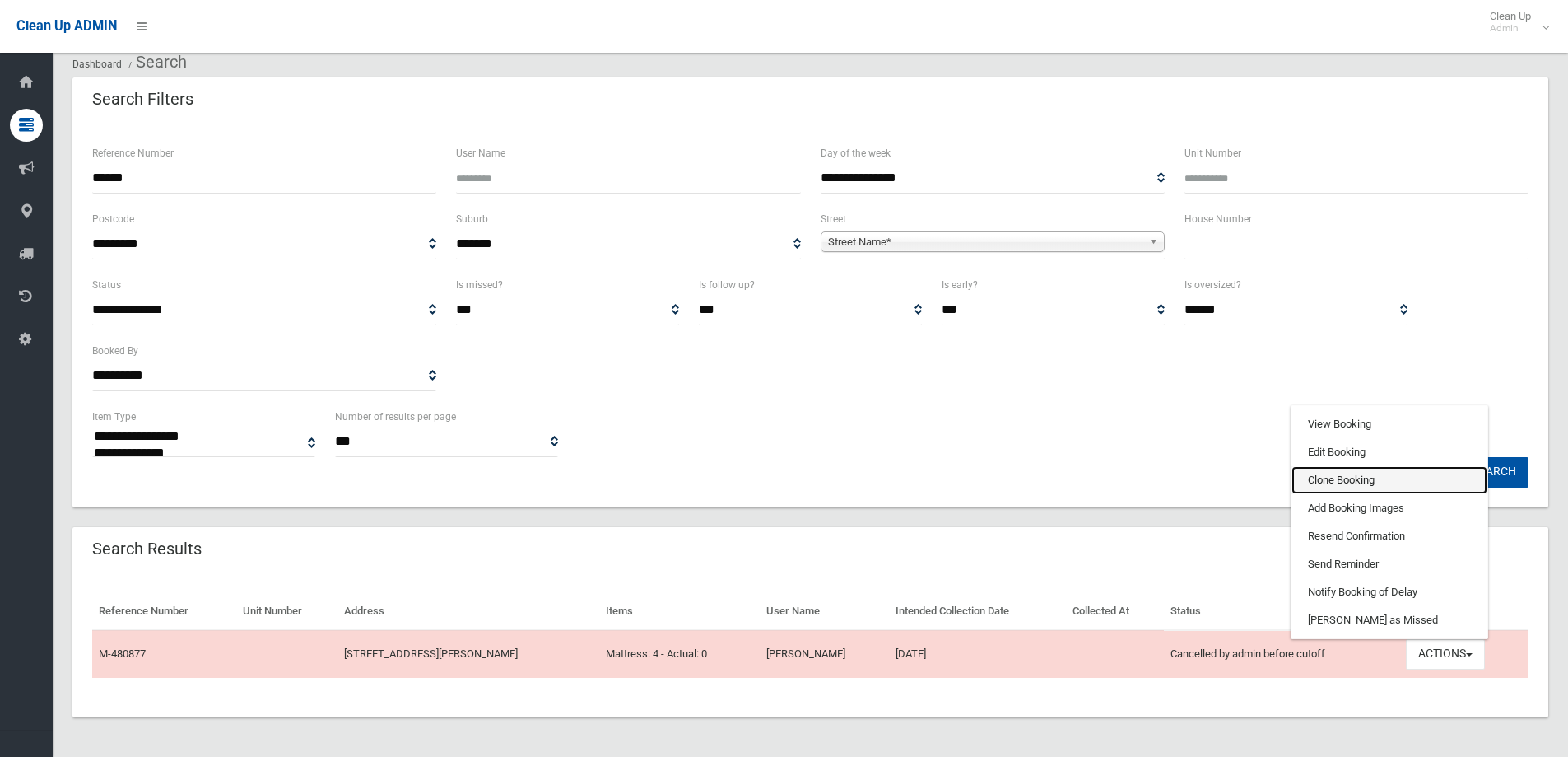
click at [1321, 476] on link "Clone Booking" at bounding box center [1389, 480] width 196 height 28
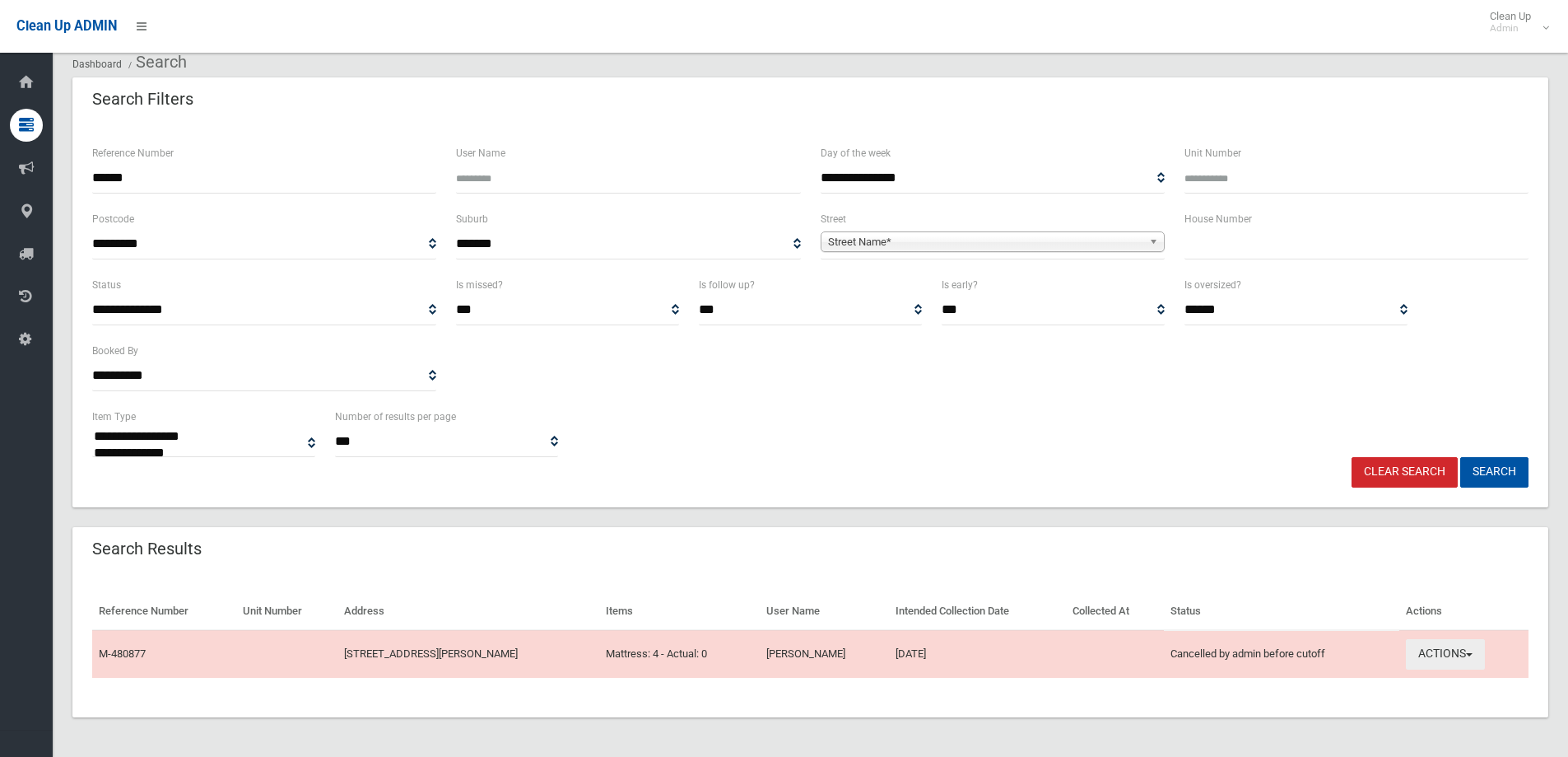
click at [1432, 655] on button "Actions" at bounding box center [1445, 654] width 79 height 31
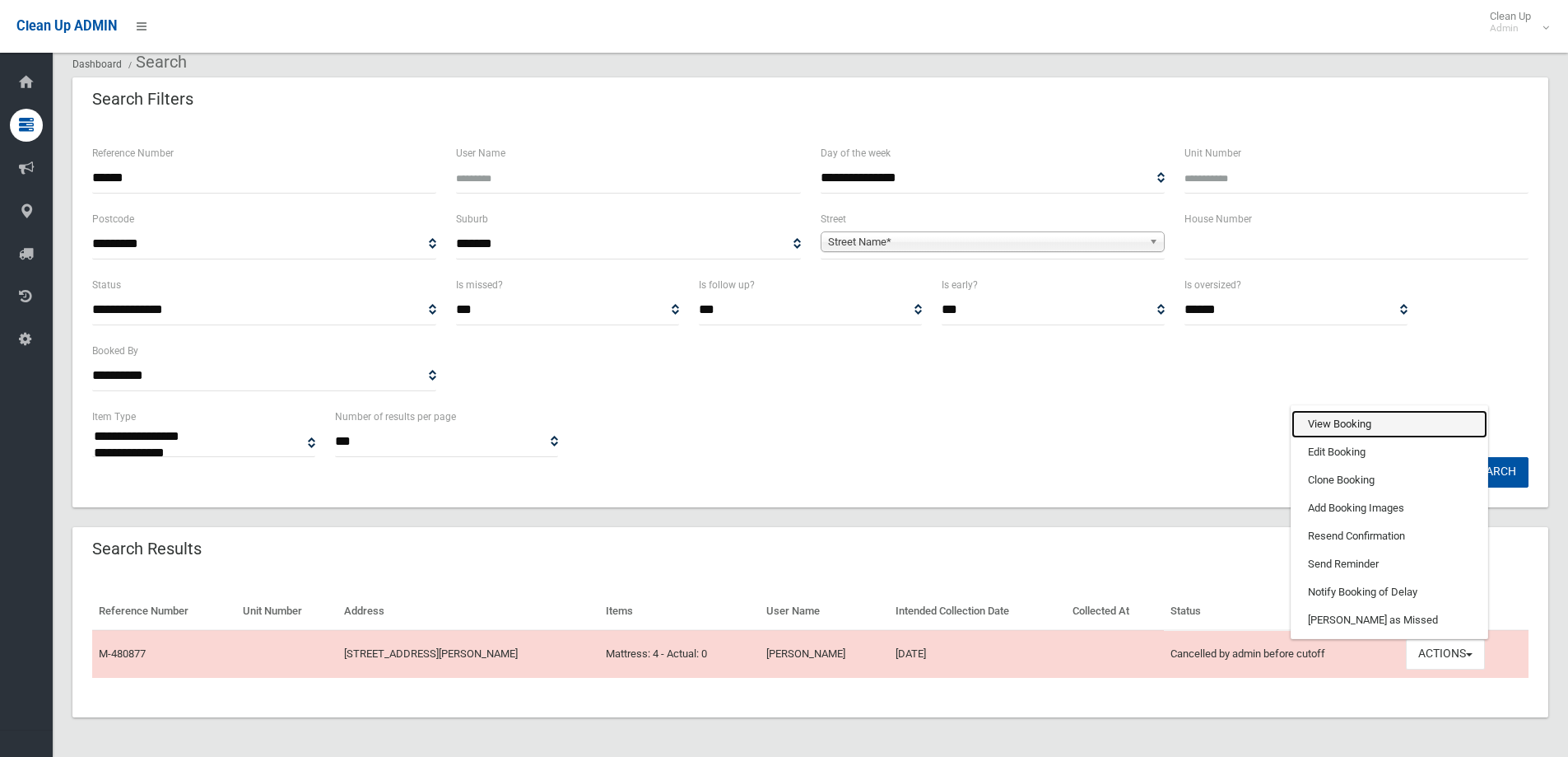
click at [1379, 423] on link "View Booking" at bounding box center [1389, 424] width 196 height 28
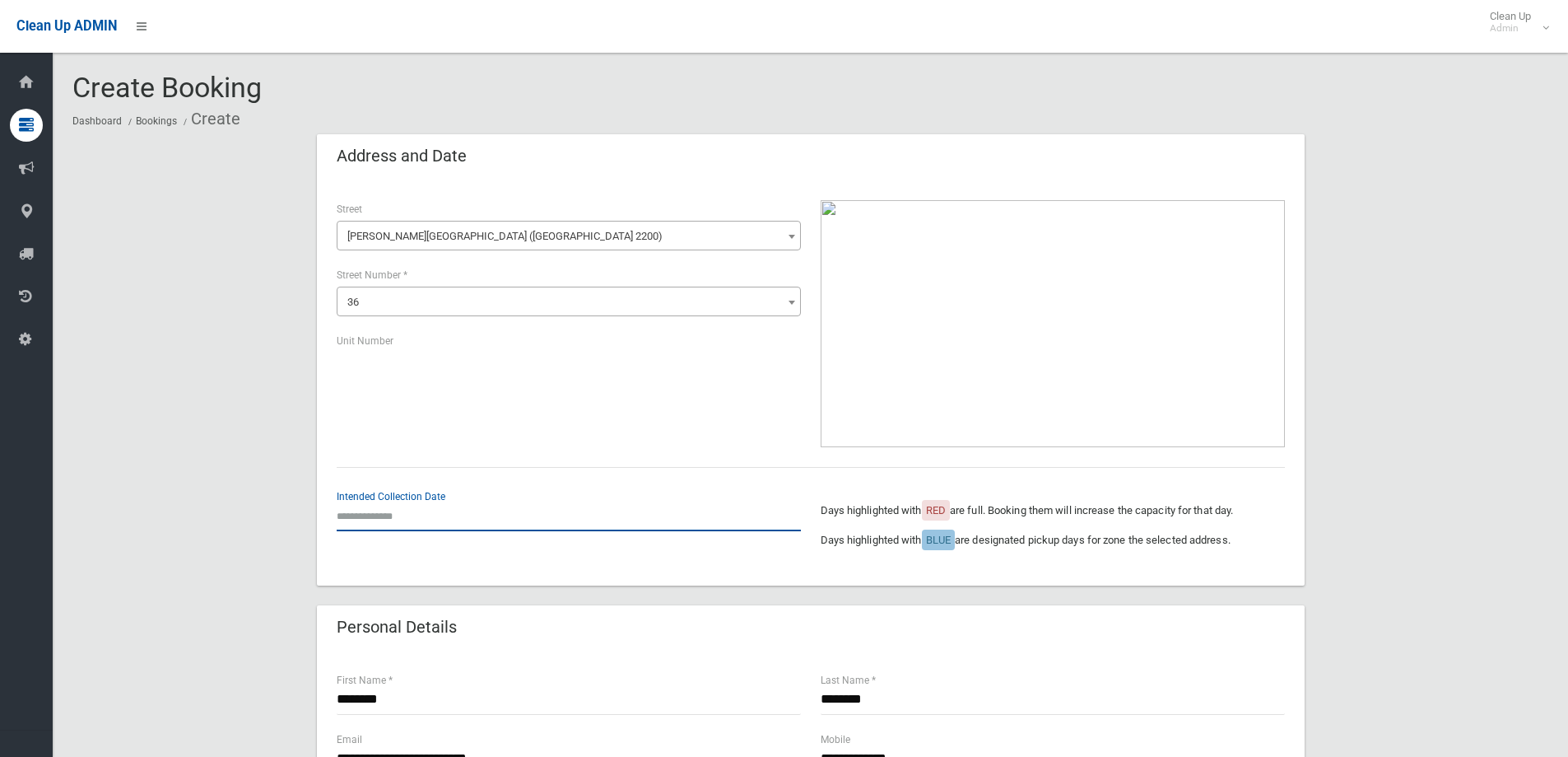
click at [412, 521] on input "text" at bounding box center [569, 516] width 464 height 31
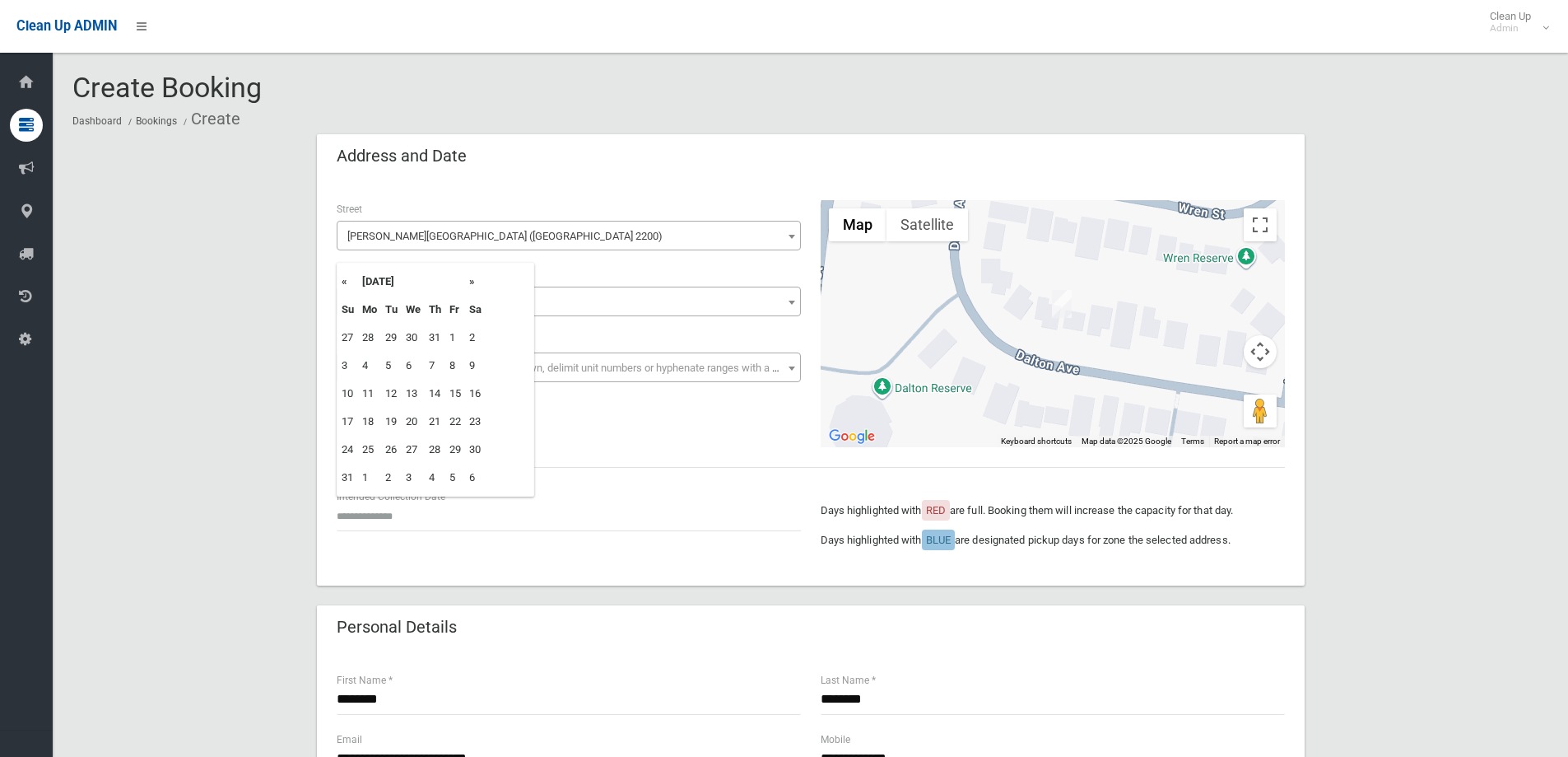
click at [469, 276] on th "»" at bounding box center [475, 281] width 20 height 28
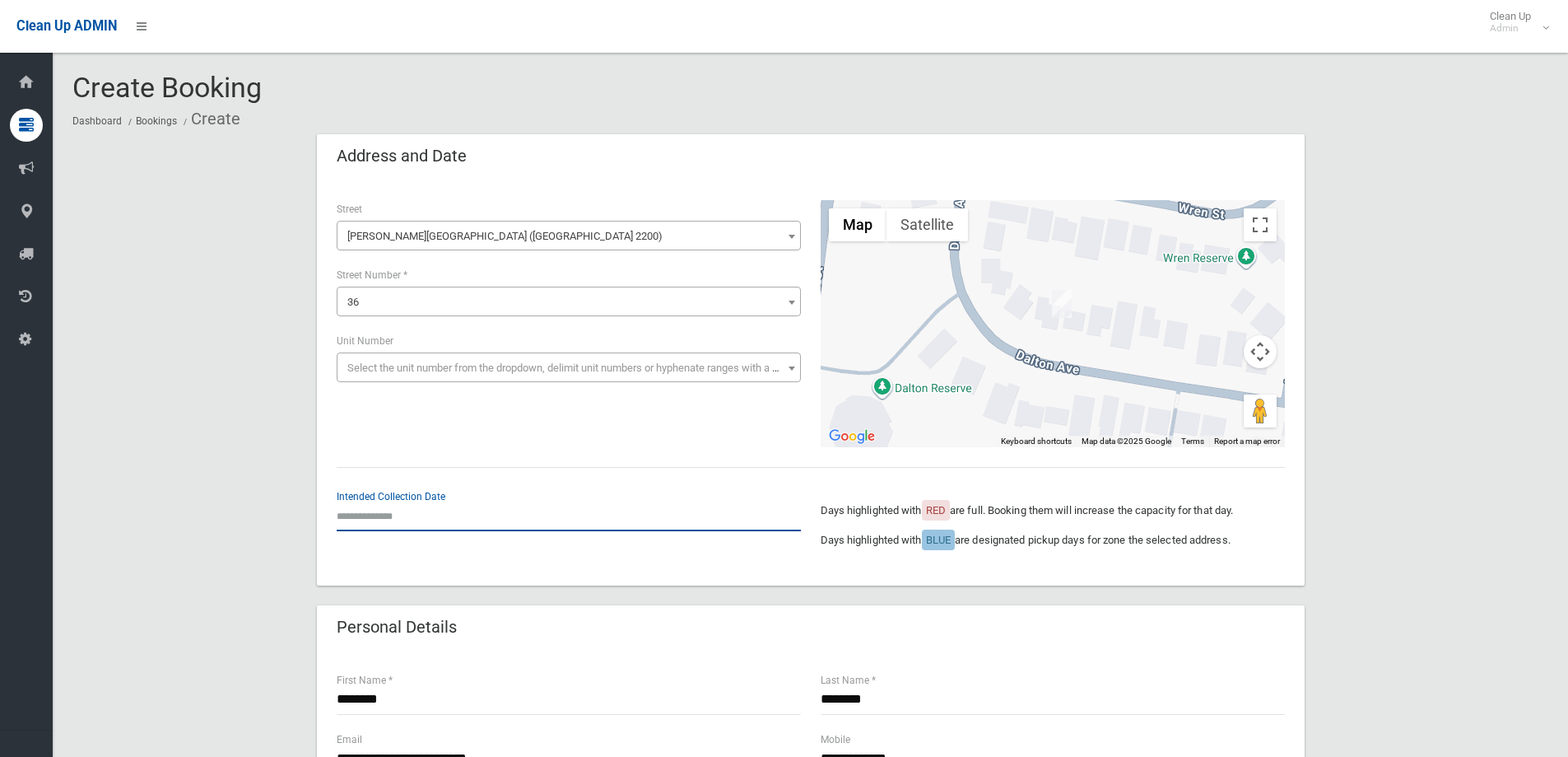
click at [379, 514] on input "text" at bounding box center [569, 516] width 464 height 31
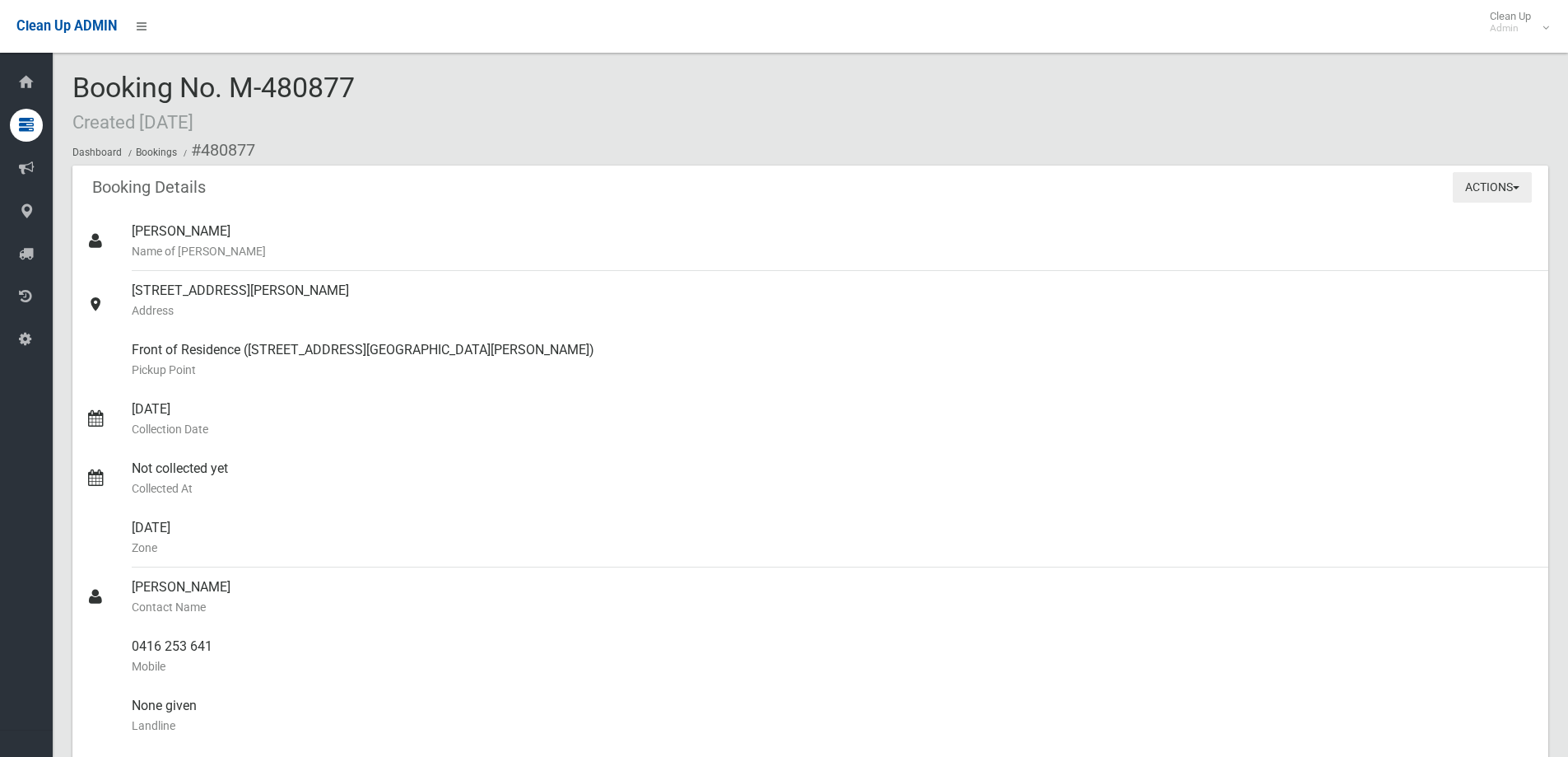
click at [1503, 192] on button "Actions" at bounding box center [1492, 187] width 79 height 31
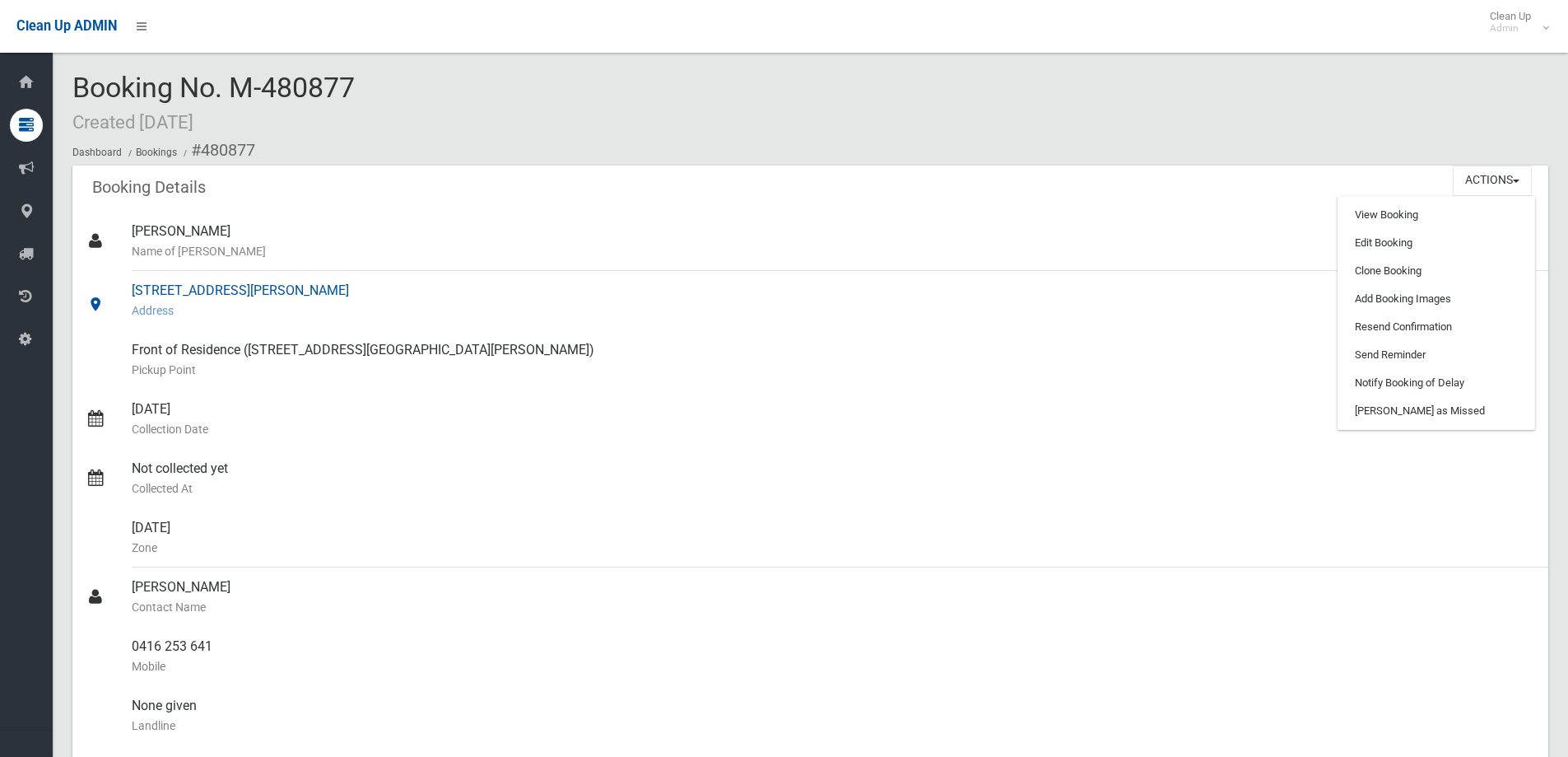
click at [677, 317] on small "Address" at bounding box center [833, 310] width 1404 height 19
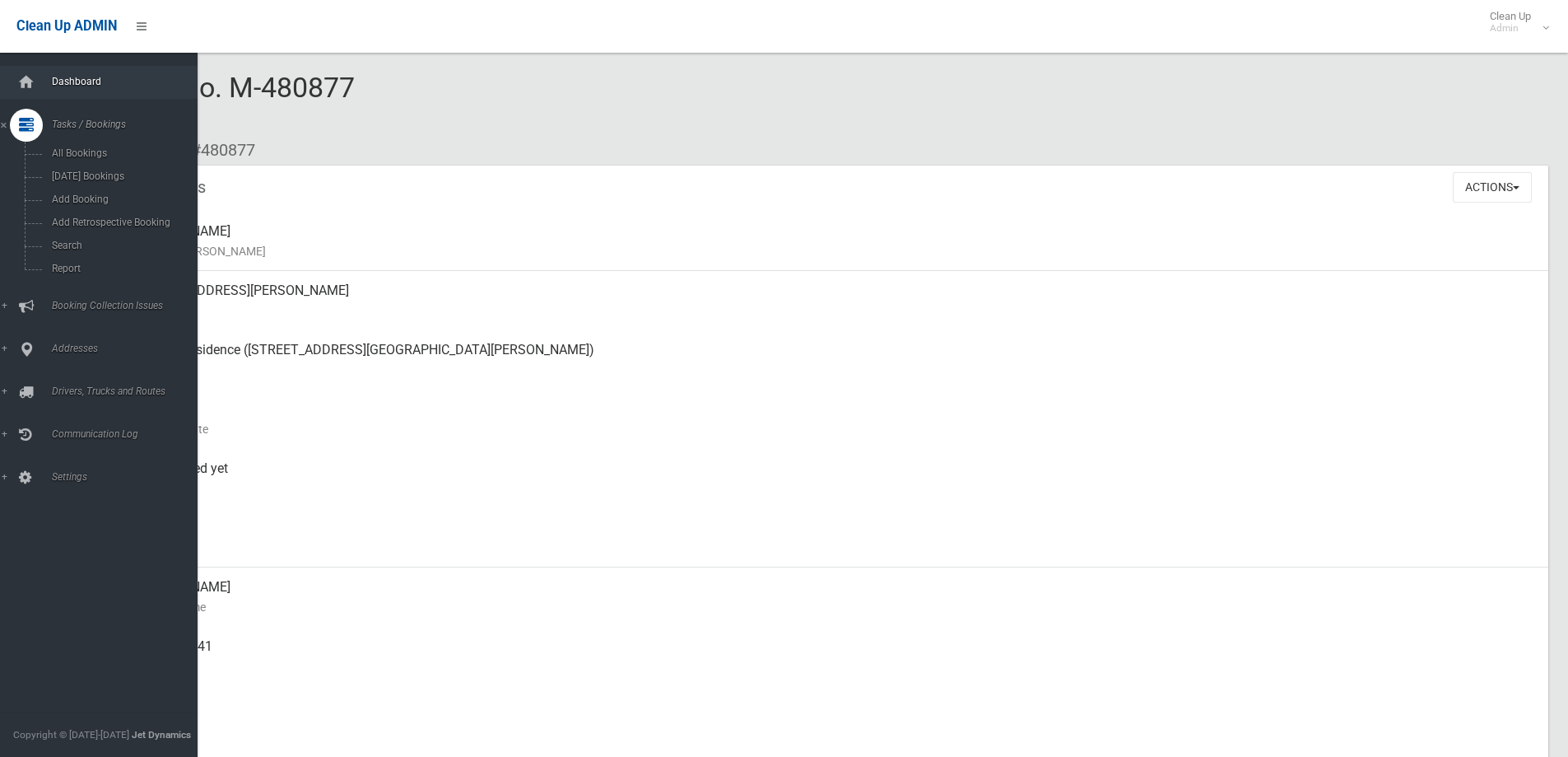
click at [9, 68] on link "Dashboard" at bounding box center [105, 82] width 210 height 33
click at [40, 87] on div at bounding box center [26, 82] width 33 height 33
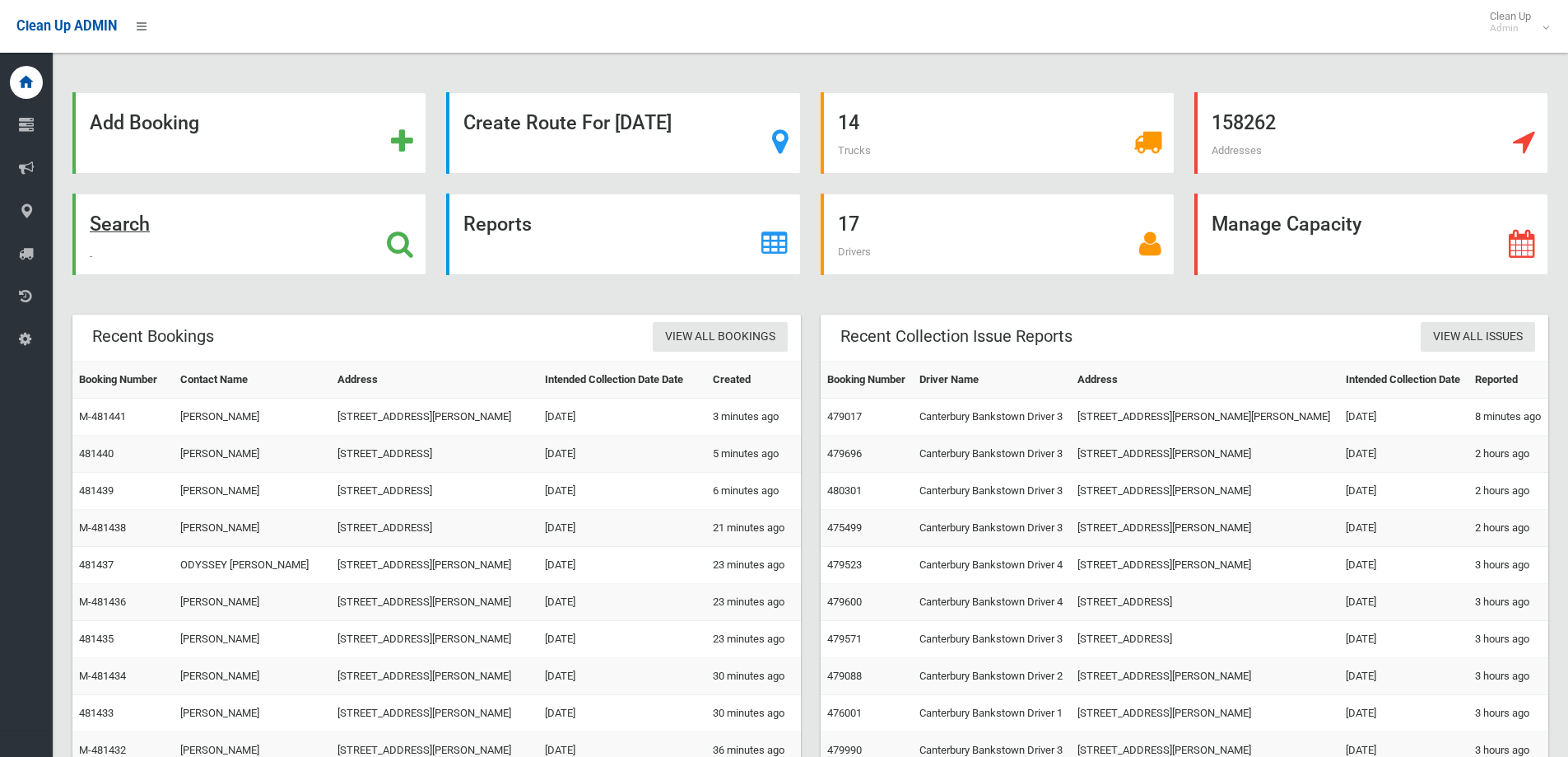
click at [244, 223] on div "Search" at bounding box center [249, 234] width 354 height 81
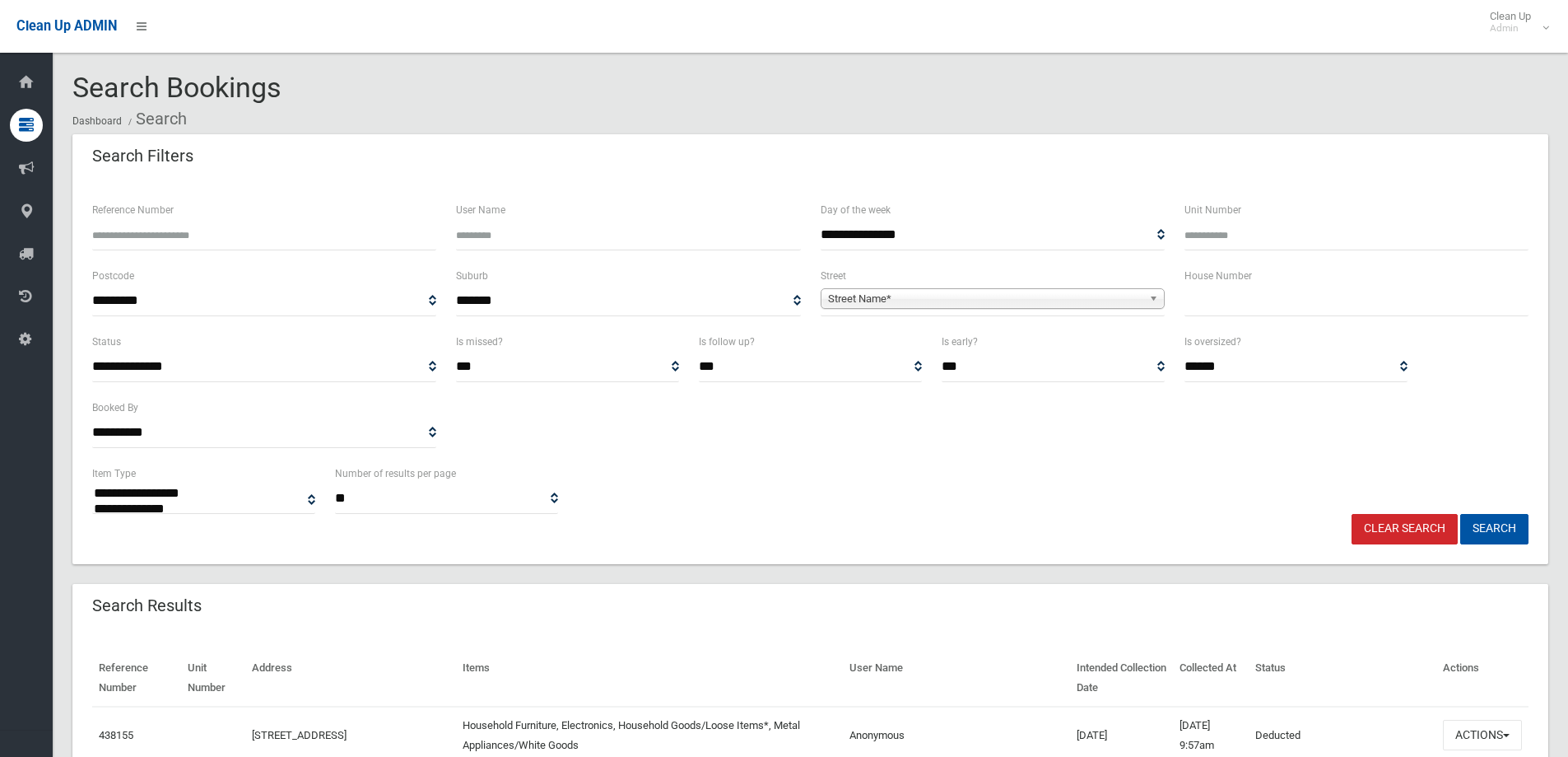
select select
click at [1281, 289] on input "text" at bounding box center [1357, 301] width 344 height 31
type input "****"
click at [1040, 286] on span "**********" at bounding box center [993, 301] width 344 height 31
click at [1032, 298] on span "Street Name*" at bounding box center [985, 298] width 314 height 19
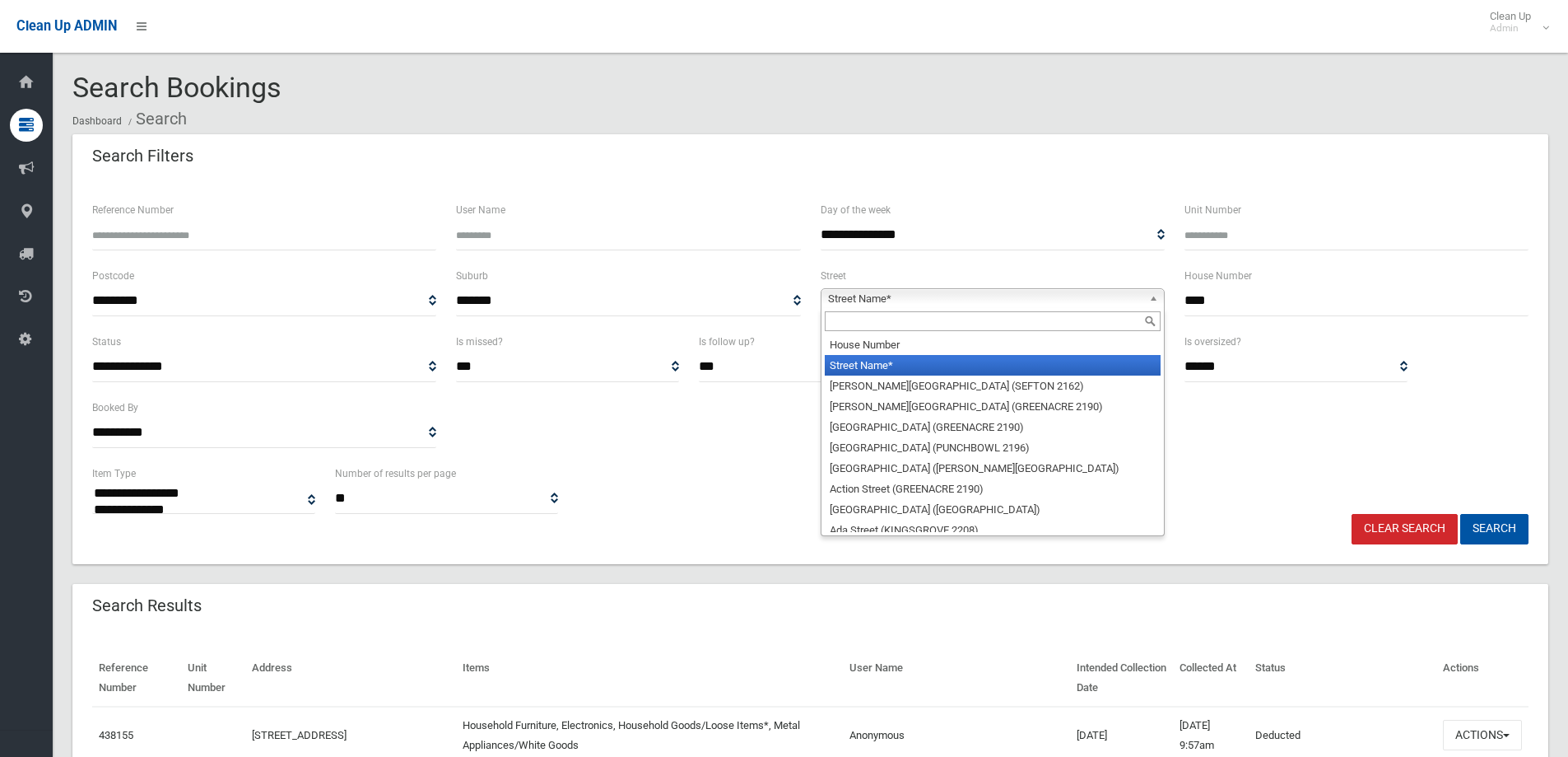
click at [962, 325] on input "text" at bounding box center [993, 320] width 336 height 19
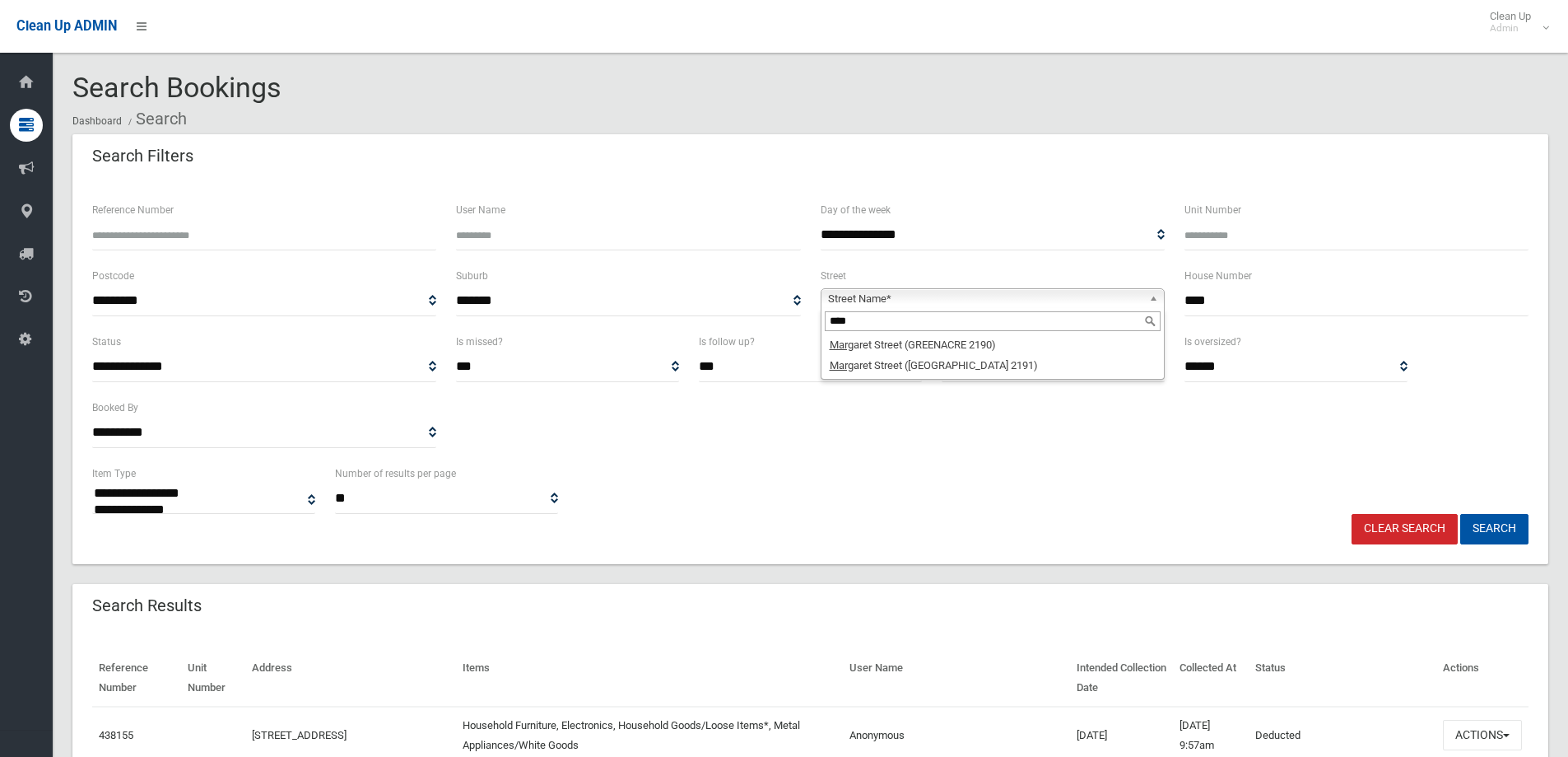
type input "****"
drag, startPoint x: 1257, startPoint y: 321, endPoint x: 1265, endPoint y: 307, distance: 16.1
click at [1257, 311] on div "House Number ****" at bounding box center [1356, 299] width 364 height 66
click at [1413, 527] on link "Clear Search" at bounding box center [1404, 529] width 106 height 31
select select
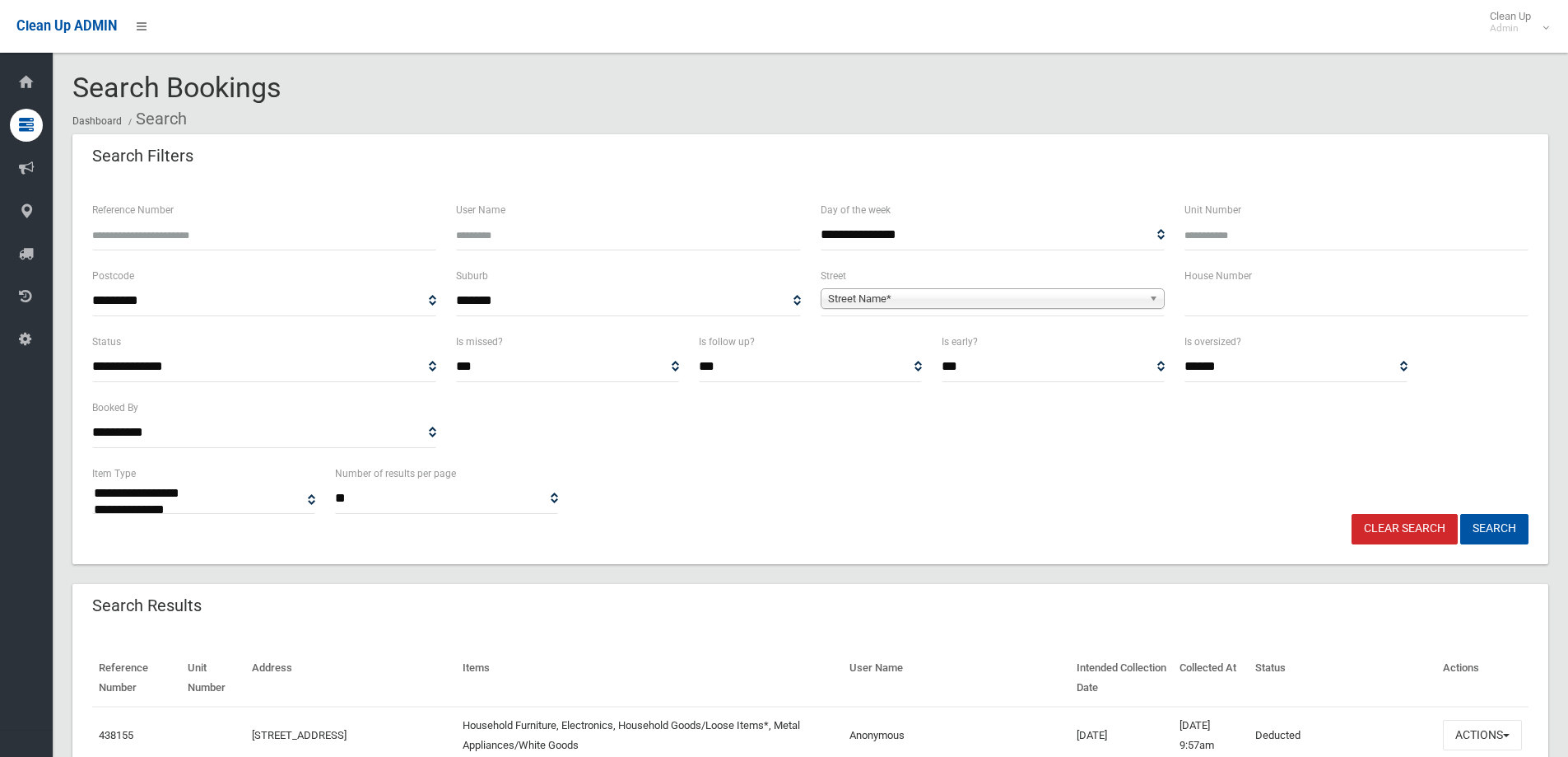
click at [1333, 301] on input "text" at bounding box center [1357, 301] width 344 height 31
type input "**"
click at [1007, 310] on span "**********" at bounding box center [993, 301] width 344 height 31
click at [1008, 301] on span "Street Name*" at bounding box center [985, 298] width 314 height 19
type input "****"
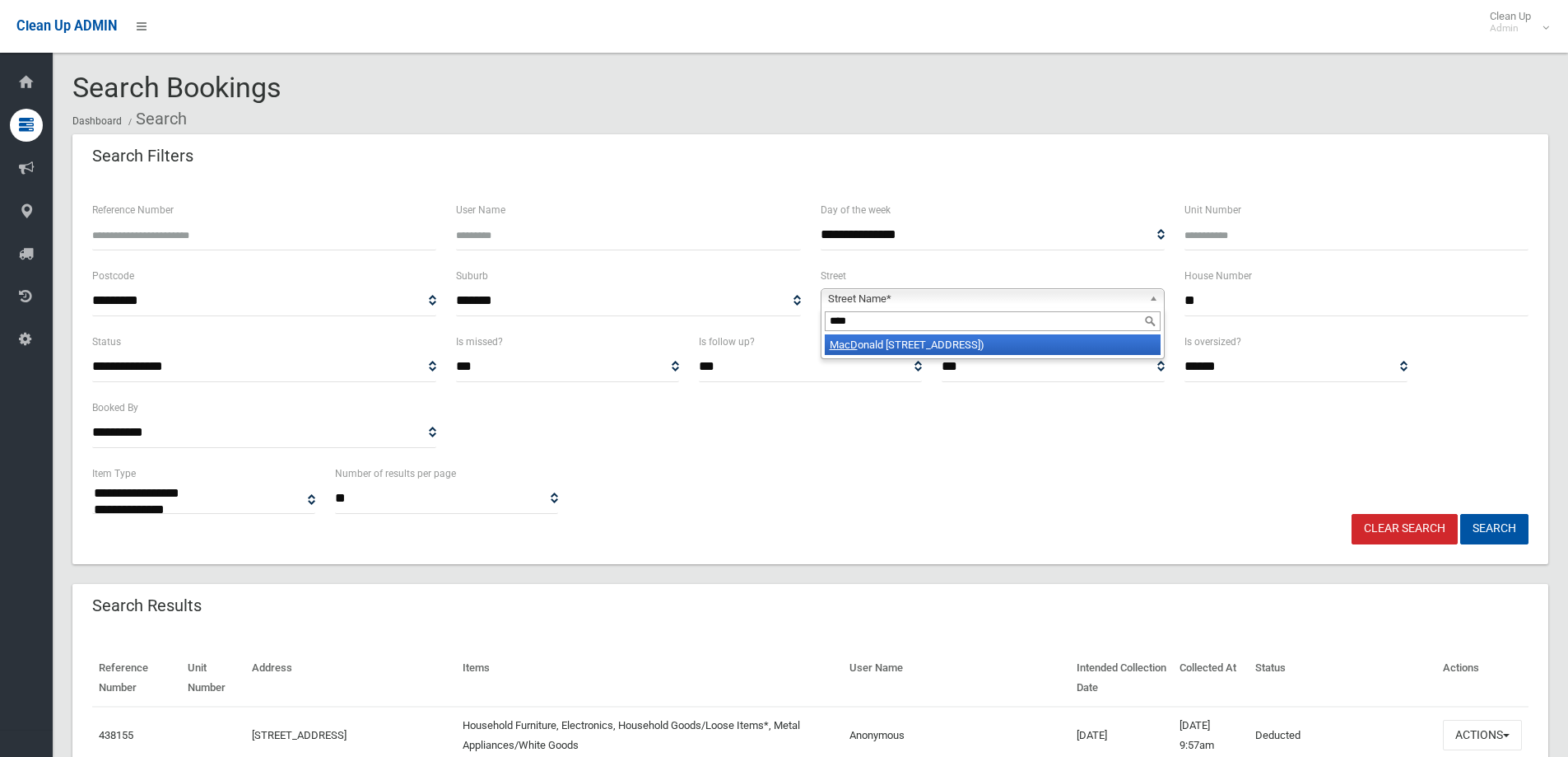
click at [934, 340] on li "MacD onald Street (LAKEMBA 2195)" at bounding box center [993, 344] width 336 height 20
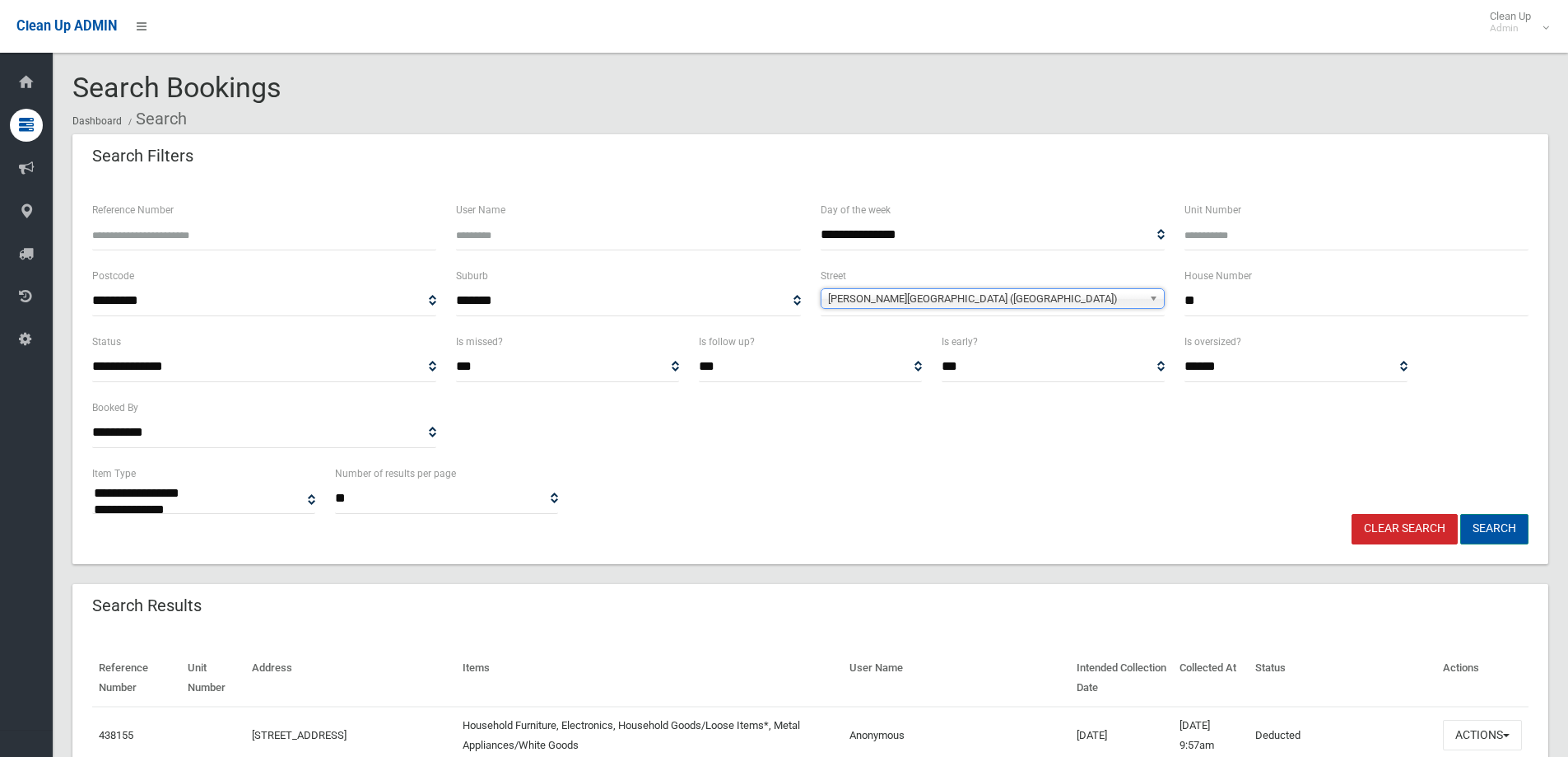
click at [1465, 526] on button "Search" at bounding box center [1494, 529] width 69 height 31
click at [1494, 543] on button "Search" at bounding box center [1494, 529] width 69 height 31
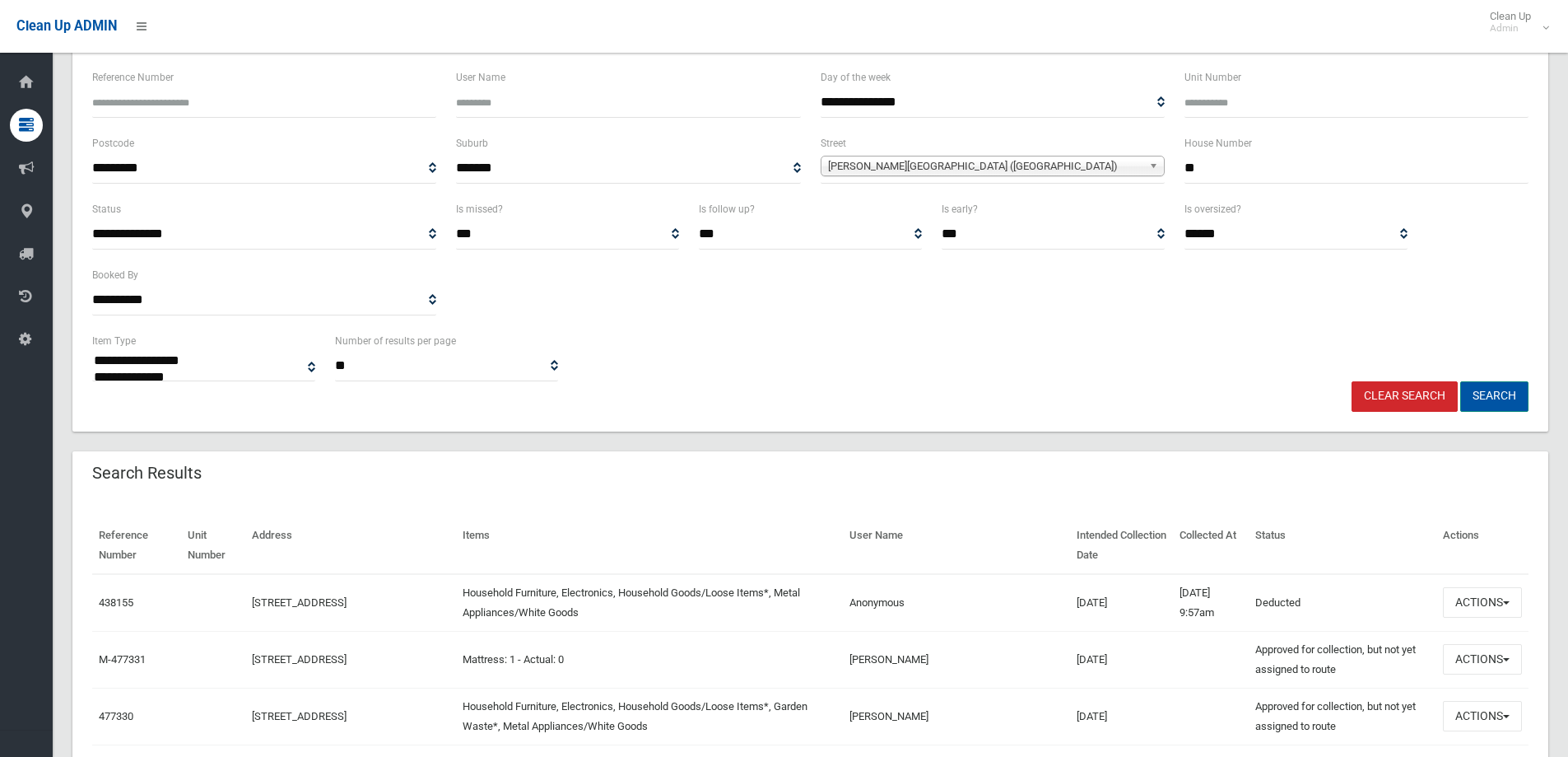
scroll to position [164, 0]
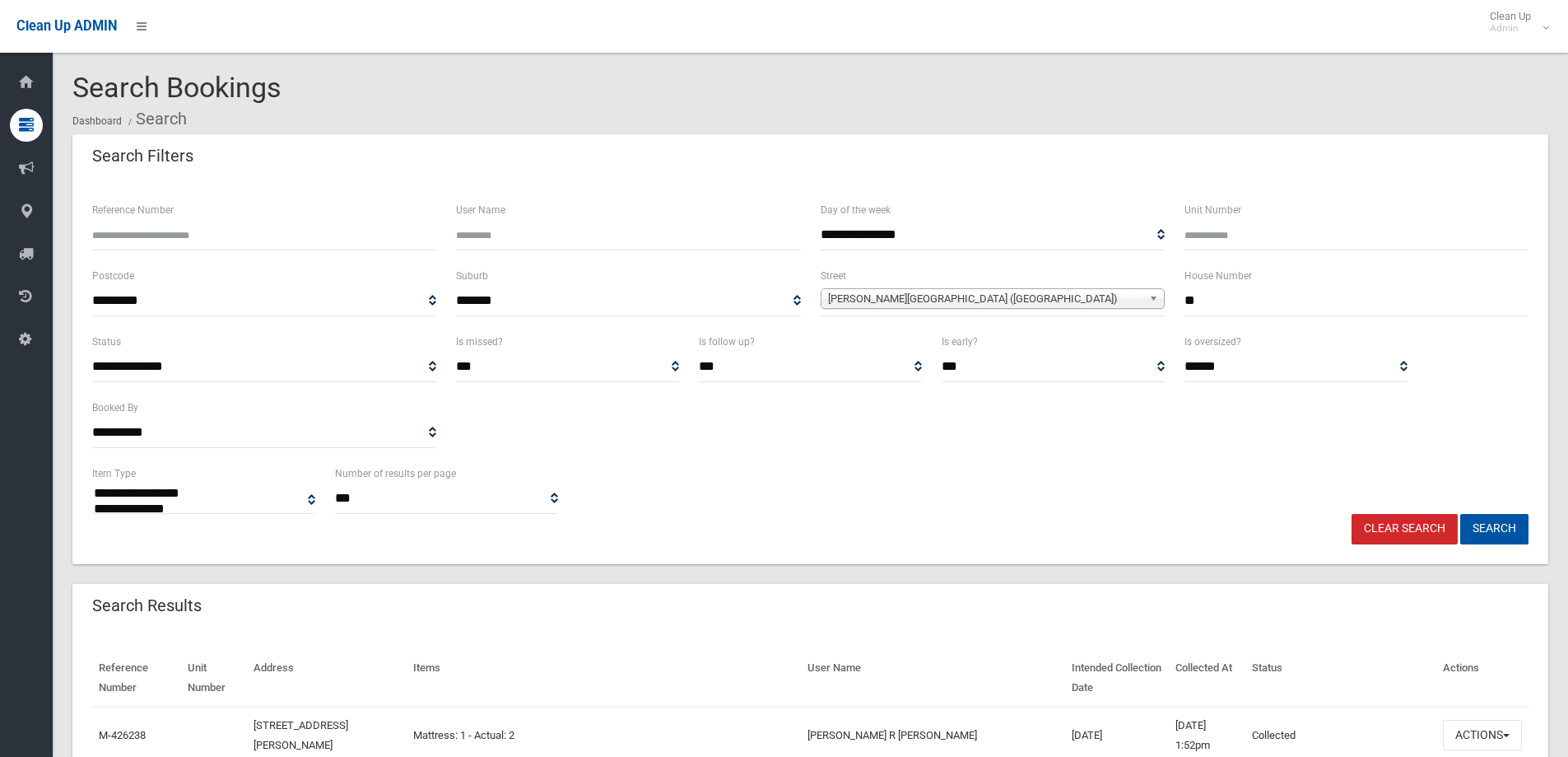
select select
click at [1408, 531] on link "Clear Search" at bounding box center [1404, 529] width 106 height 31
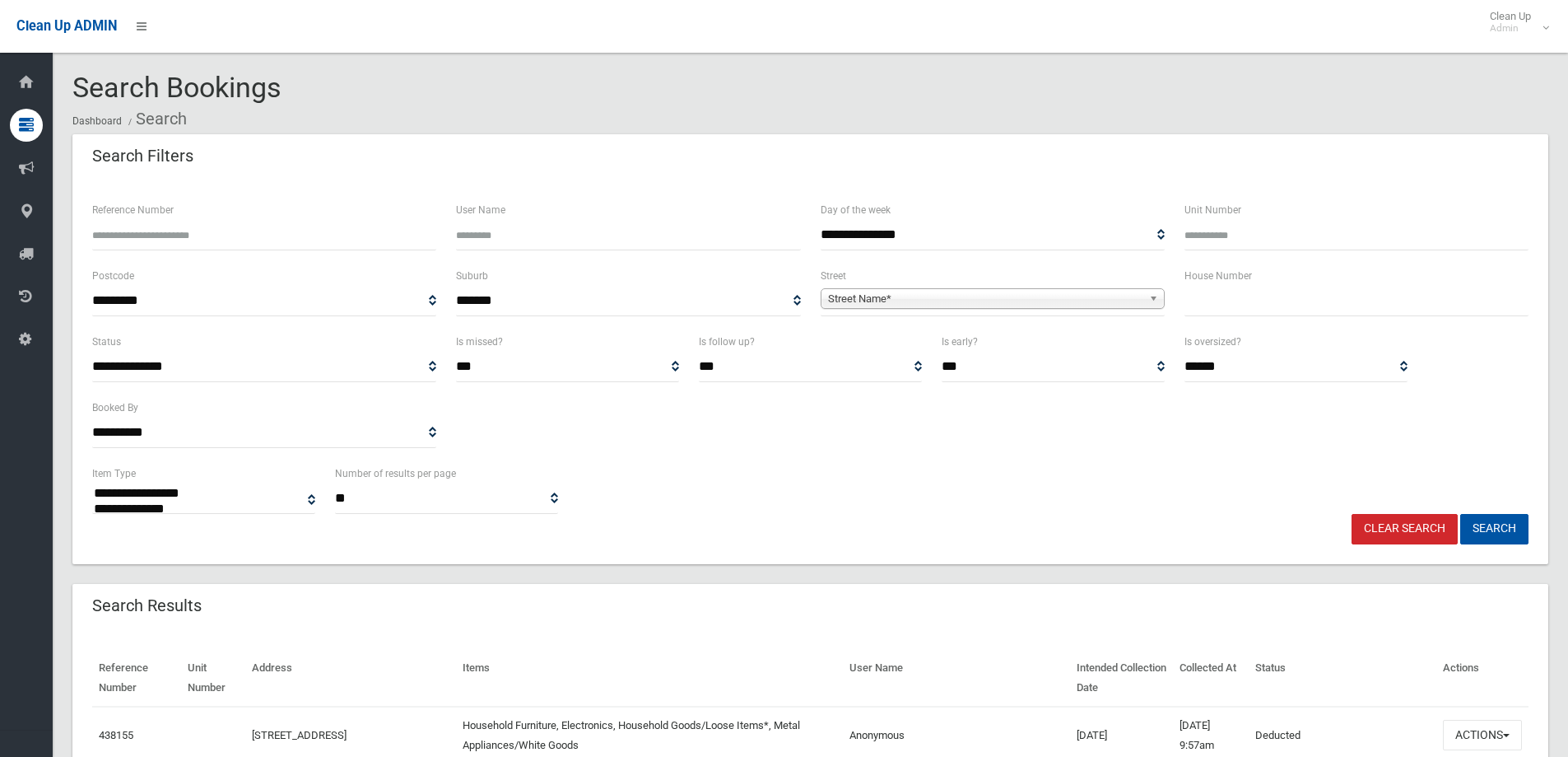
select select
click at [153, 230] on input "Reference Number" at bounding box center [264, 235] width 344 height 31
click at [1193, 282] on label "House Number" at bounding box center [1219, 276] width 68 height 18
click at [1185, 301] on input "text" at bounding box center [1357, 301] width 344 height 31
drag, startPoint x: 1198, startPoint y: 295, endPoint x: 1153, endPoint y: 316, distance: 49.7
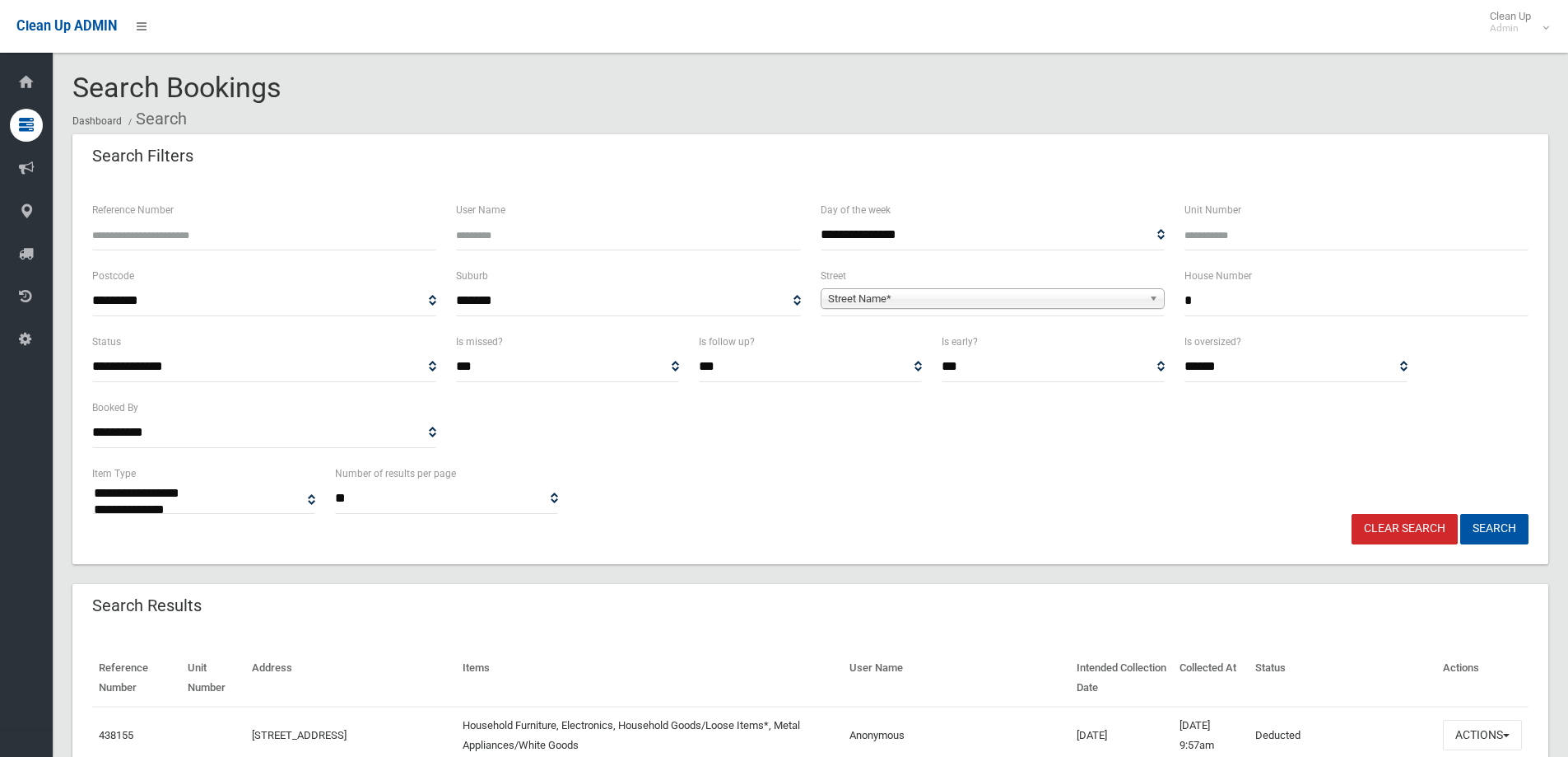
click at [1153, 316] on div "**********" at bounding box center [810, 299] width 1456 height 66
type input "*"
type input "****"
click at [1144, 305] on link "Street Name*" at bounding box center [993, 298] width 344 height 20
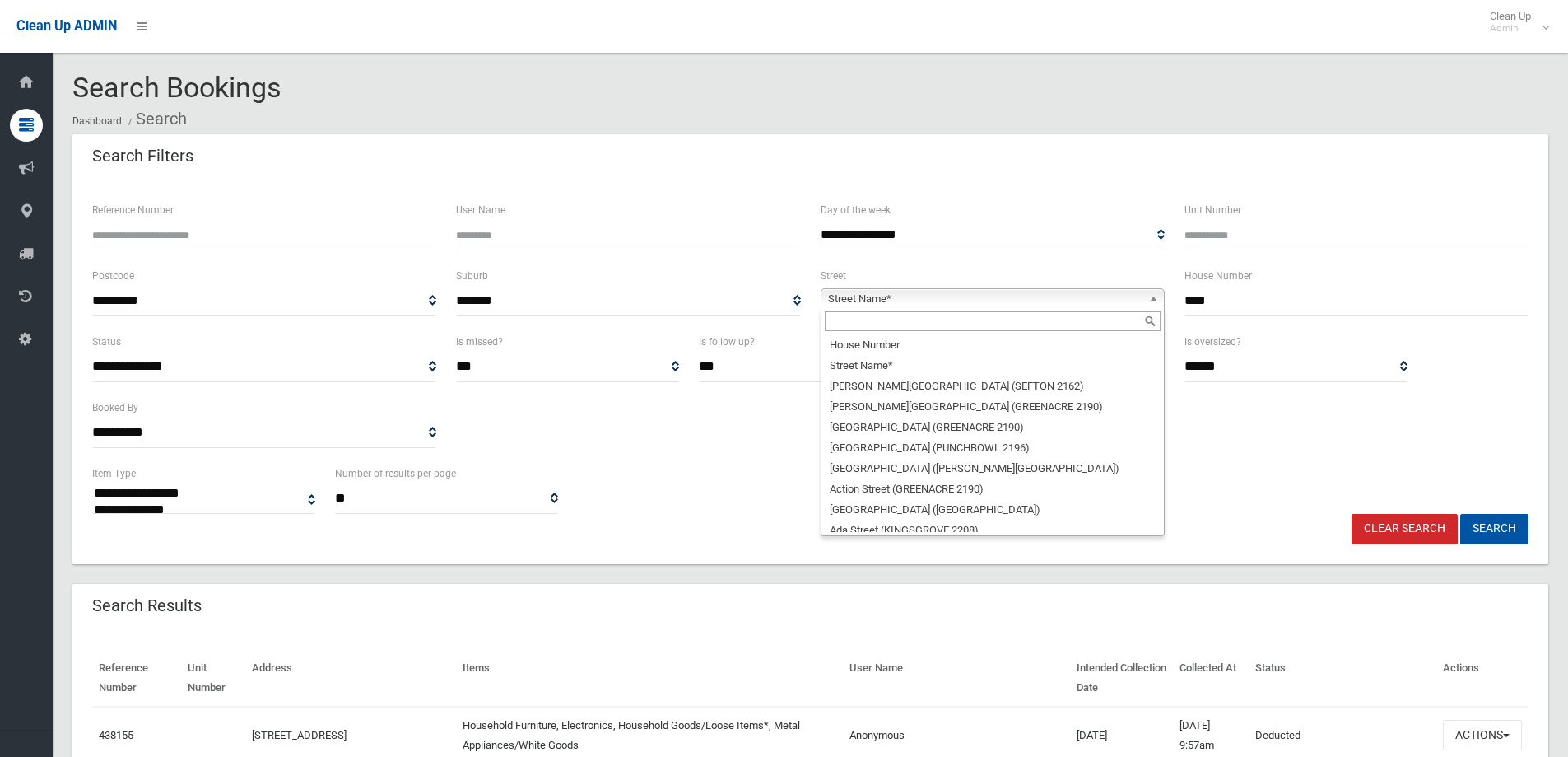
click at [983, 325] on input "text" at bounding box center [993, 320] width 336 height 19
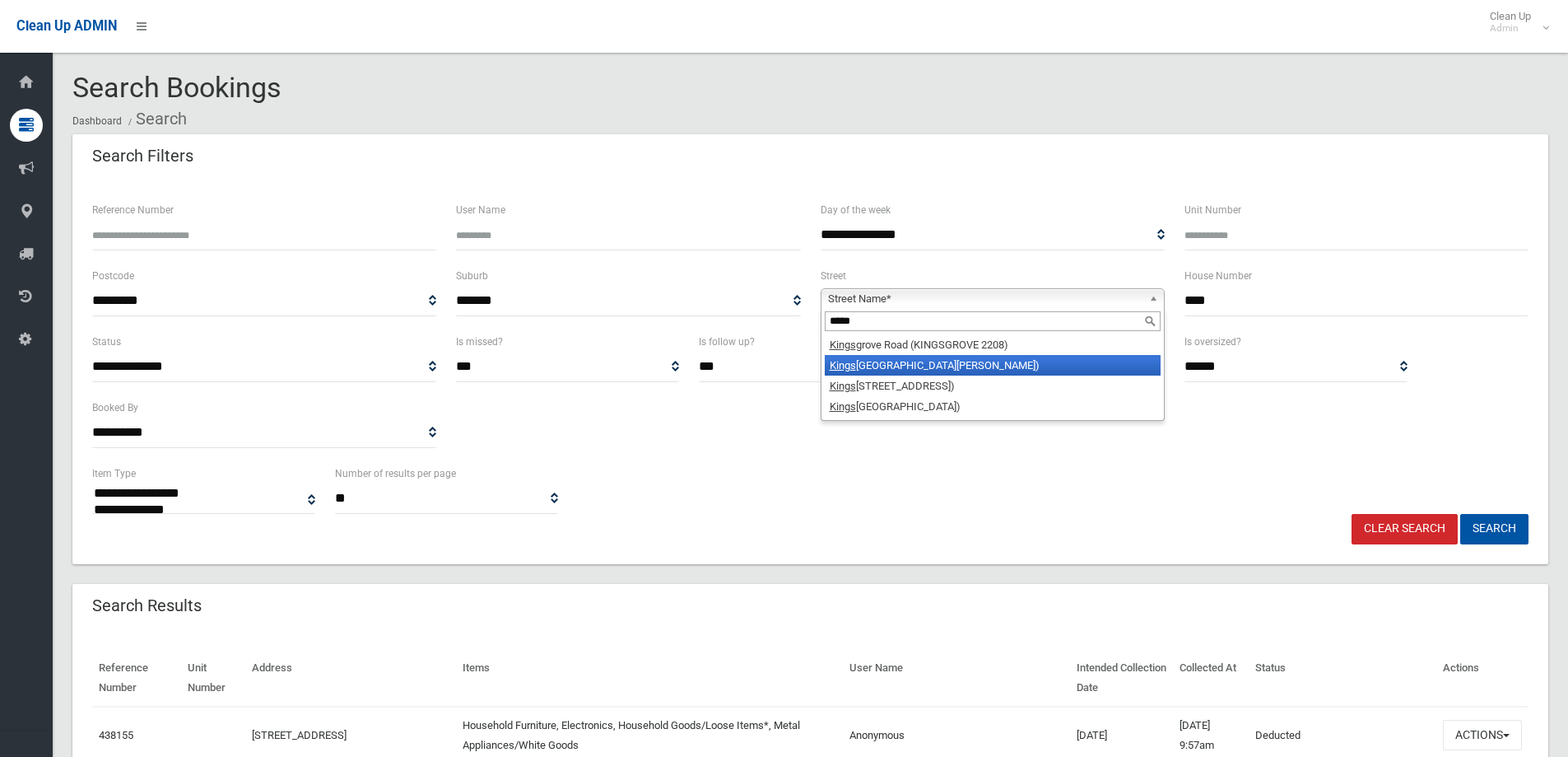
type input "*****"
click at [909, 372] on li "Kings grove Road (BELMORE 2192)" at bounding box center [993, 365] width 336 height 20
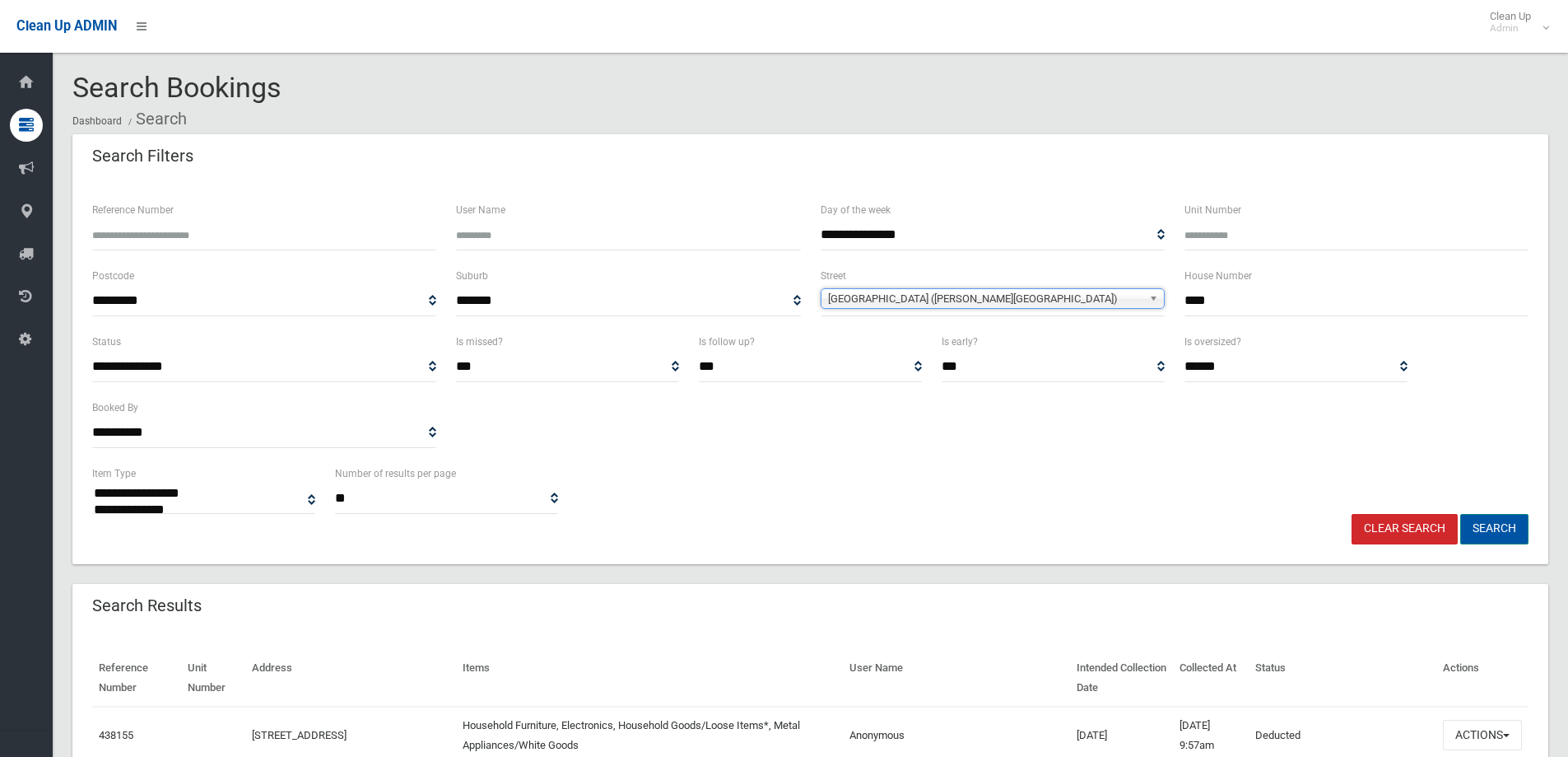
click at [1506, 523] on button "Search" at bounding box center [1494, 529] width 69 height 31
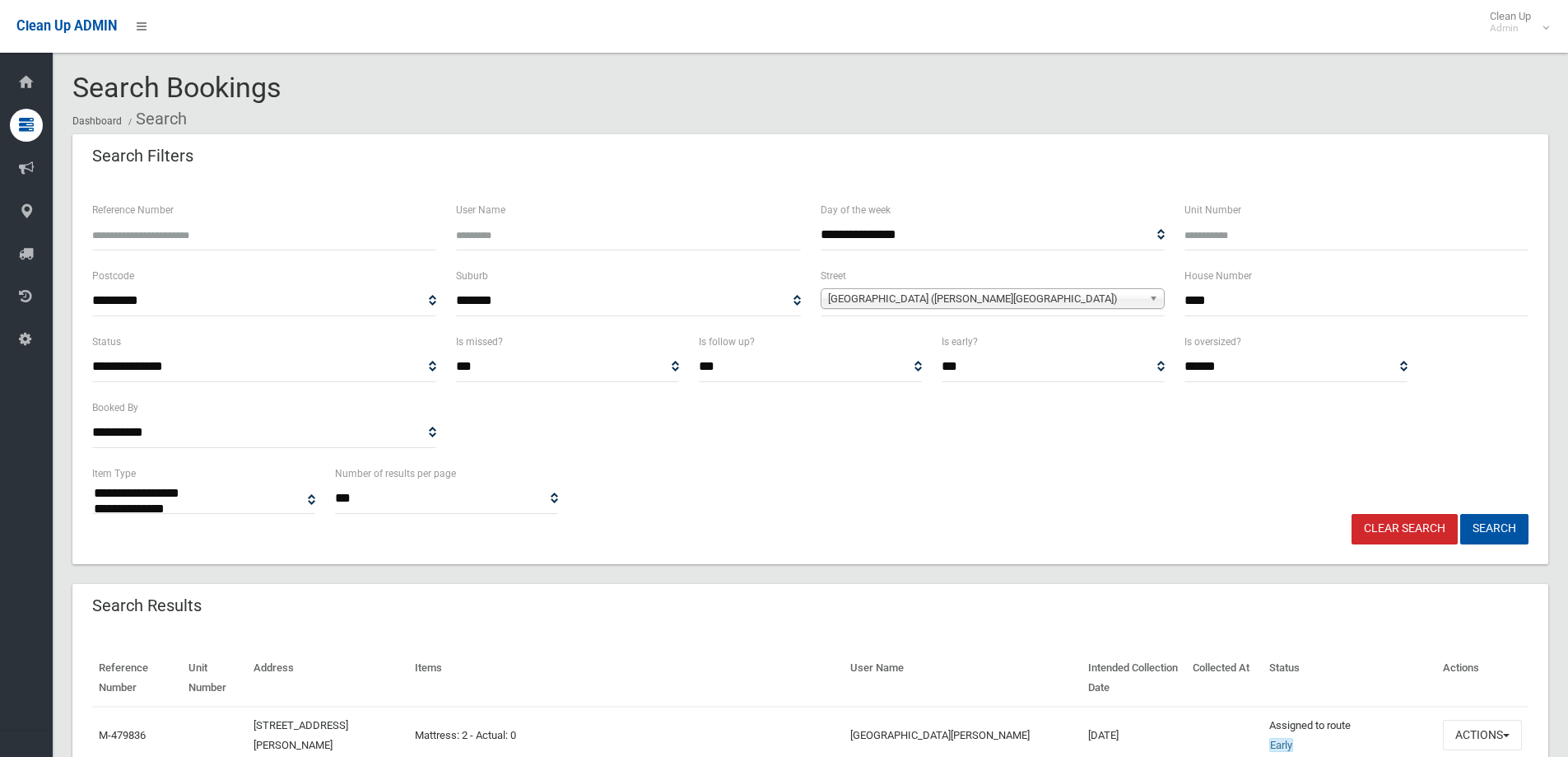
select select
click at [1415, 541] on link "Clear Search" at bounding box center [1404, 529] width 106 height 31
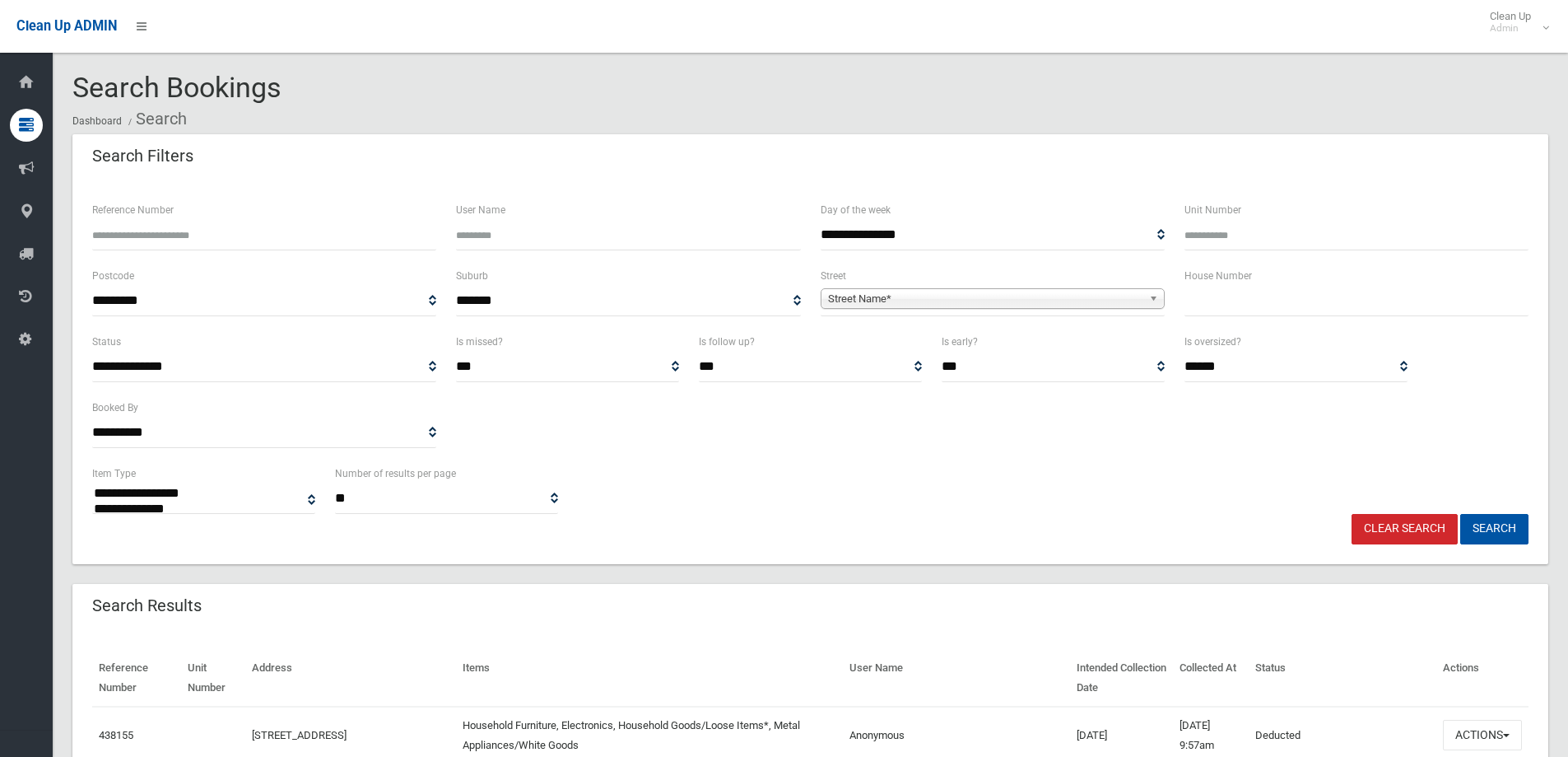
select select
click at [1284, 305] on input "text" at bounding box center [1357, 301] width 344 height 31
type input "****"
click at [887, 305] on span "Street Name*" at bounding box center [985, 298] width 314 height 19
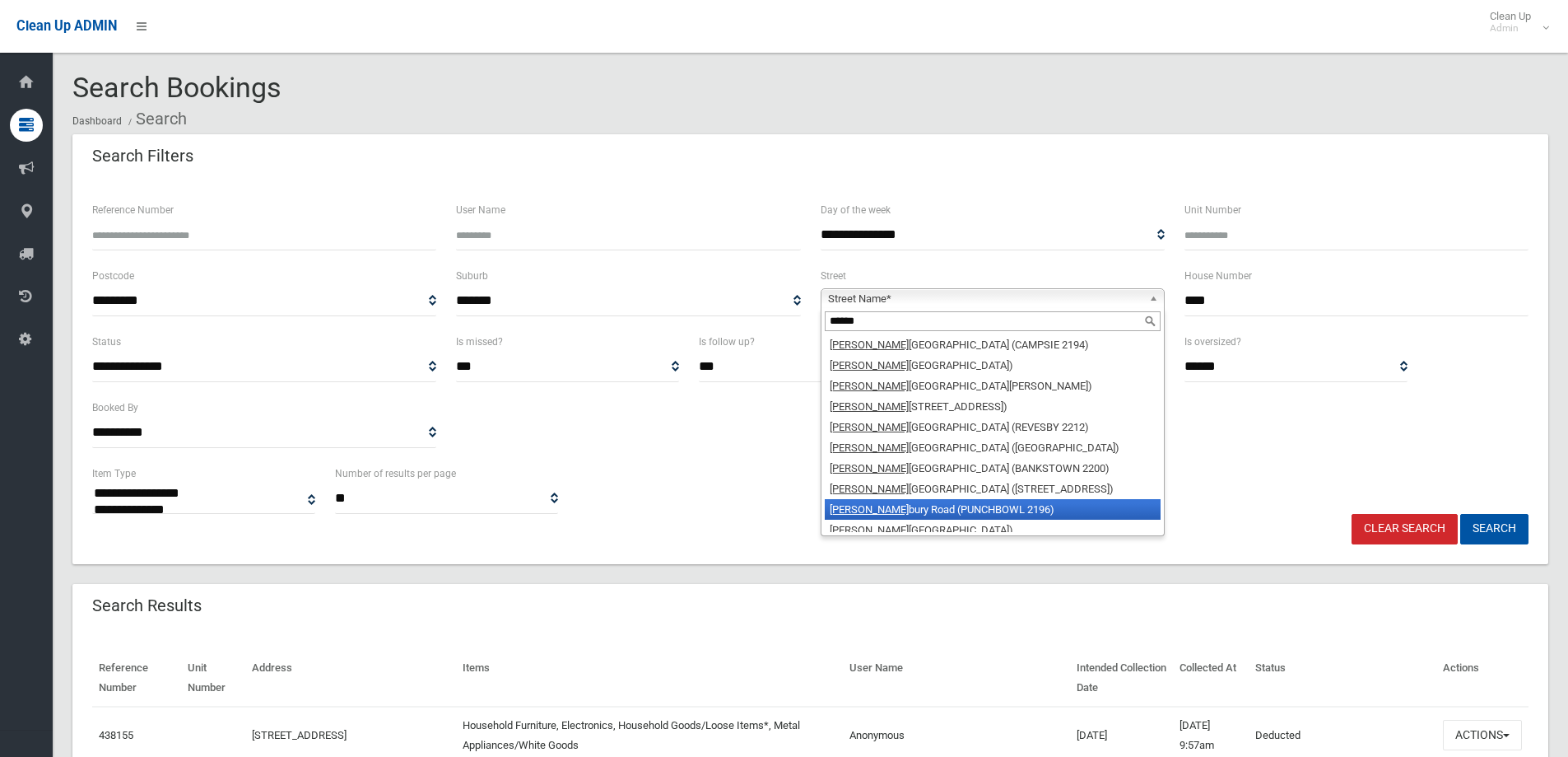
type input "******"
click at [986, 504] on li "Canter bury Road (PUNCHBOWL 2196)" at bounding box center [993, 509] width 336 height 20
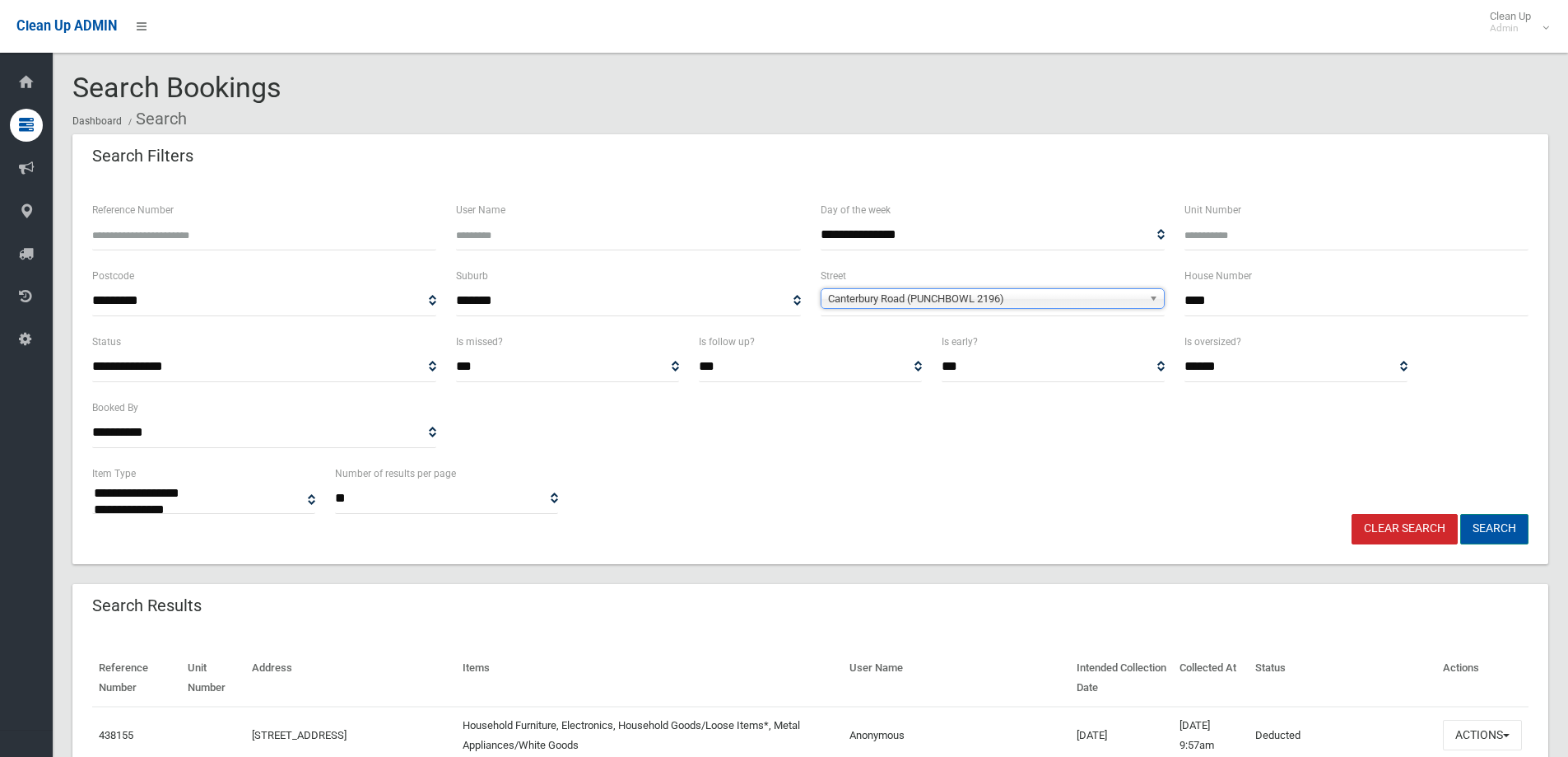
click at [1508, 532] on button "Search" at bounding box center [1494, 529] width 69 height 31
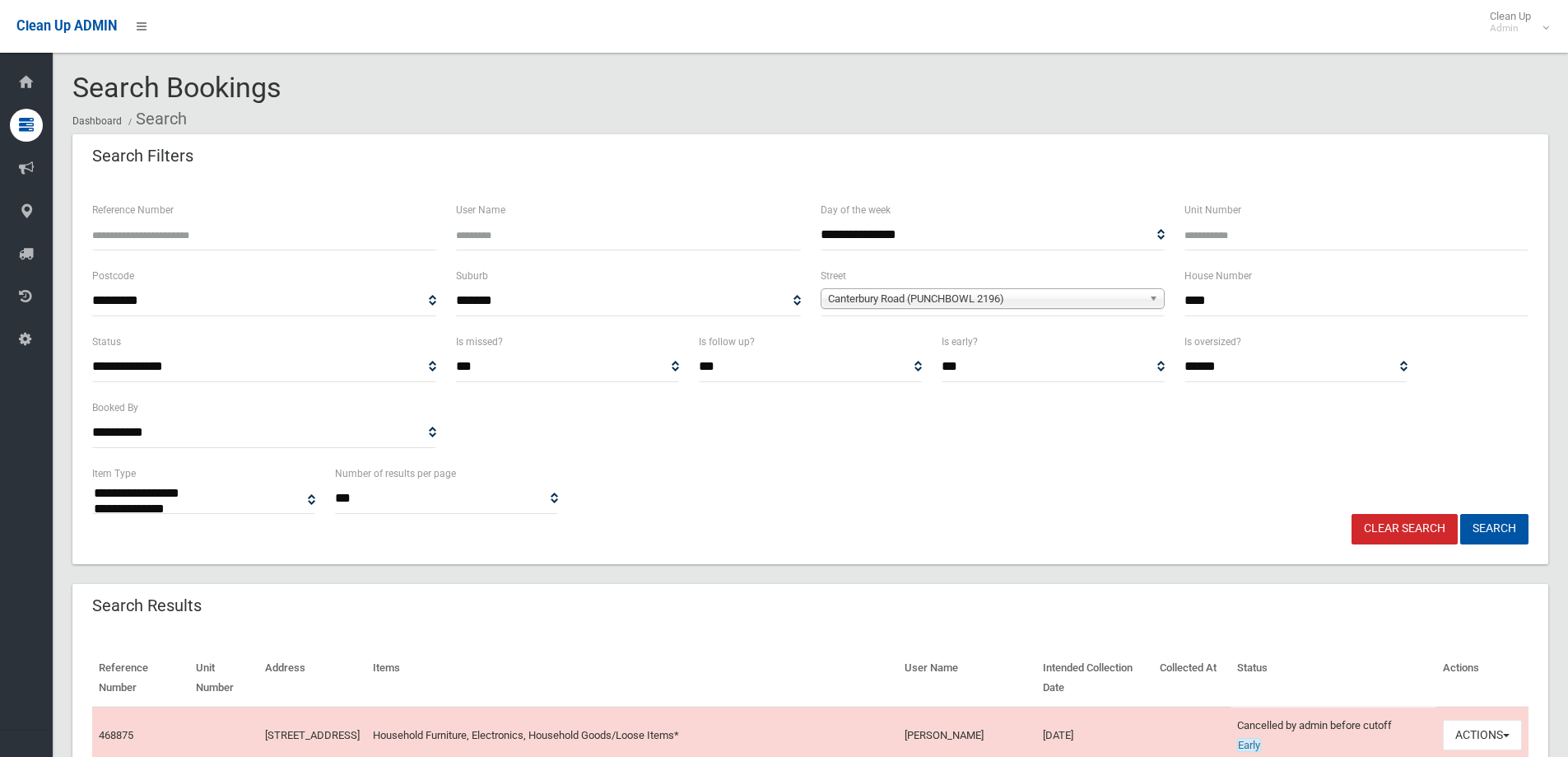
select select
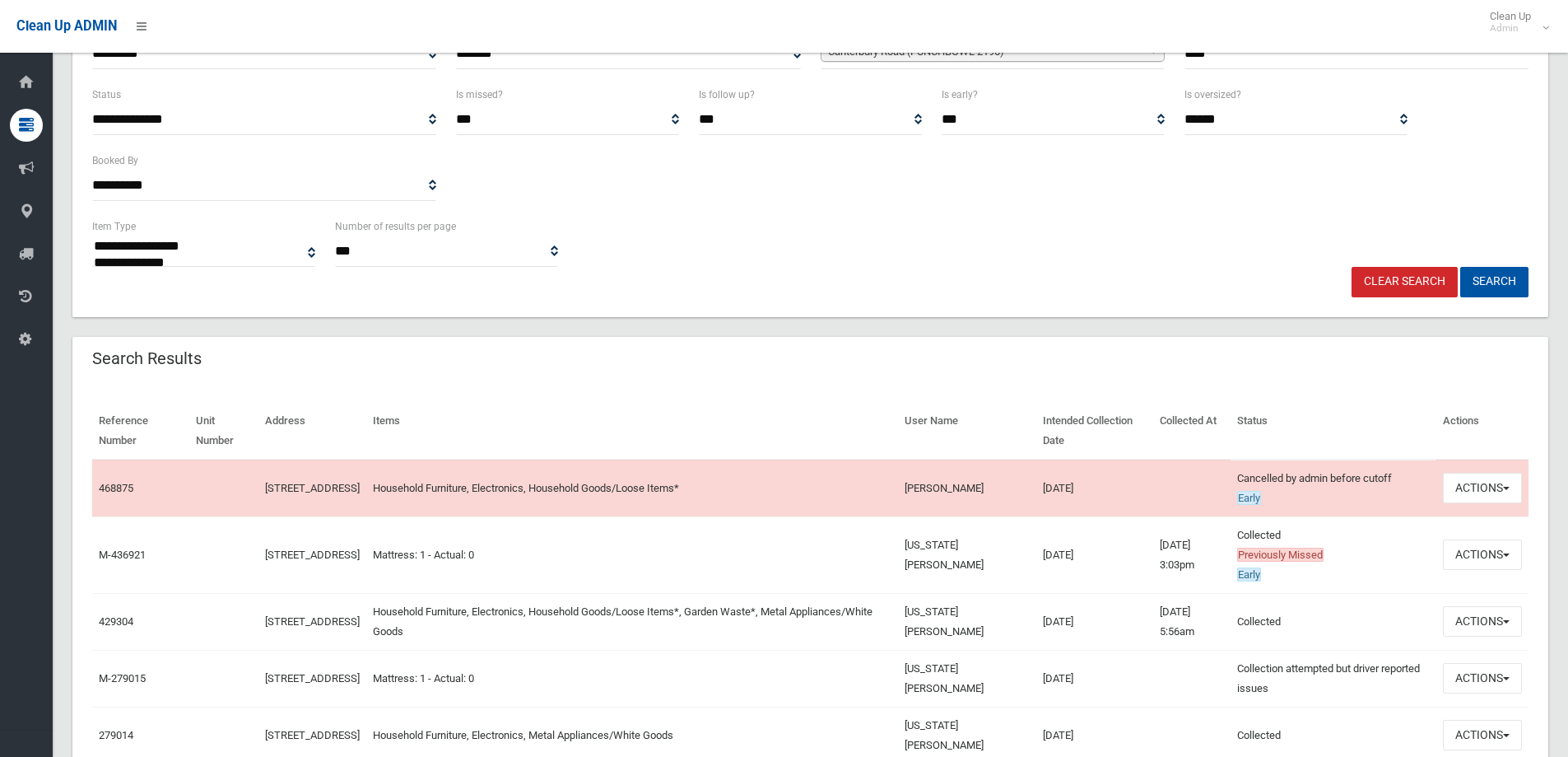
scroll to position [330, 0]
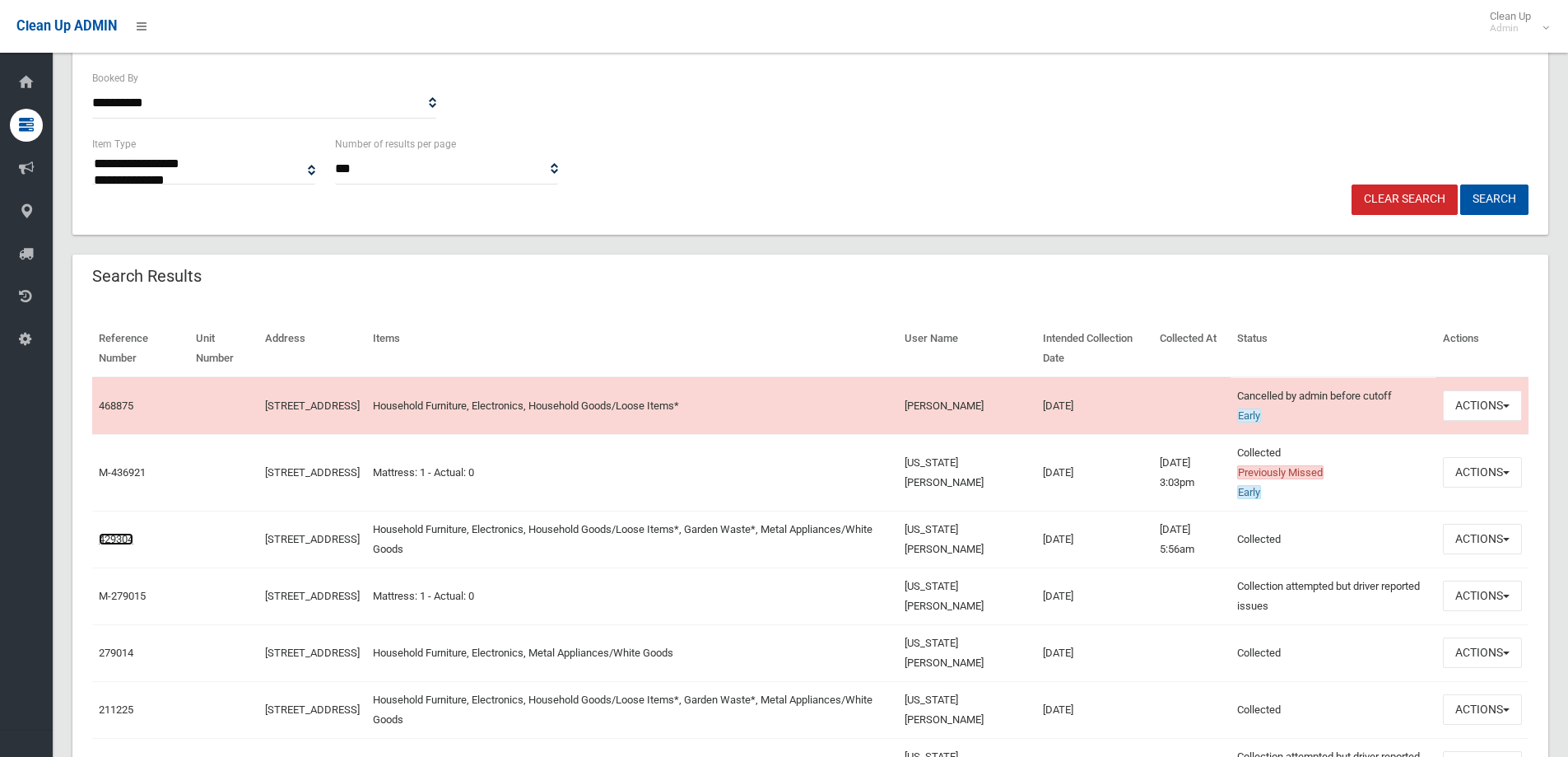
click at [105, 535] on link "429304" at bounding box center [116, 538] width 35 height 13
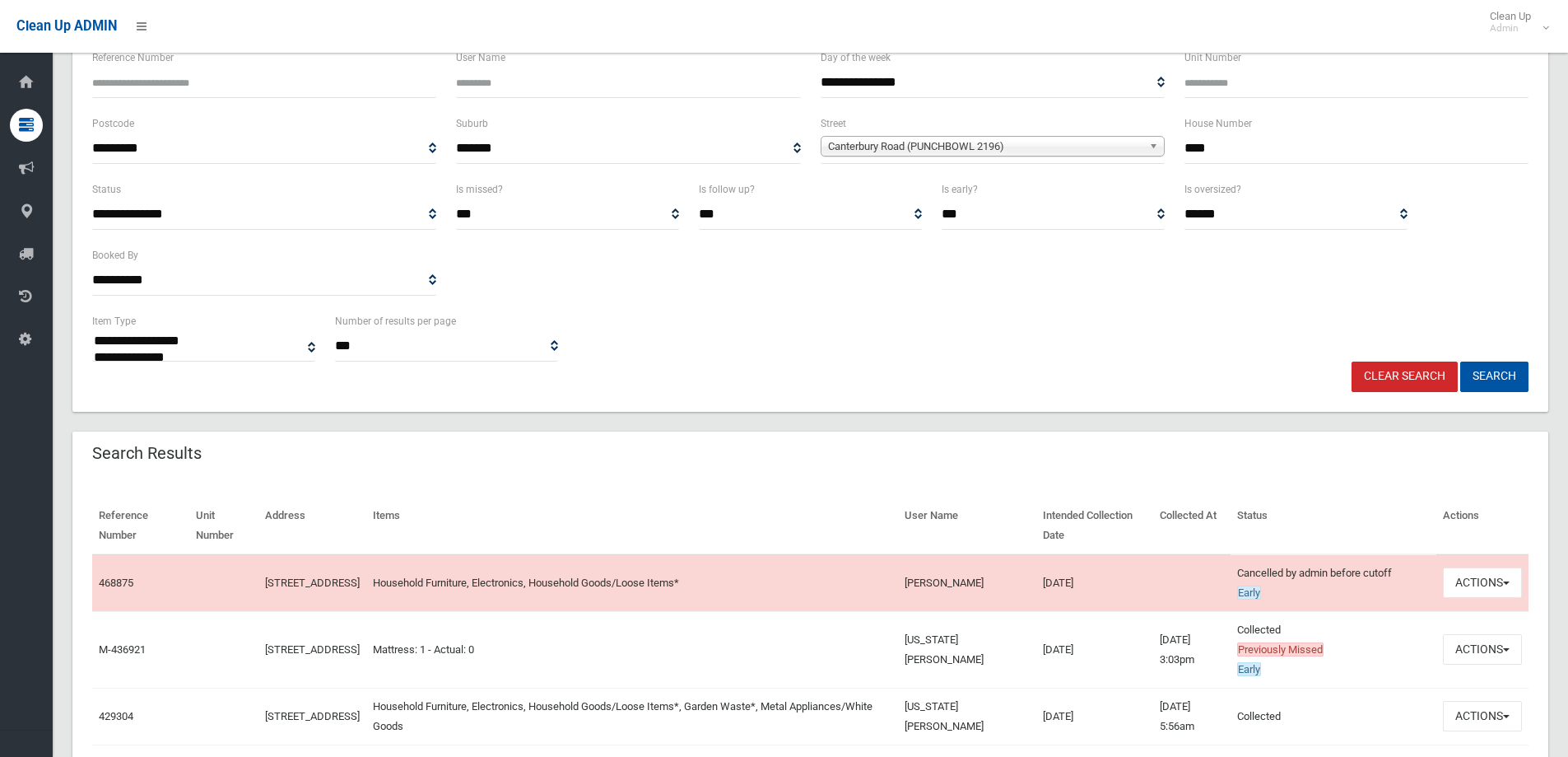
scroll to position [247, 0]
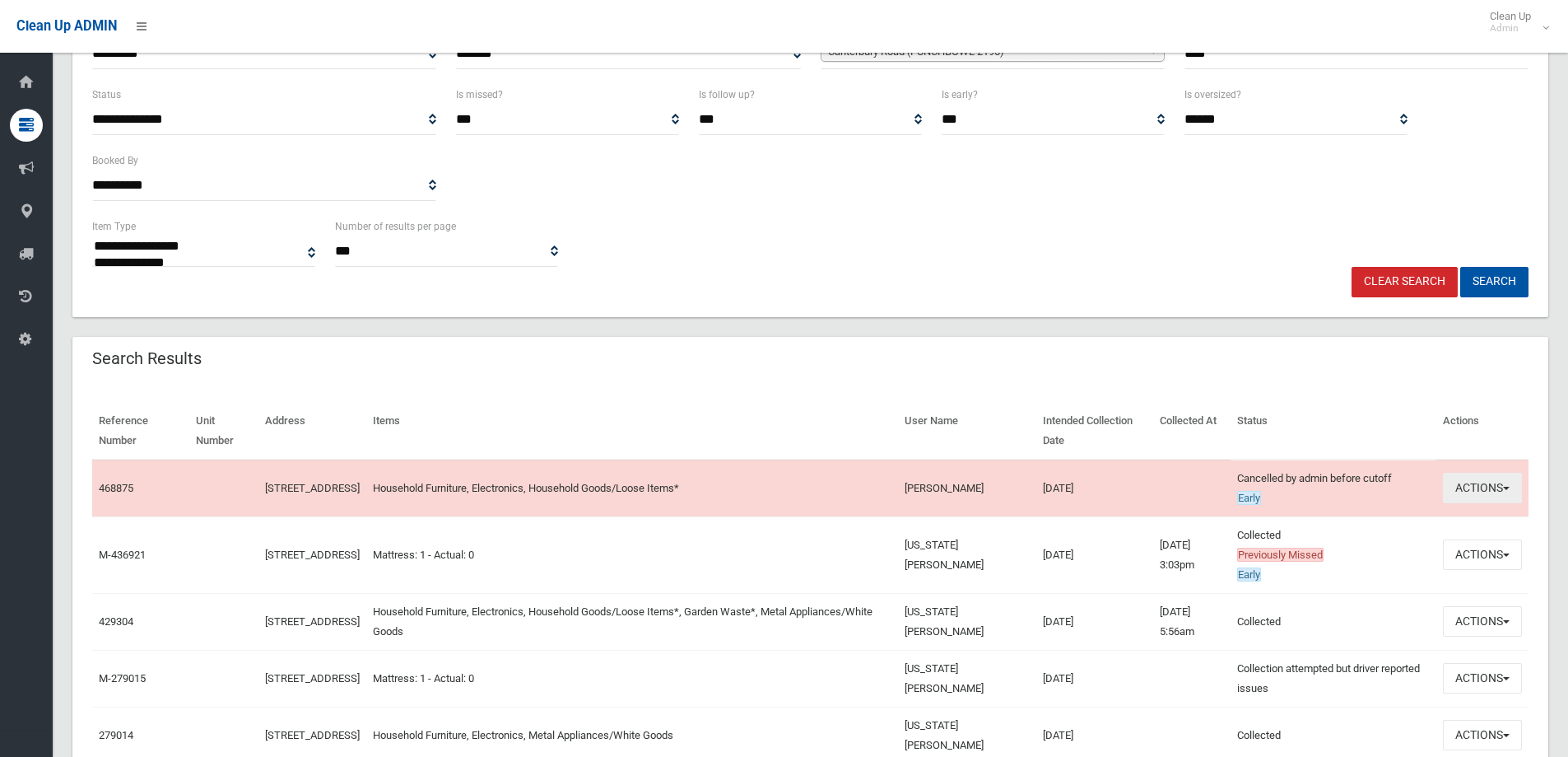
click at [1468, 502] on button "Actions" at bounding box center [1482, 488] width 79 height 31
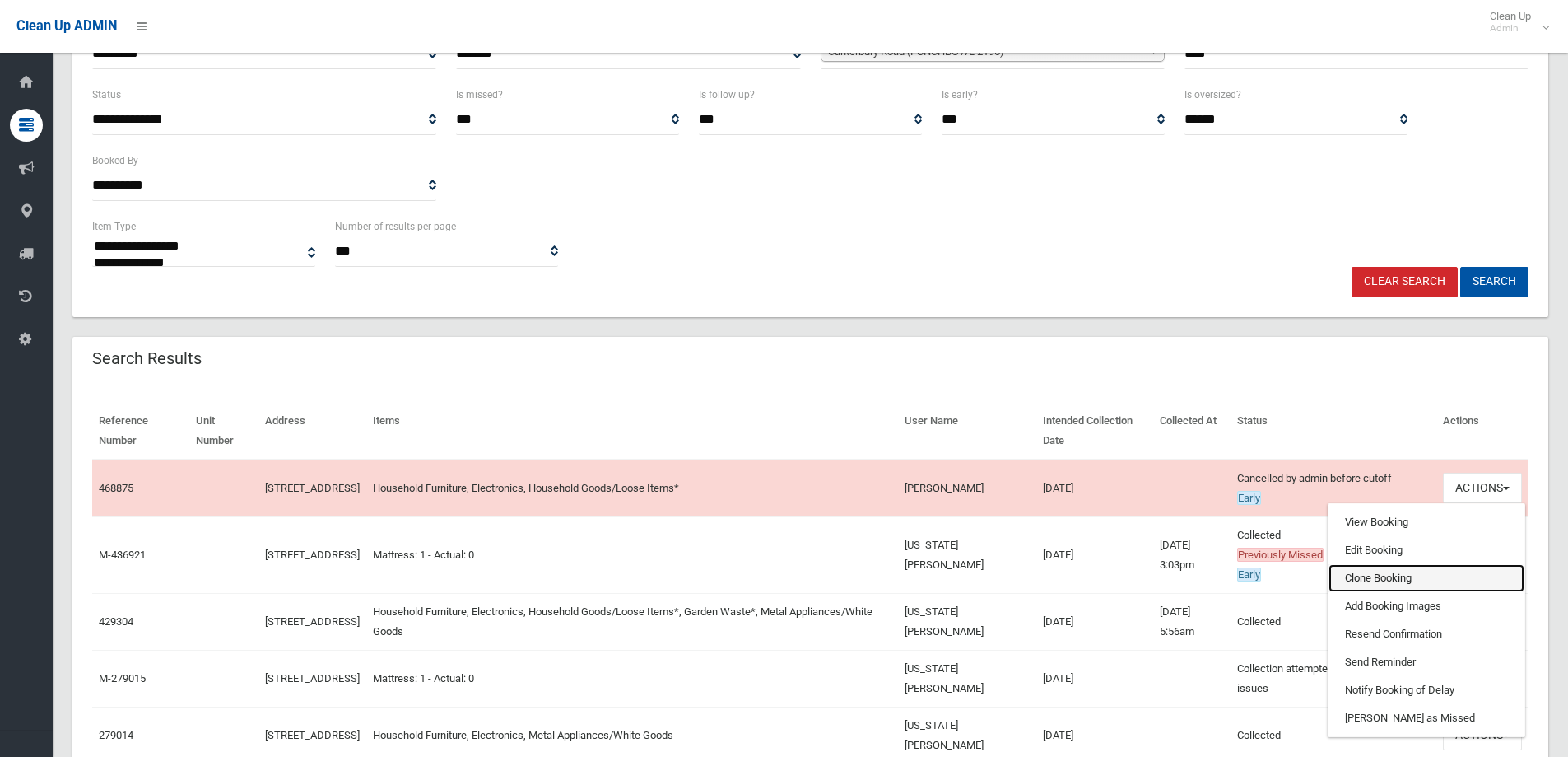
click at [1357, 580] on link "Clone Booking" at bounding box center [1426, 577] width 196 height 28
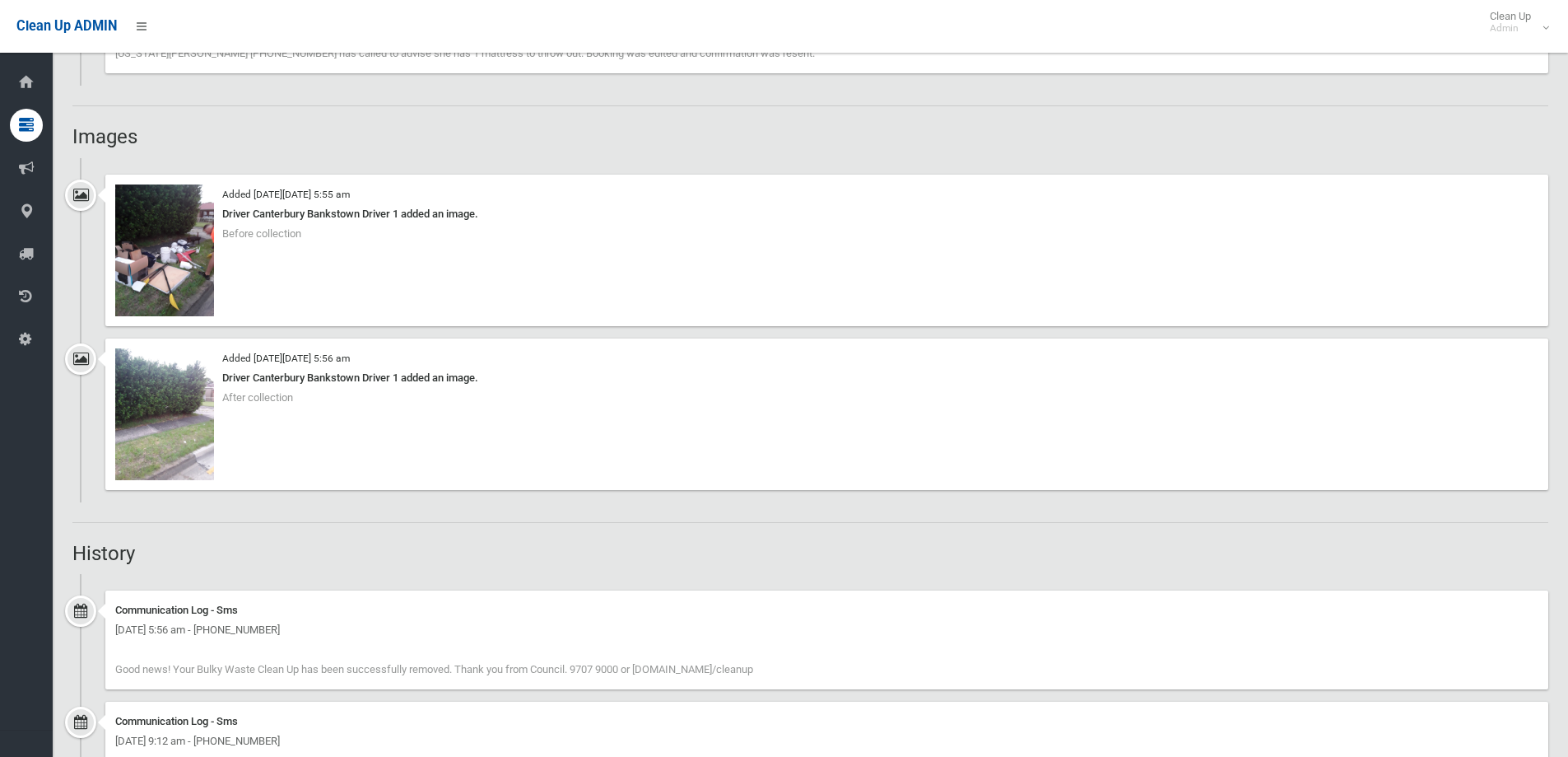
scroll to position [1235, 0]
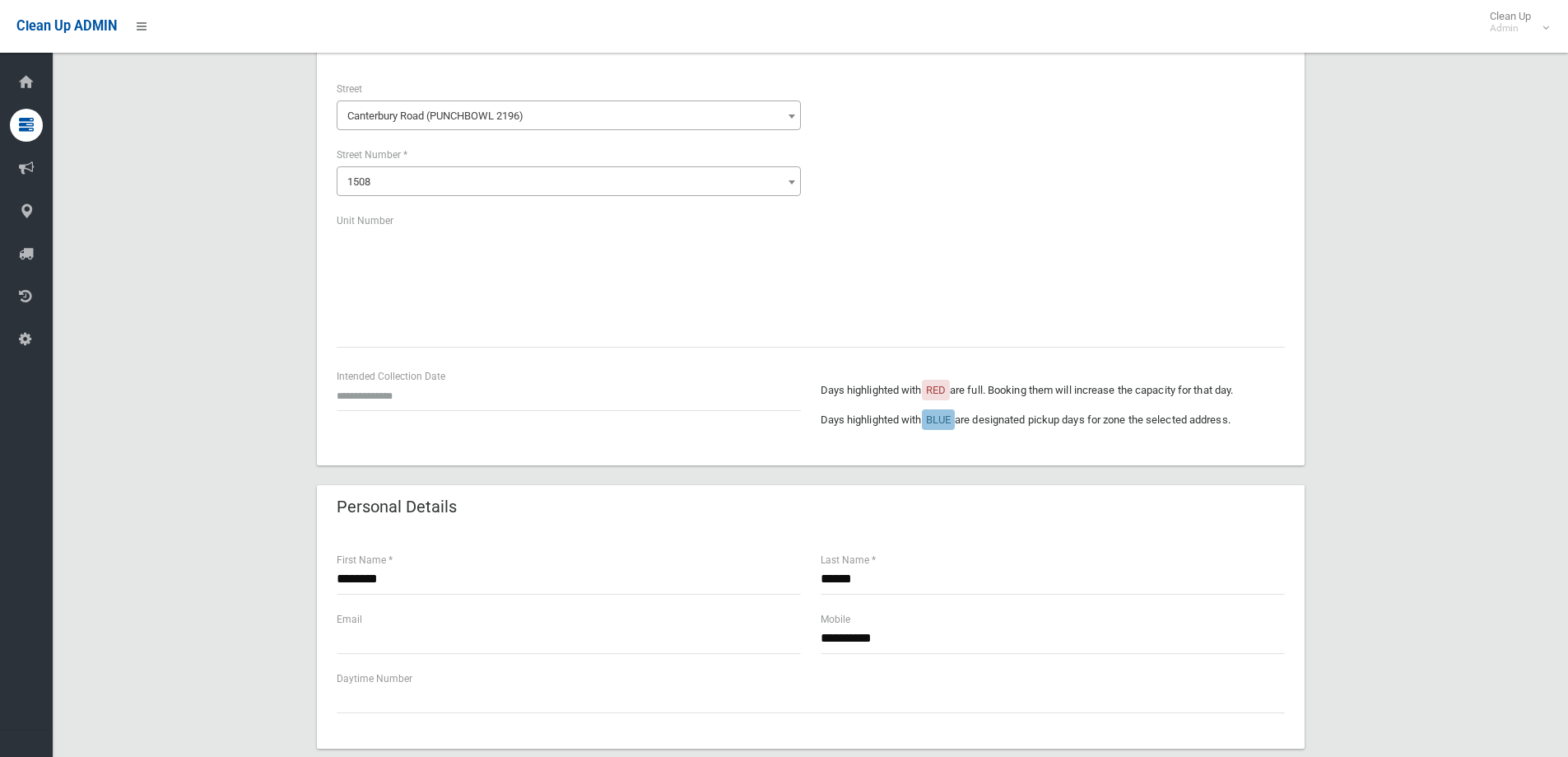
scroll to position [164, 0]
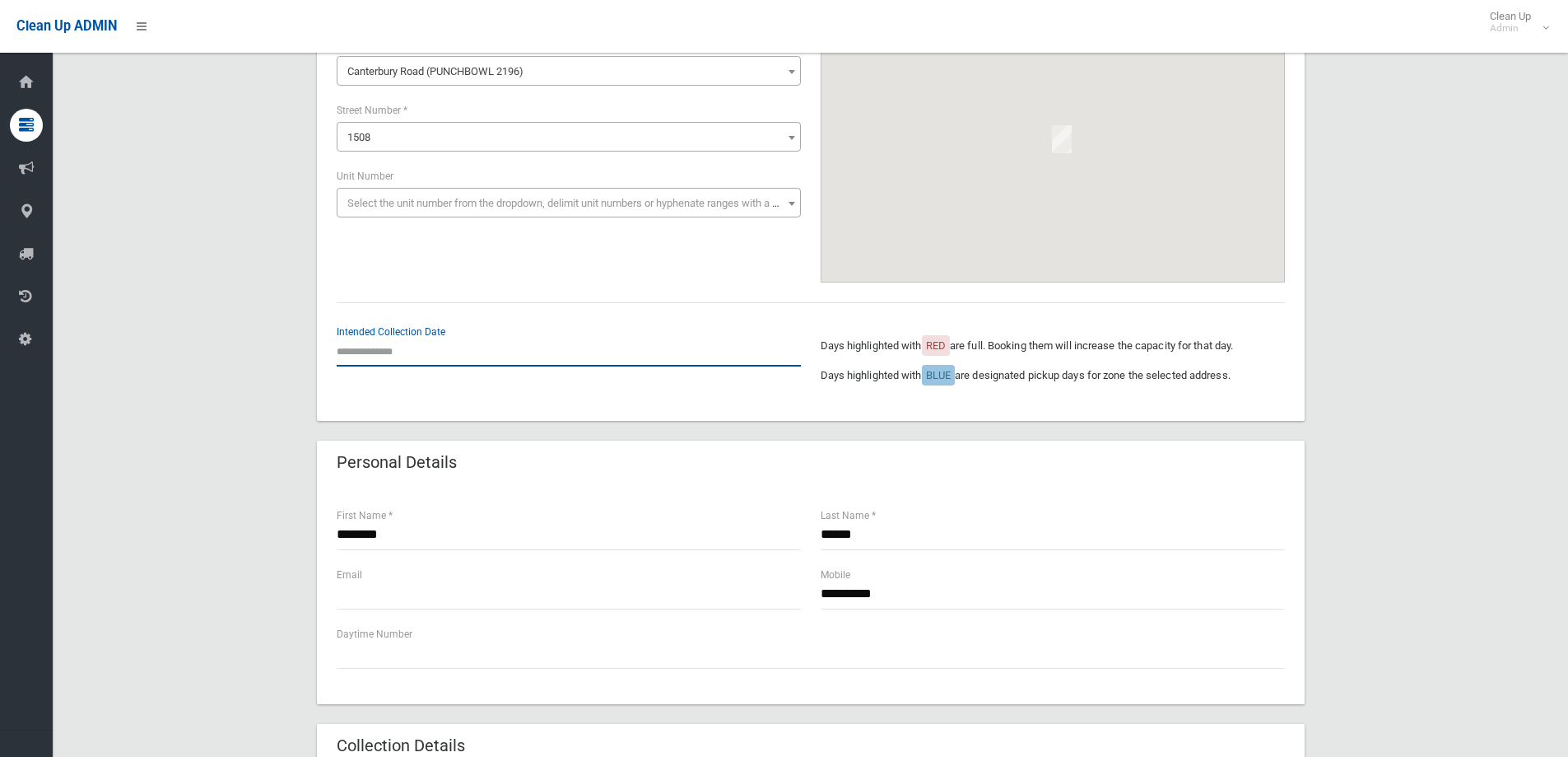
click at [413, 348] on input "text" at bounding box center [569, 351] width 464 height 31
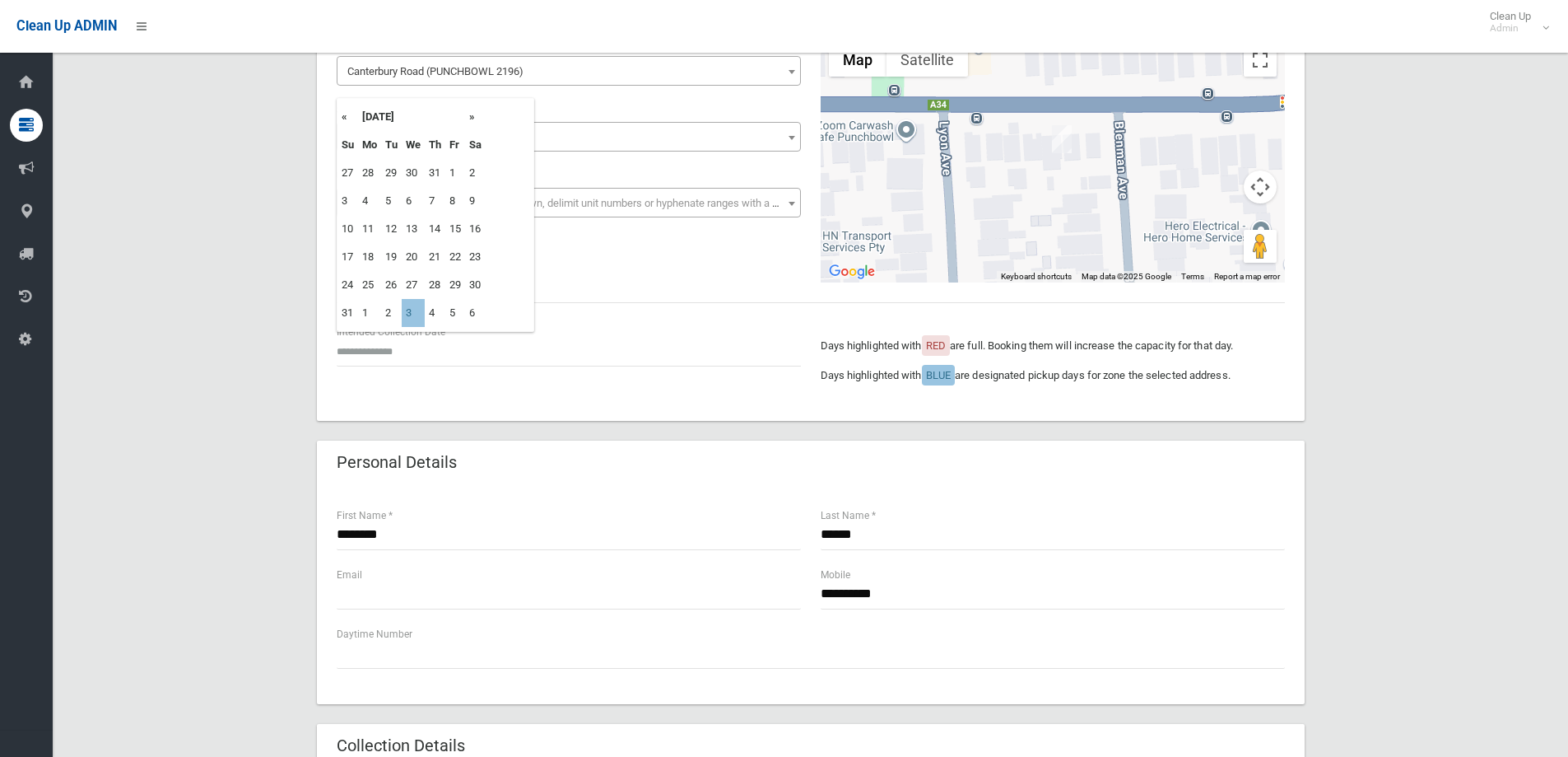
click at [469, 117] on th "»" at bounding box center [475, 116] width 20 height 28
click at [345, 120] on th "«" at bounding box center [348, 116] width 20 height 28
click at [481, 117] on th "»" at bounding box center [475, 116] width 20 height 28
click at [417, 220] on td "17" at bounding box center [413, 229] width 23 height 28
type input "**********"
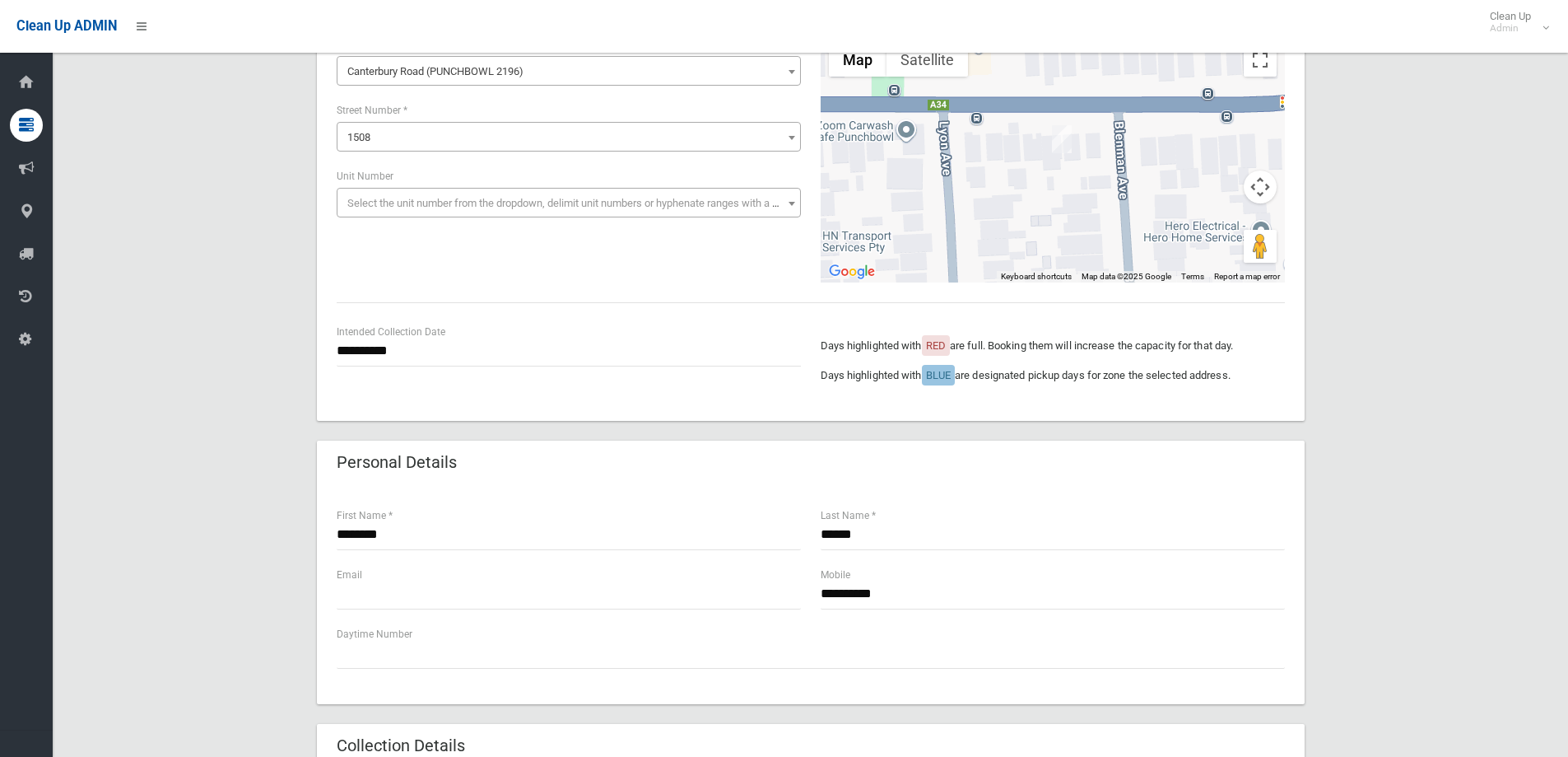
click at [1361, 260] on div "**********" at bounding box center [810, 687] width 1476 height 1436
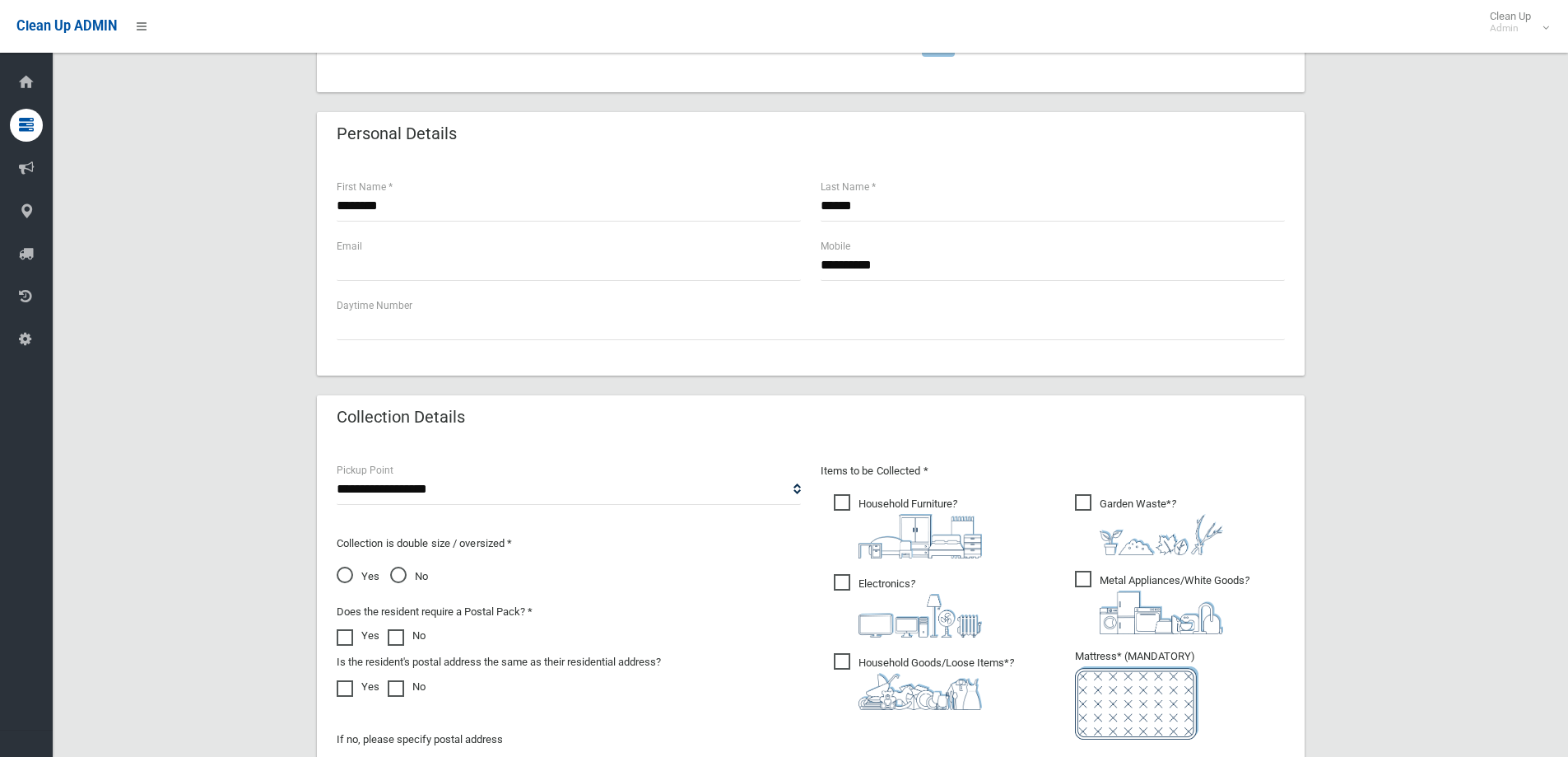
scroll to position [494, 0]
click at [558, 264] on input "text" at bounding box center [569, 264] width 464 height 31
click at [1083, 498] on span "Garden Waste* ?" at bounding box center [1149, 524] width 148 height 61
click at [1074, 555] on ul "Garden Waste* ?" at bounding box center [1173, 636] width 223 height 292
click at [1071, 563] on ul "Garden Waste* ?" at bounding box center [1173, 636] width 223 height 292
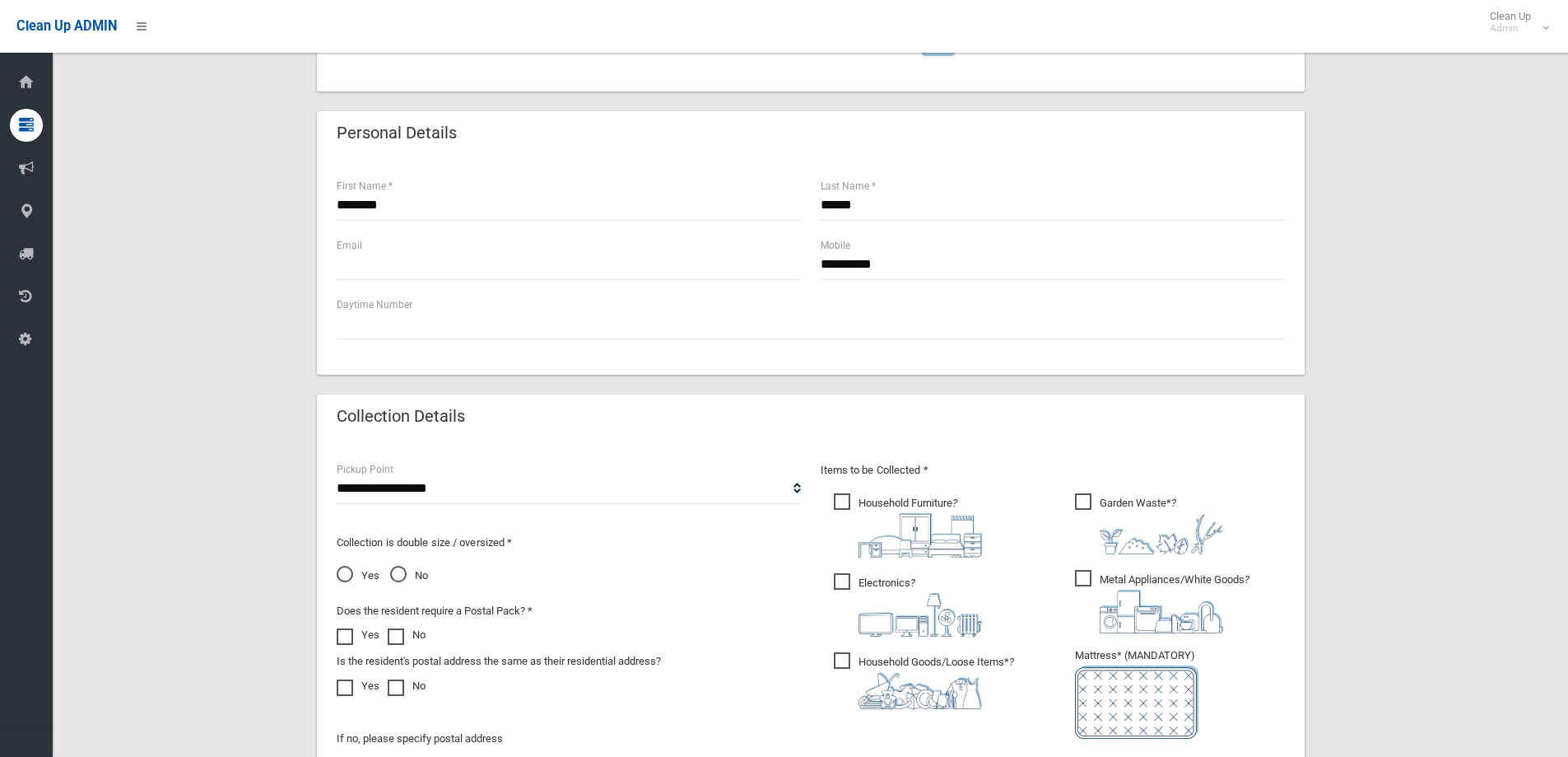
click at [1076, 571] on span "Metal Appliances/White Goods ?" at bounding box center [1163, 601] width 175 height 64
click at [1453, 527] on div "**********" at bounding box center [810, 359] width 1476 height 1436
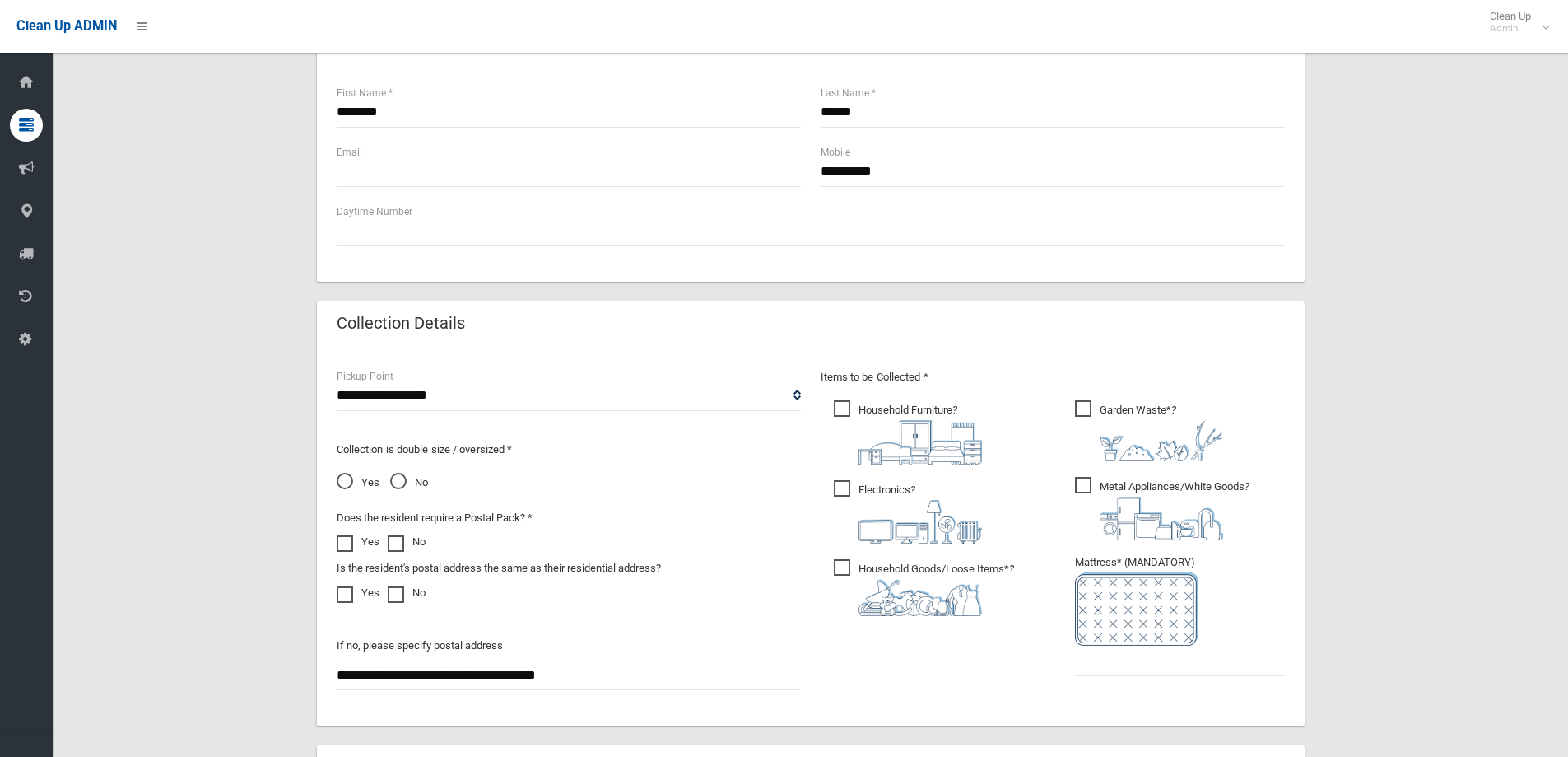
scroll to position [741, 0]
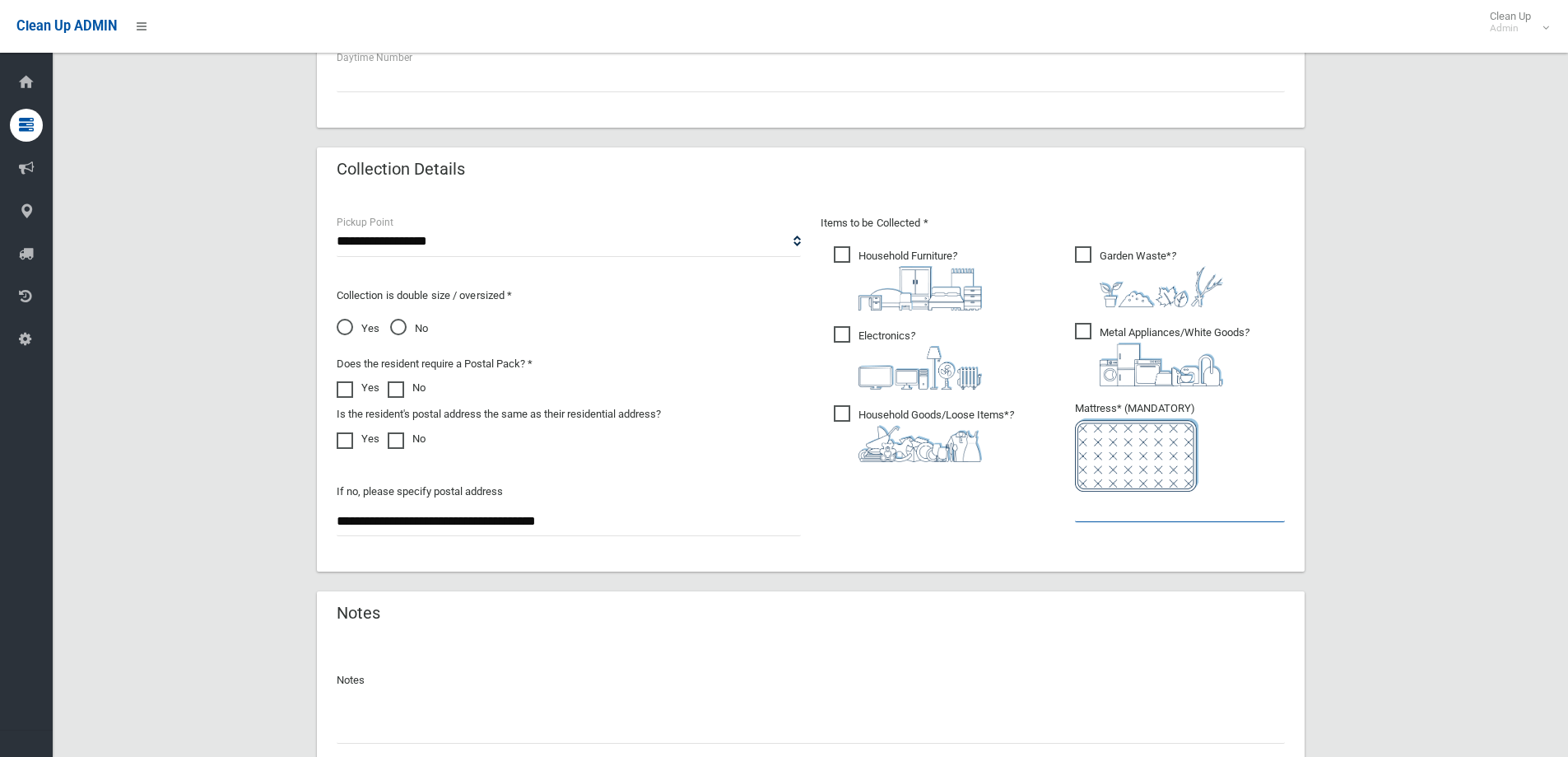
click at [1190, 520] on input "text" at bounding box center [1181, 507] width 210 height 31
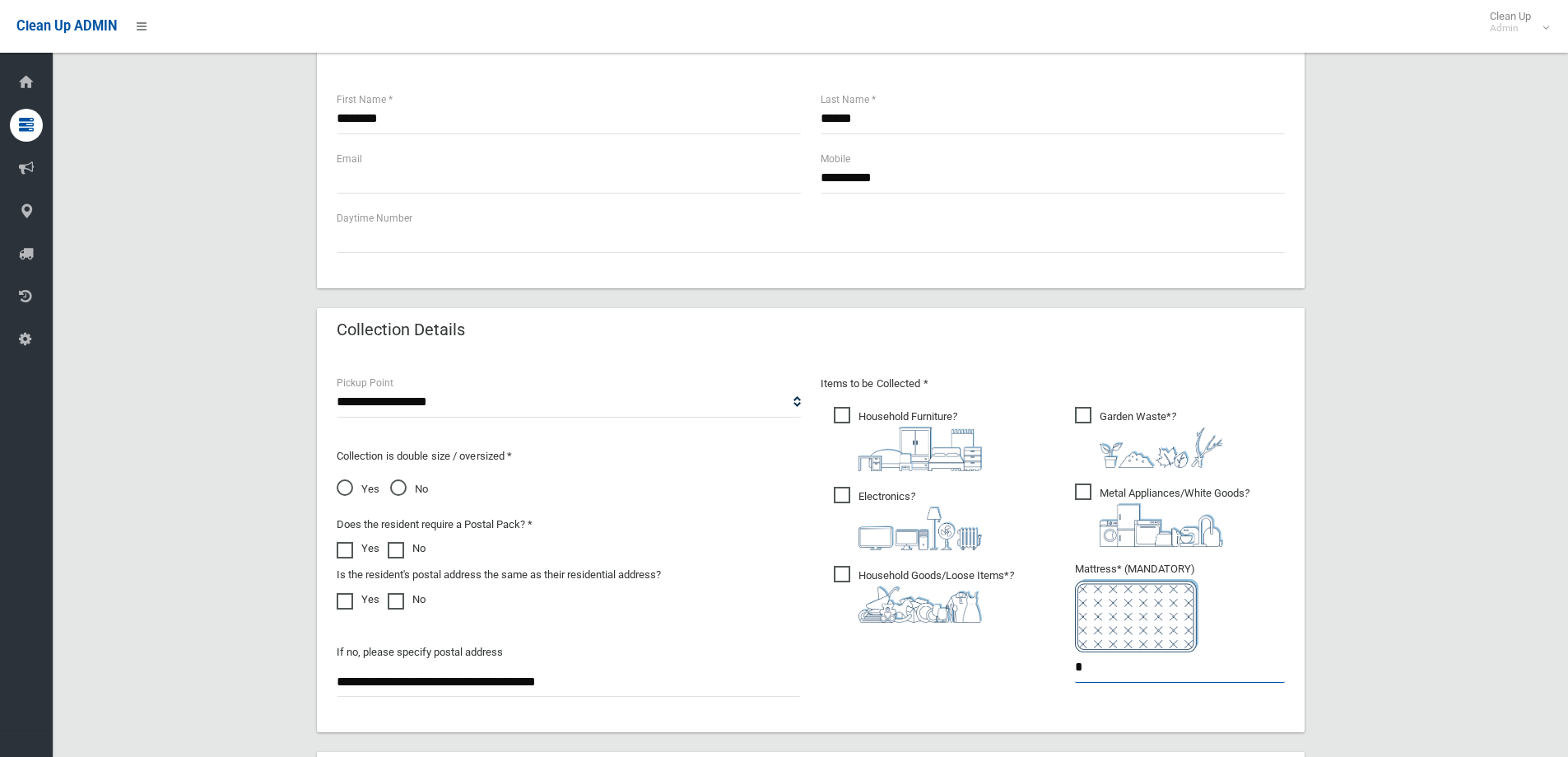
scroll to position [247, 0]
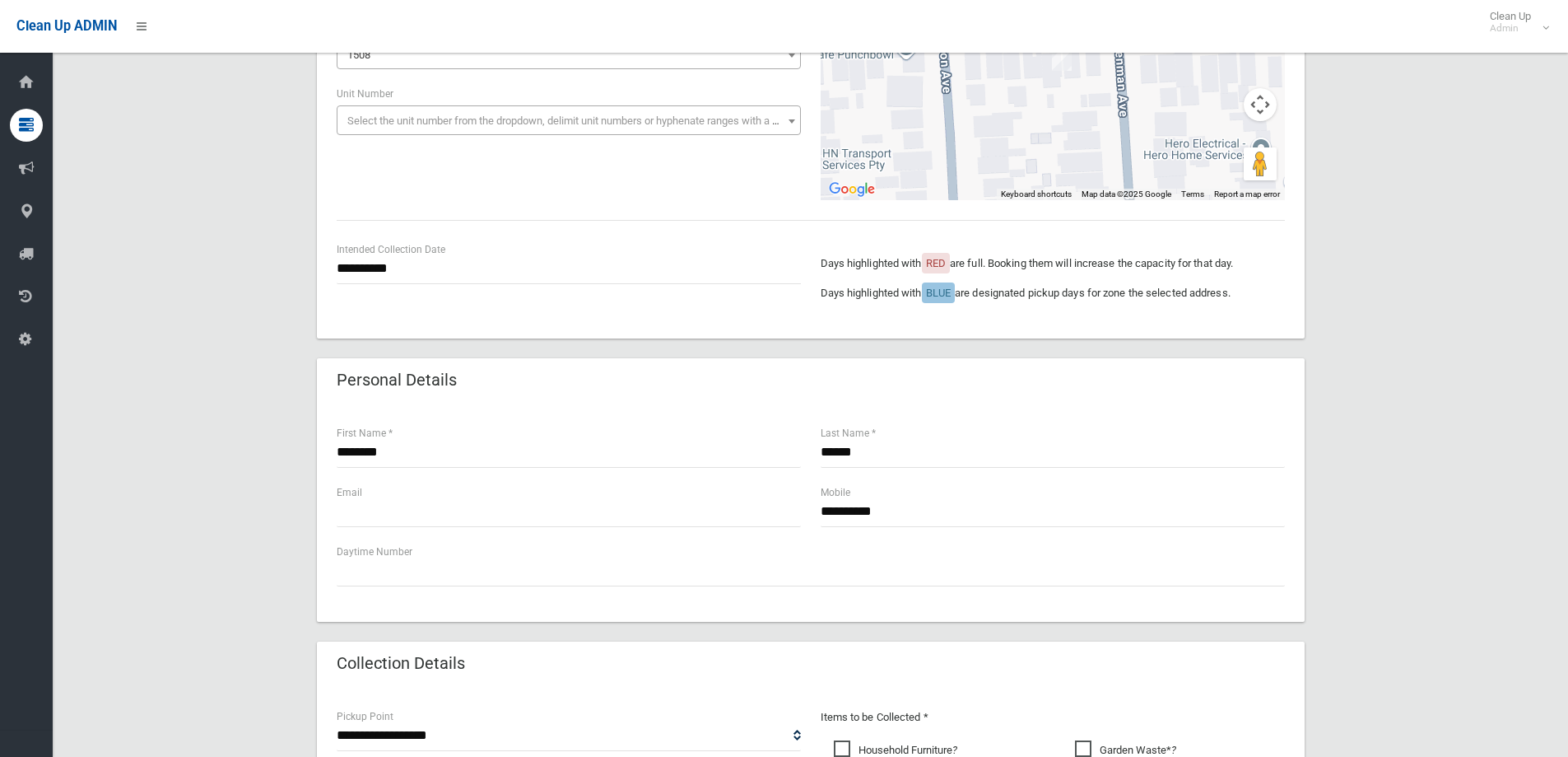
type input "*"
click at [360, 507] on input "text" at bounding box center [569, 512] width 464 height 31
drag, startPoint x: 921, startPoint y: 508, endPoint x: 829, endPoint y: 498, distance: 92.5
click at [829, 498] on input "**********" at bounding box center [1053, 512] width 464 height 31
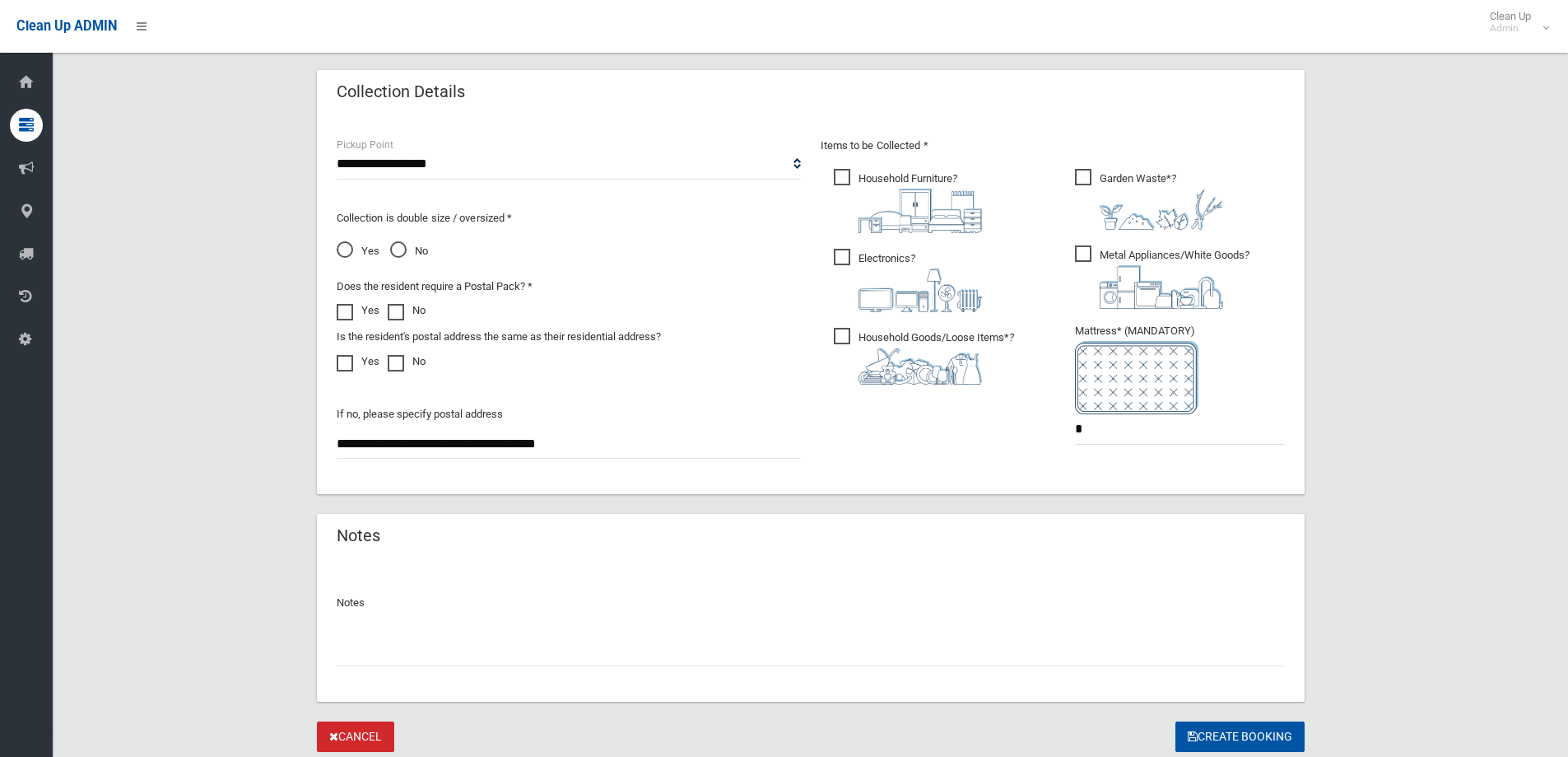
scroll to position [873, 0]
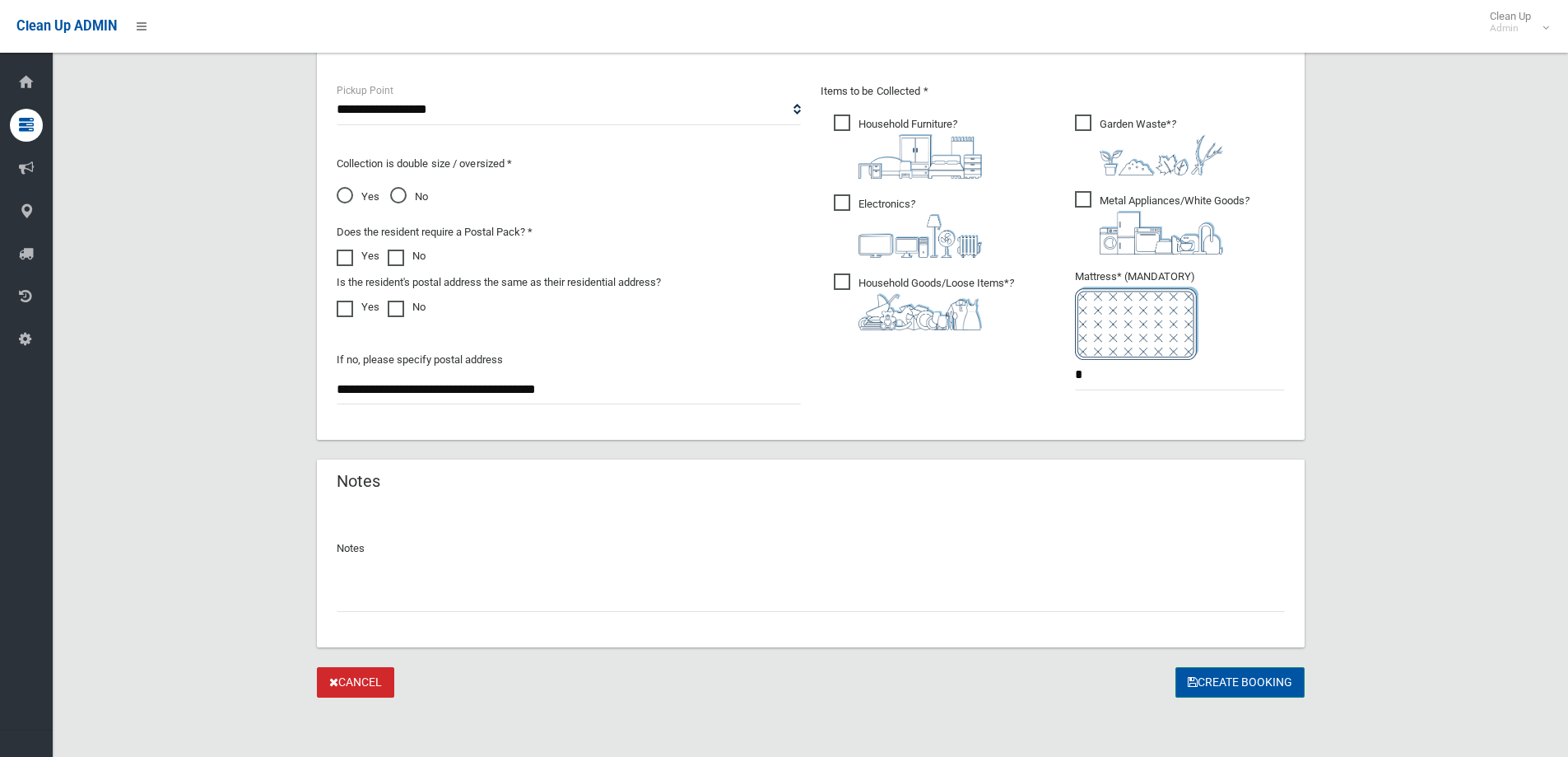
click at [1220, 680] on button "Create Booking" at bounding box center [1240, 682] width 129 height 31
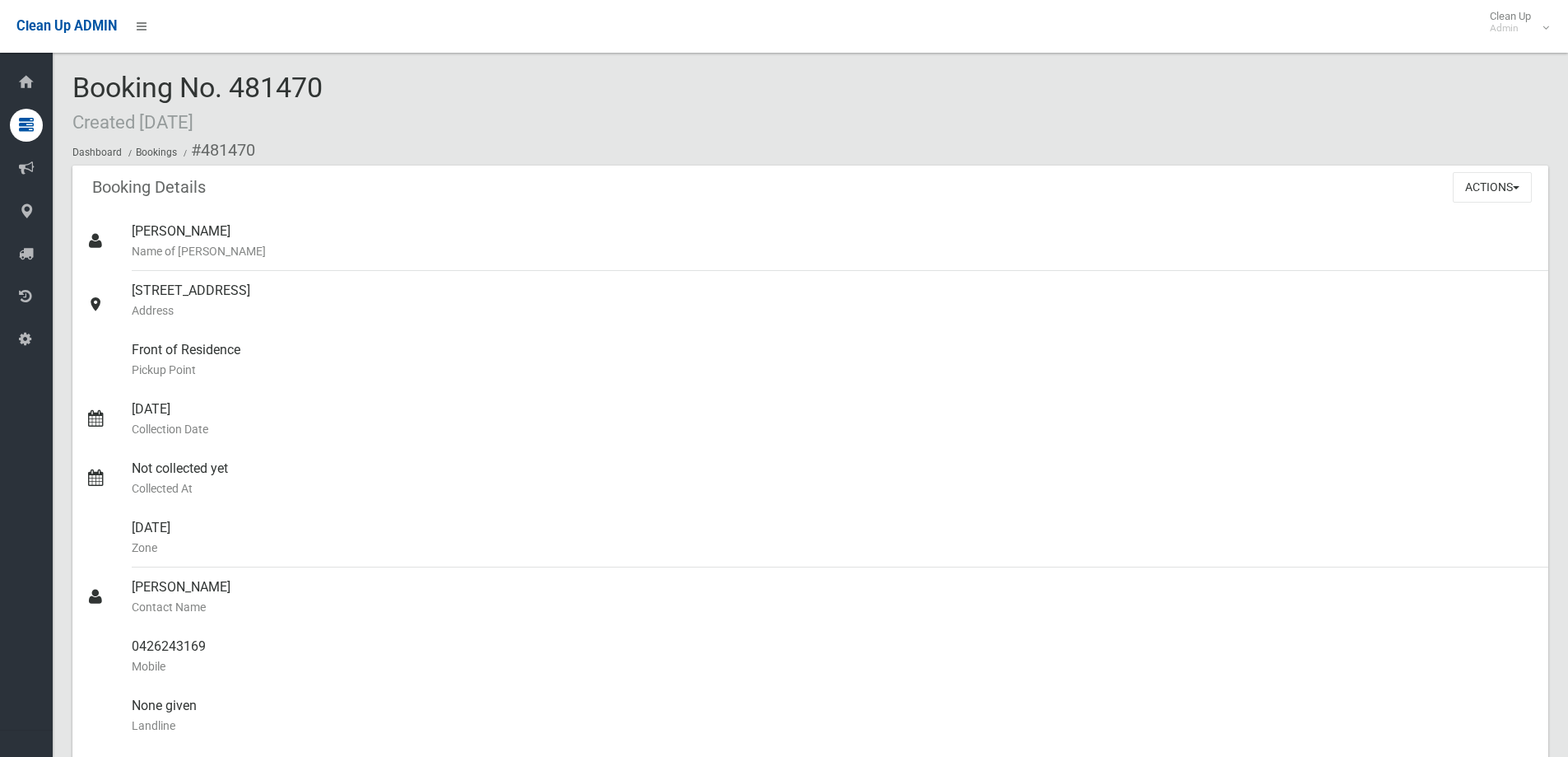
drag, startPoint x: 357, startPoint y: 94, endPoint x: 77, endPoint y: 69, distance: 281.1
click at [77, 69] on div "Booking No. 481470 Created [DATE] Dashboard Bookings #481470 Booking Details Ac…" at bounding box center [810, 715] width 1515 height 1393
click at [240, 85] on span "Booking No. 481470 Created [DATE]" at bounding box center [197, 103] width 250 height 64
drag, startPoint x: 339, startPoint y: 93, endPoint x: 236, endPoint y: 89, distance: 103.1
click at [236, 89] on div "Booking No. 481470 Created [DATE] Dashboard Bookings #481470" at bounding box center [810, 119] width 1476 height 93
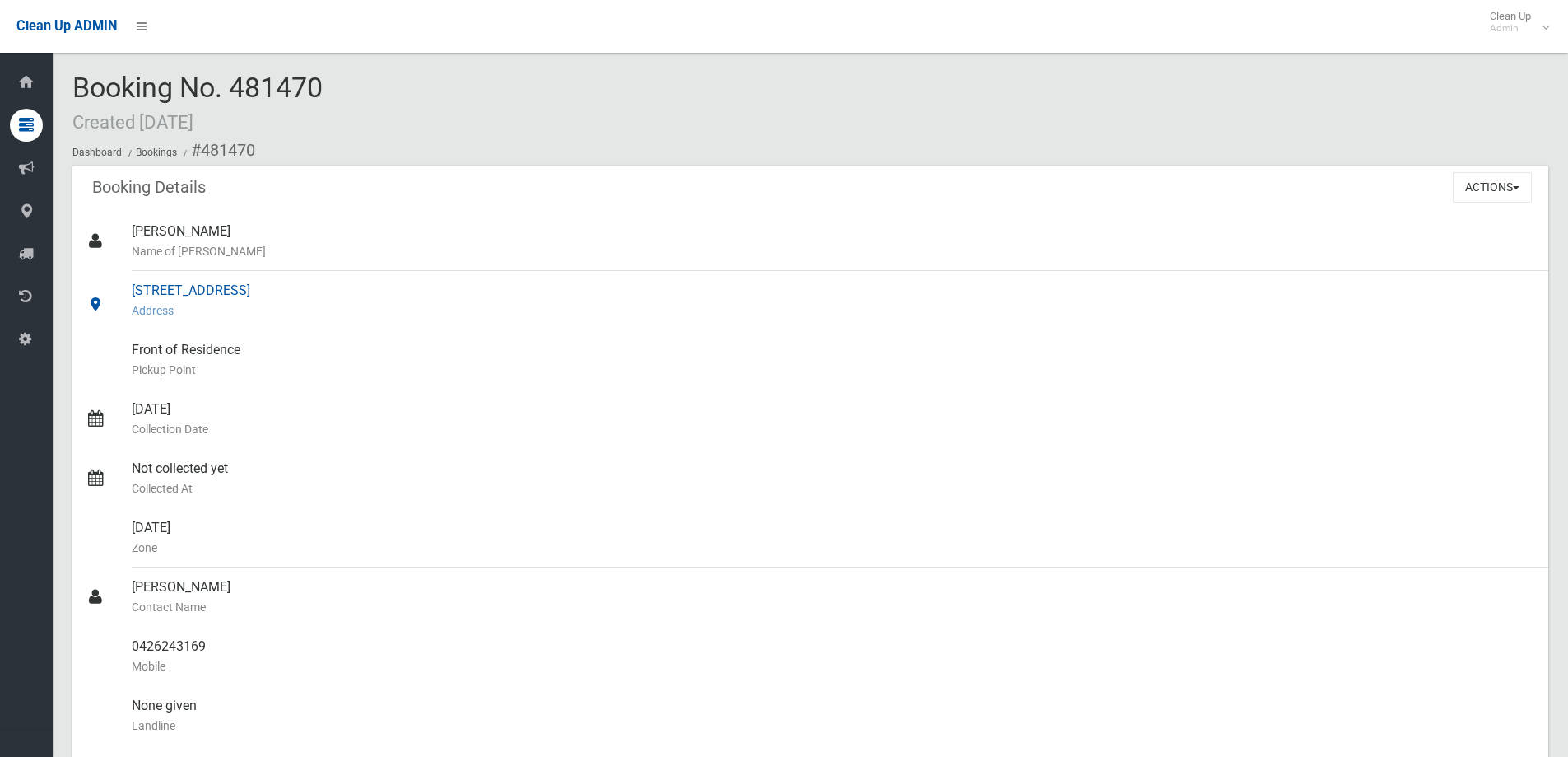
drag, startPoint x: 758, startPoint y: 408, endPoint x: 802, endPoint y: 261, distance: 153.4
drag, startPoint x: 476, startPoint y: 282, endPoint x: 125, endPoint y: 296, distance: 351.3
click at [125, 296] on link "[STREET_ADDRESS] Address" at bounding box center [810, 301] width 1476 height 59
copy link "[STREET_ADDRESS]"
